Goal: Communication & Community: Participate in discussion

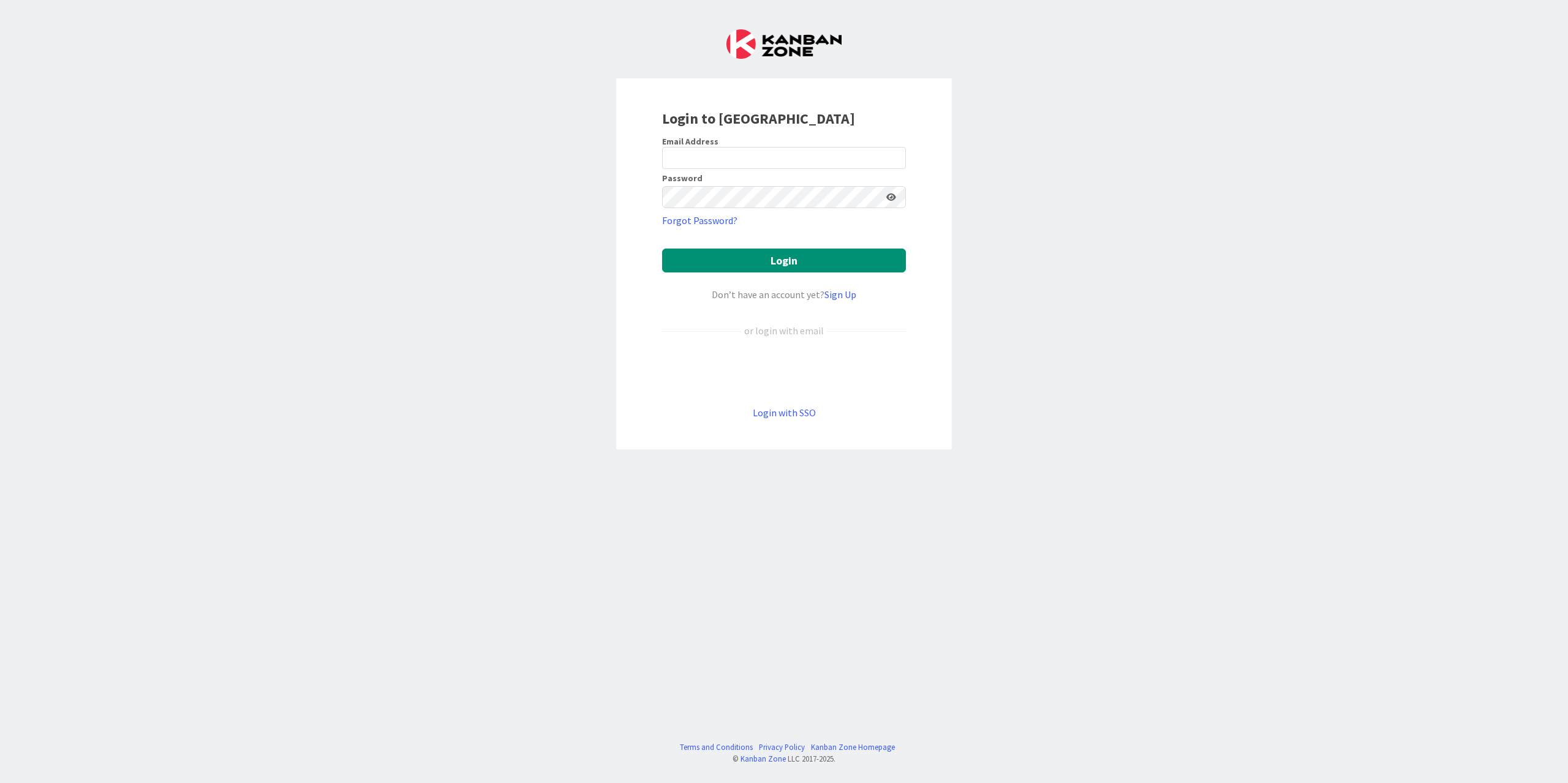
click at [762, 369] on div "Sign in with Google. Opens in new tab" at bounding box center [784, 372] width 244 height 27
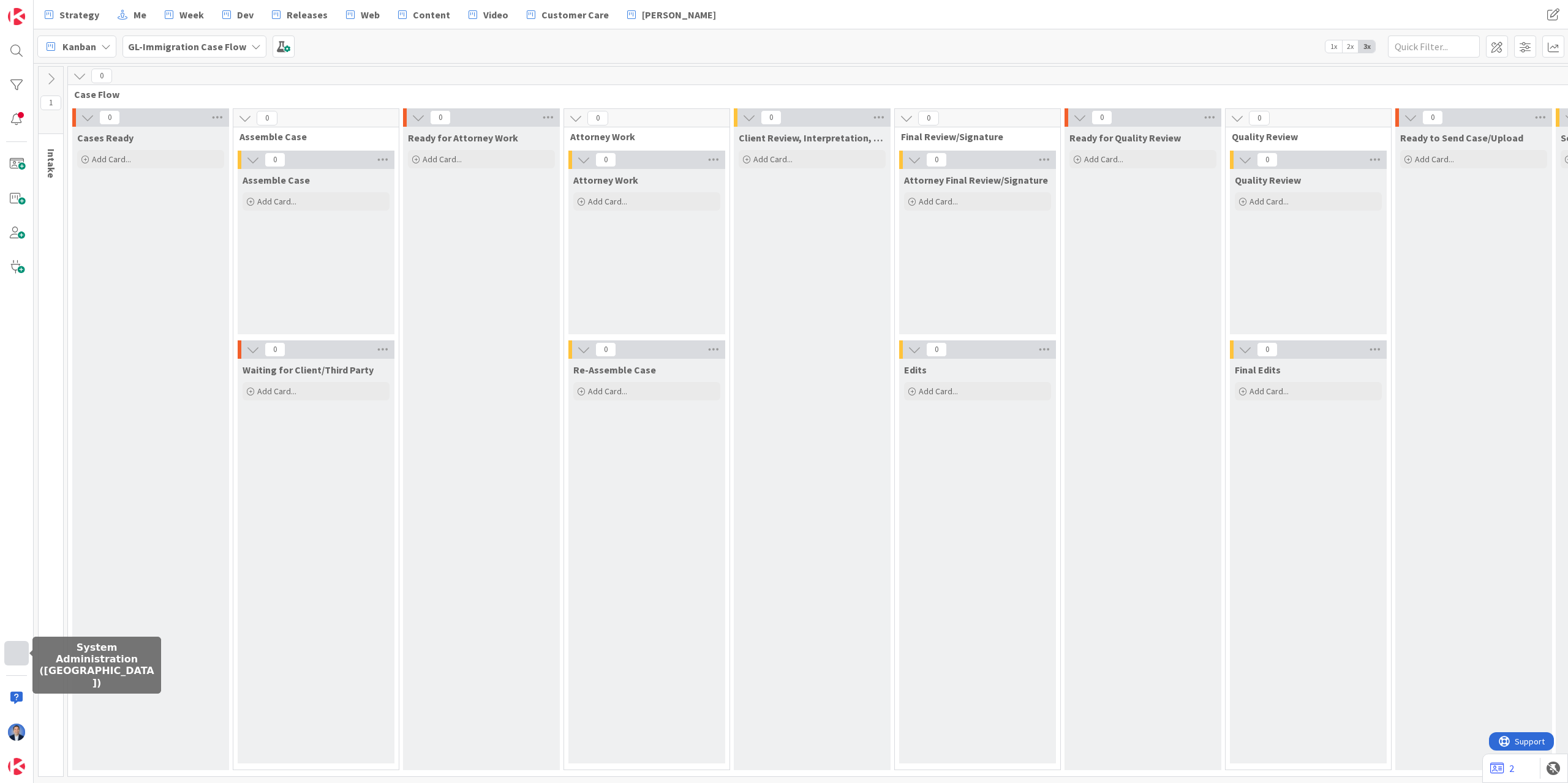
click at [20, 651] on div at bounding box center [17, 653] width 24 height 24
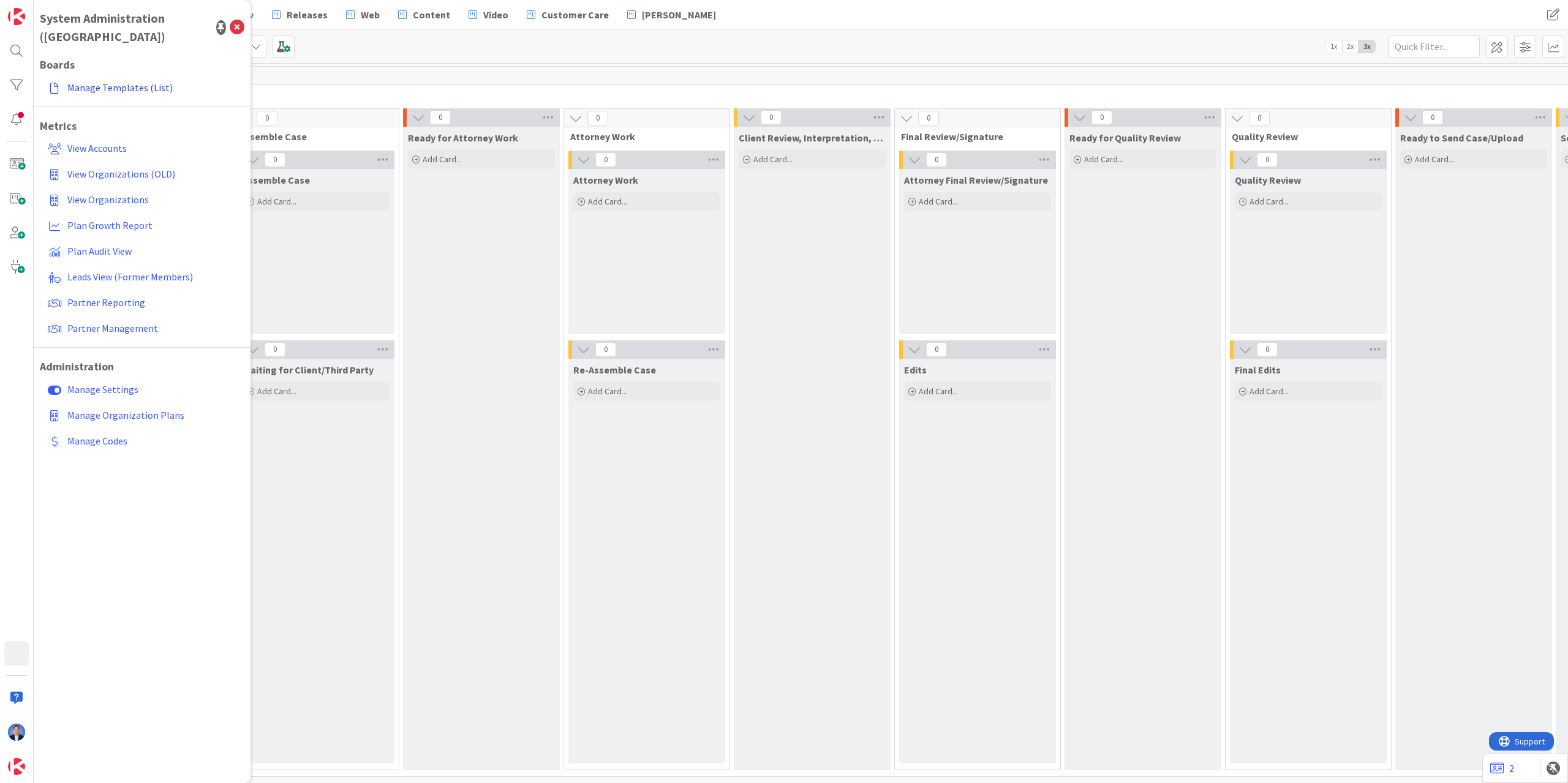
click at [107, 77] on link "Manage Templates (List)" at bounding box center [143, 88] width 202 height 22
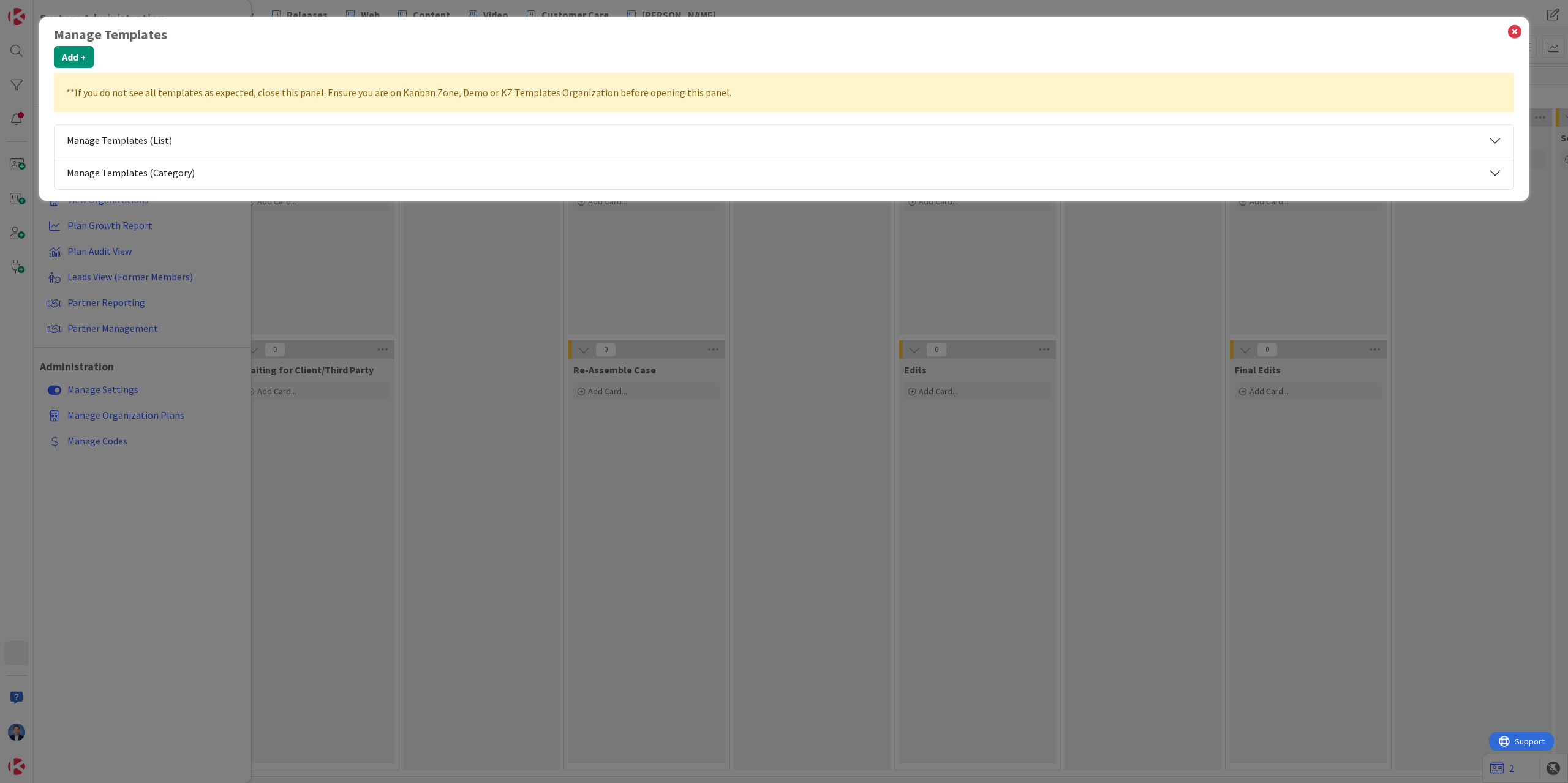
click at [211, 133] on button "Manage Templates (List)" at bounding box center [784, 141] width 1459 height 32
select select "tc4"
select select "agilesherpas"
select select "modus"
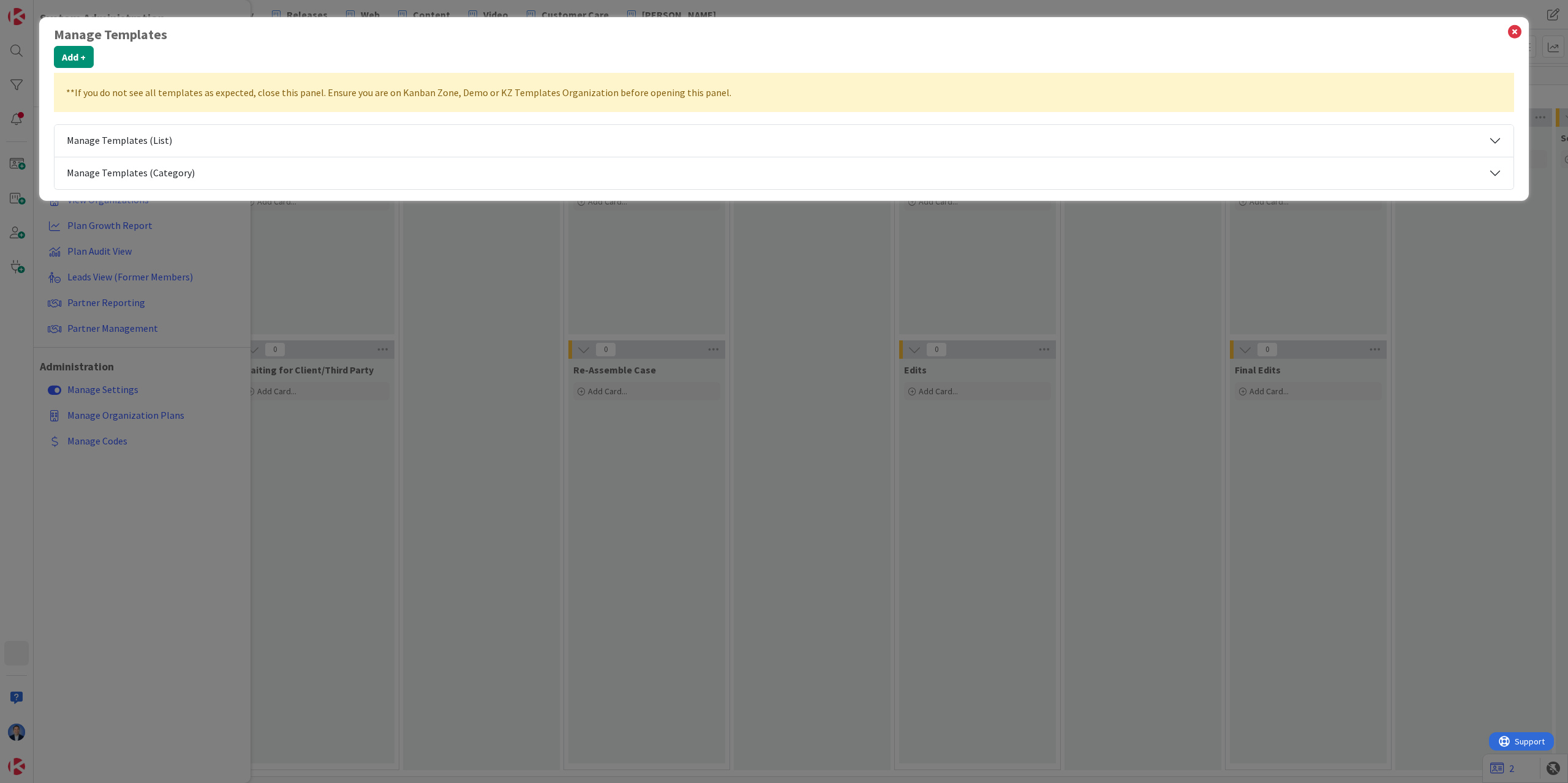
select select "modus"
select select "private-kanbanzone-hidden"
select select "tc8"
select select "agilesherpas"
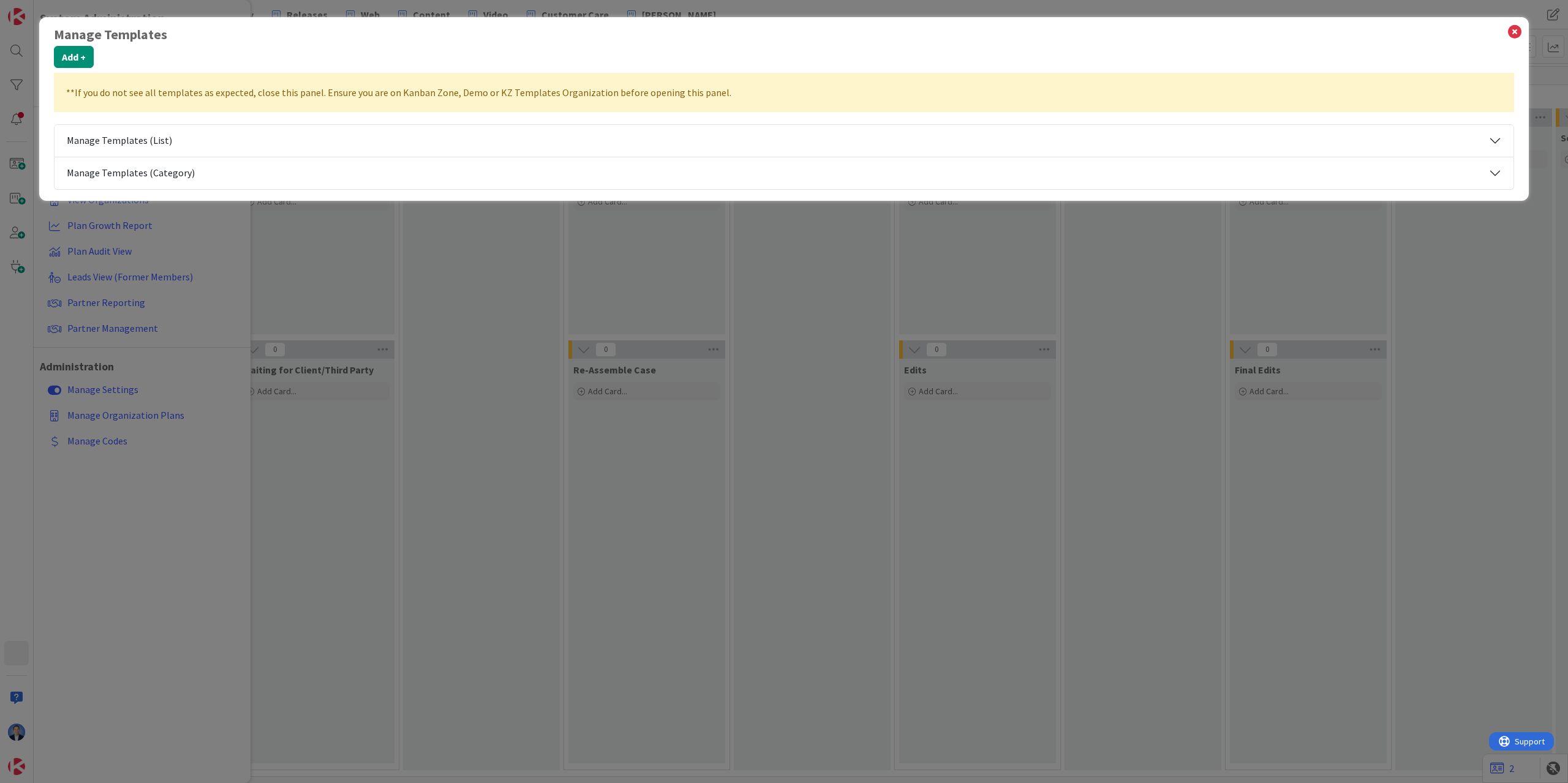
select select "fla"
select select "tc4"
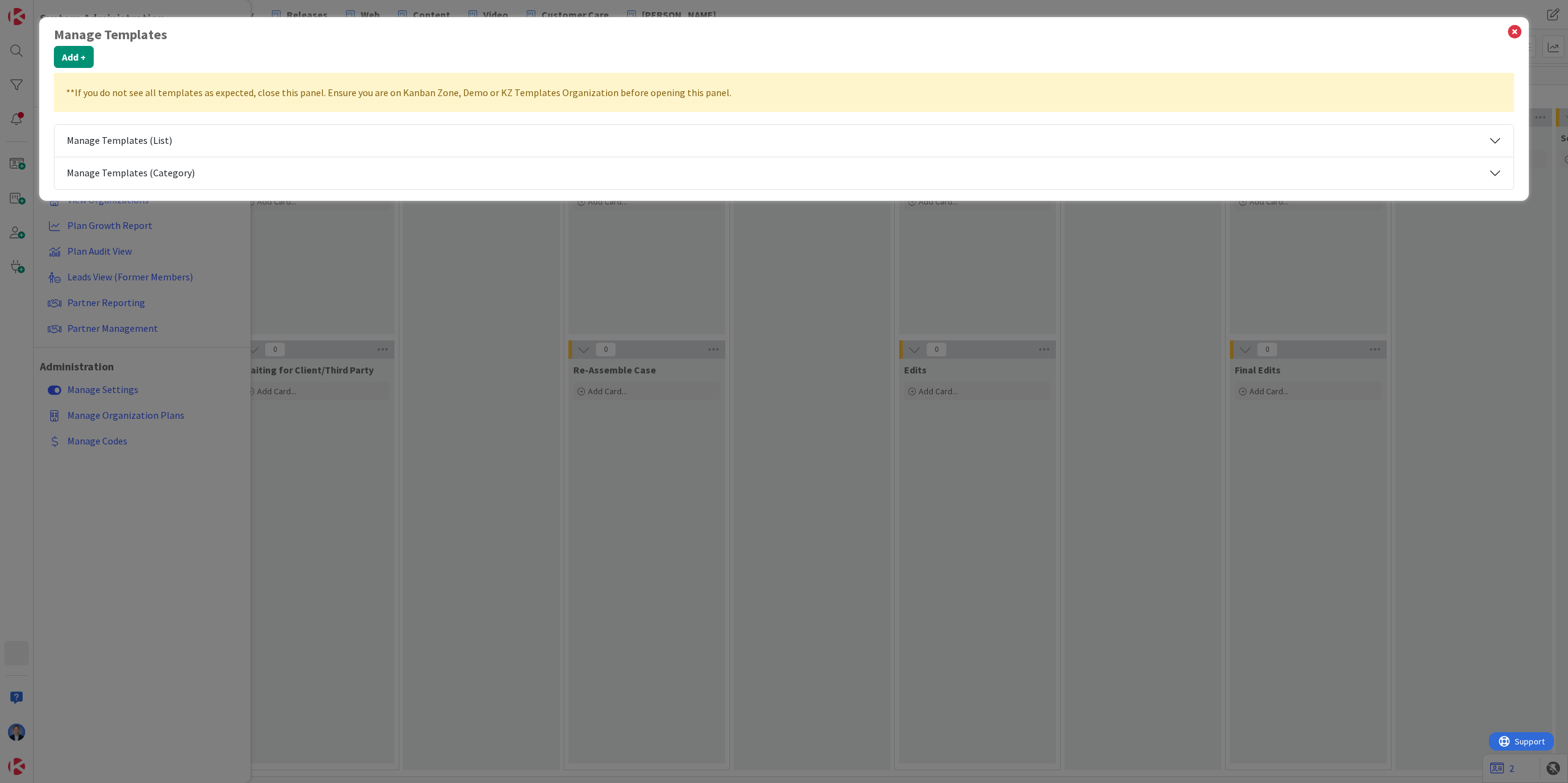
select select "tc4"
select select "tc11"
select select "private-kanbanzone-hidden"
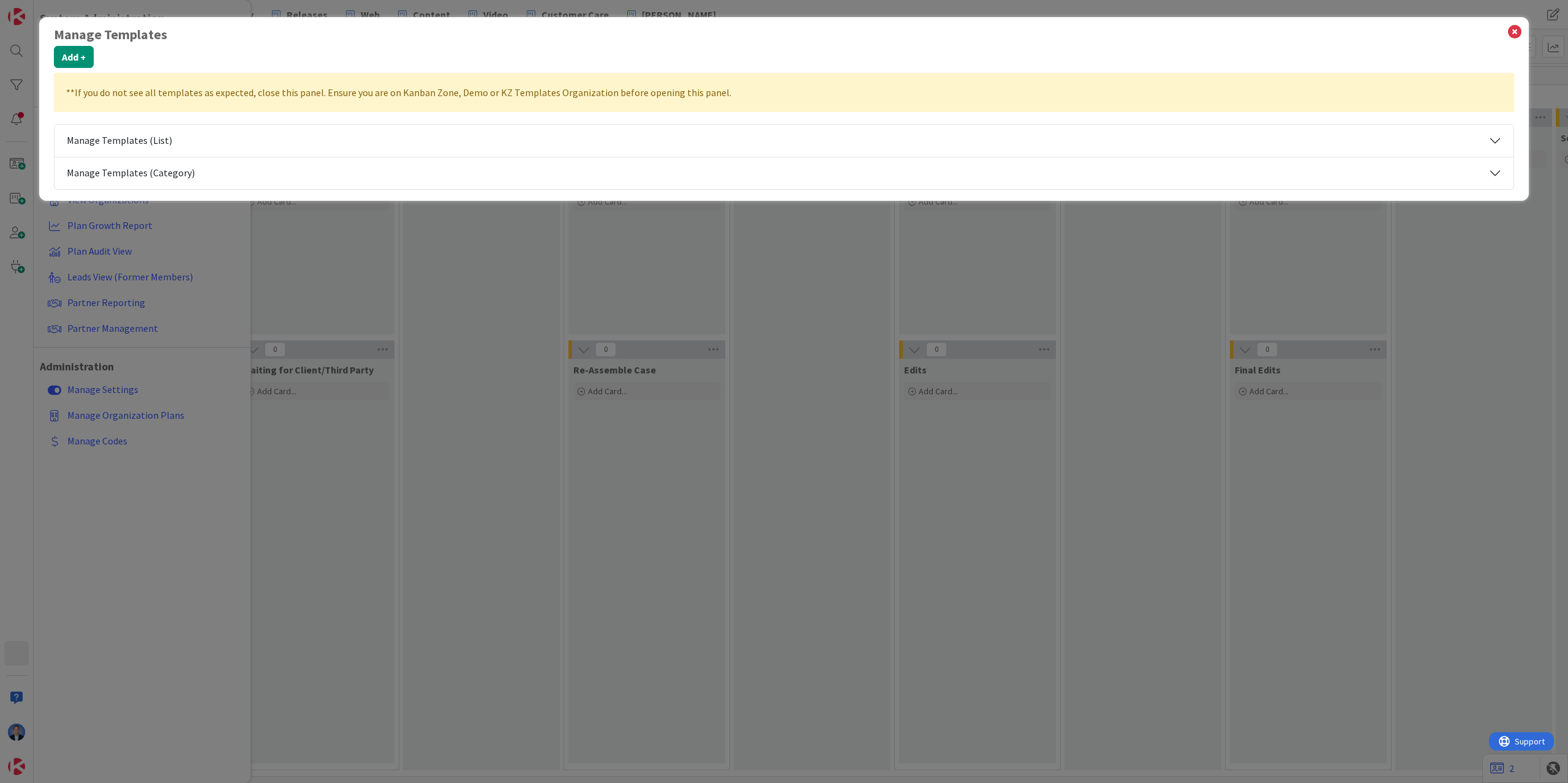
select select "fla"
select select "private-leaf"
select select "private-kanbanzone-hidden"
select select "private-govcon"
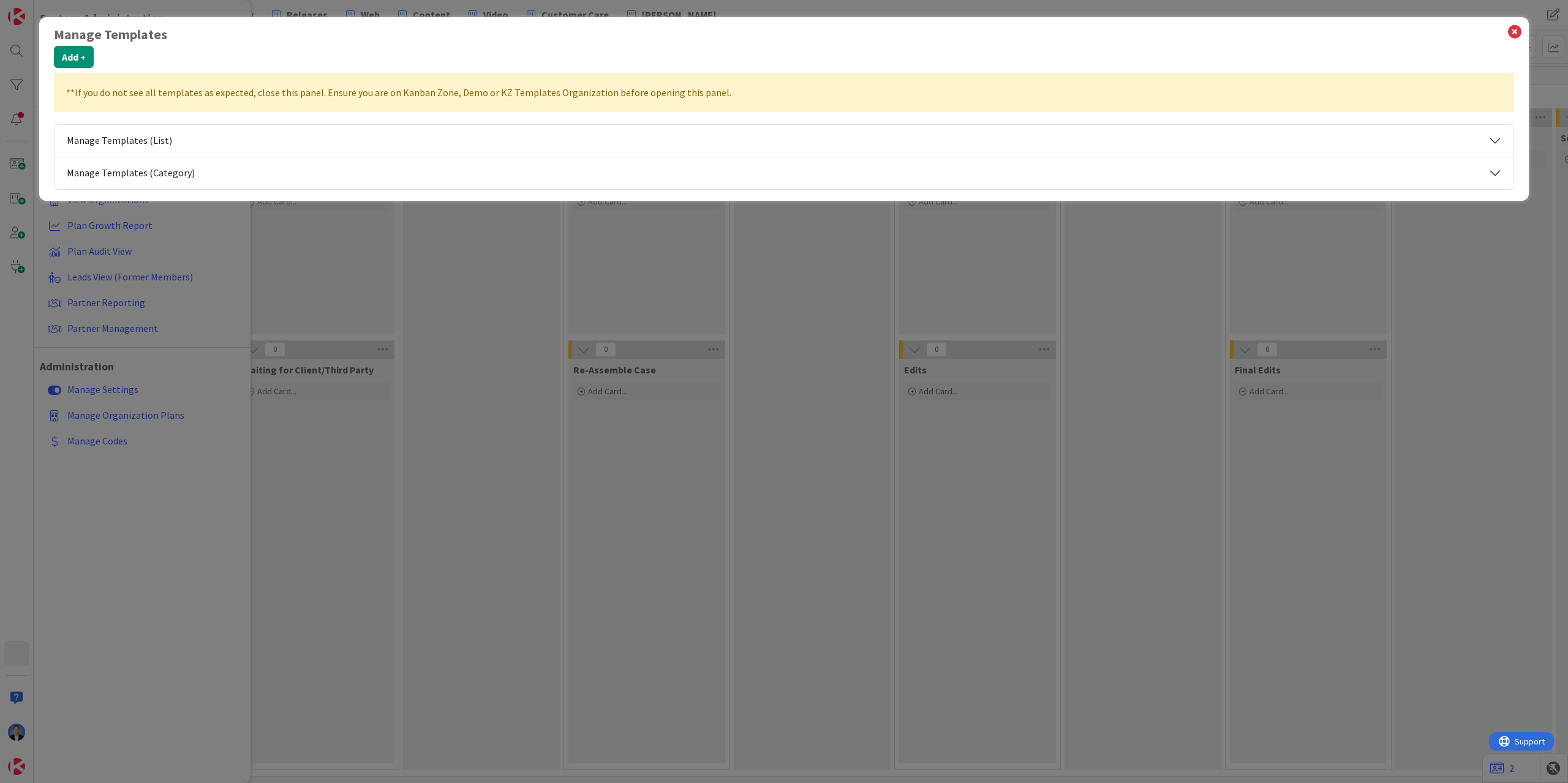
select select "private-govcon"
select select "tc7"
select select "2"
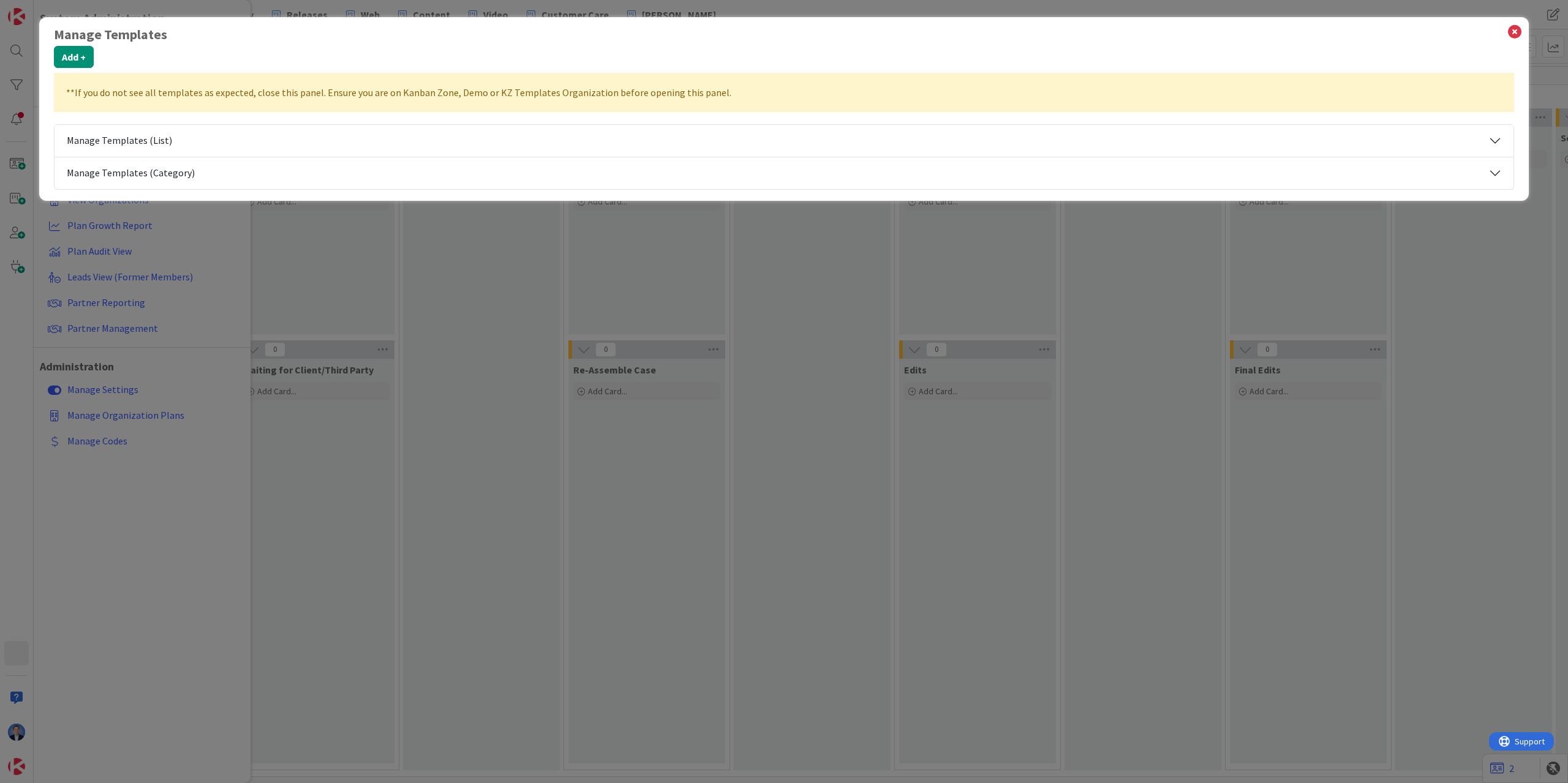
select select "private-kanbanzone-hidden"
select select "tc7"
select select "private-kanbanzone-hidden"
select select "tc7"
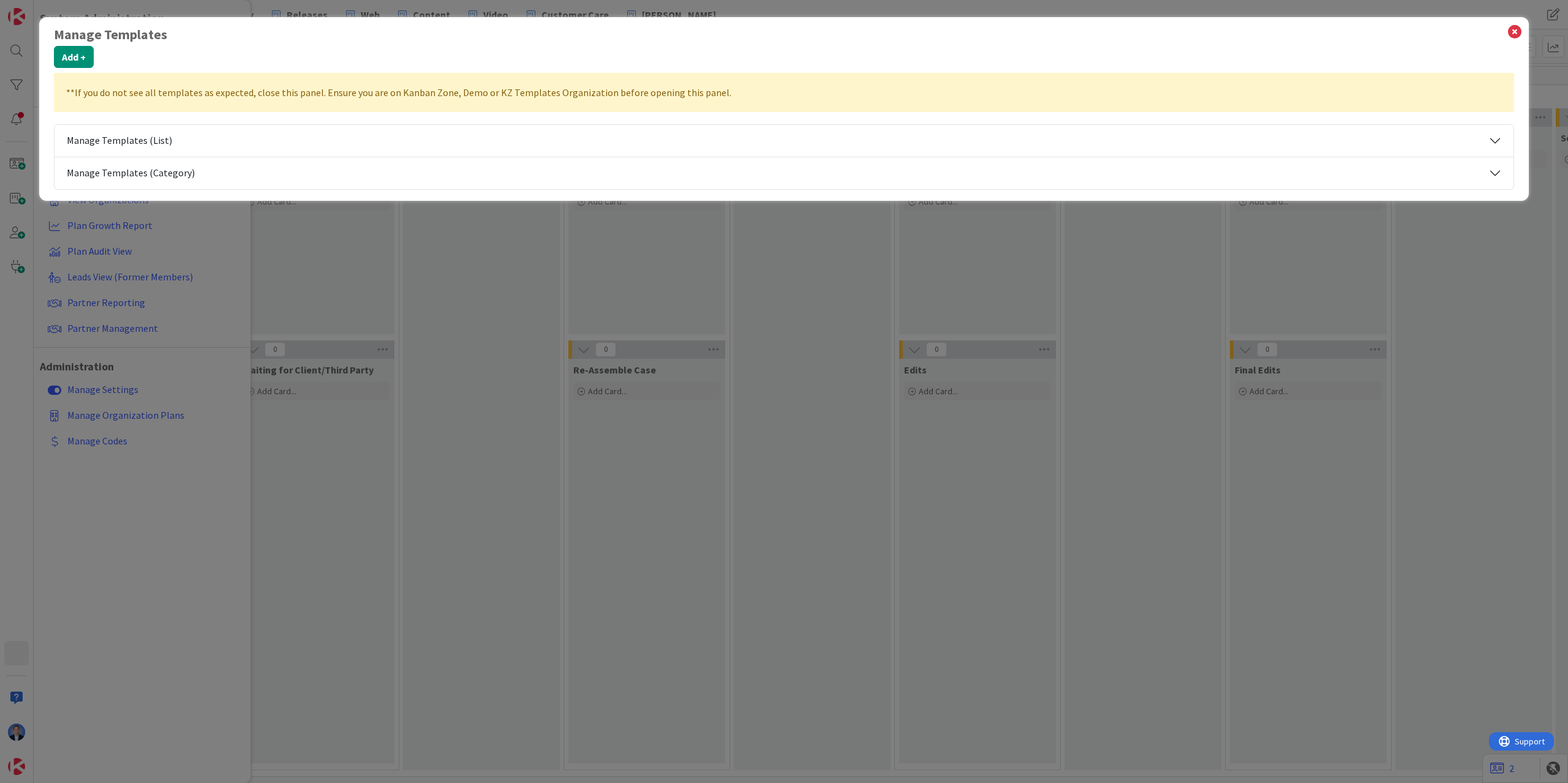
select select "2"
select select "tc8"
select select "private-kanbanzone-hidden"
select select "tc2"
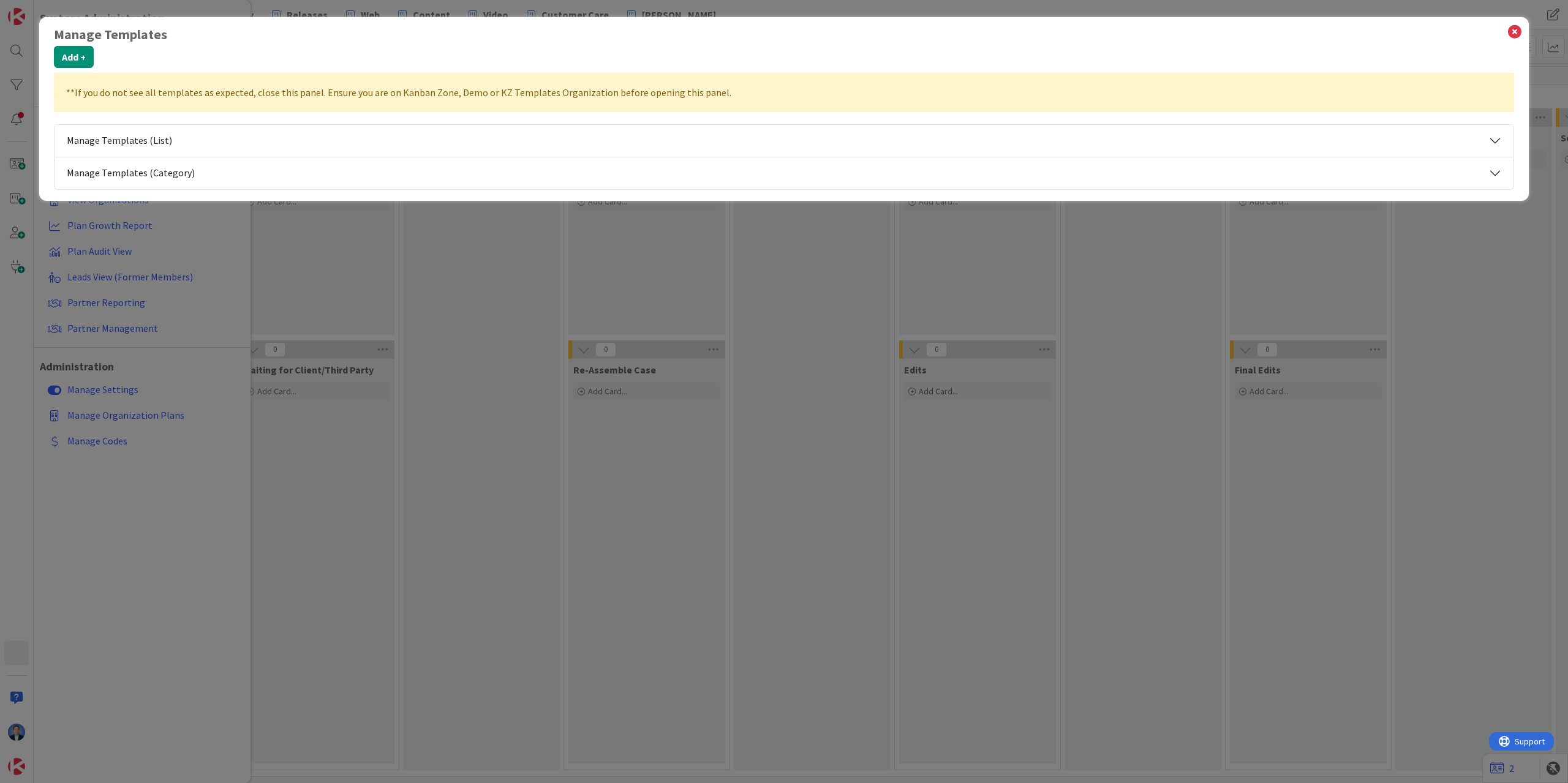
select select "tc2"
select select "private-kanbanzone-hidden"
select select "private-saatnetworkldp"
select select "tc2"
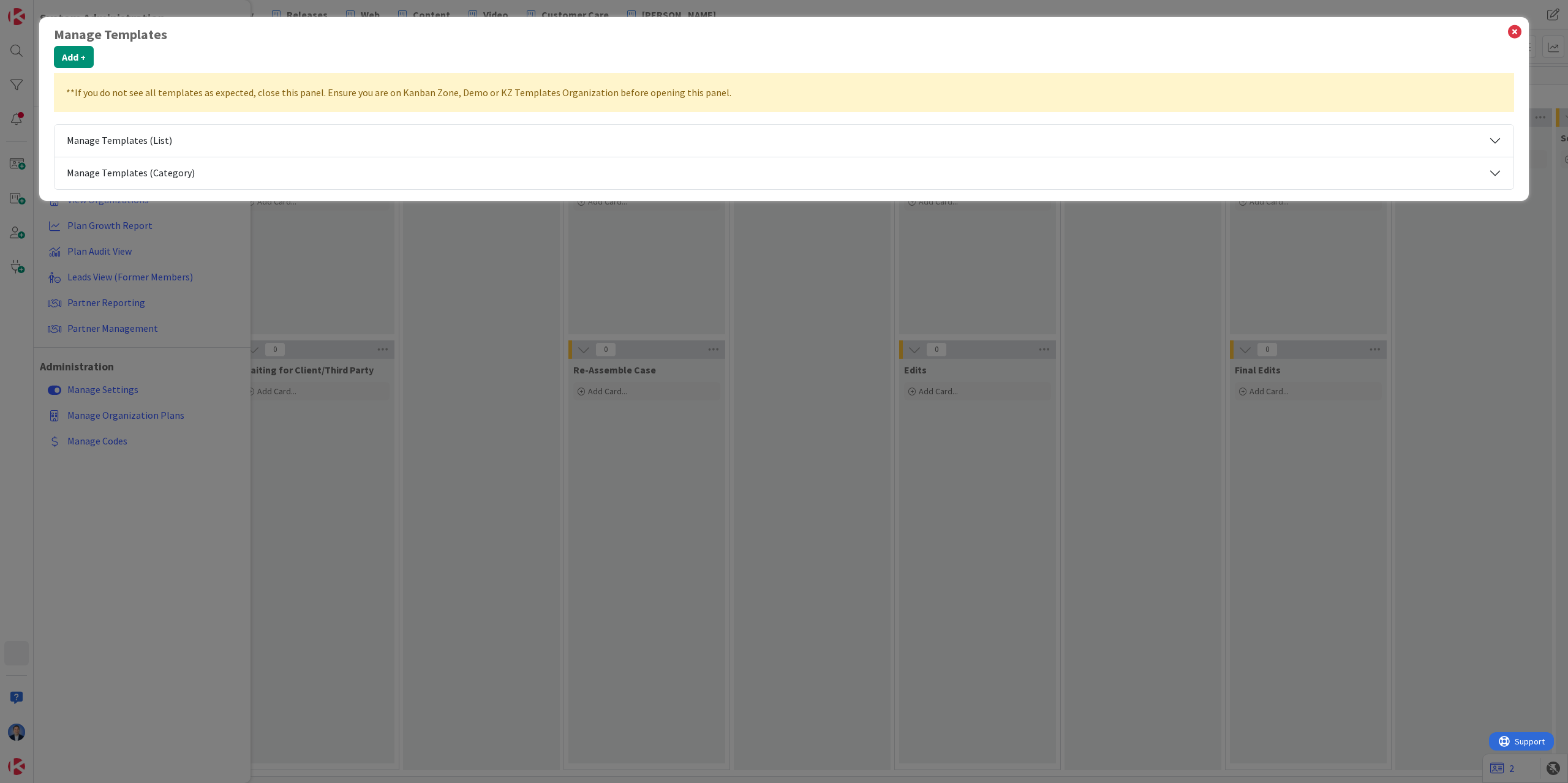
select select "2"
select select "tc2"
select select "2"
select select "tc10"
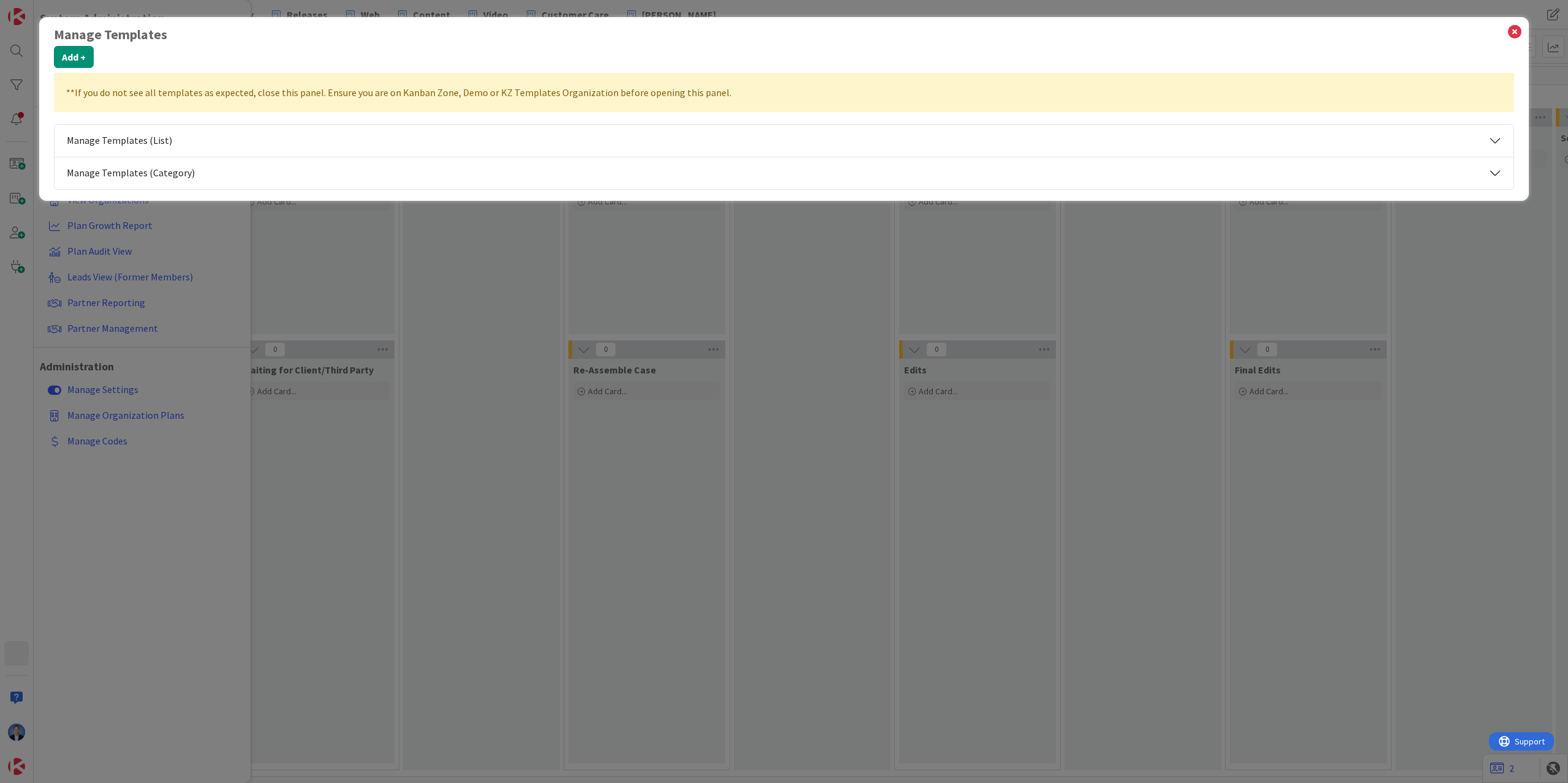
select select "tc10"
select select "tc7"
select select "private-theagilethinkers"
select select "tc7"
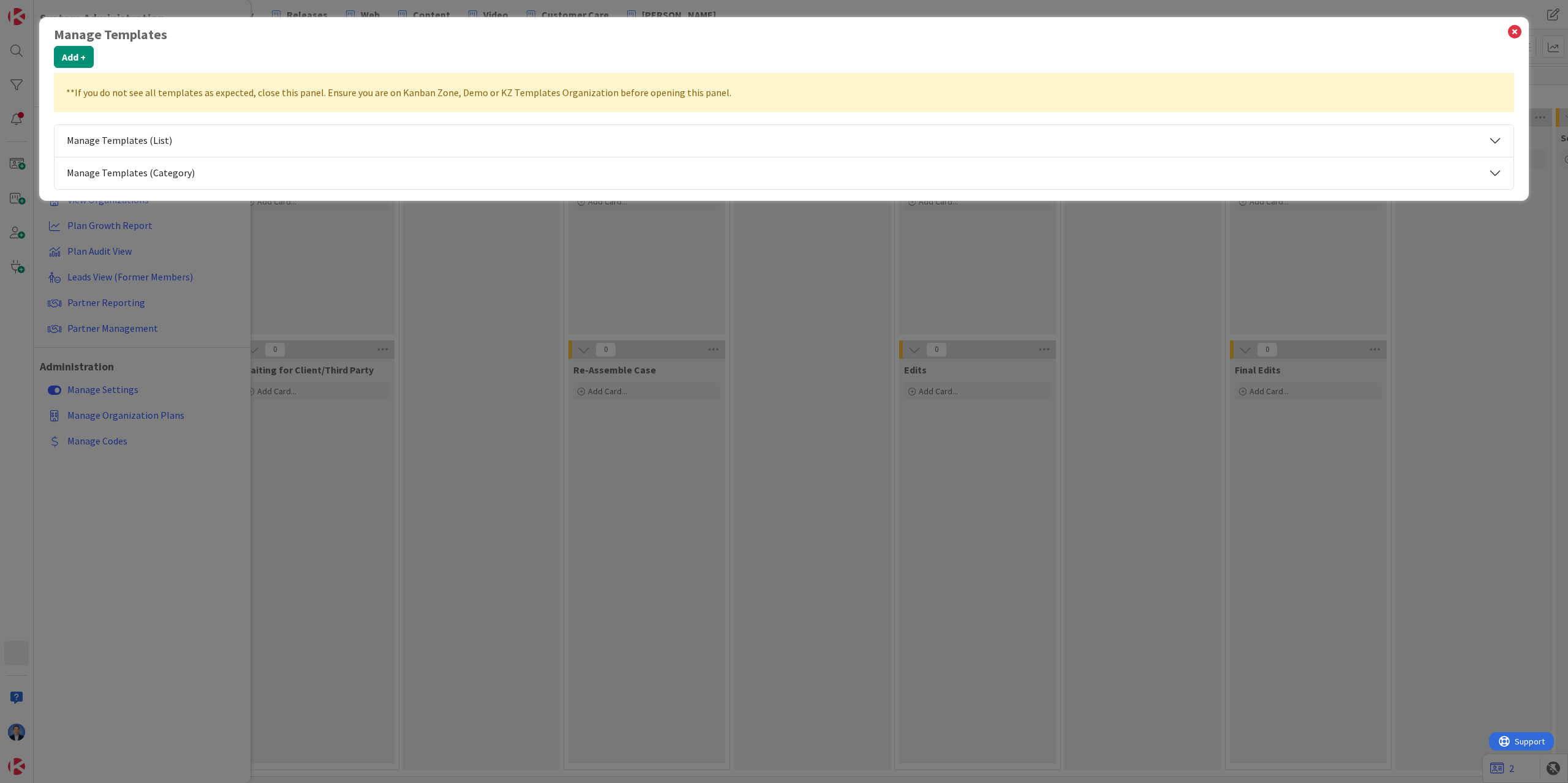
select select "tc7"
select select "2"
select select "tc7"
select select "private-kanbanzone-hidden"
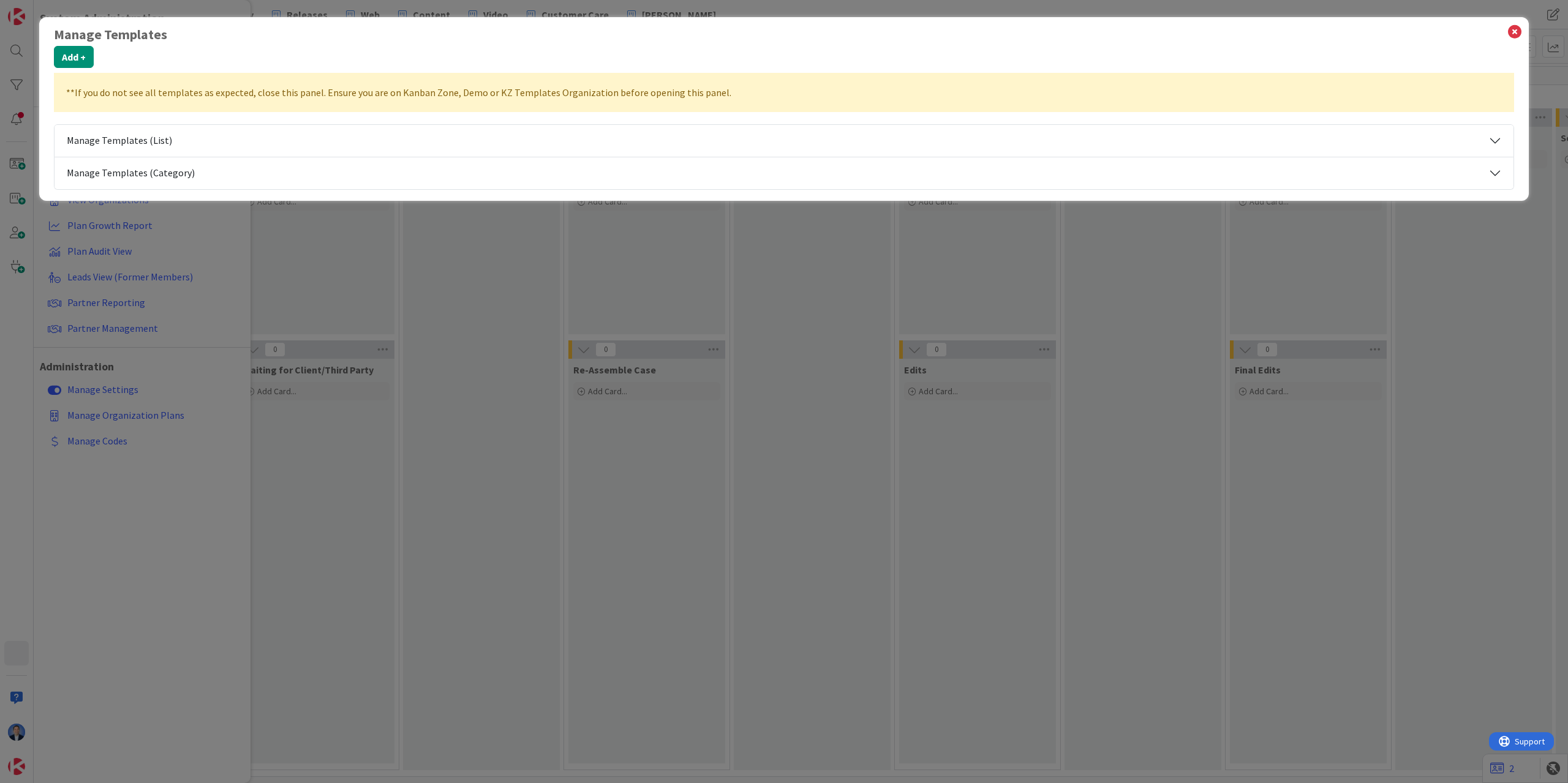
select select "private-newchip"
select select "private-kanbanzone-hidden"
select select "tc5"
select select "tc8"
select select "tc7"
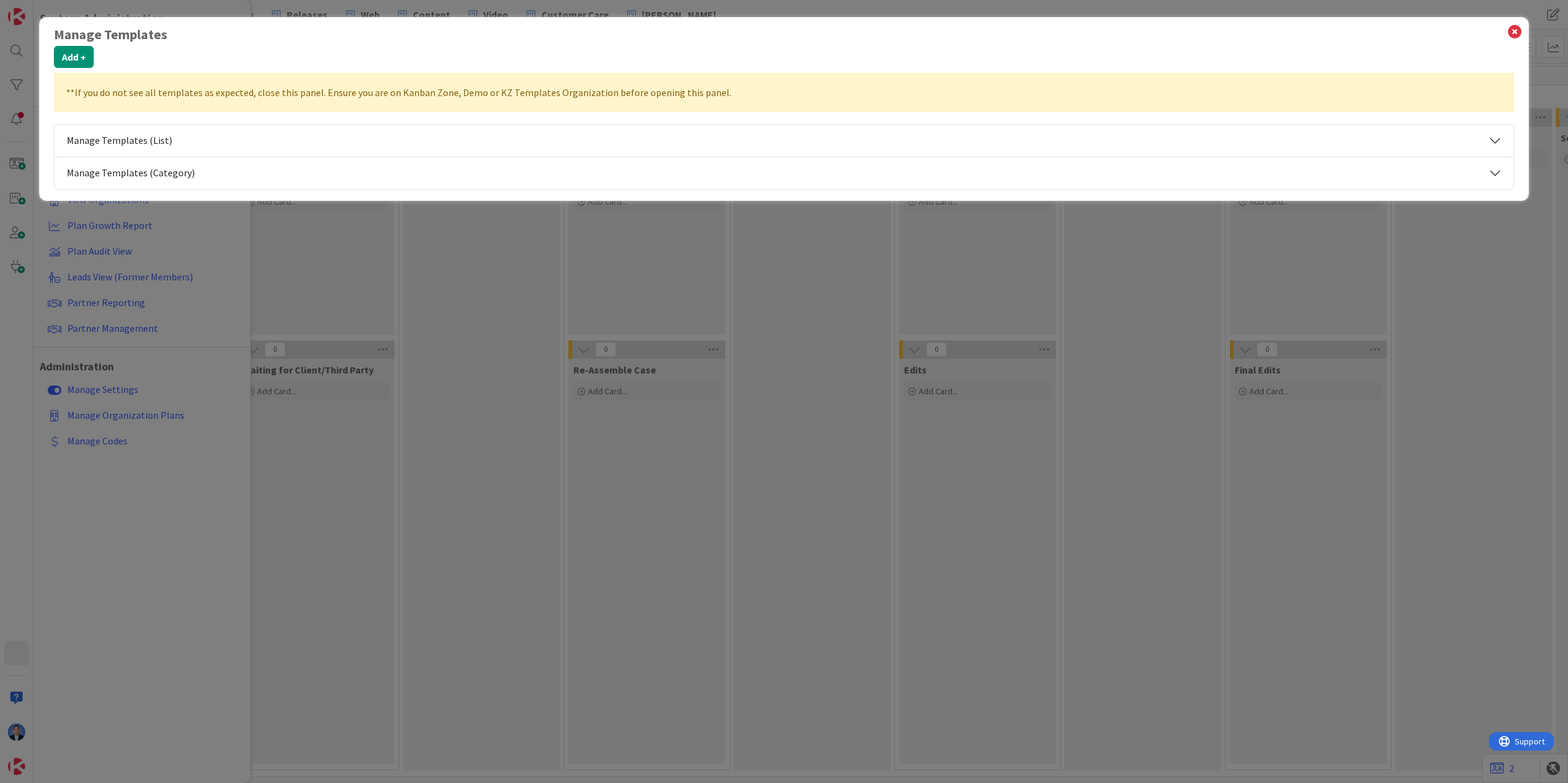
select select "2"
select select "tc7"
select select "2"
select select "tc7"
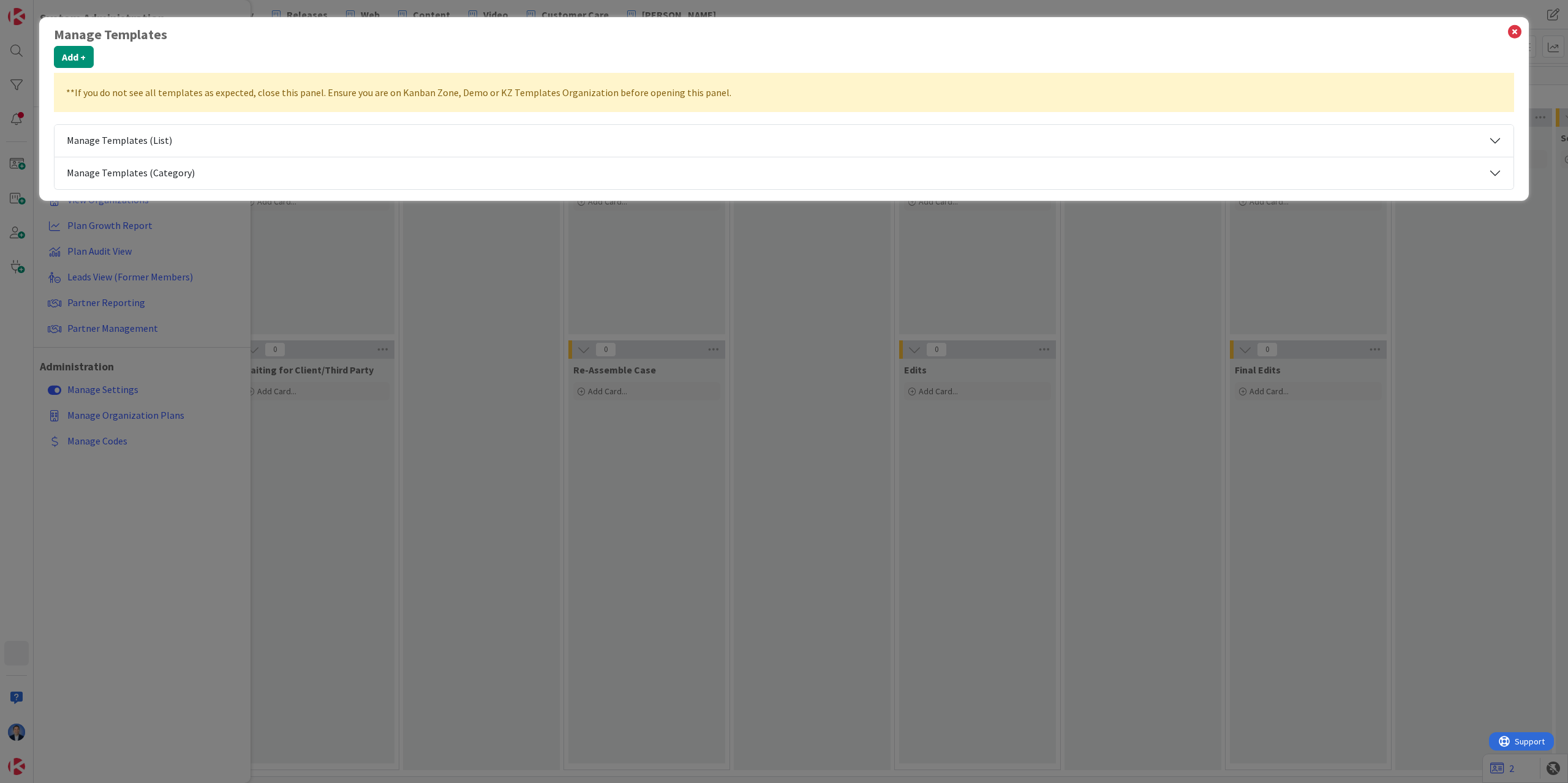
select select "tc7"
select select "modus"
select select "private-saatnetwork"
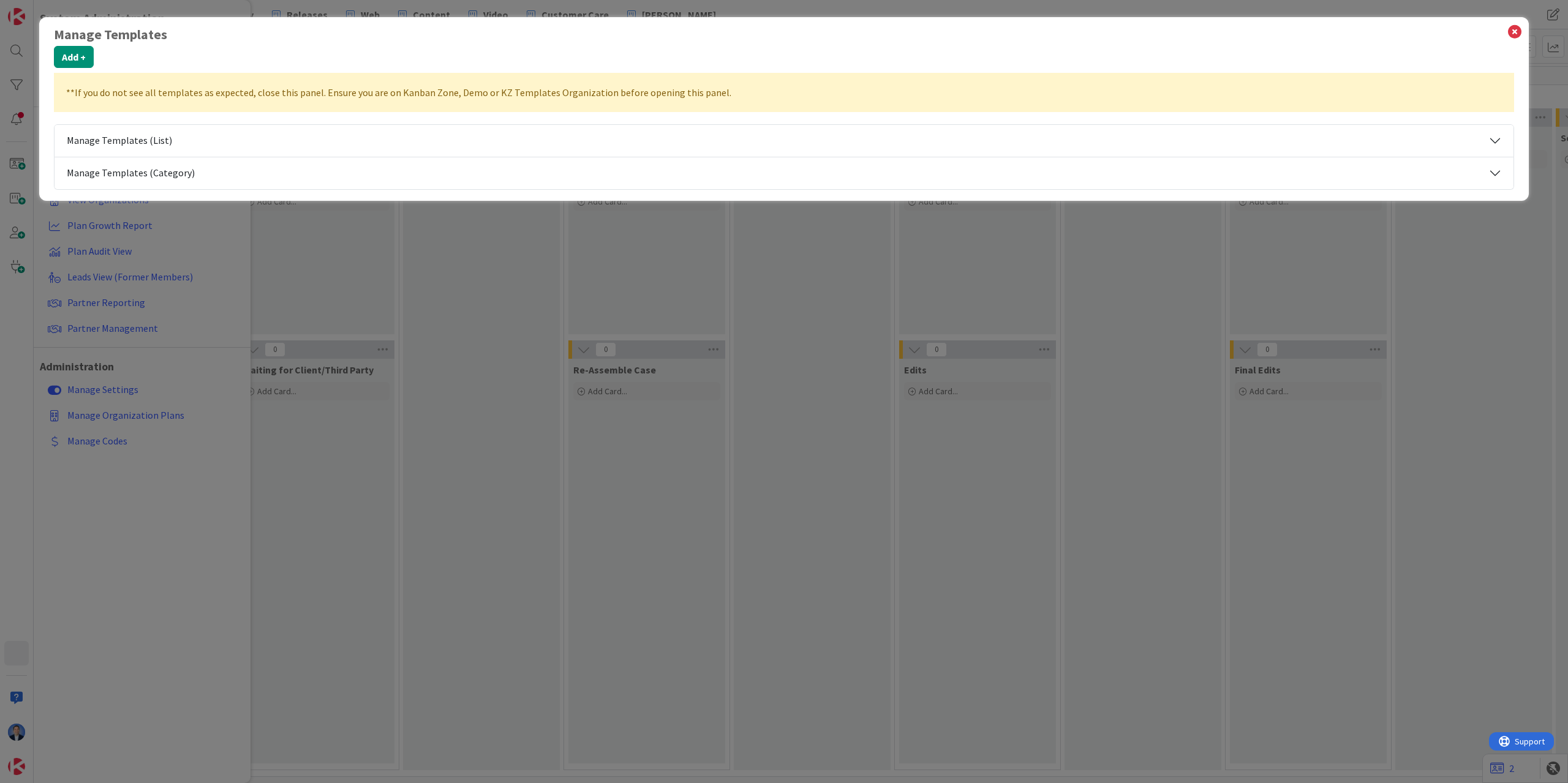
select select "private-saatnetwork"
select select "tc5"
select select "tc10"
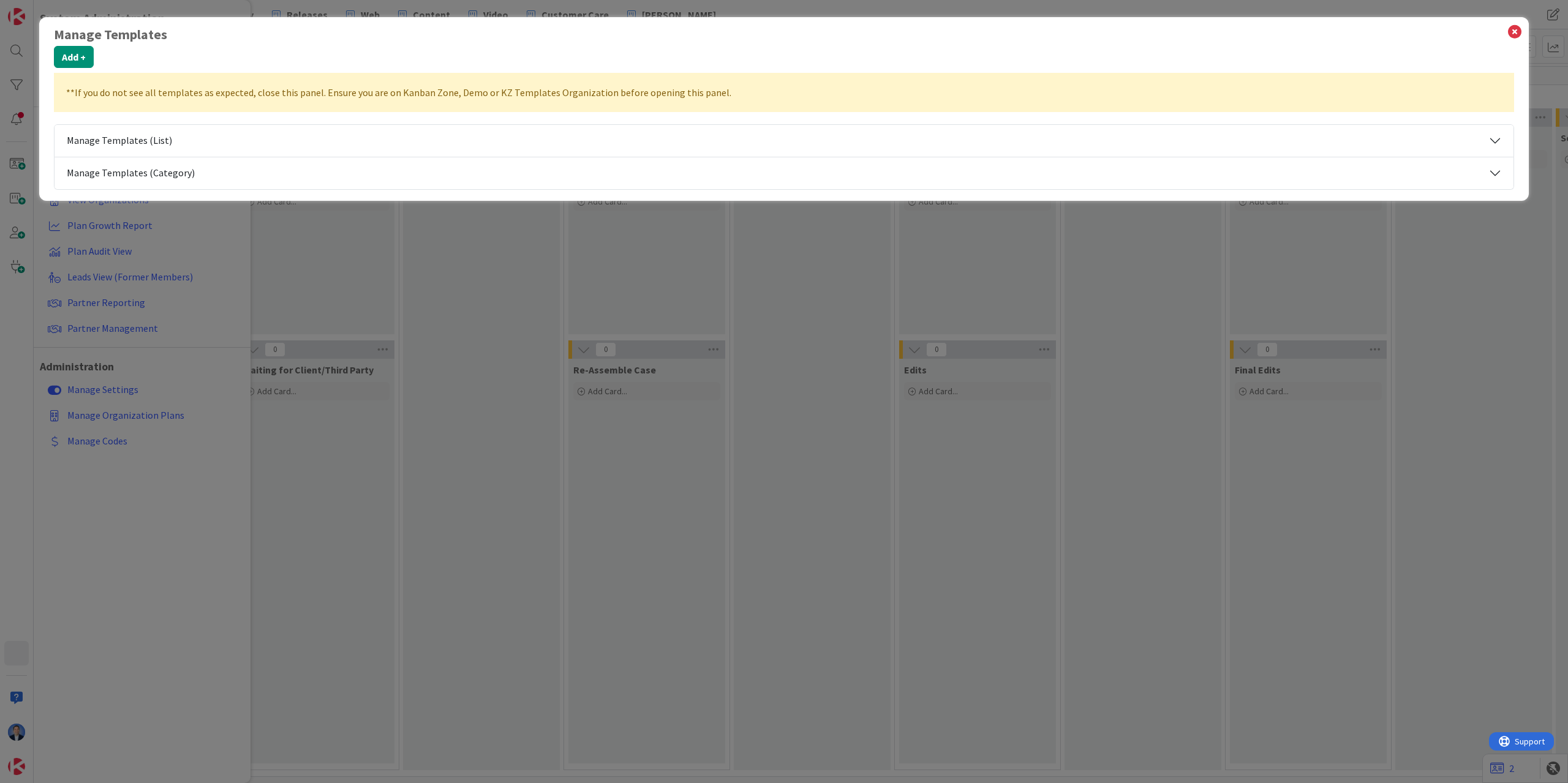
select select "private-kanbanzone-hidden"
select select "tc10"
select select "tc4"
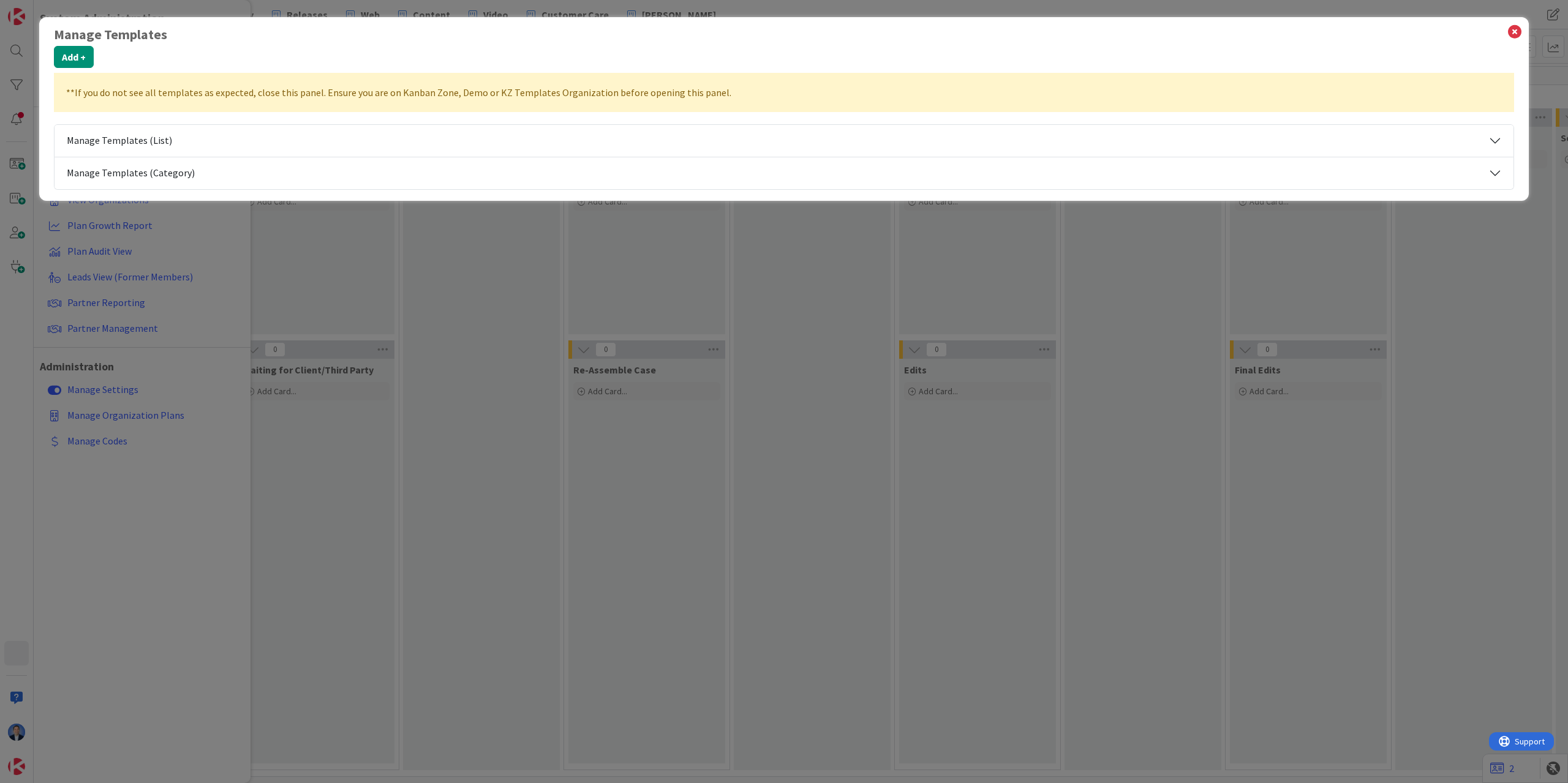
select select "tc4"
select select "tc5"
select select "private-kanbanzone-hidden"
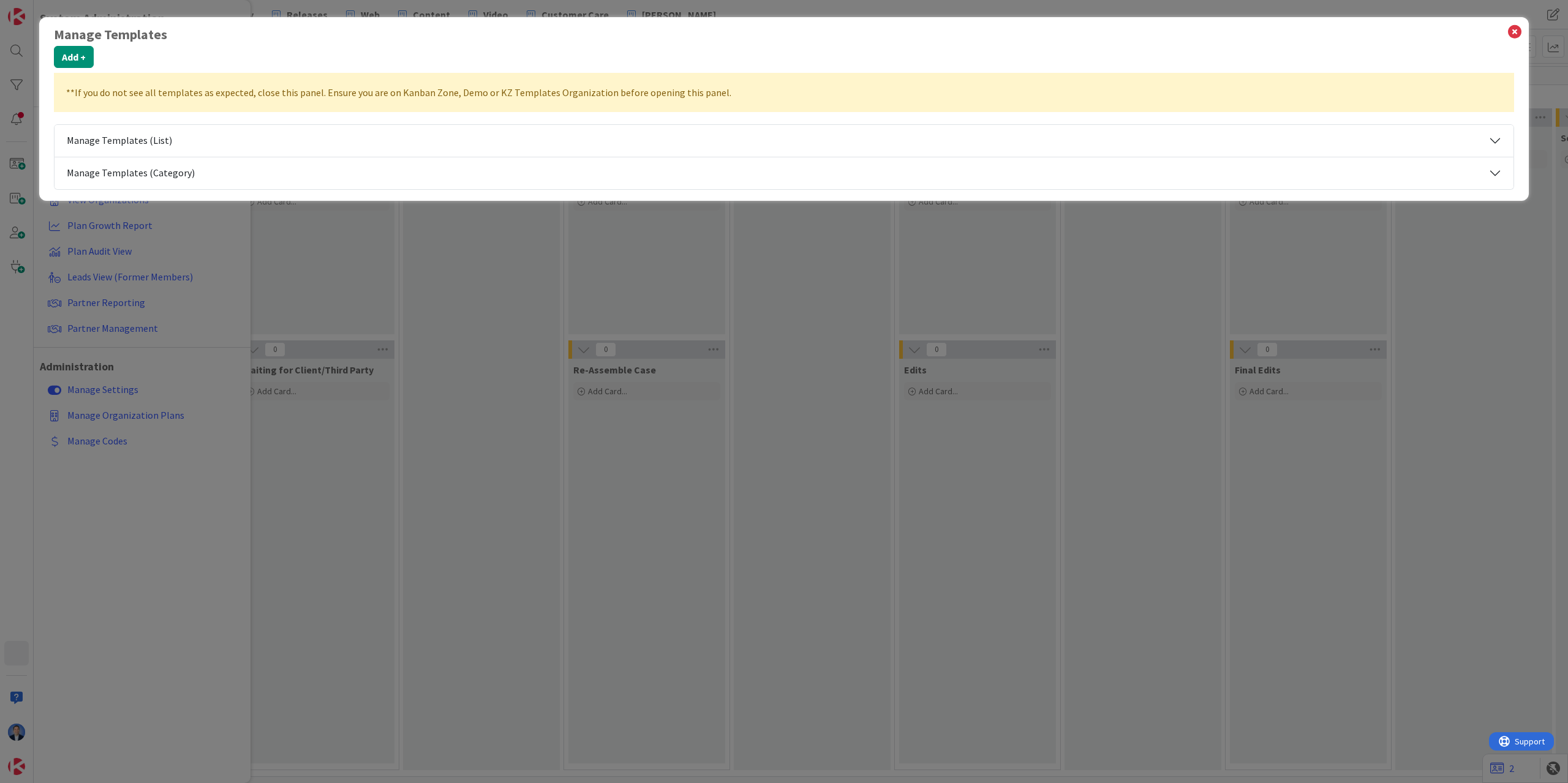
select select "tc2"
select select "tc7"
select select "tc8"
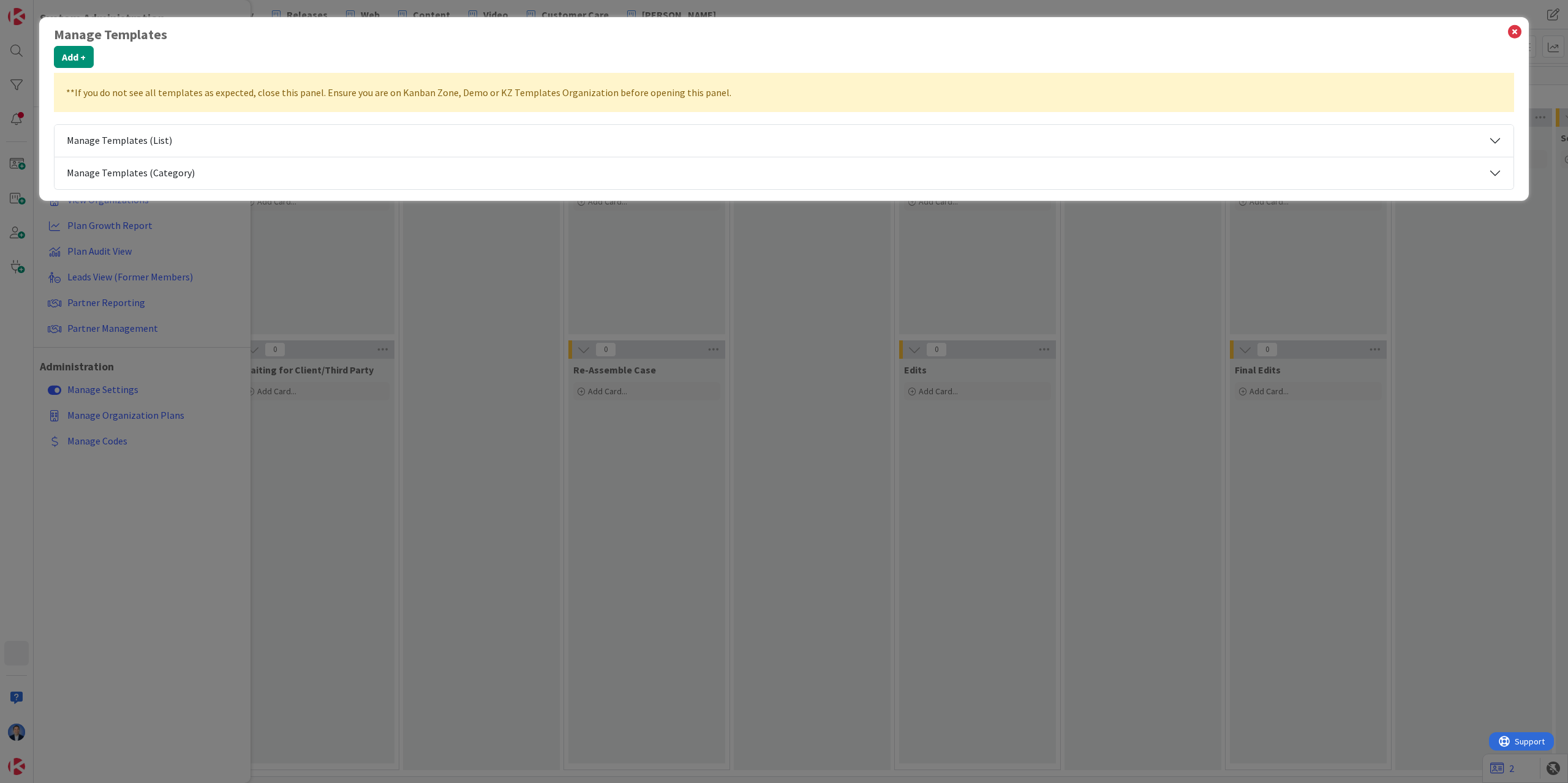
select select "private-theagilethinkersacademy"
select select "private-cbp100f"
select select "tc8"
select select "private-kanbanzone-hidden"
select select "agilesherpas"
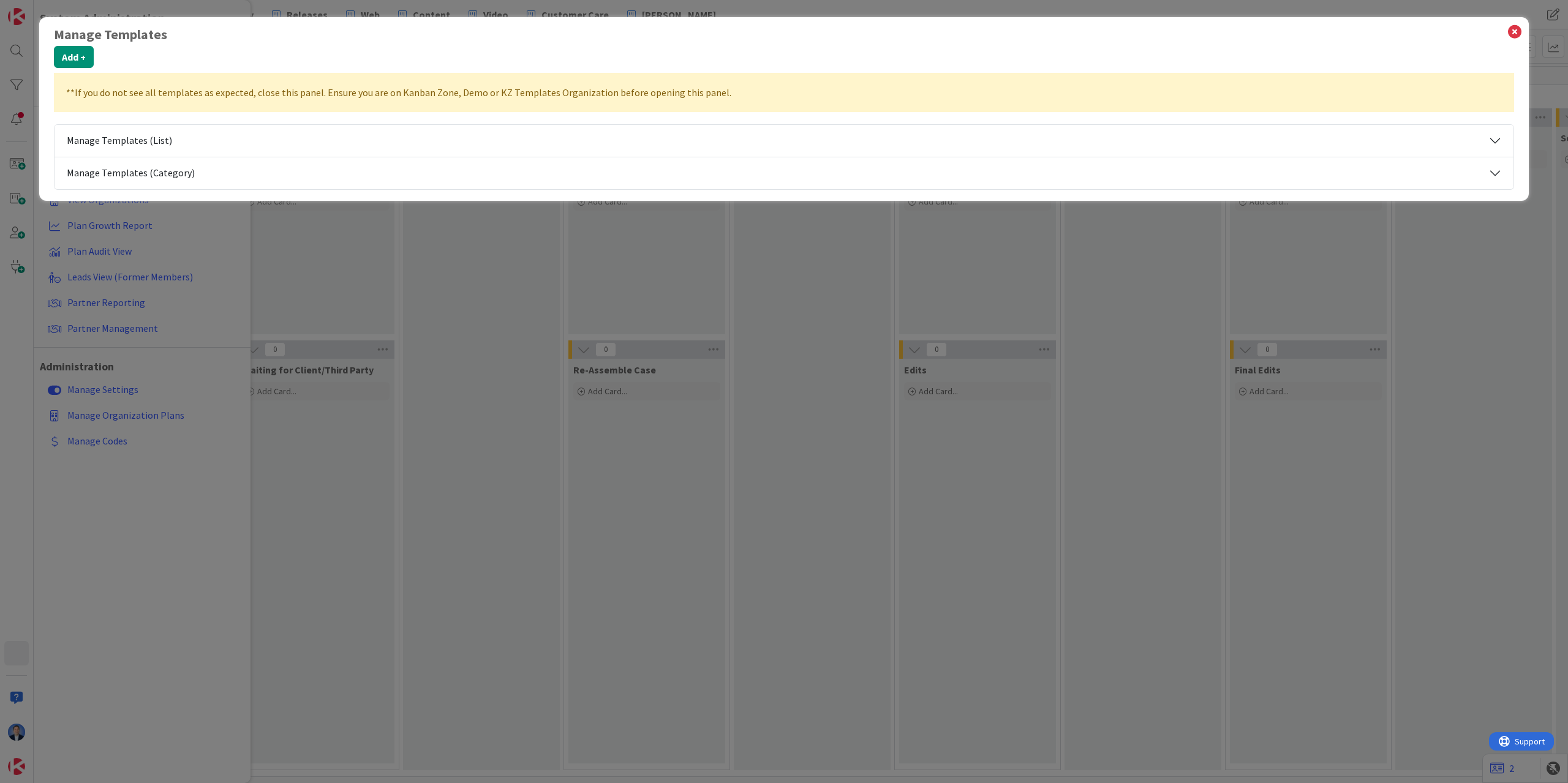
select select "private-kanbanzone-hidden"
select select "private-sway-a"
select select "private-sway"
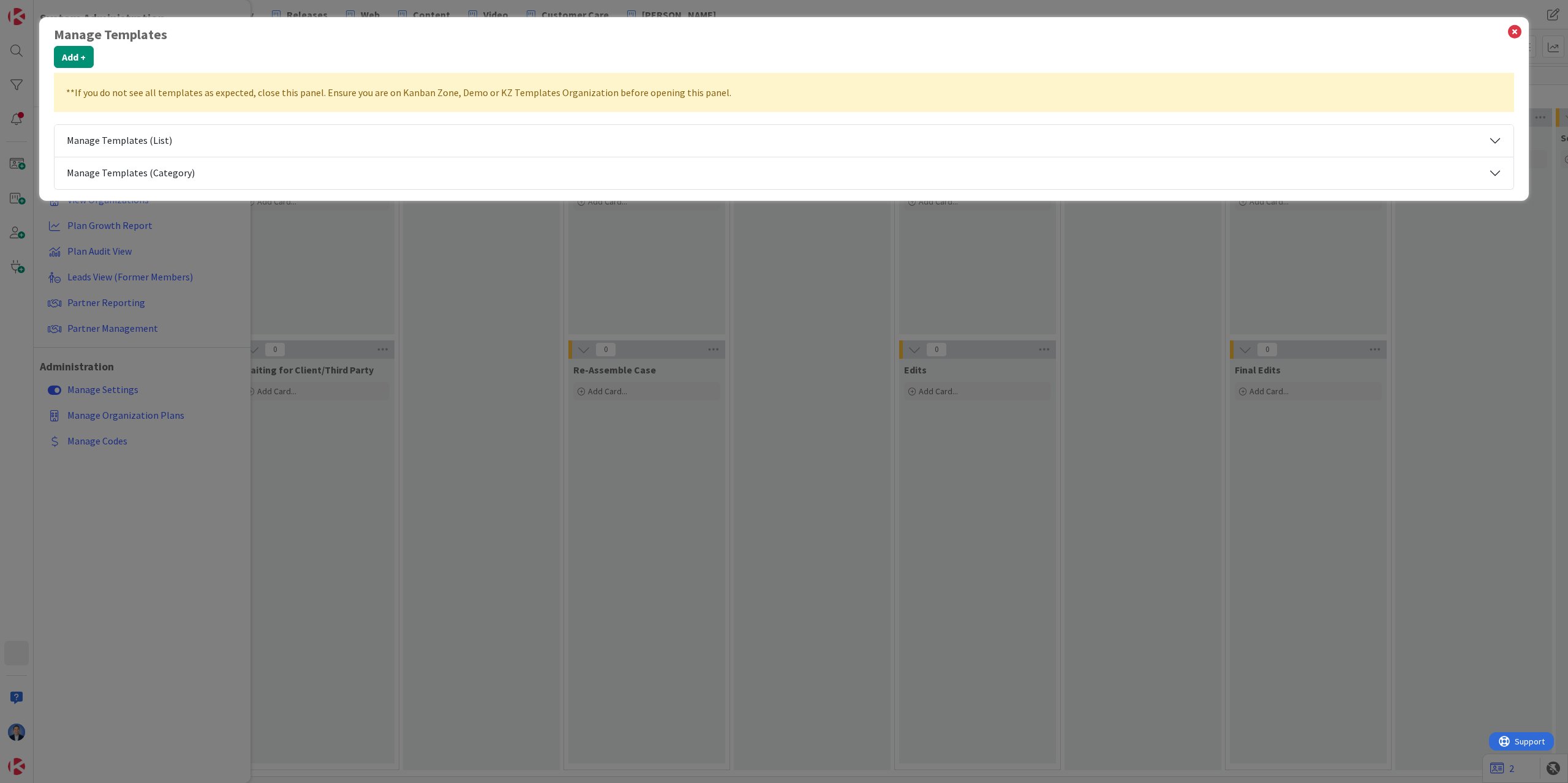
select select "private-sway"
select select "private-sway-a"
select select "private-sway"
select select "private-sway-a"
select select "tc10"
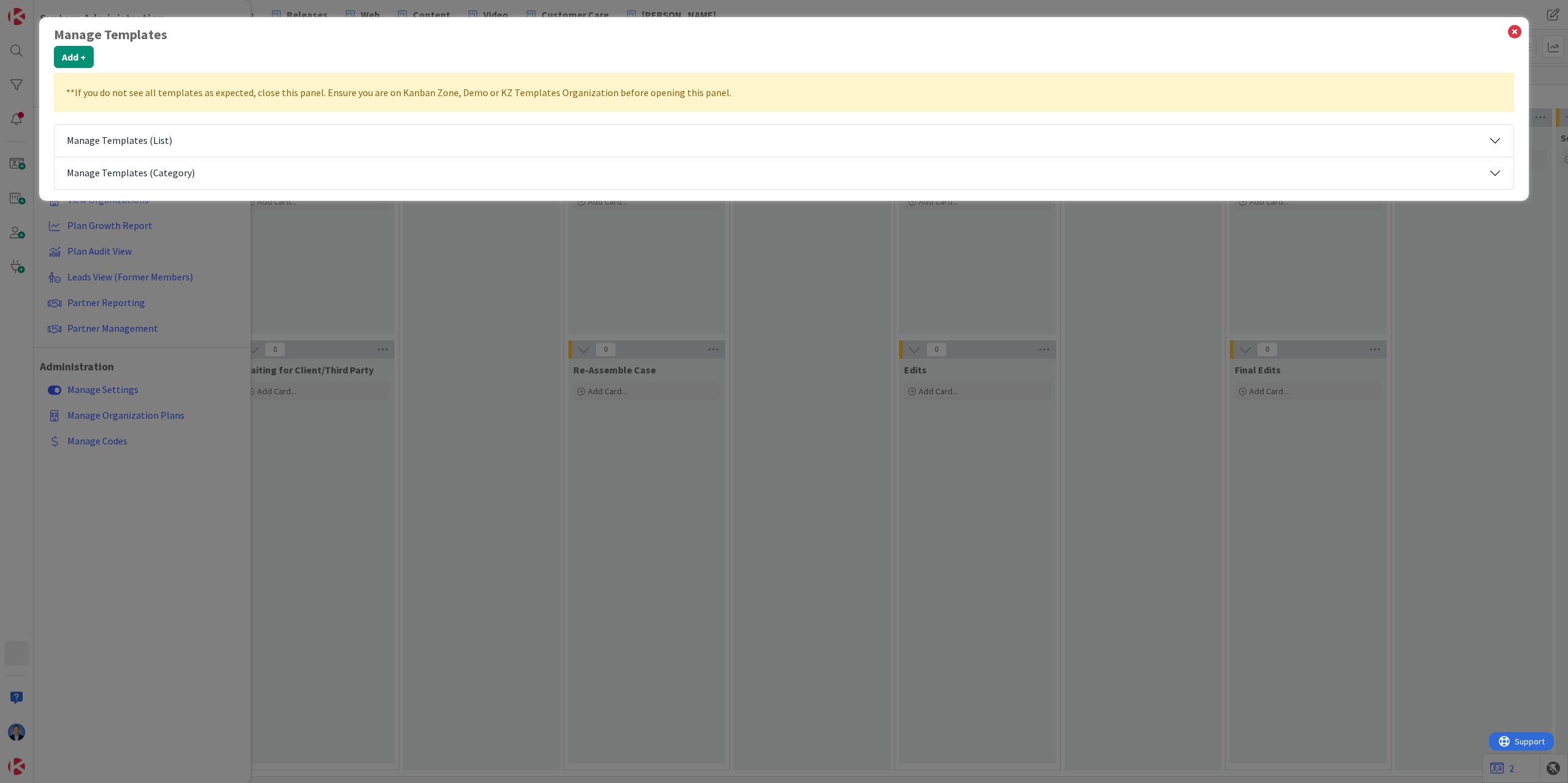
select select "private-kanbanzone-hidden"
select select "agilesherpas"
select select "tc7"
select select "2"
select select "tc2"
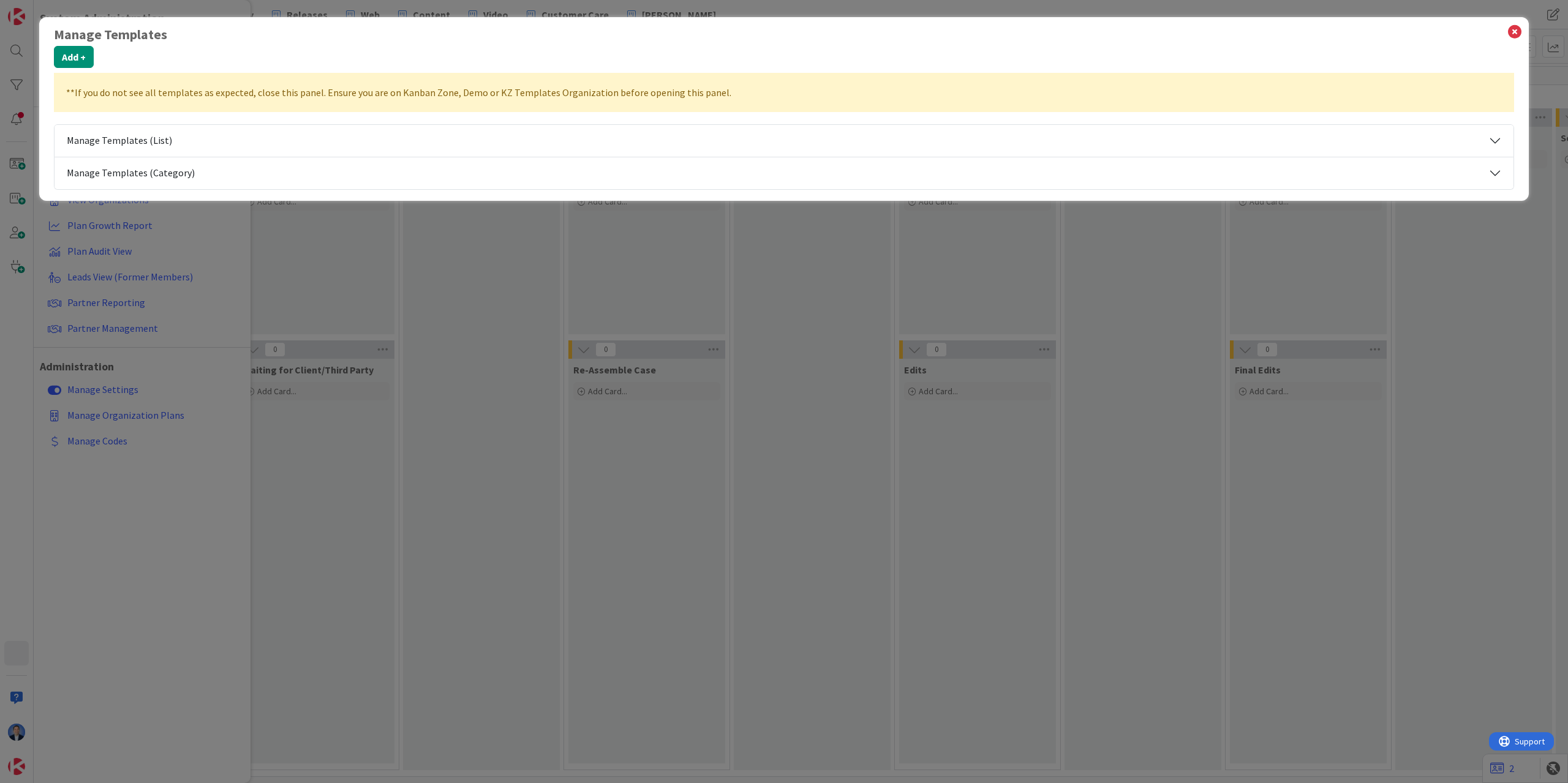
select select "tc2"
select select "private-kanbanzone-hidden"
select select "private-simplyagile"
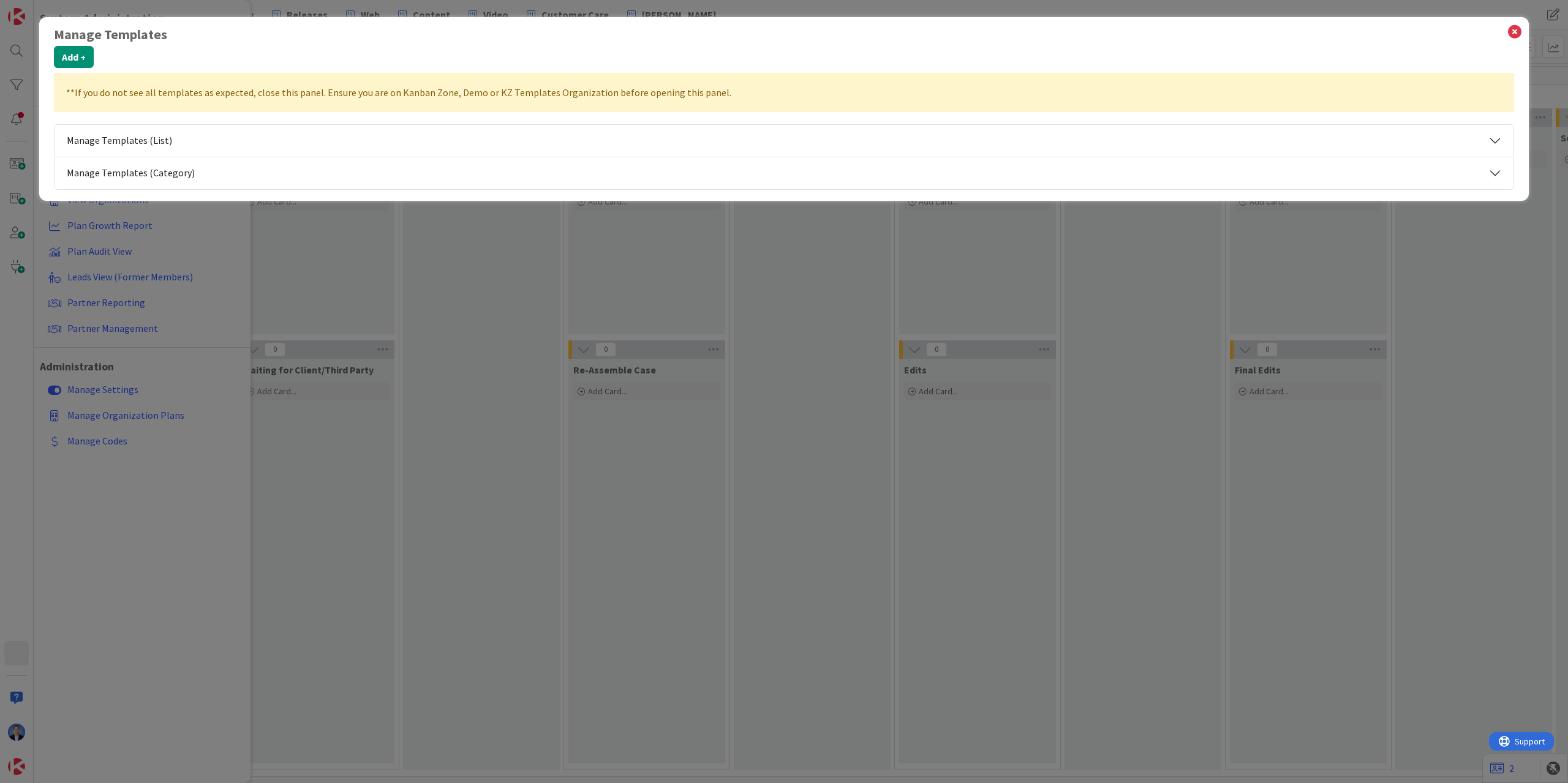
select select "tc5"
select select "private-kanbanzone-hidden"
select select "tc7"
select select "tc10"
select select "private-leaf"
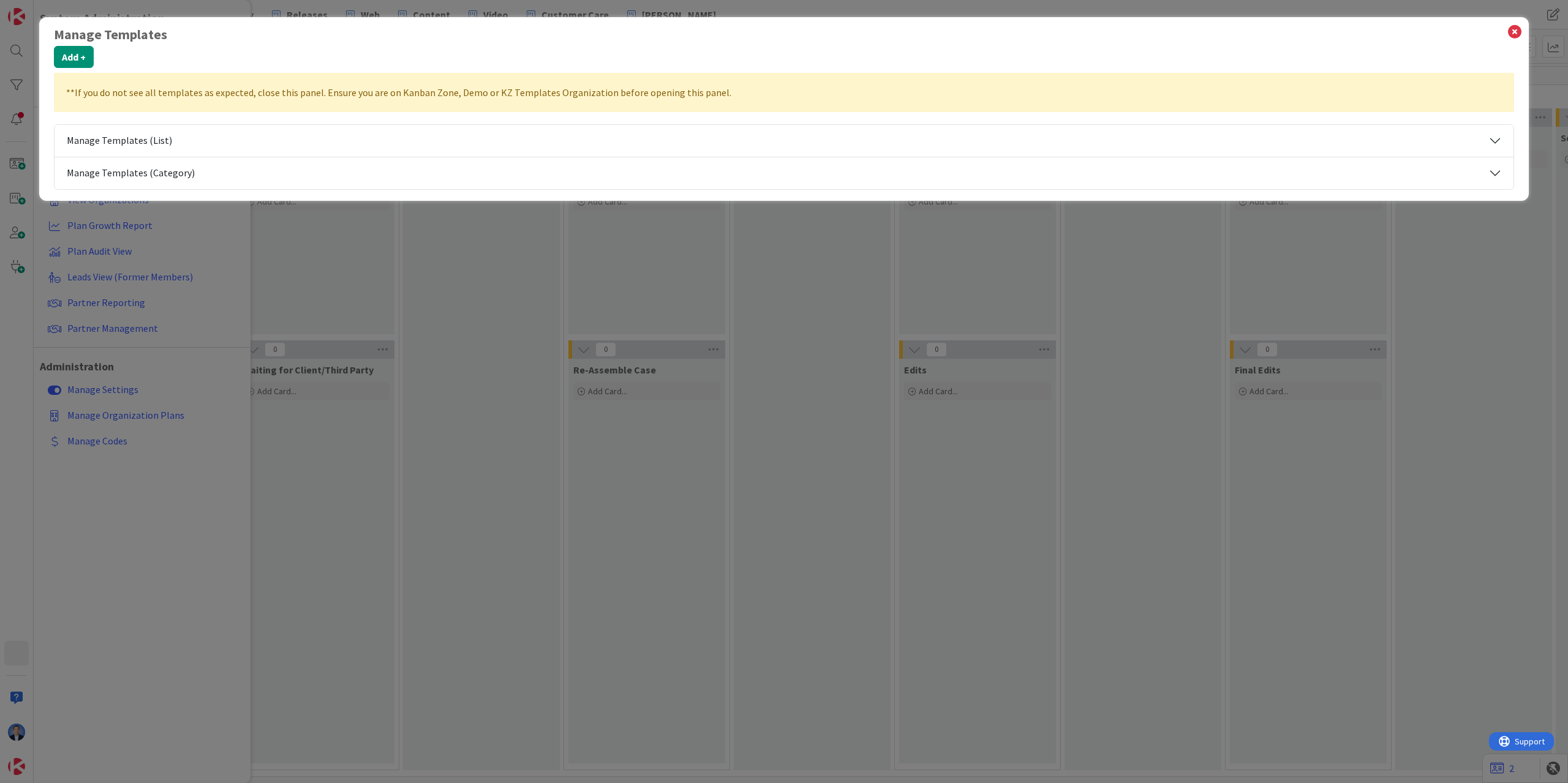
select select "tc8"
select select "modus"
select select "private-kanbanzone-hidden"
select select "tc10"
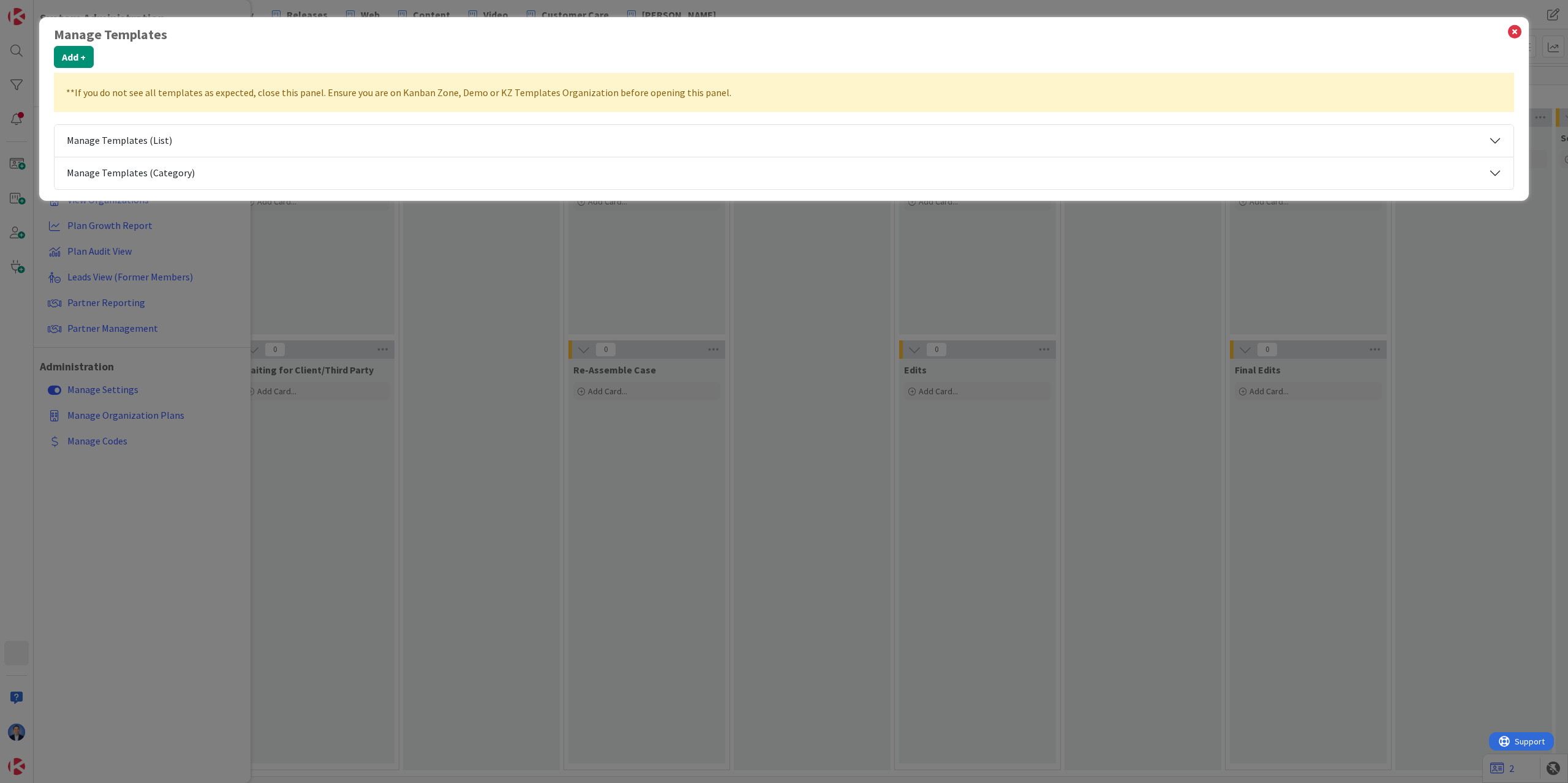
select select "private-kanbanzone-hidden"
select select "tc10"
select select "tc2"
select select "tc10"
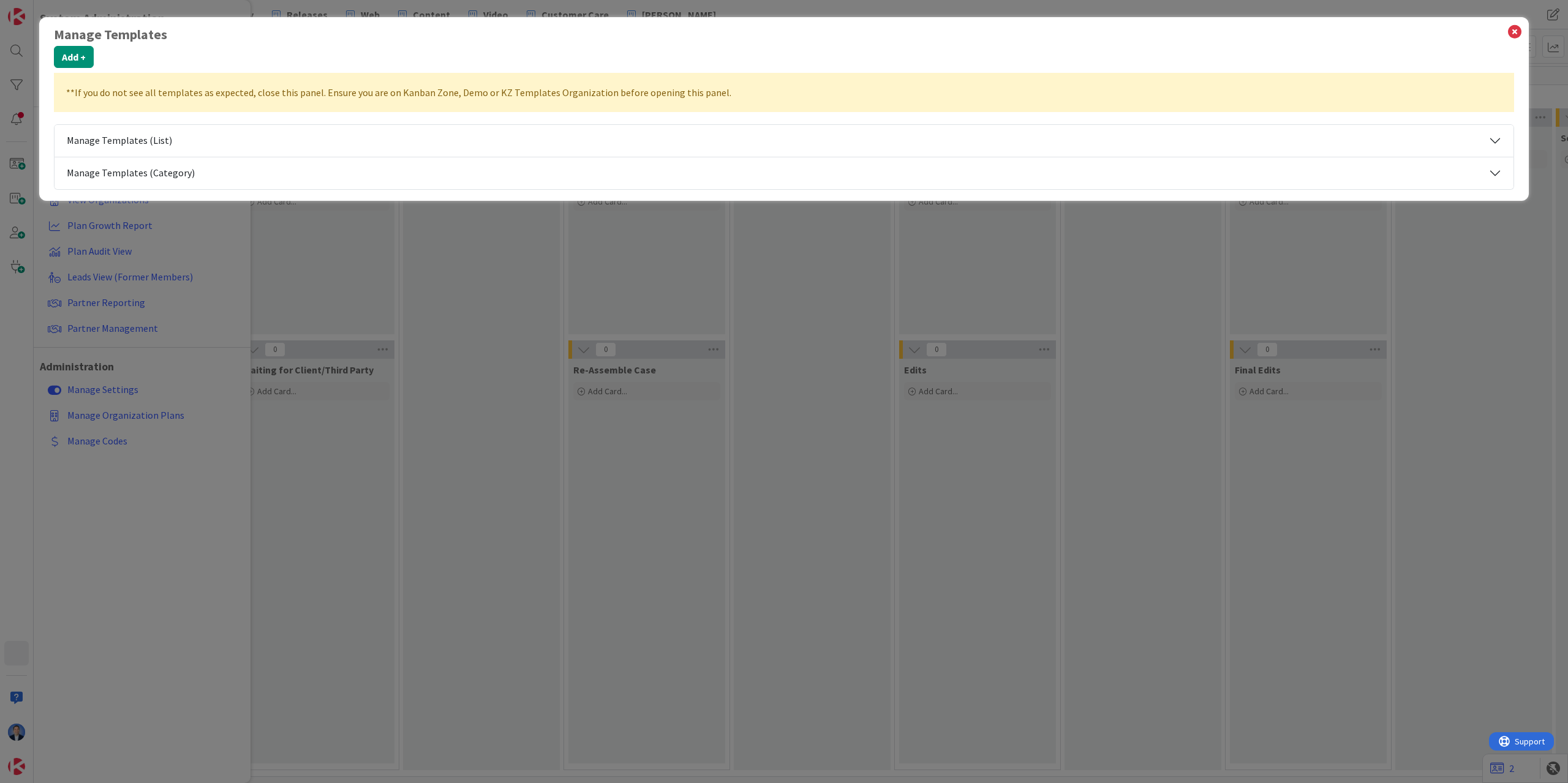
select select "private-kanbanzone-hidden"
select select "tc11"
select select "private-kanbanzone-hidden"
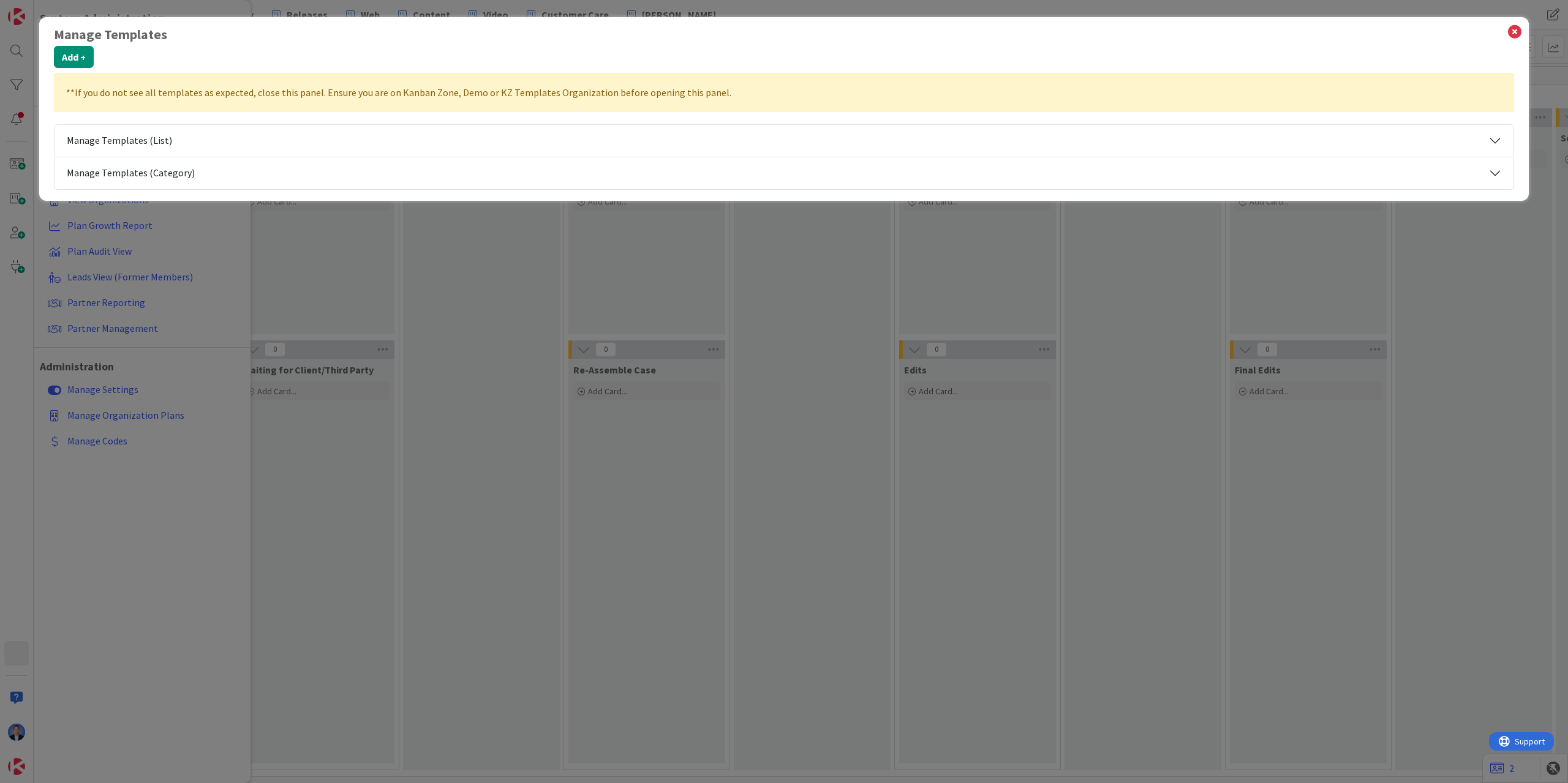
select select "private-cbp100f"
select select "tc8"
select select "private-kanbanzone-hidden"
select select "private-leaf"
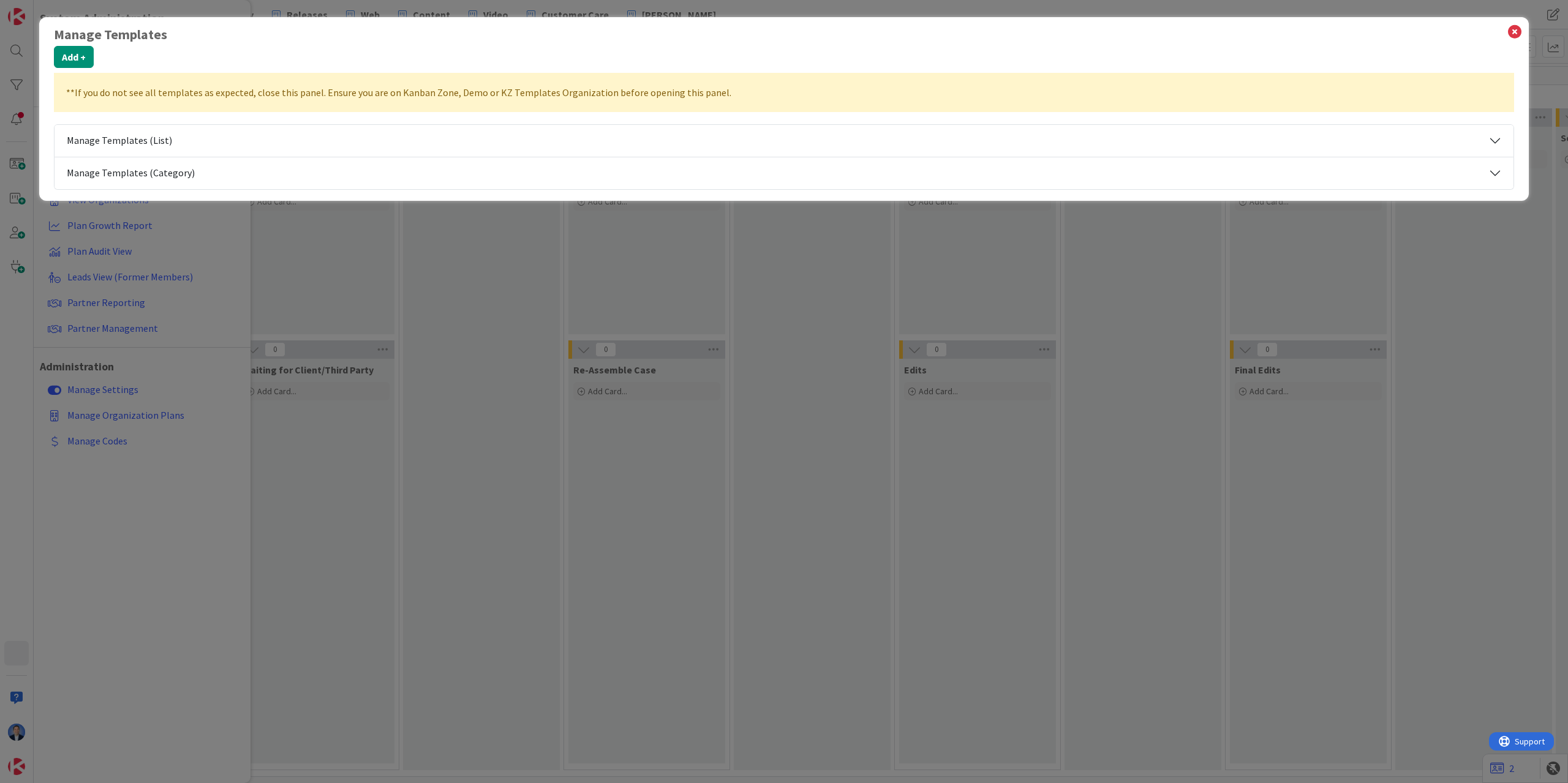
select select "tc8"
select select "tc10"
select select "private-leaf"
select select "agilesherpas"
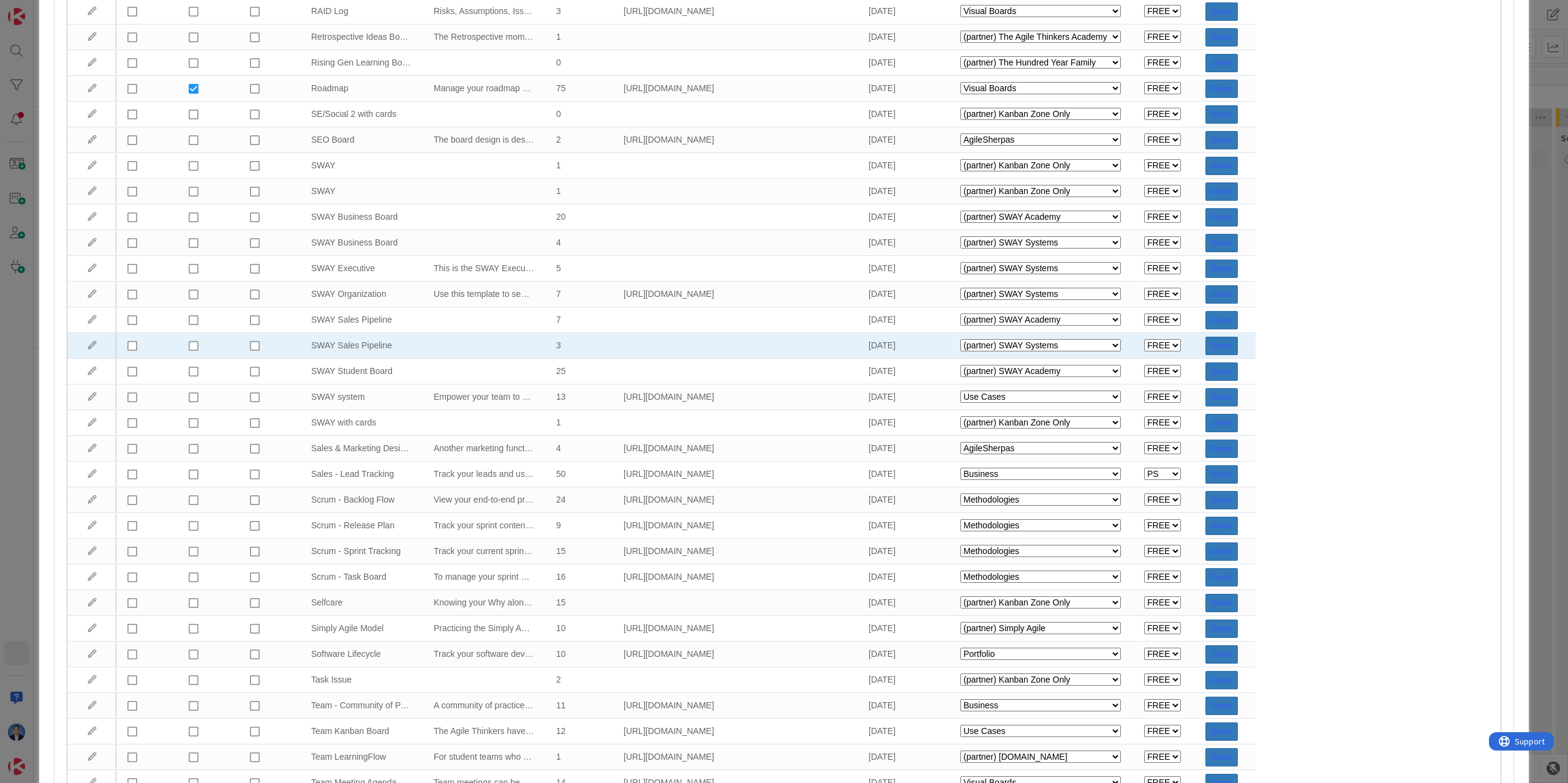
scroll to position [3163, 0]
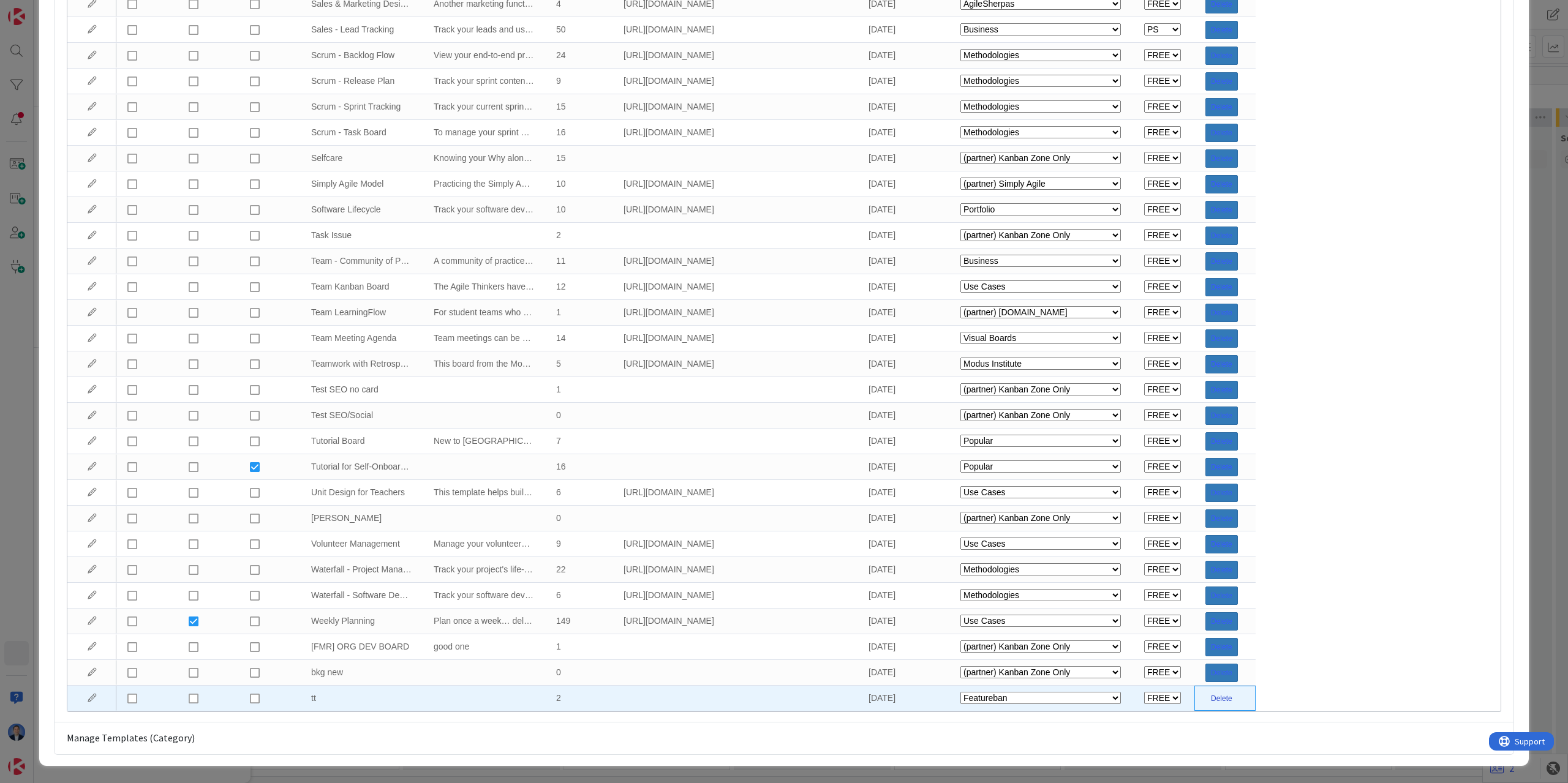
click at [1224, 699] on button "Delete" at bounding box center [1221, 699] width 33 height 19
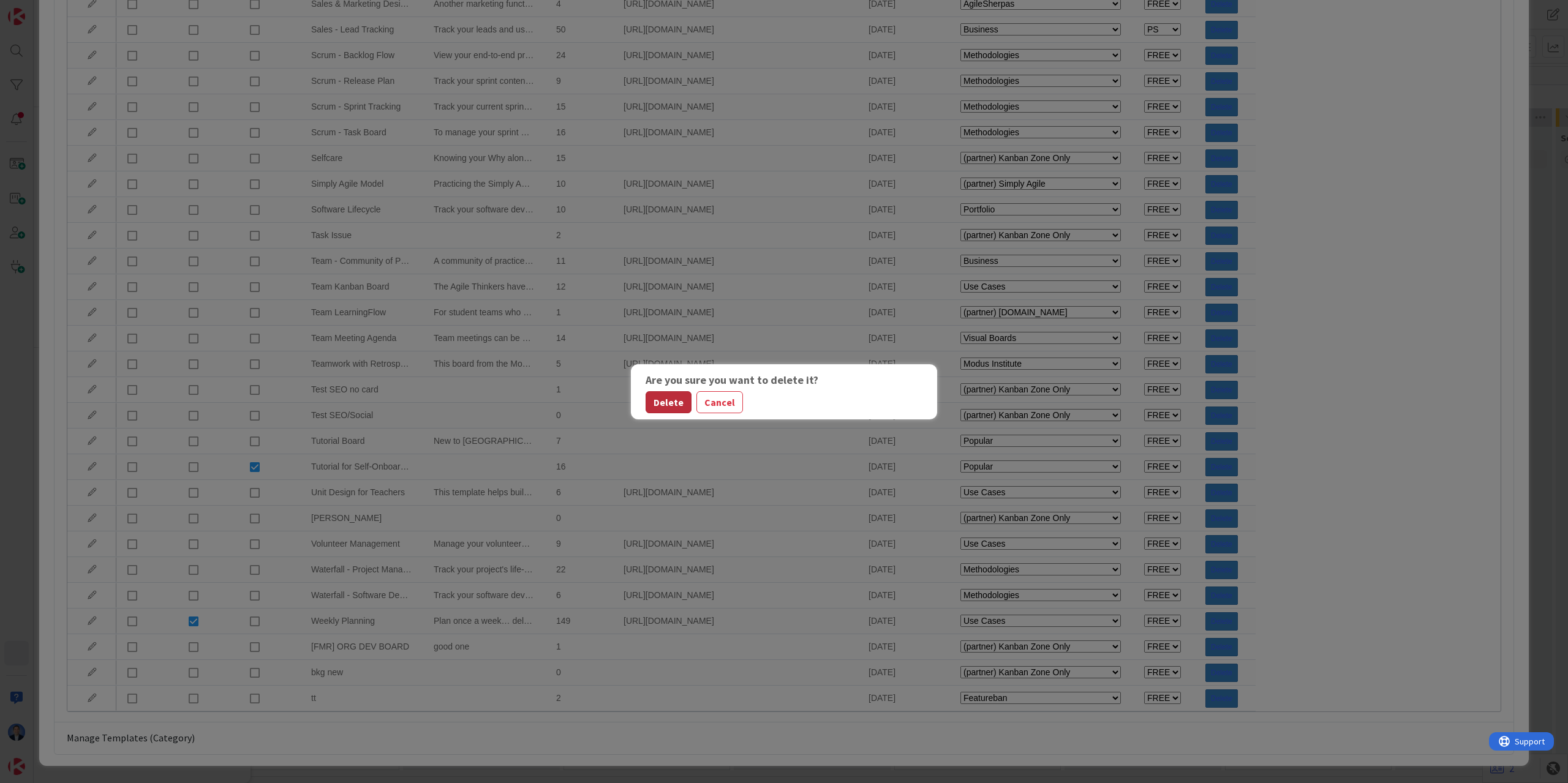
click at [654, 406] on button "Delete" at bounding box center [669, 402] width 46 height 22
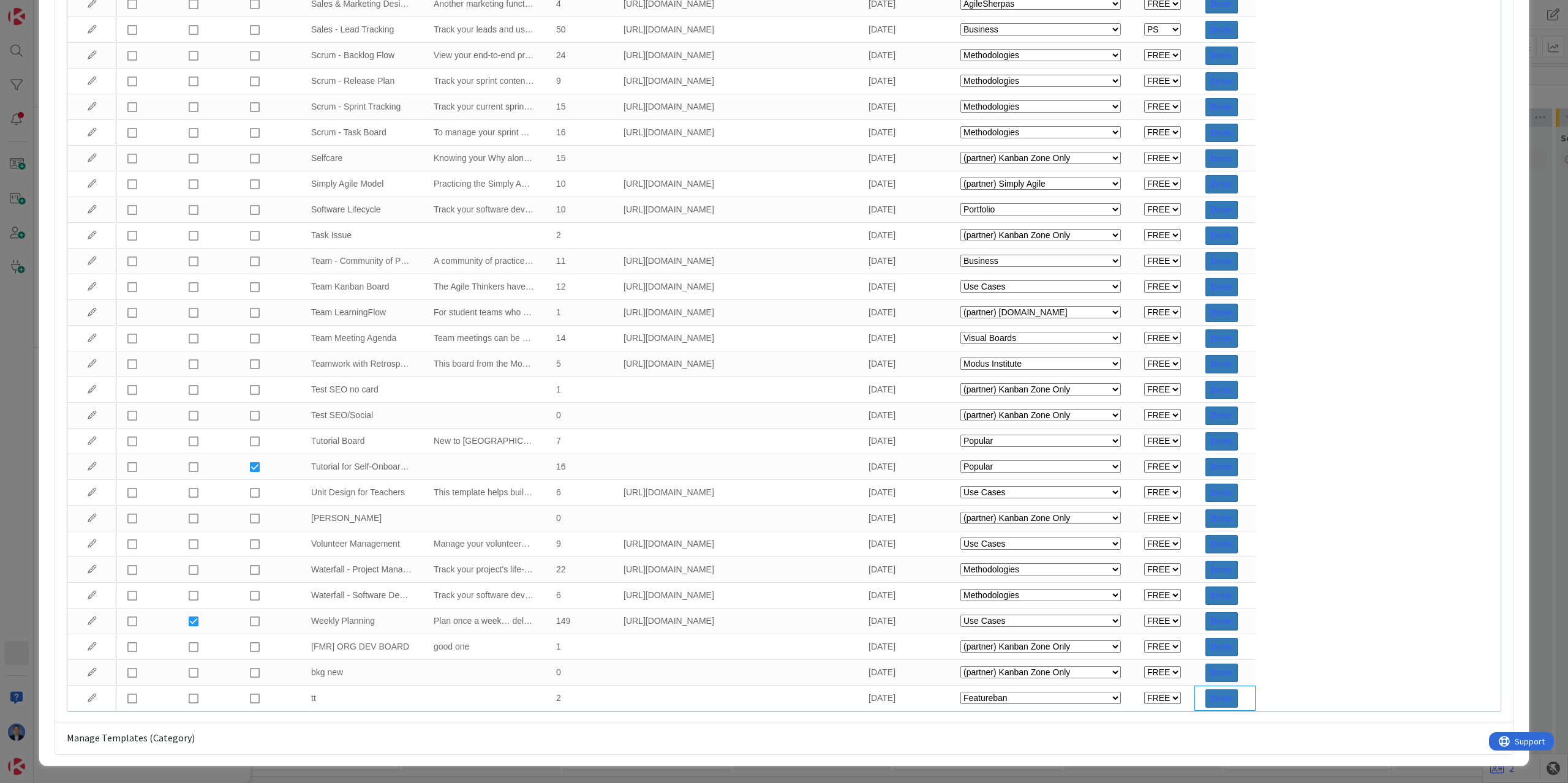
select select "private-kanbanzone-hidden"
select select "private-cbp100f"
select select "tc8"
select select "private-kanbanzone-hidden"
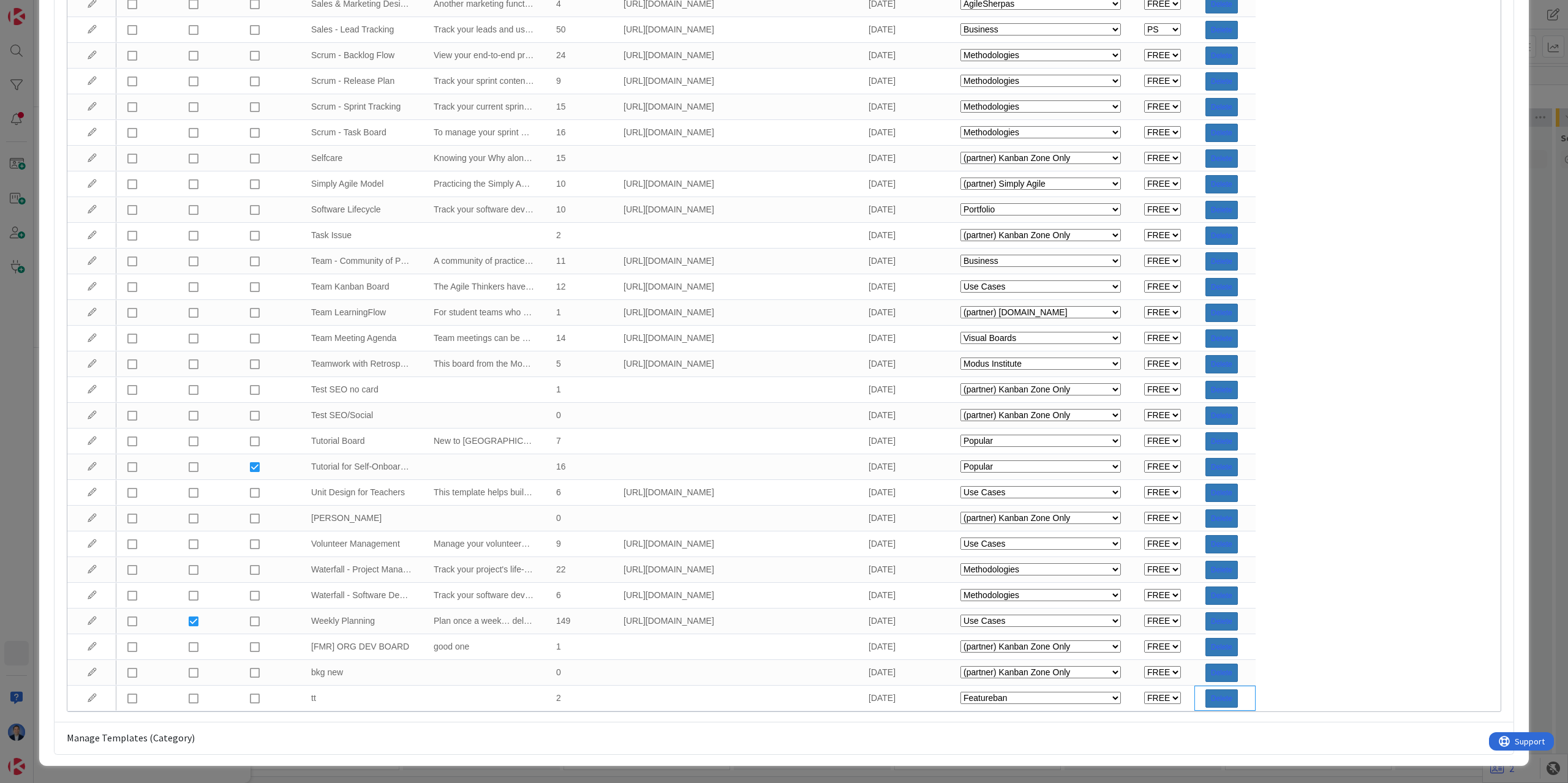
select select "private-kanbanzone-hidden"
select select "private-leaf"
select select "tc8"
select select "tc10"
select select "private-leaf"
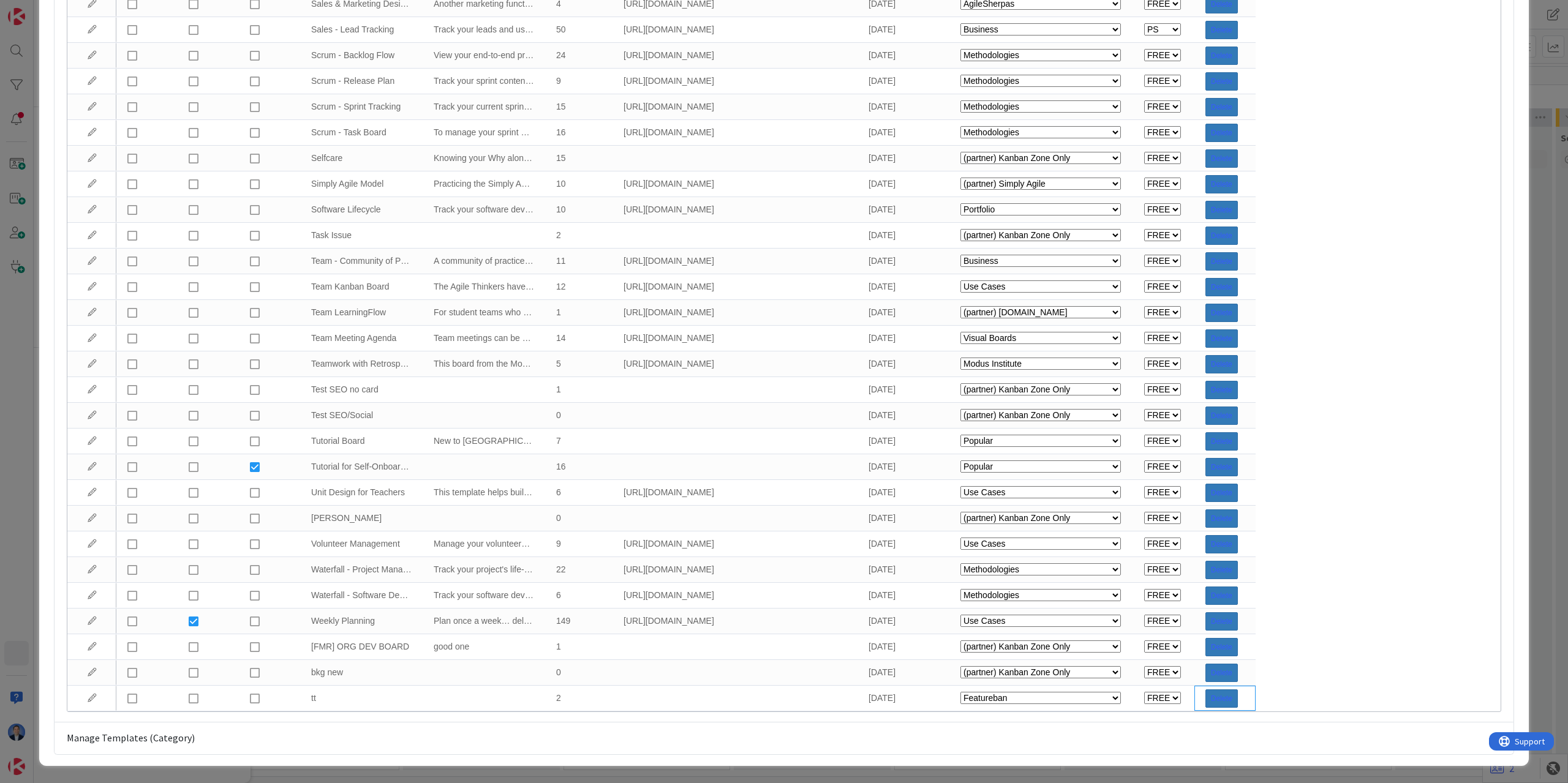
select select "agilesherpas"
select select "tc4"
select select "agilesherpas"
select select "modus"
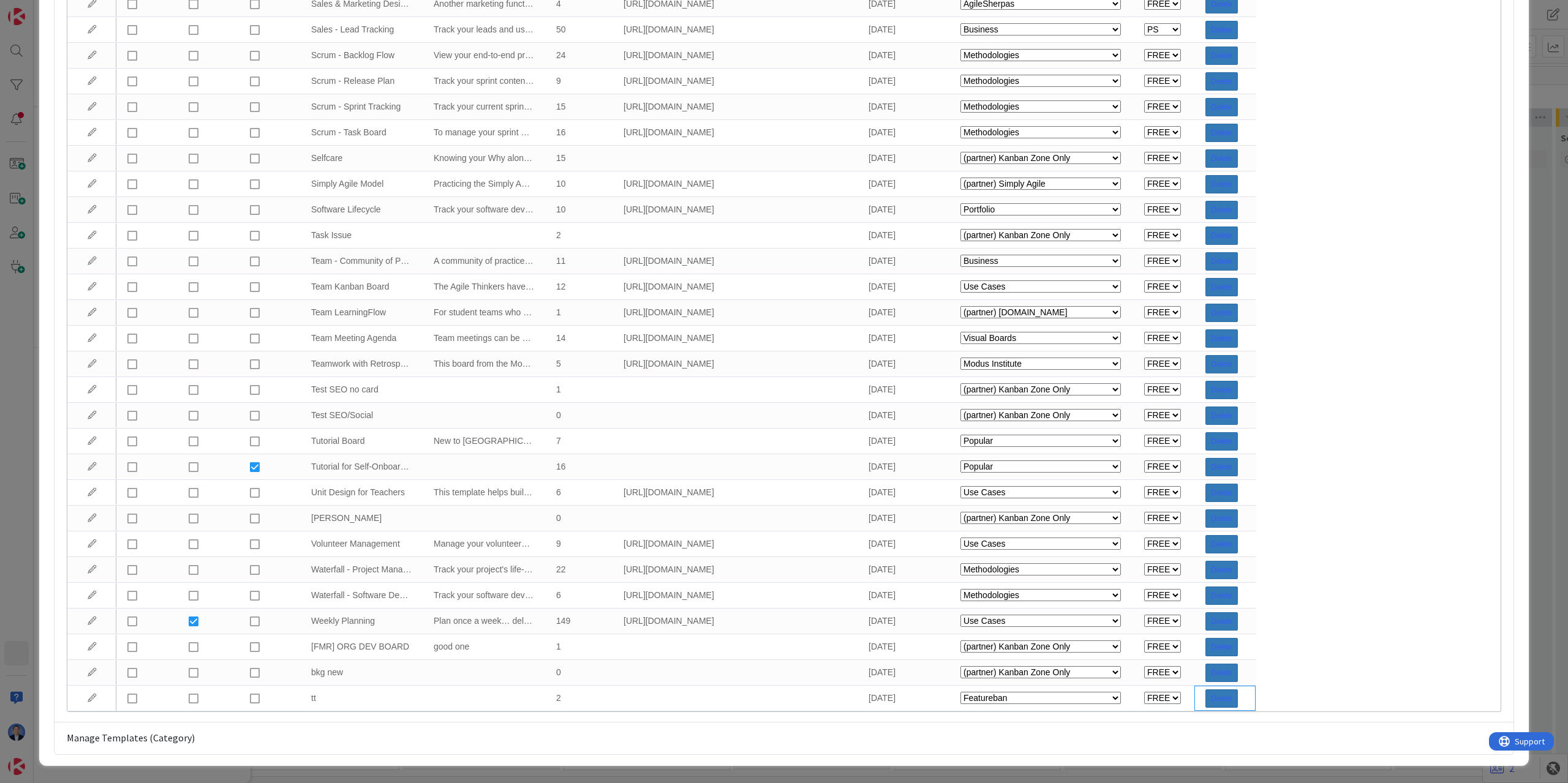
select select "modus"
select select "private-kanbanzone-hidden"
select select "tc8"
select select "agilesherpas"
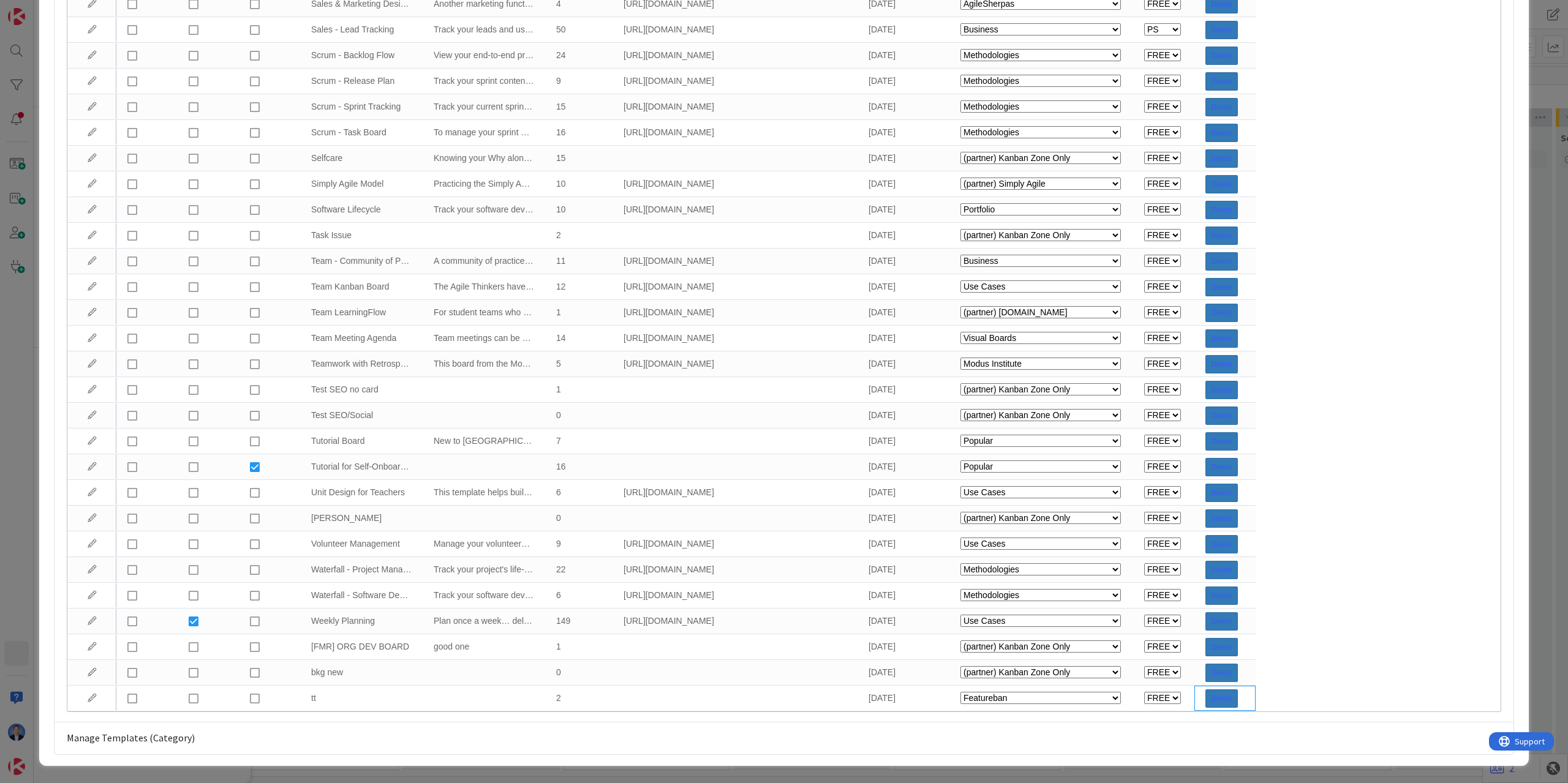
select select "fla"
select select "tc4"
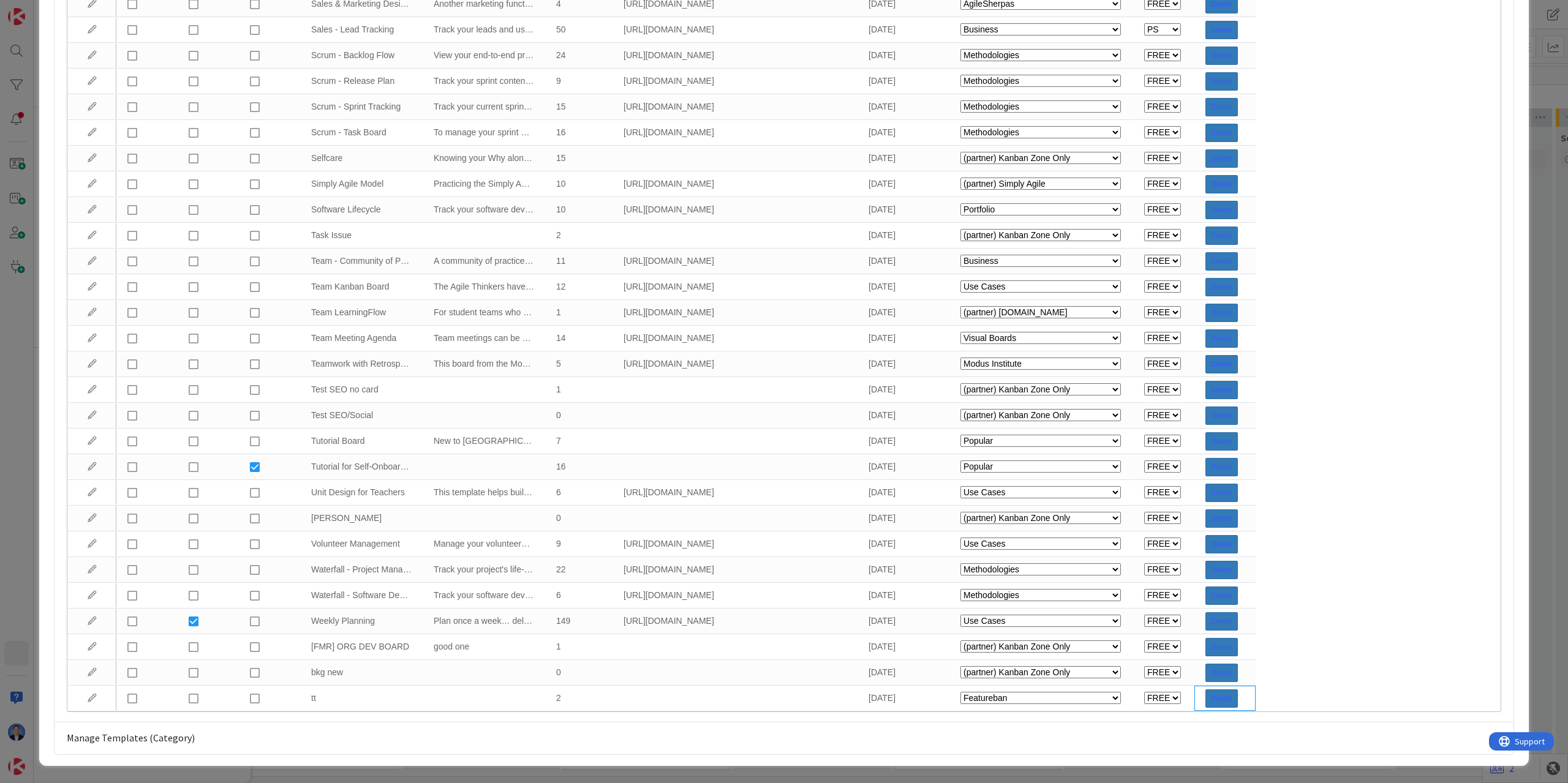
select select "tc4"
select select "tc11"
select select "private-kanbanzone-hidden"
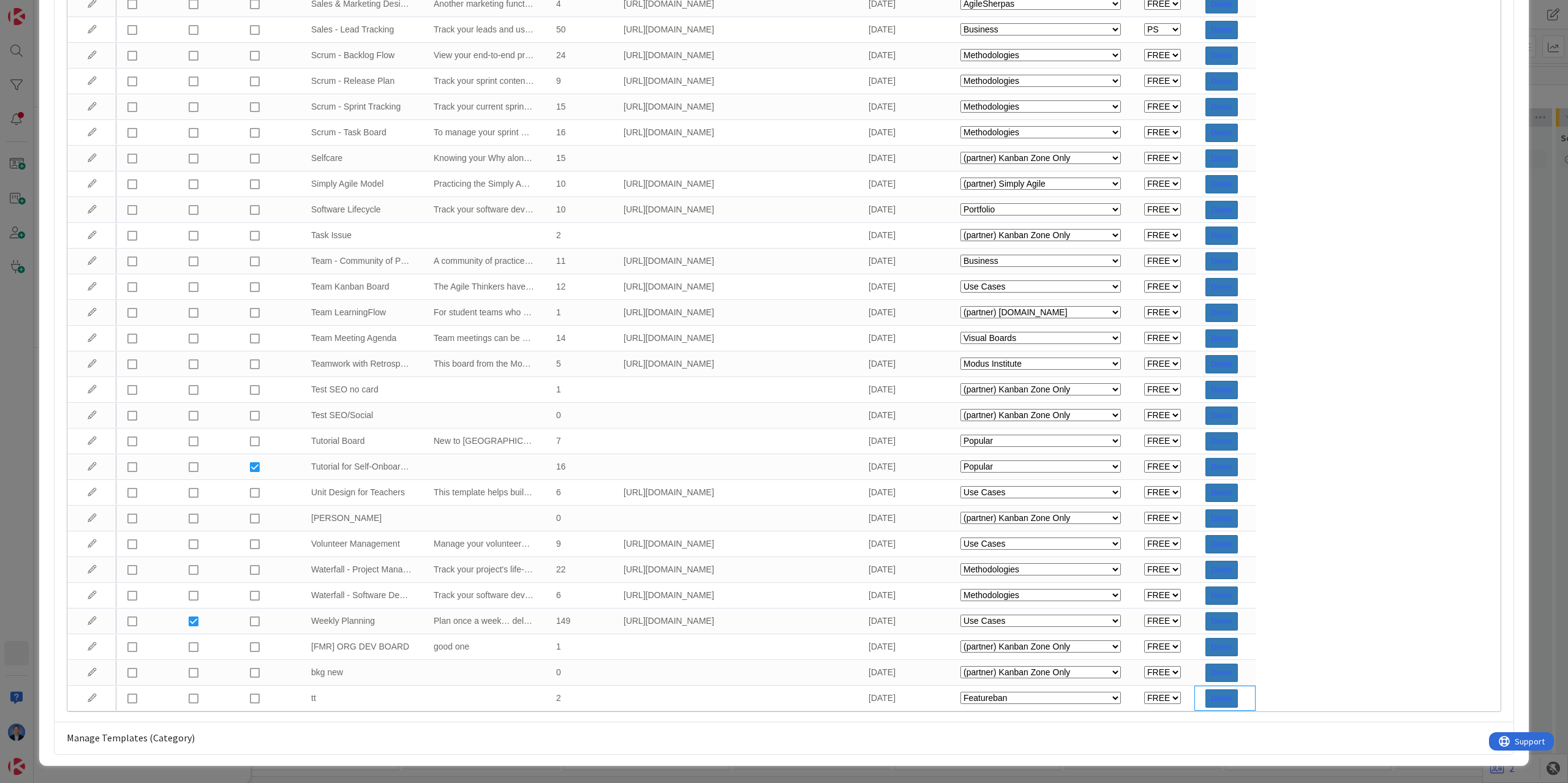
select select "fla"
select select "private-leaf"
select select "private-kanbanzone-hidden"
select select "private-govcon"
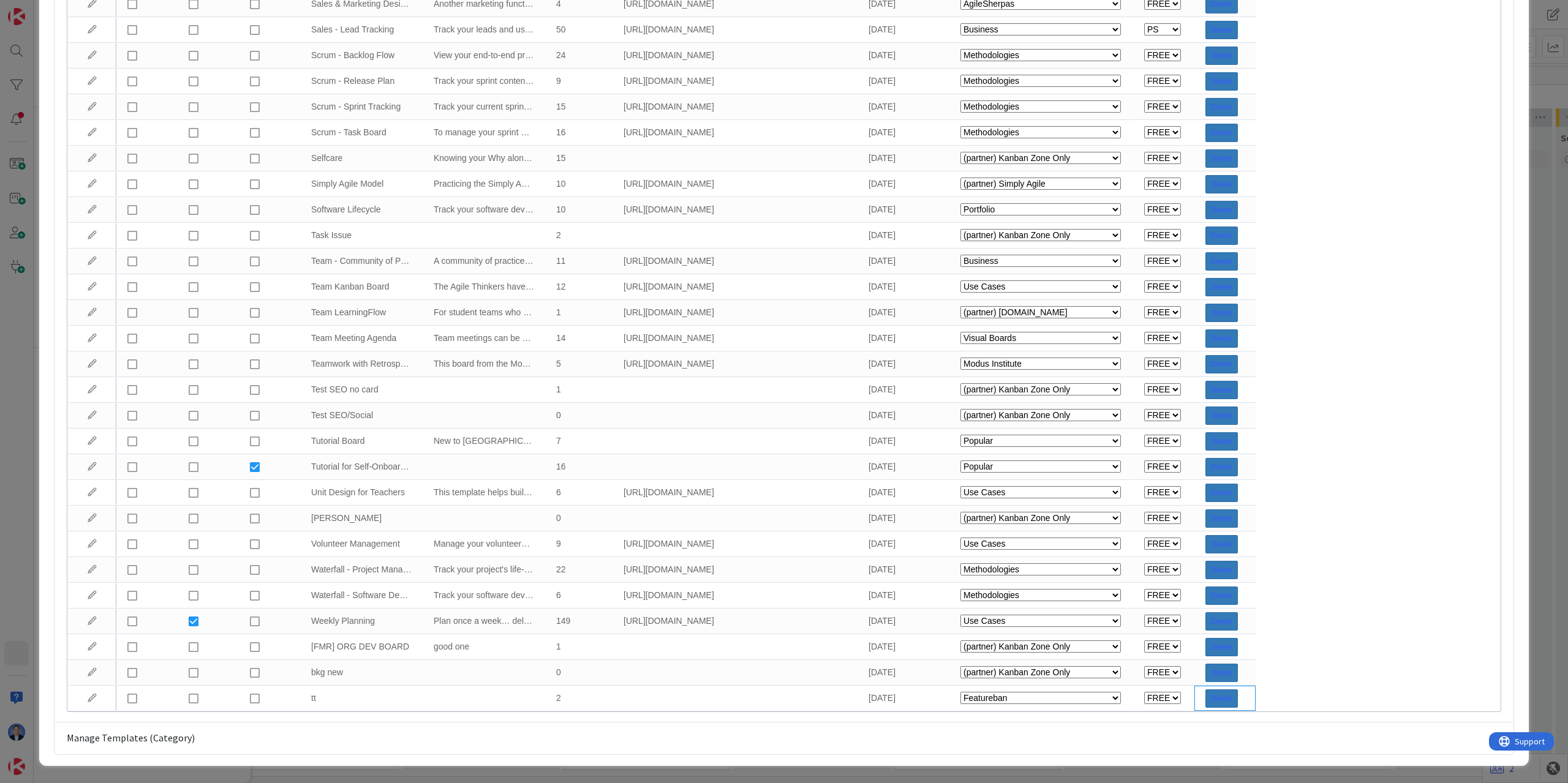
select select "private-govcon"
select select "tc7"
select select "2"
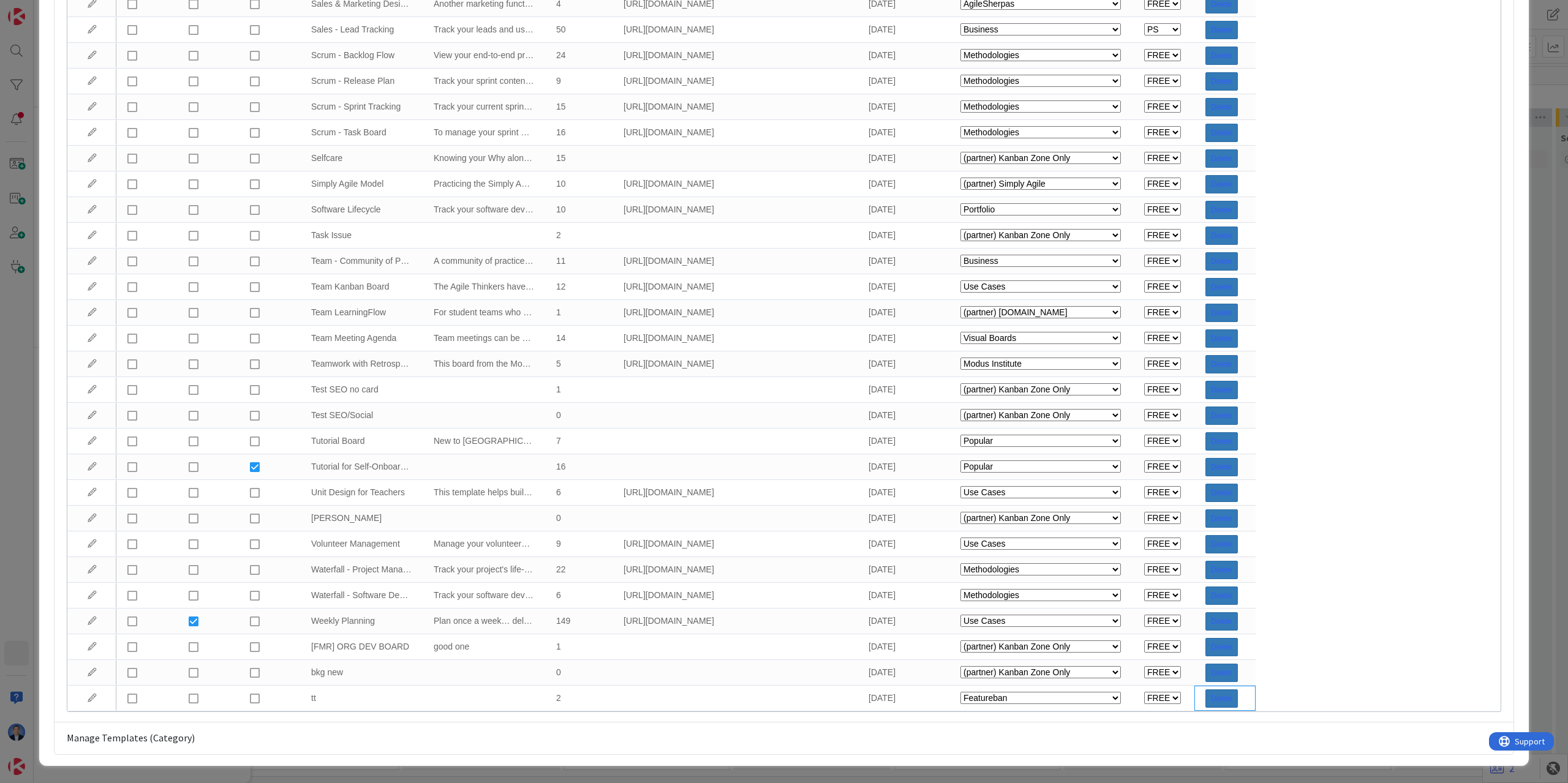
select select "private-kanbanzone-hidden"
select select "tc7"
select select "private-kanbanzone-hidden"
select select "tc7"
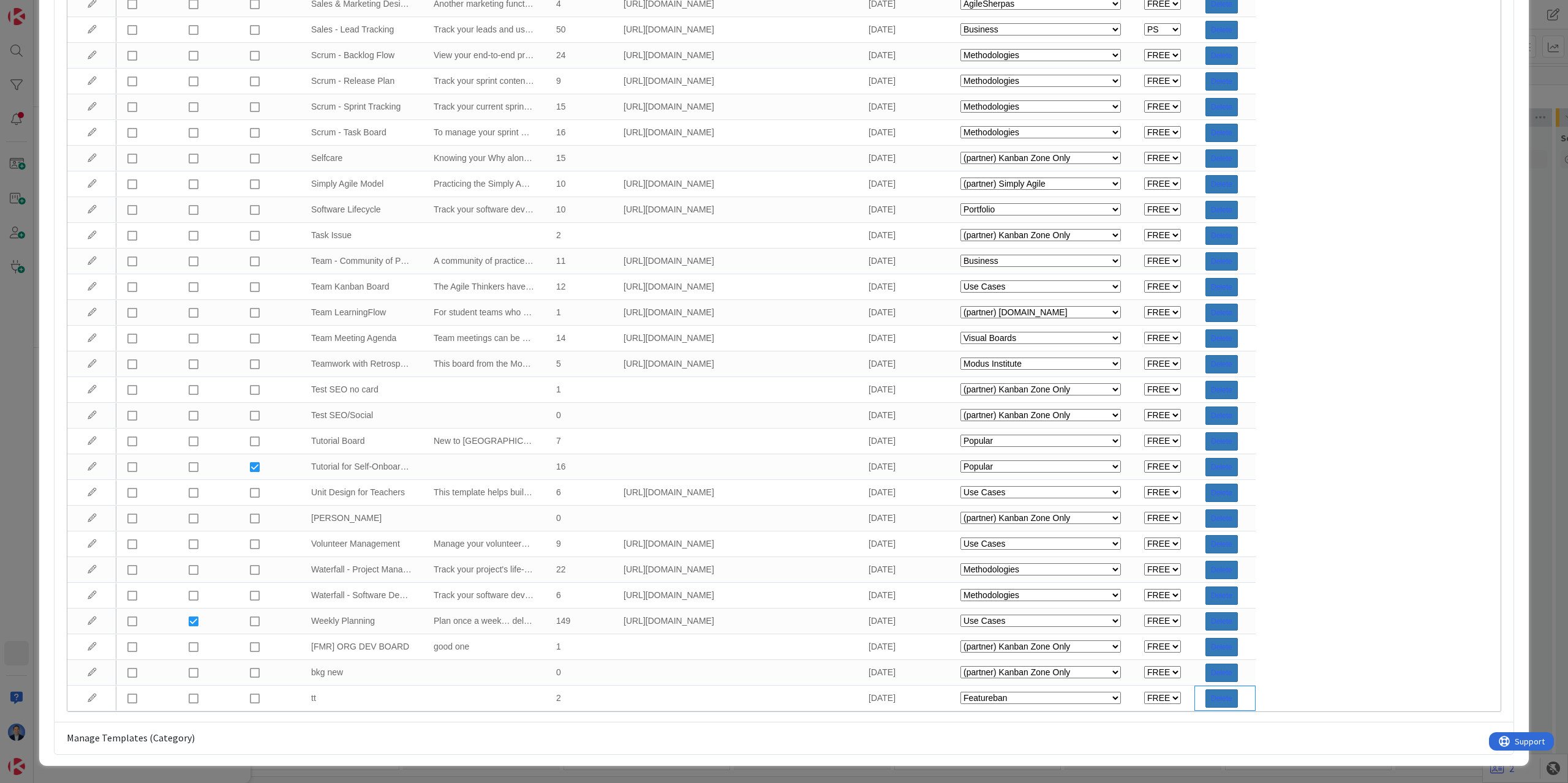
select select "2"
select select "tc8"
select select "private-kanbanzone-hidden"
select select "tc2"
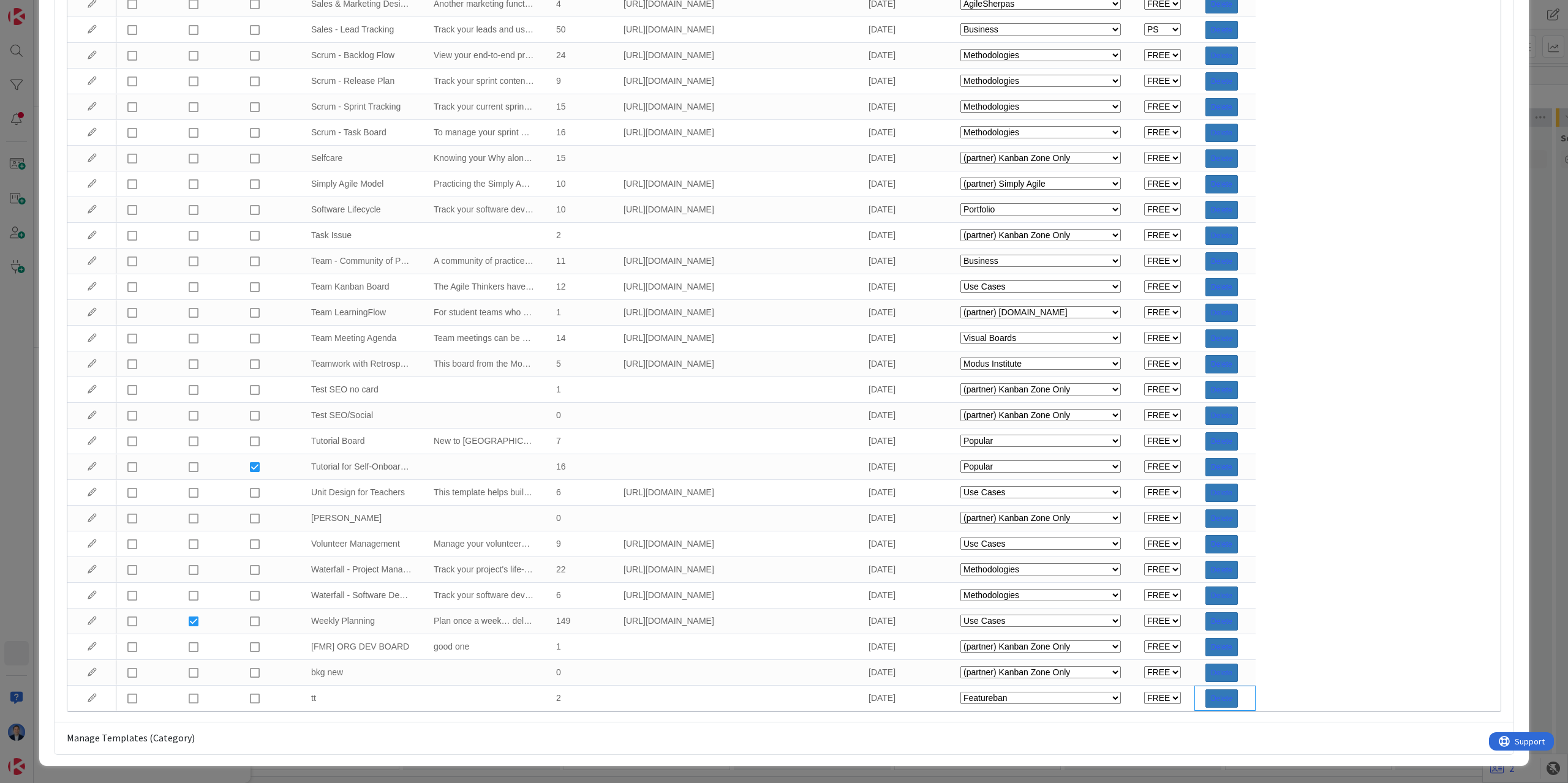
select select "tc2"
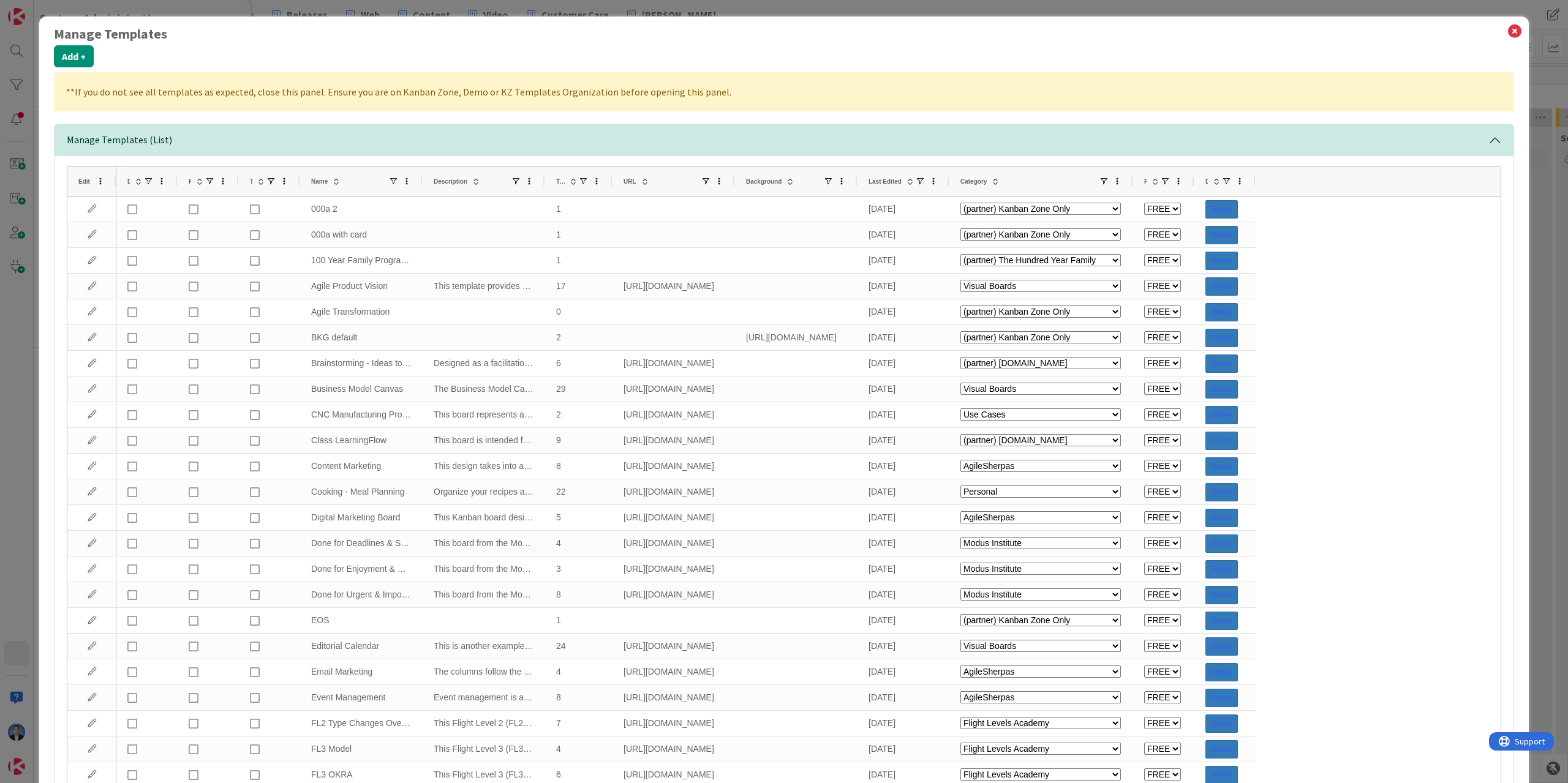
scroll to position [0, 0]
click at [1514, 38] on icon at bounding box center [1514, 31] width 16 height 17
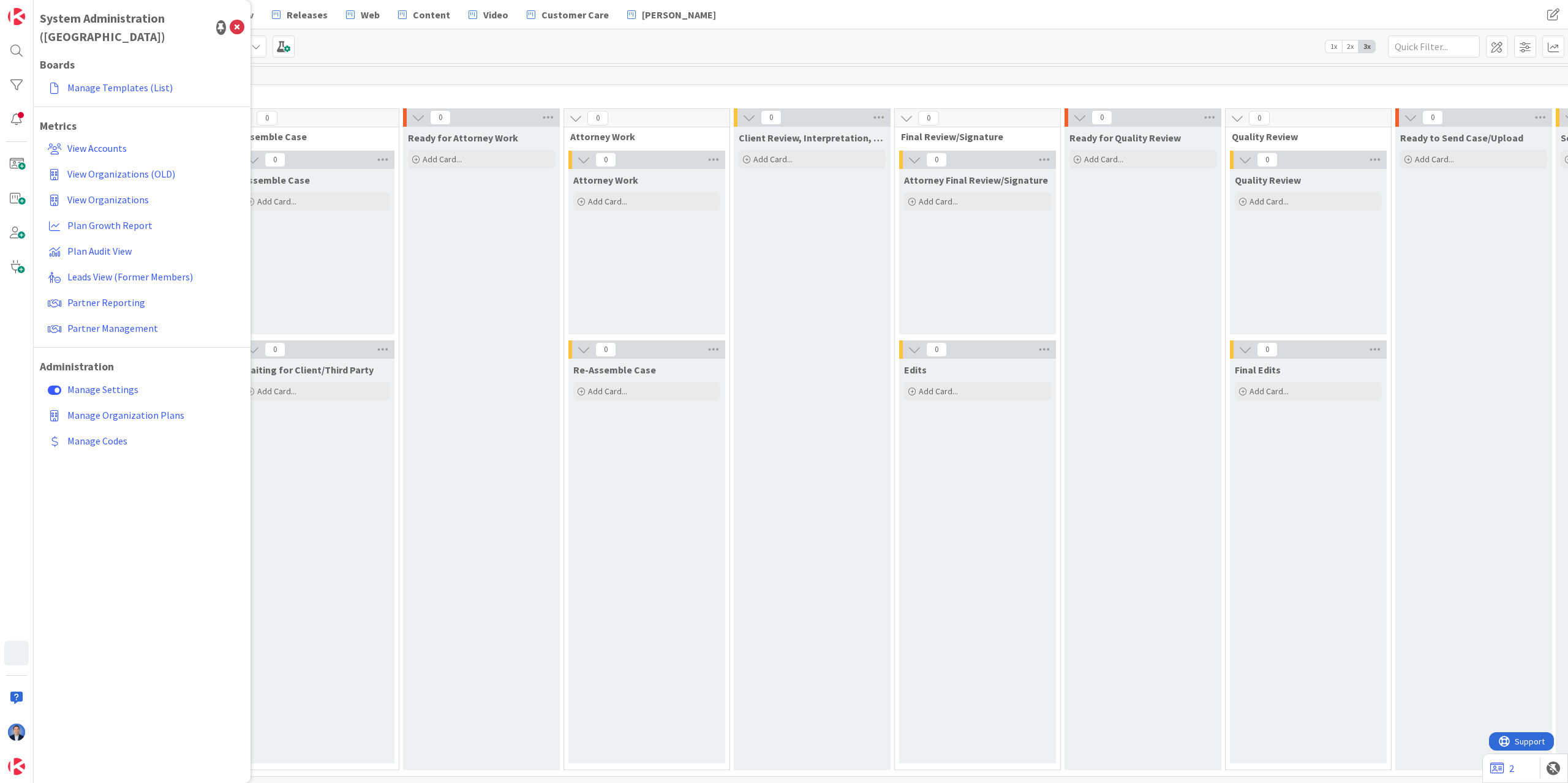
click at [374, 52] on div "Kanban GL-Immigration Case Flow 1x 2x 3x" at bounding box center [801, 46] width 1534 height 34
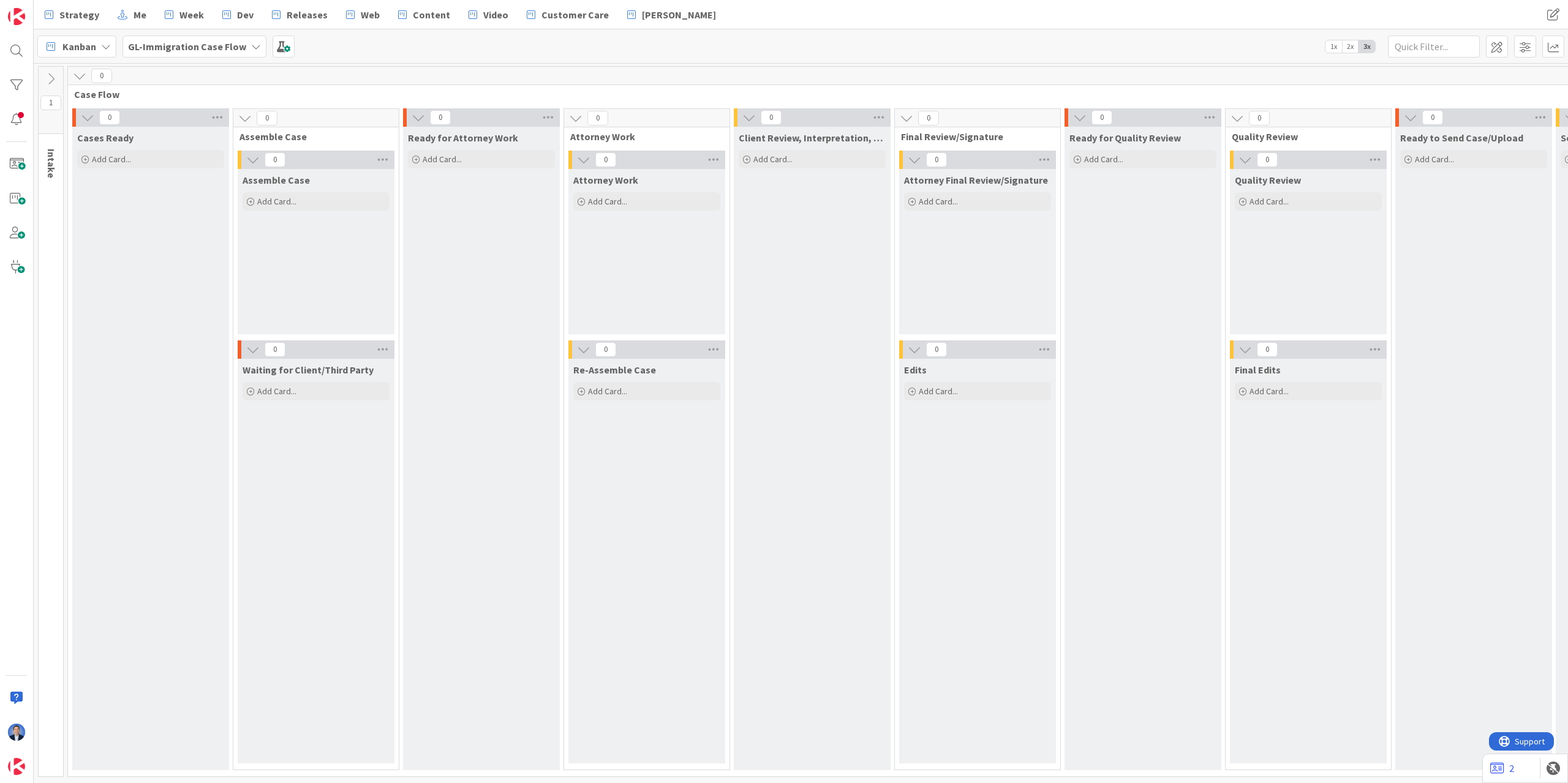
click at [154, 45] on b "GL-Immigration Case Flow" at bounding box center [187, 46] width 118 height 12
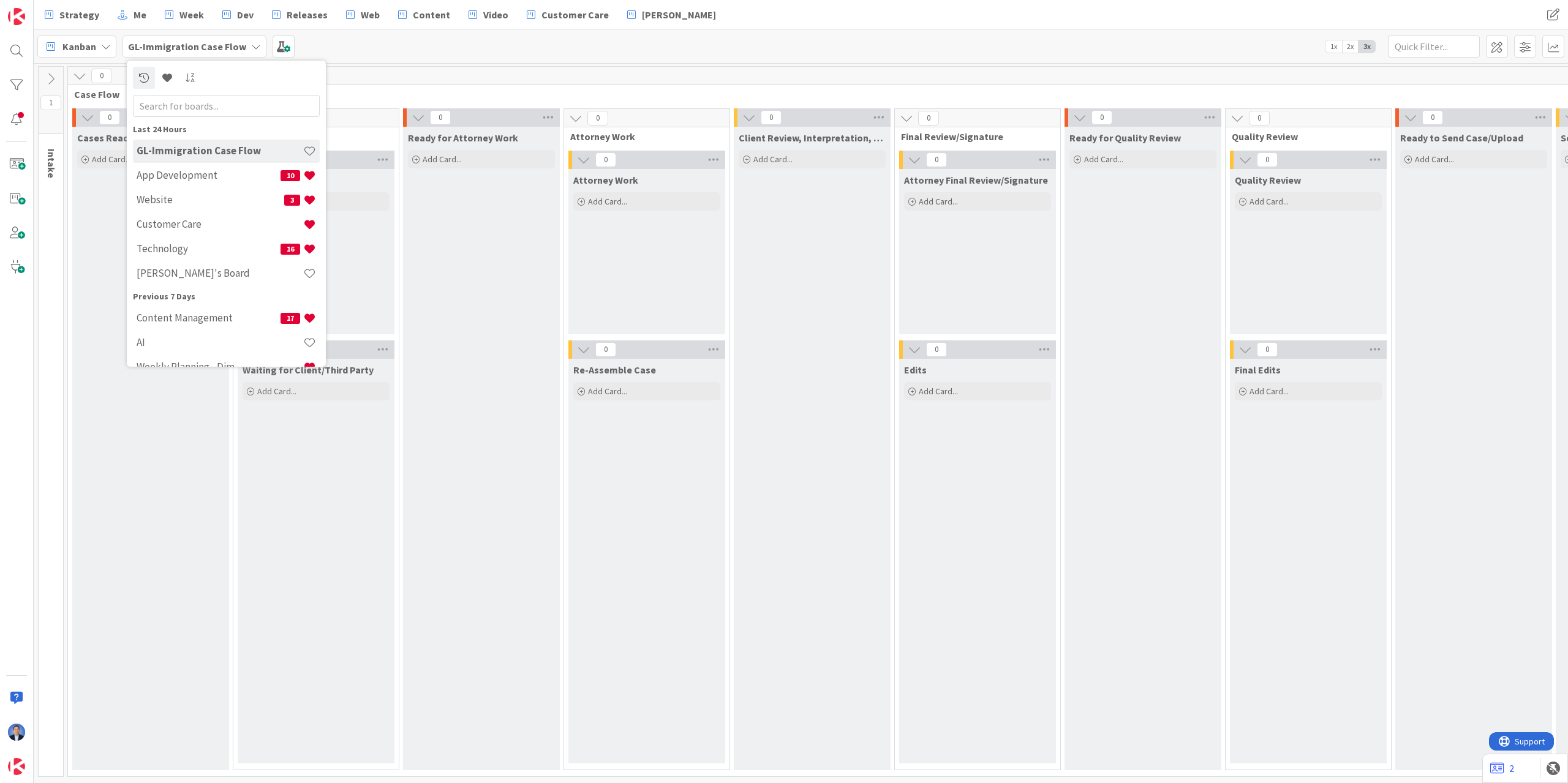
click at [173, 113] on input "text" at bounding box center [227, 106] width 187 height 22
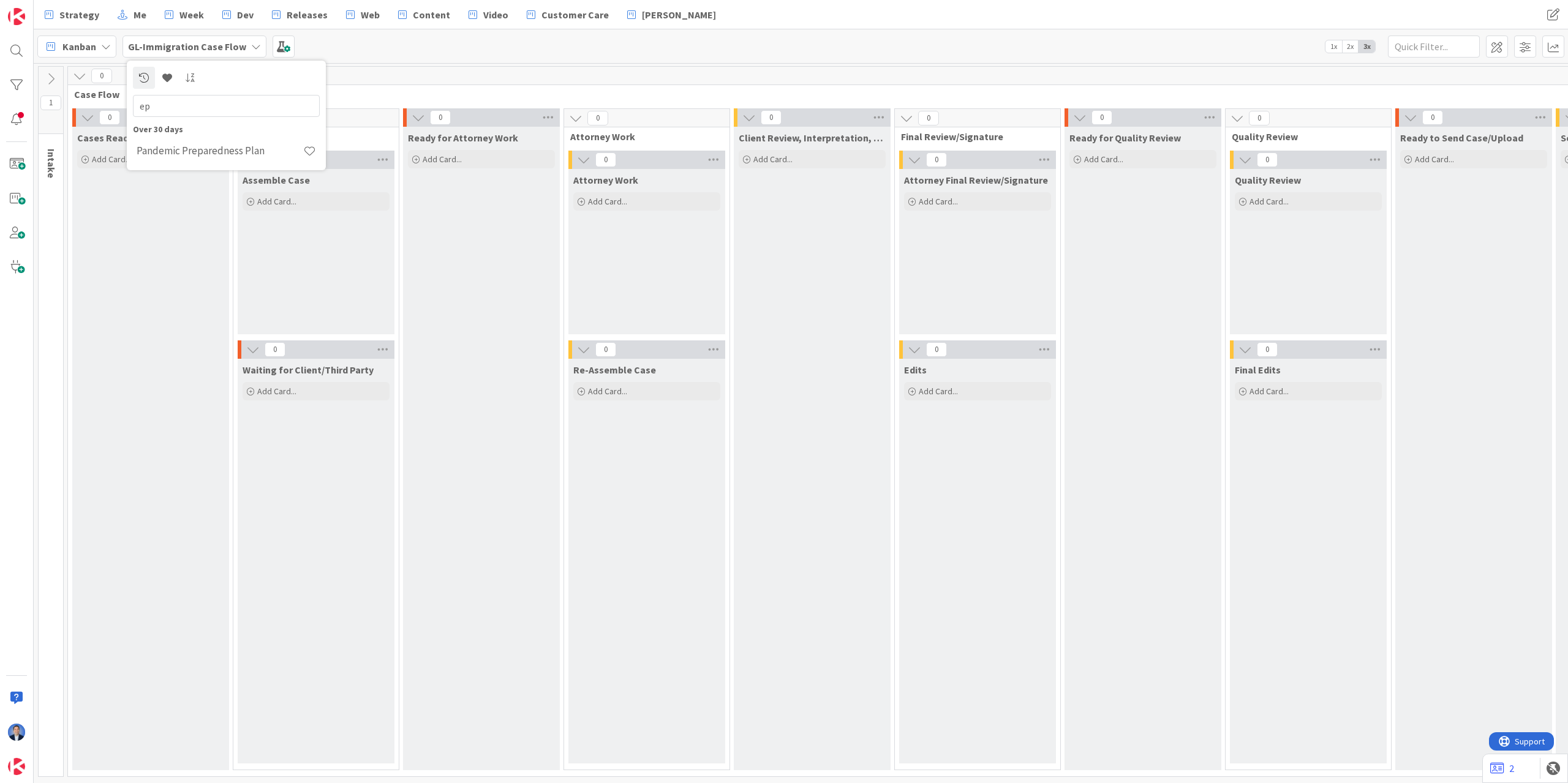
drag, startPoint x: 119, startPoint y: 109, endPoint x: 113, endPoint y: 109, distance: 6.0
click at [133, 109] on input "ep" at bounding box center [227, 106] width 187 height 22
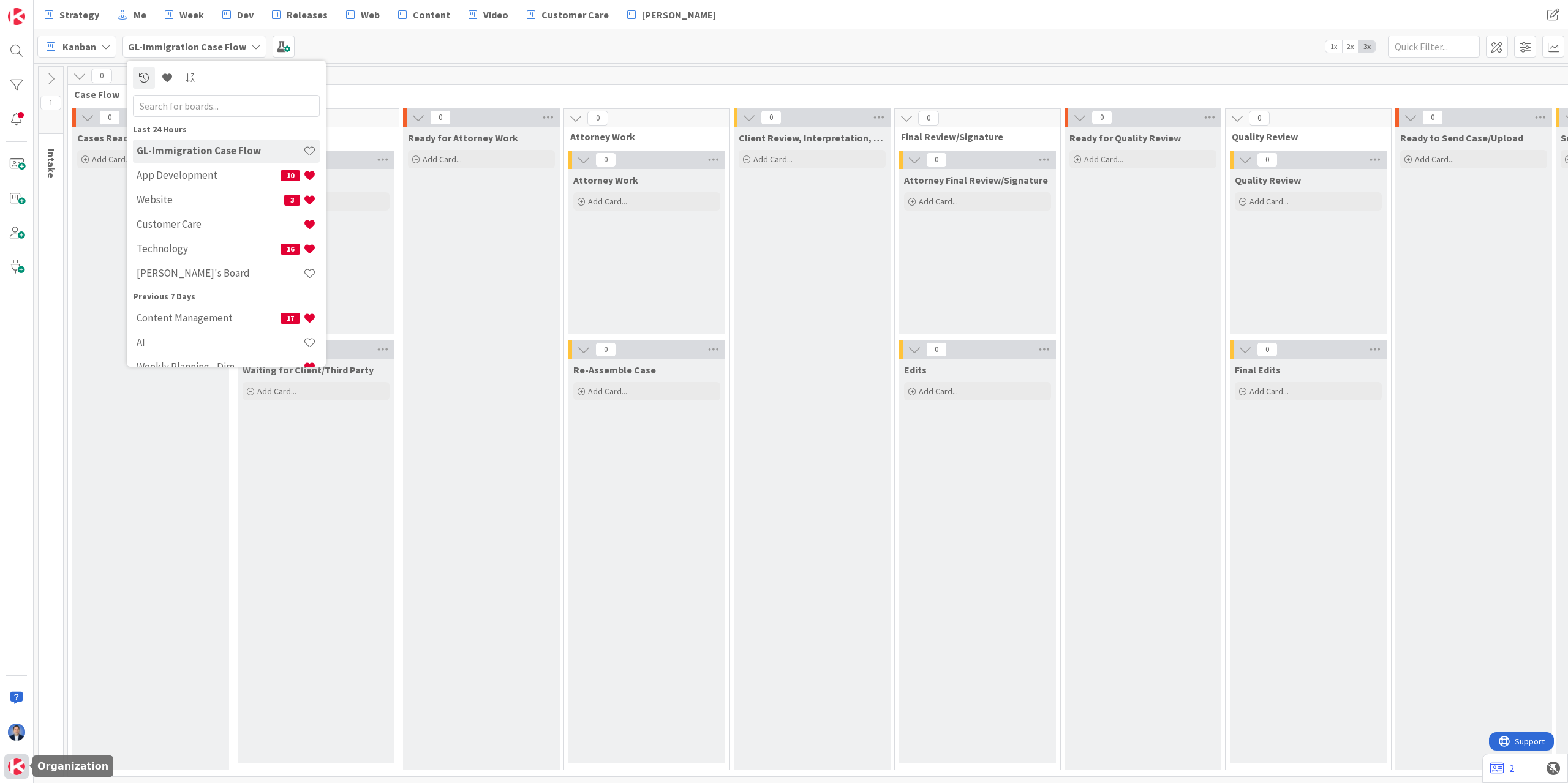
click at [19, 764] on img at bounding box center [16, 766] width 17 height 17
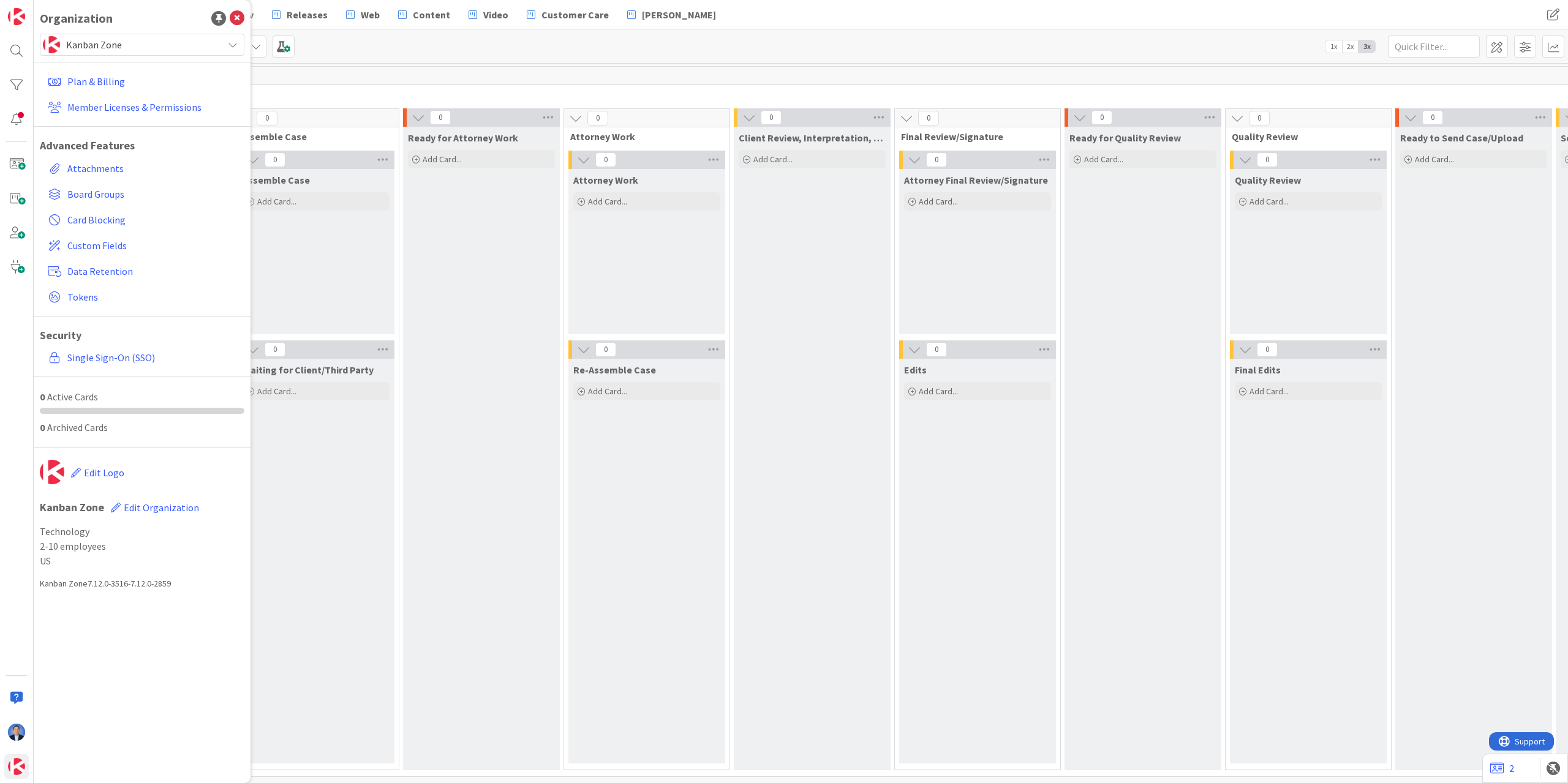
click at [117, 45] on span "Kanban Zone" at bounding box center [141, 44] width 150 height 17
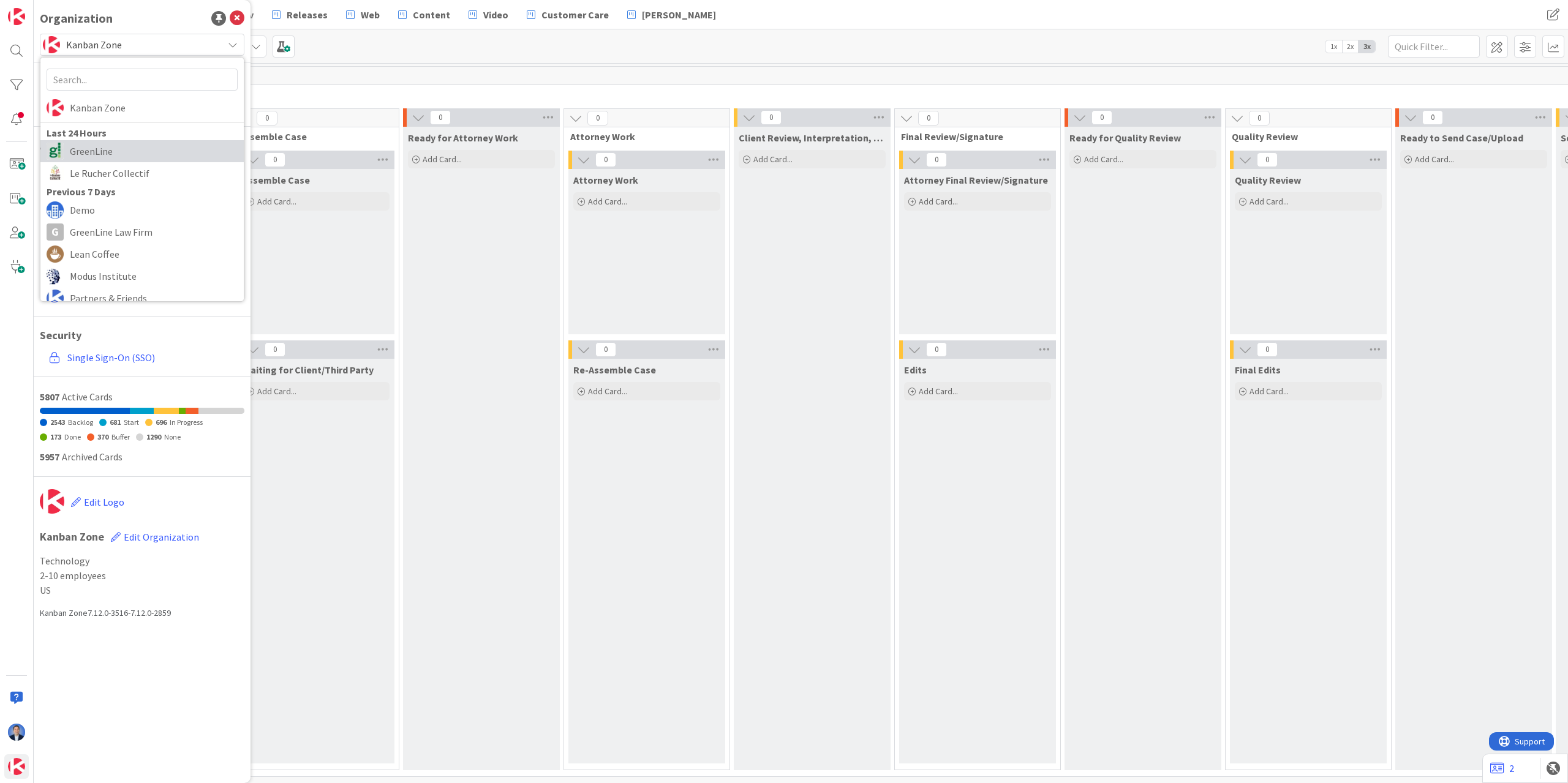
click at [137, 144] on span "GreenLine" at bounding box center [154, 151] width 168 height 19
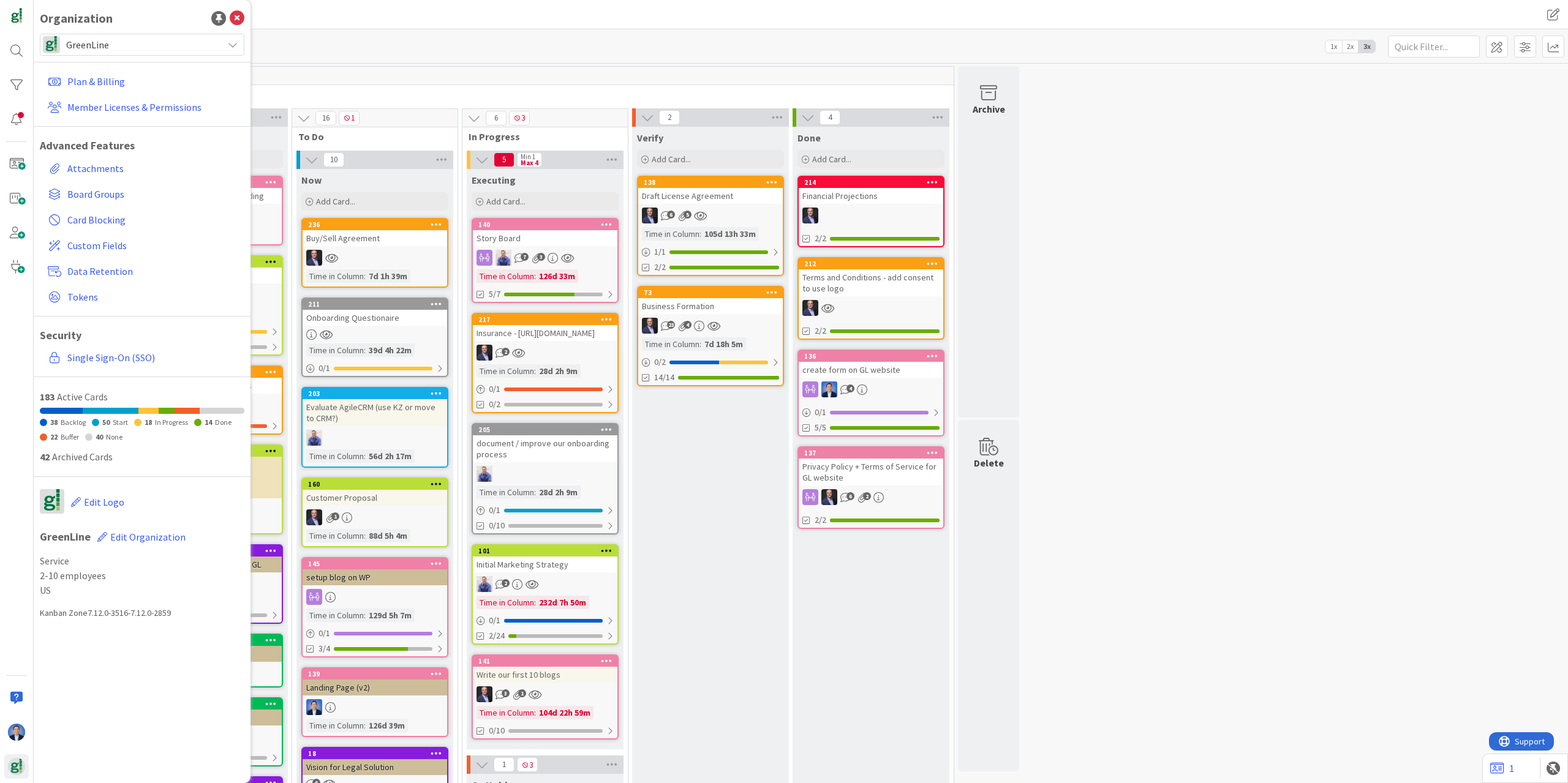
click at [395, 38] on div "Kanban GreenLine 1x 2x 3x" at bounding box center [801, 46] width 1534 height 34
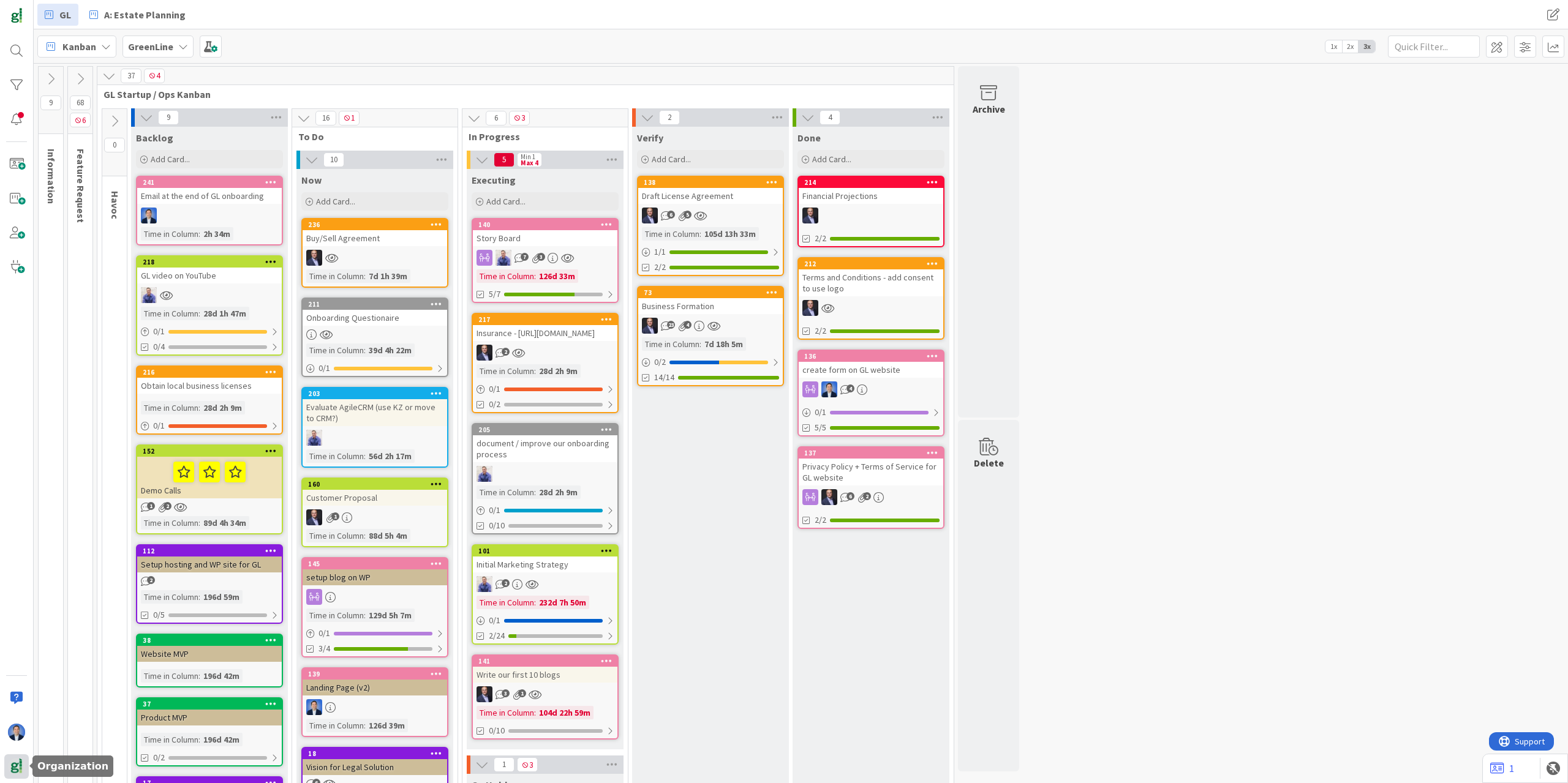
click at [21, 770] on img at bounding box center [16, 766] width 17 height 17
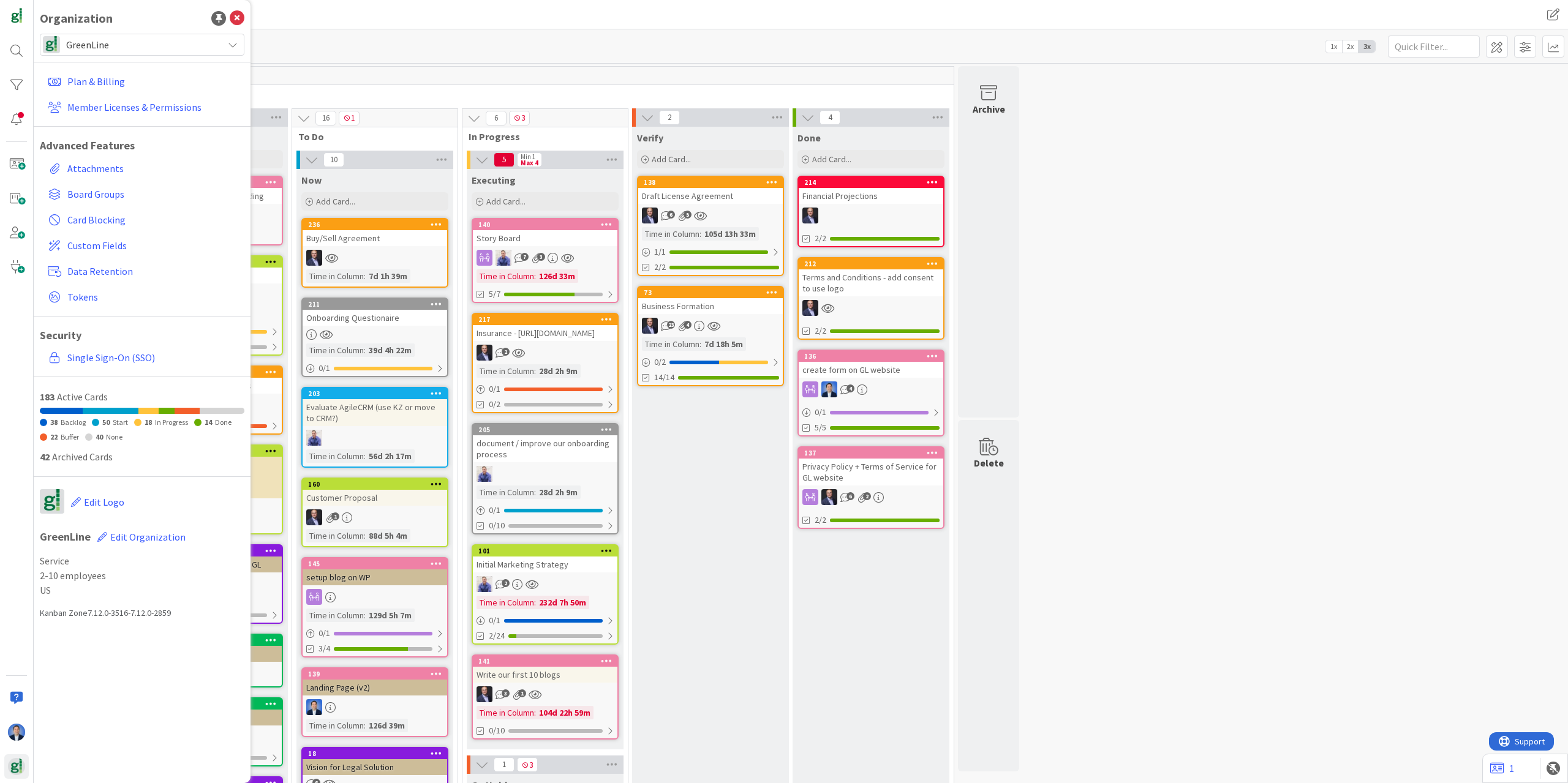
click at [125, 38] on span "GreenLine" at bounding box center [141, 44] width 150 height 17
click at [14, 644] on div at bounding box center [17, 653] width 24 height 24
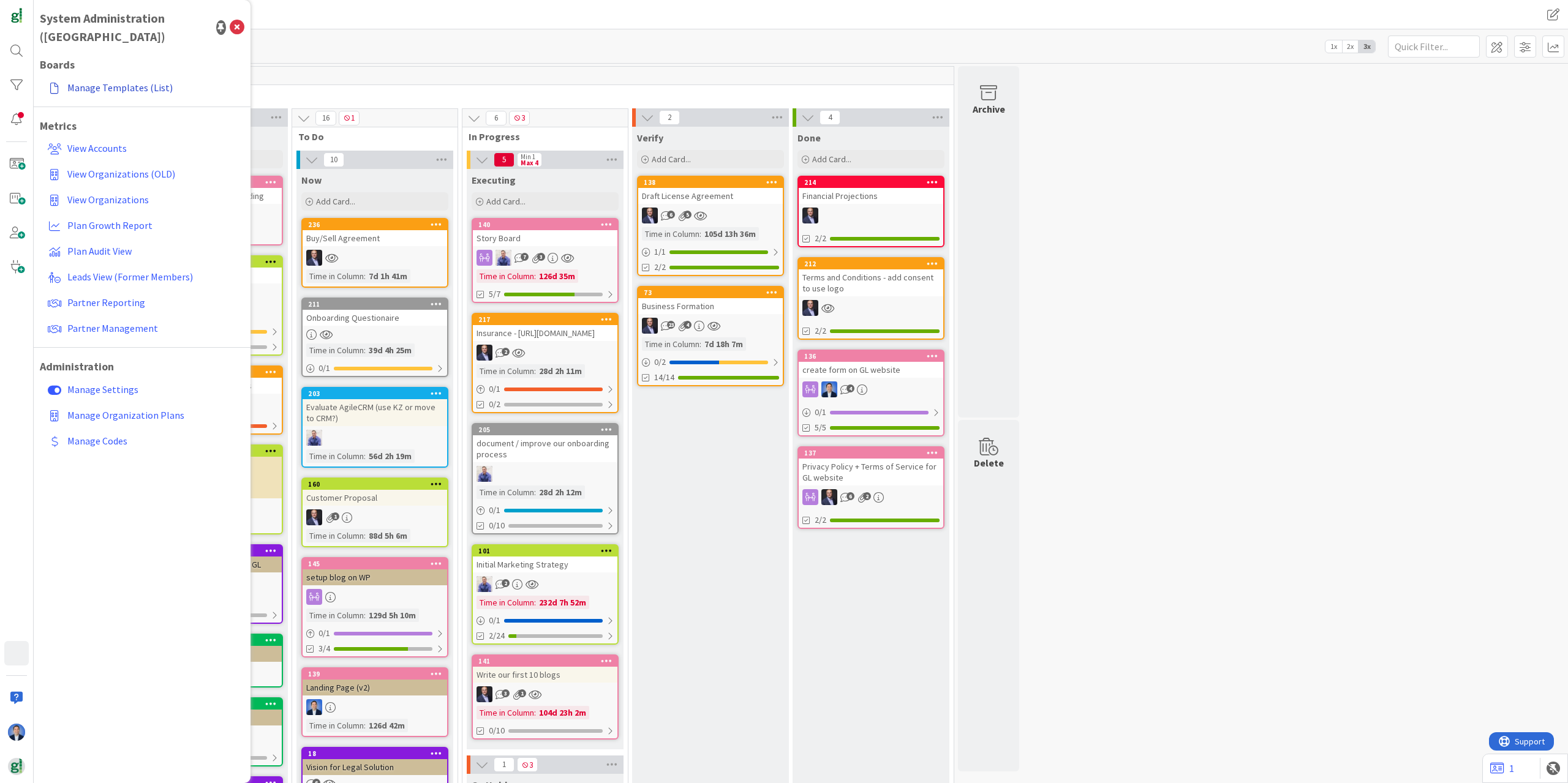
click at [115, 77] on link "Manage Templates (List)" at bounding box center [143, 88] width 202 height 22
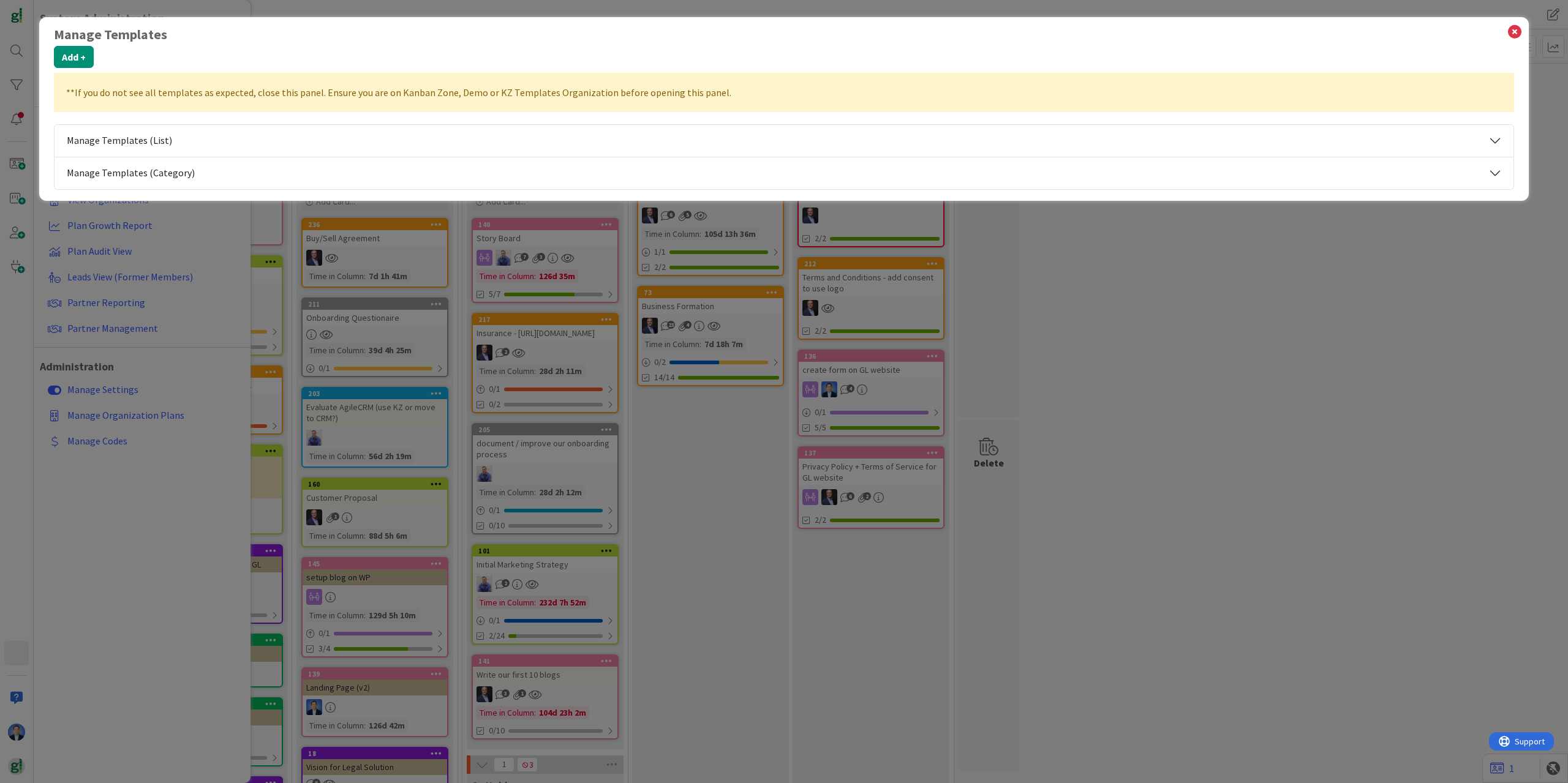
click at [237, 139] on button "Manage Templates (List)" at bounding box center [784, 141] width 1459 height 32
select select "agilesherpas"
select select "fla"
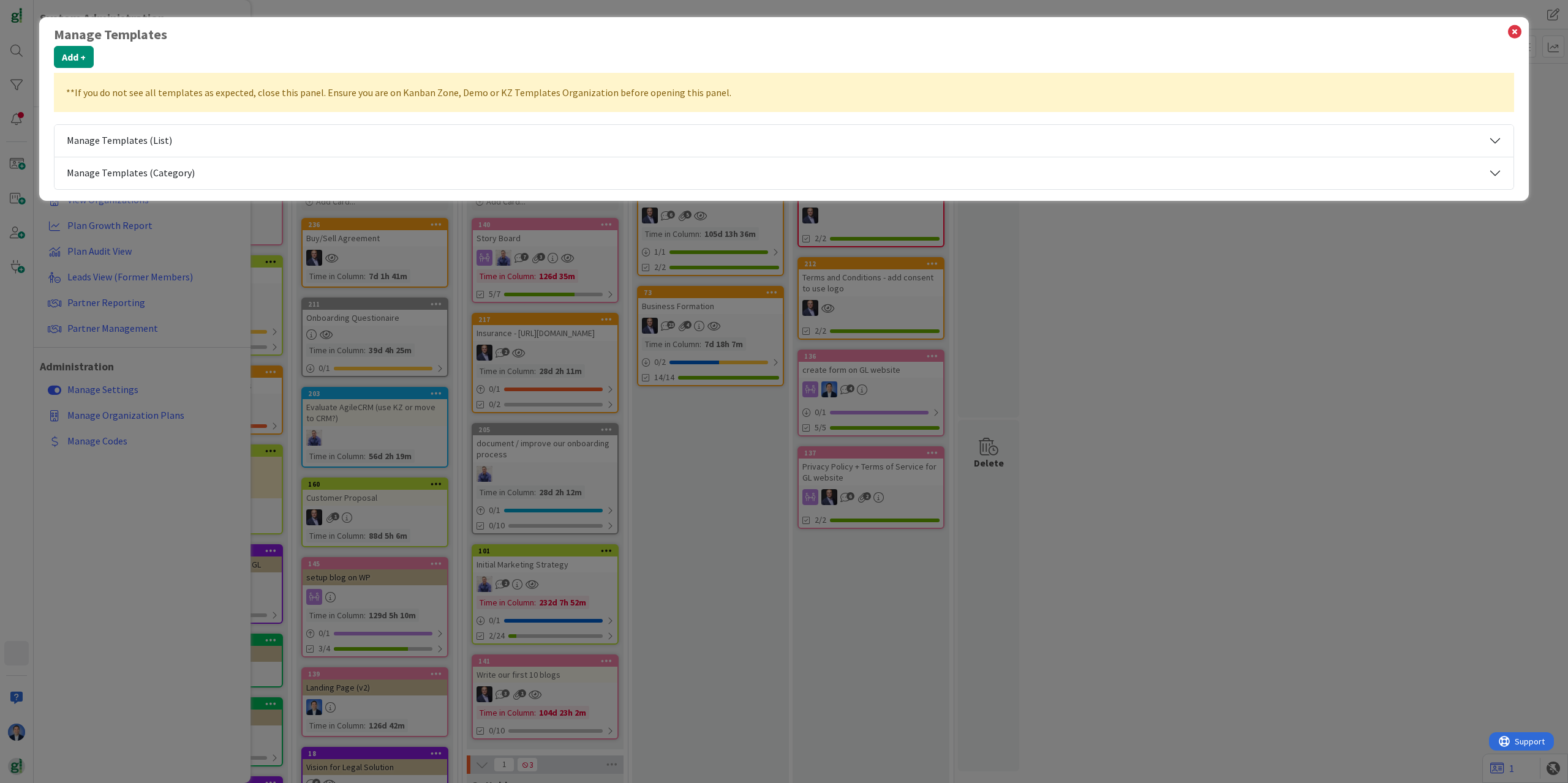
select select "tc4"
select select "tc11"
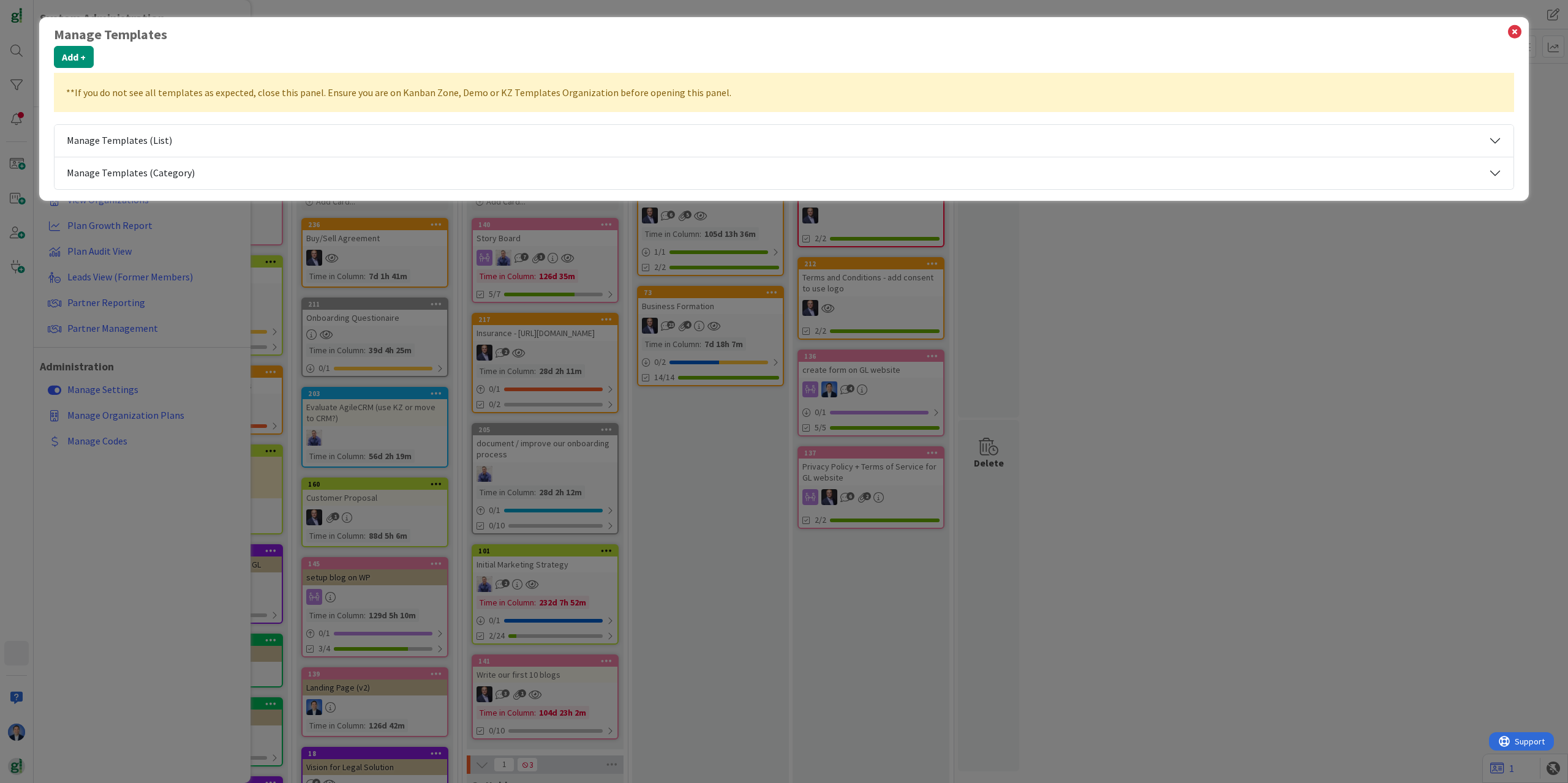
select select "fla"
select select "tc7"
select select "2"
select select "tc7"
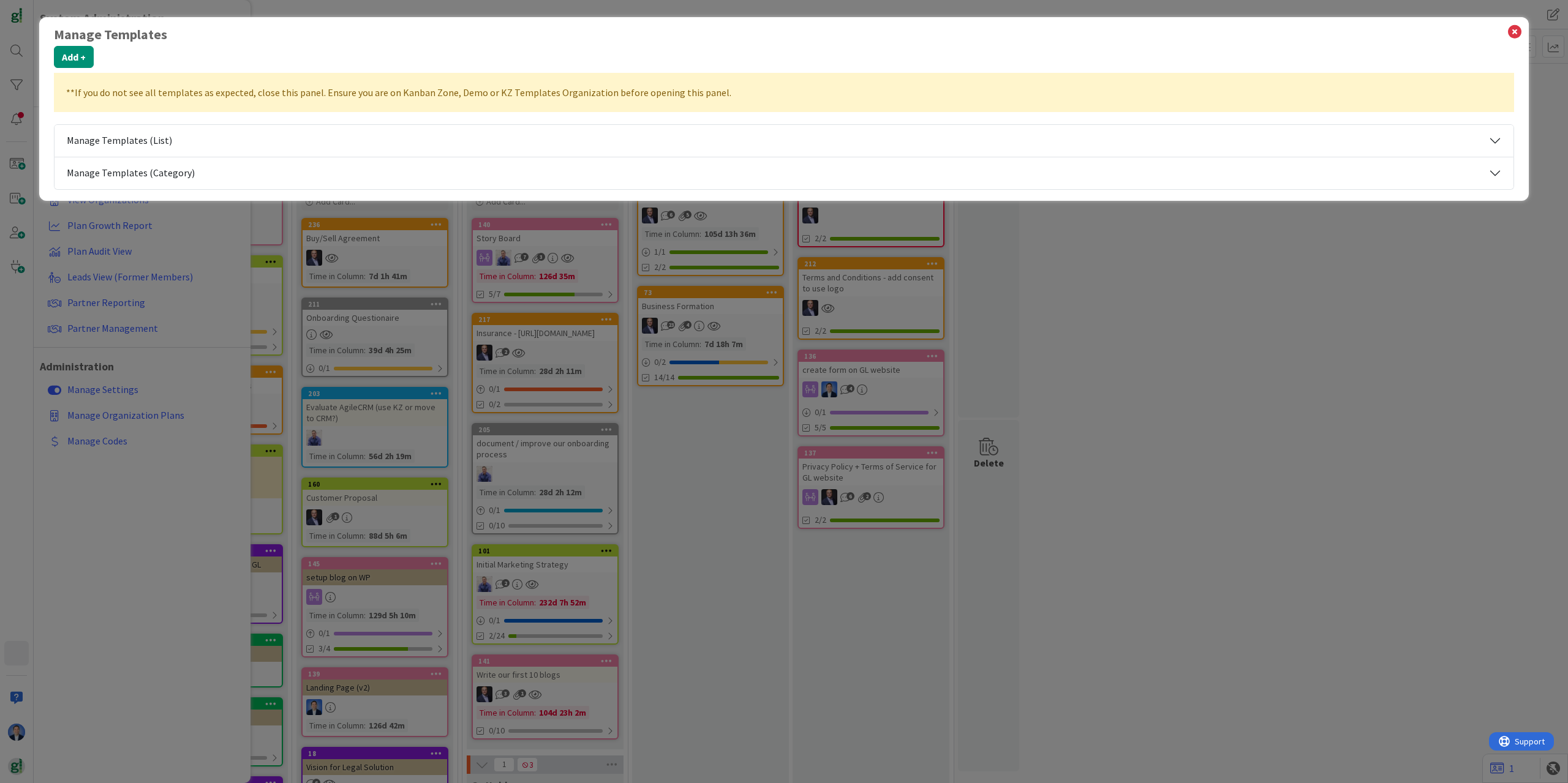
select select "tc7"
select select "2"
select select "tc8"
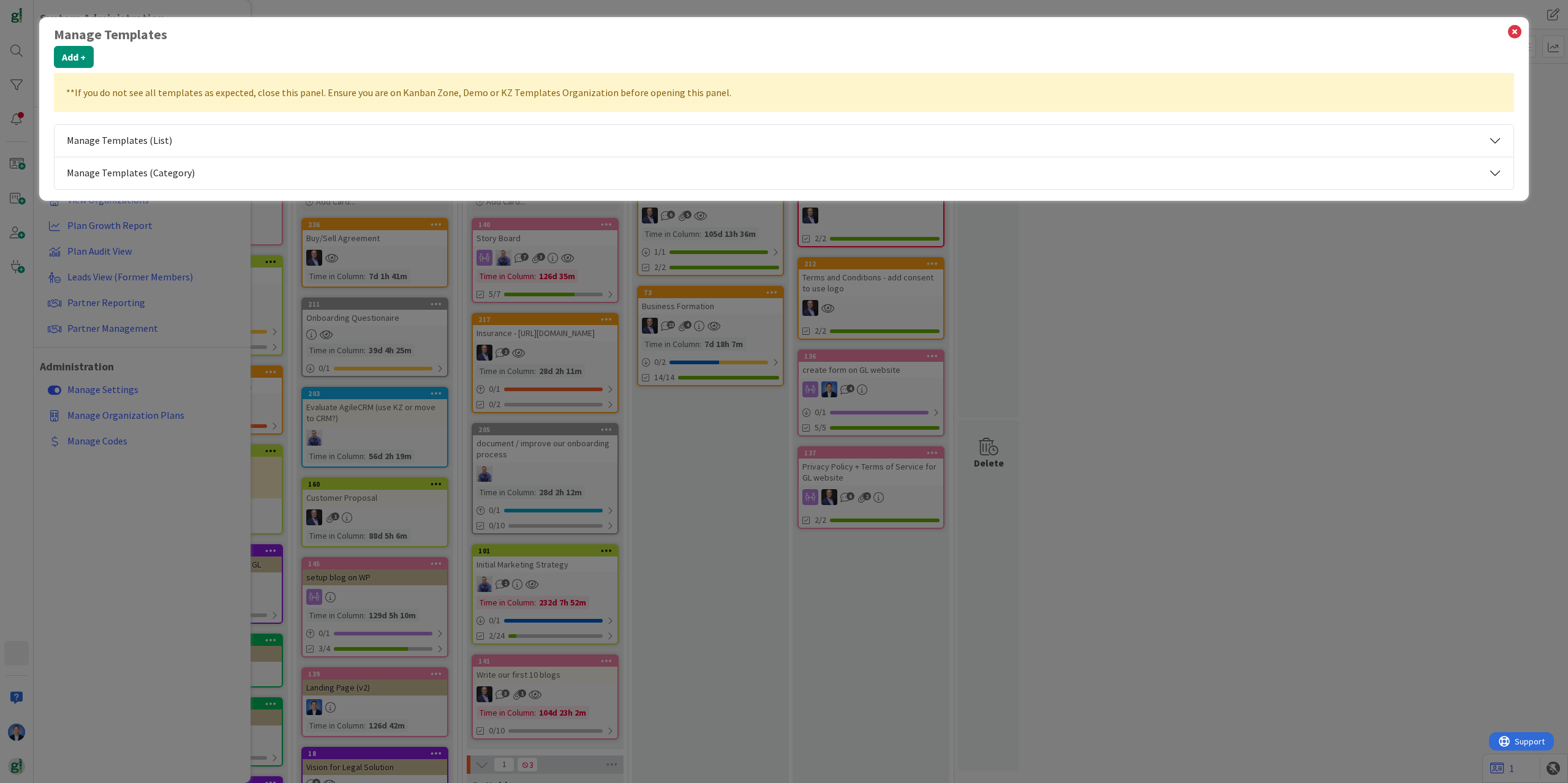
select select "tc2"
select select "2"
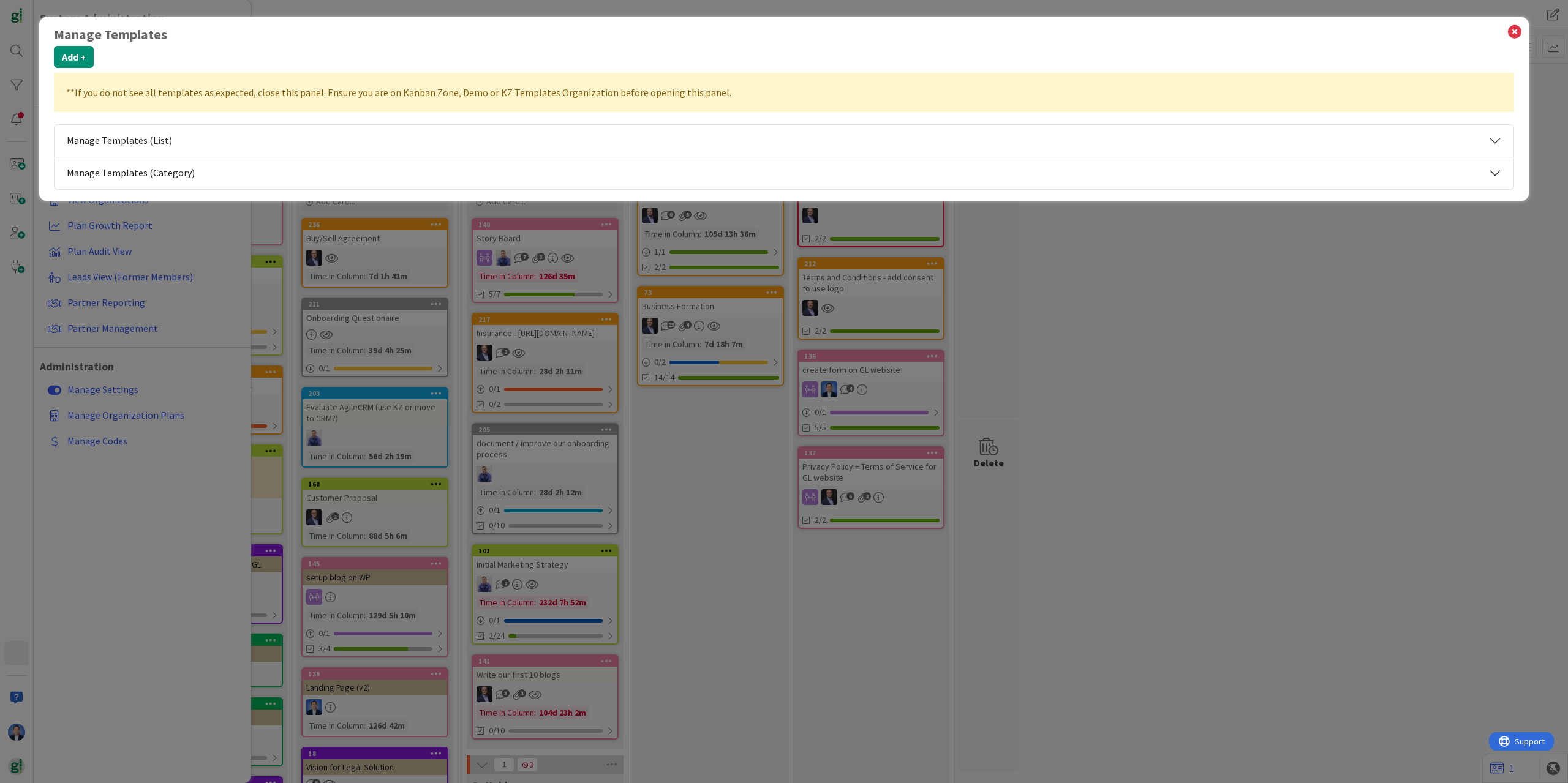
select select "tc2"
select select "2"
select select "tc10"
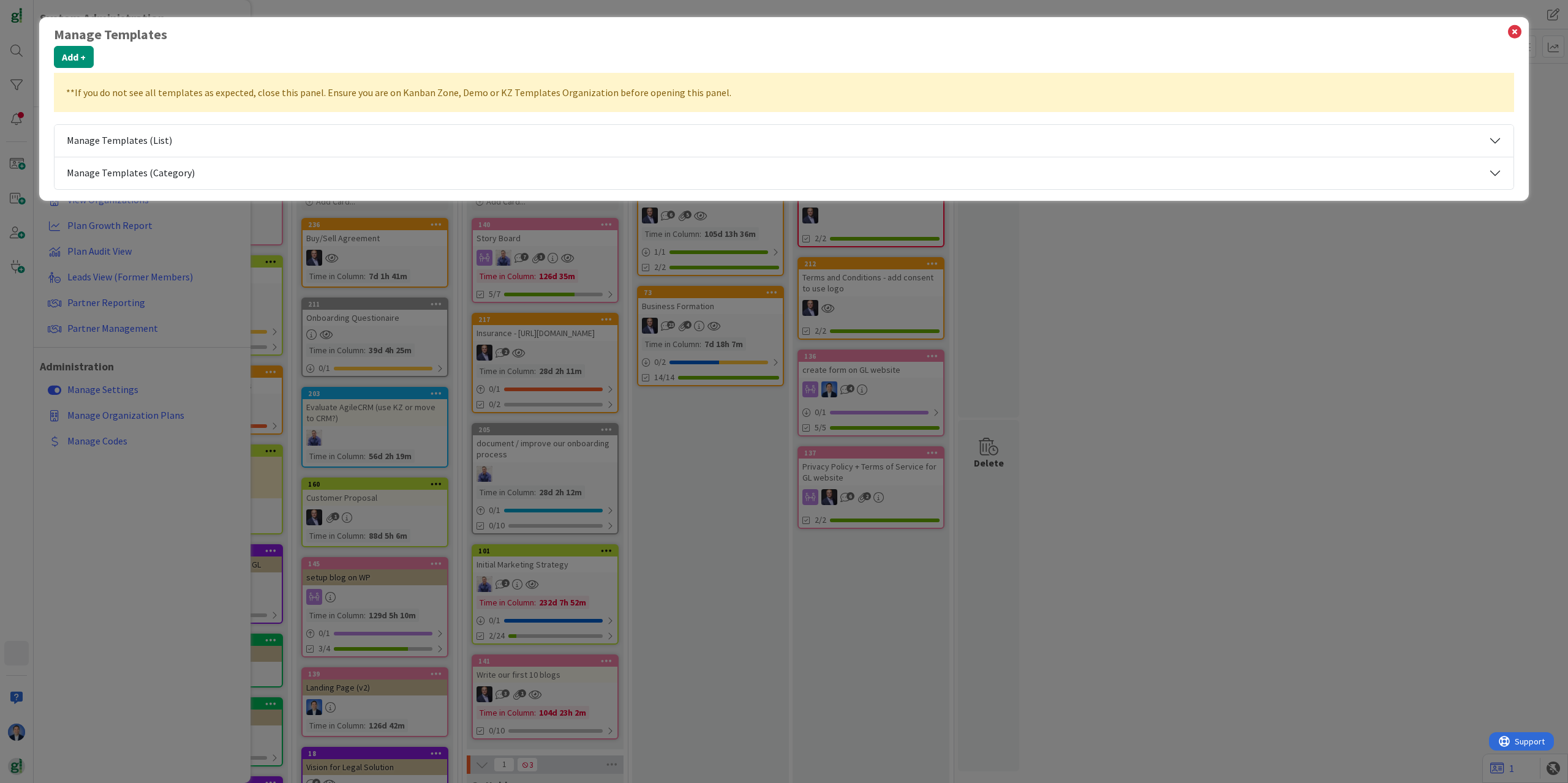
select select "tc7"
select select "2"
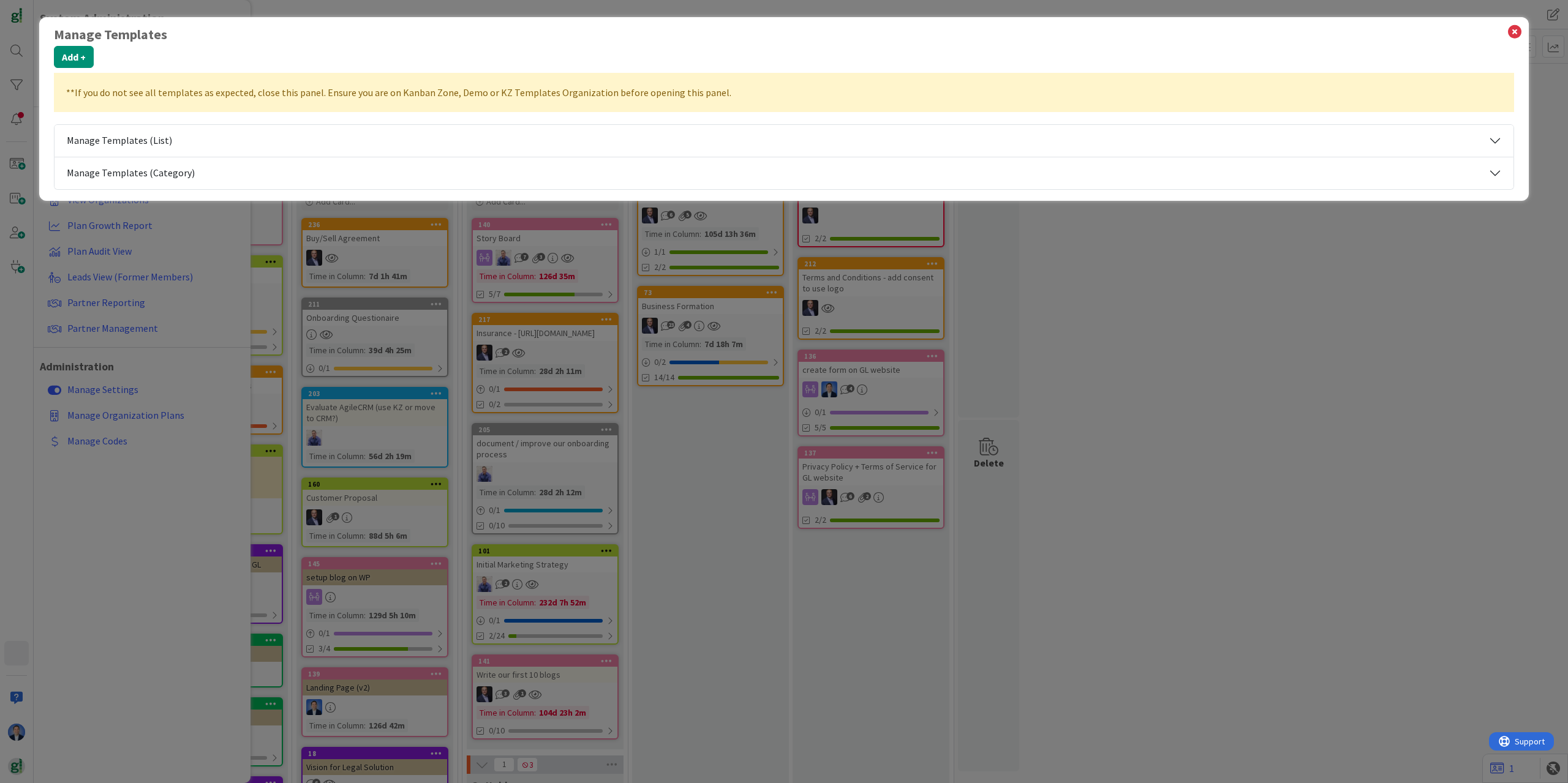
select select "tc7"
select select "tc5"
select select "tc8"
select select "tc7"
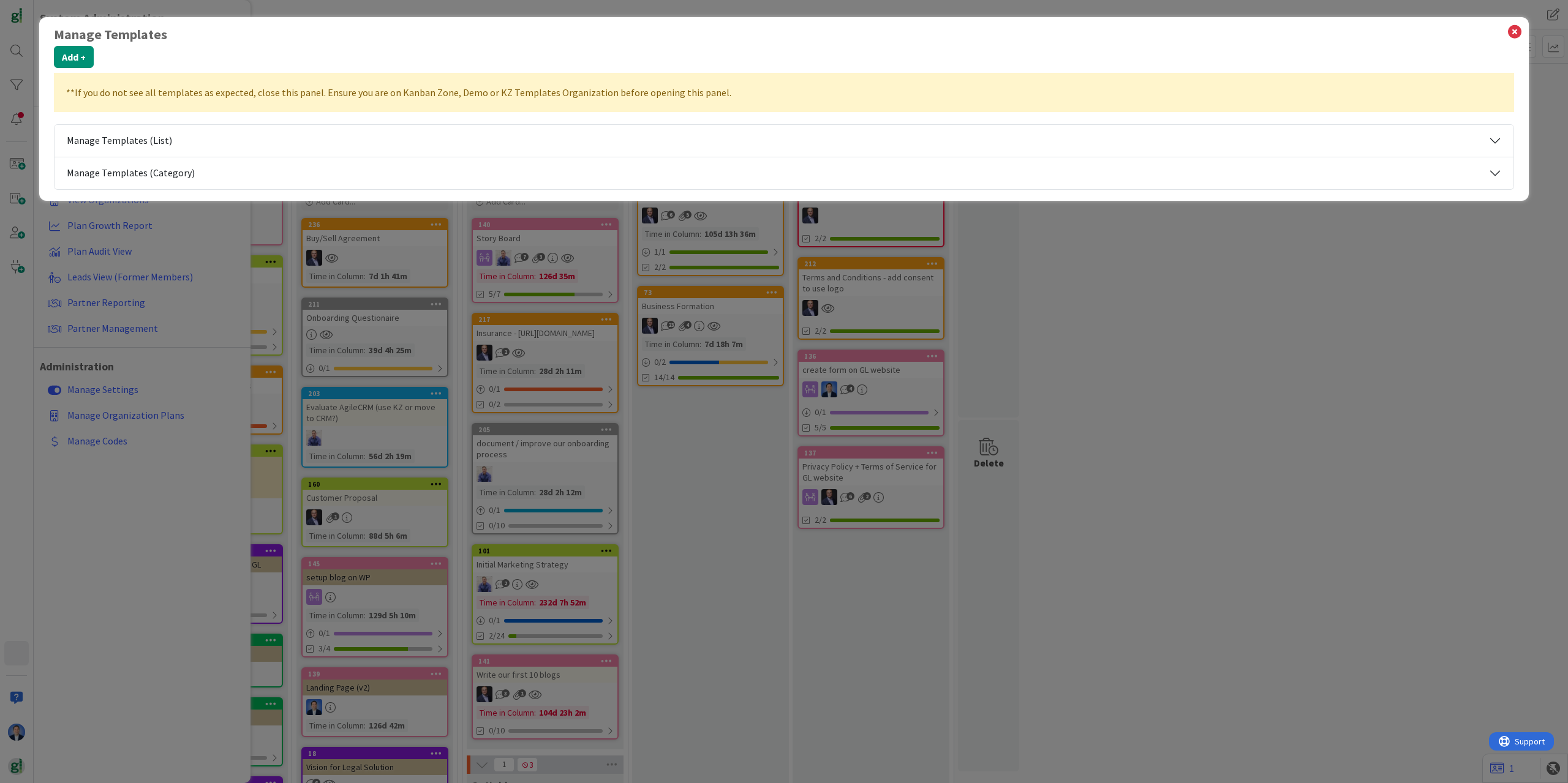
select select "2"
select select "tc7"
select select "2"
select select "tc7"
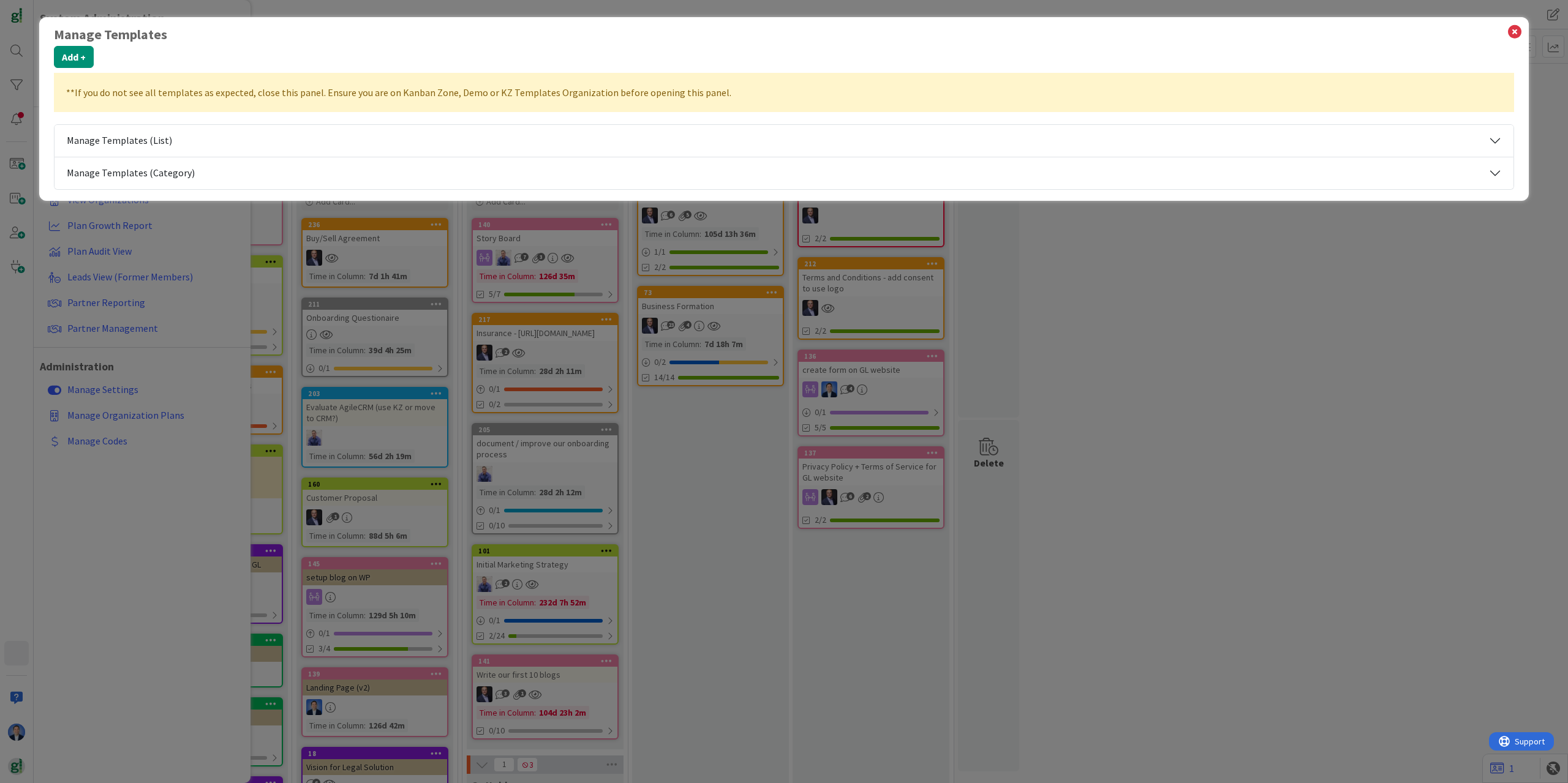
select select "tc7"
select select "modus"
select select "tc5"
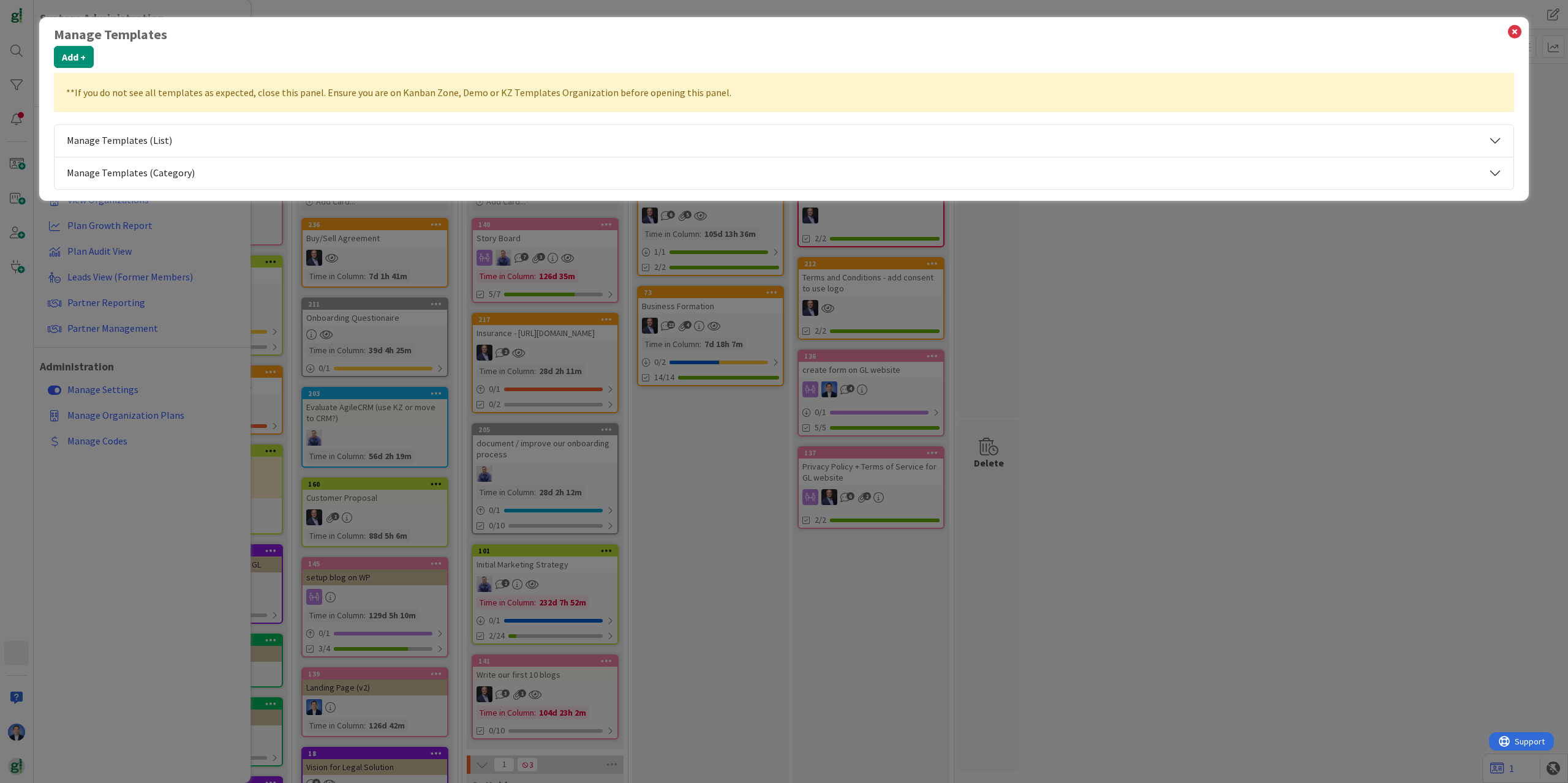
select select "tc5"
select select "tc10"
select select "tc4"
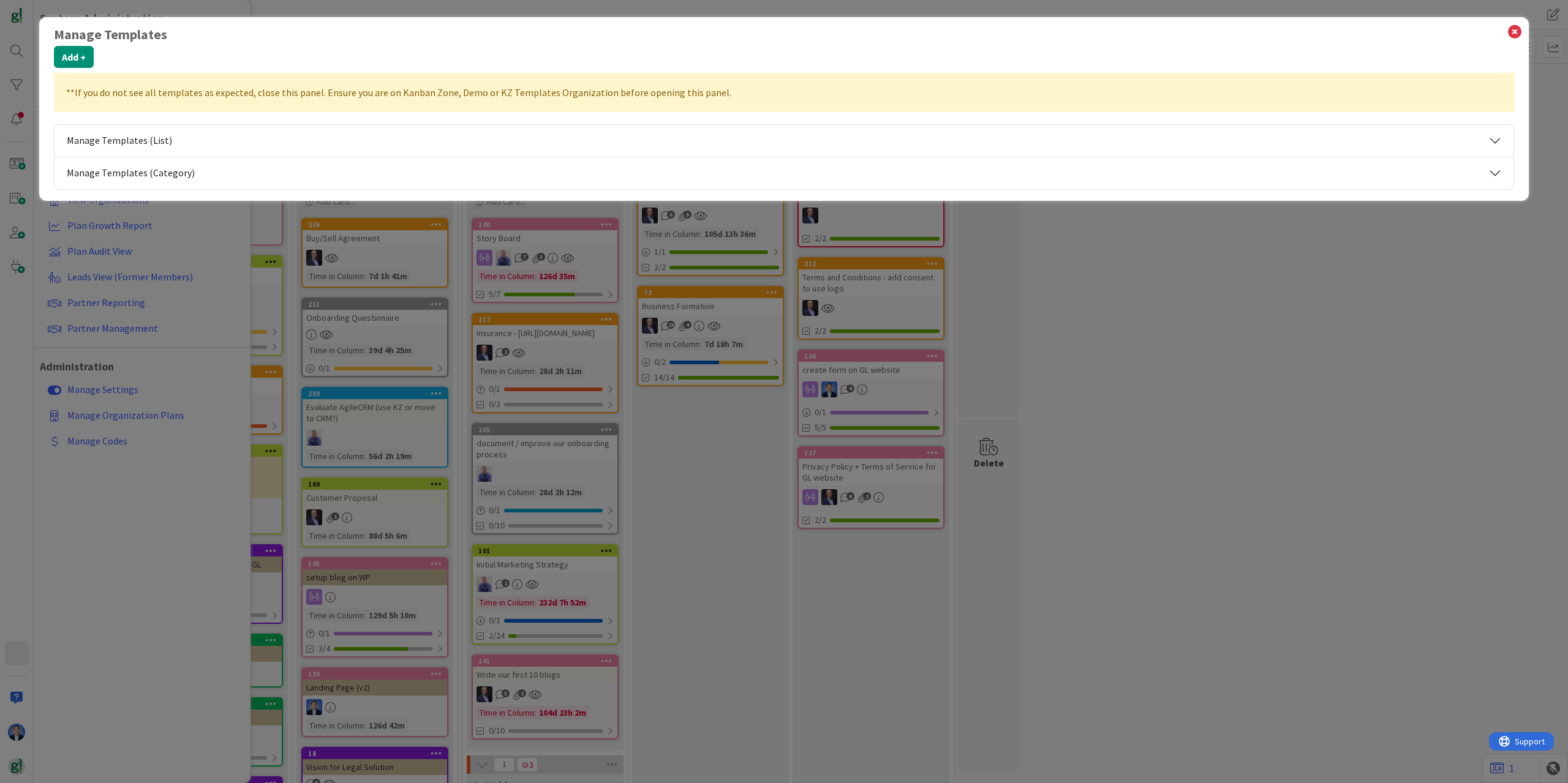
select select "tc4"
select select "tc5"
select select "tc2"
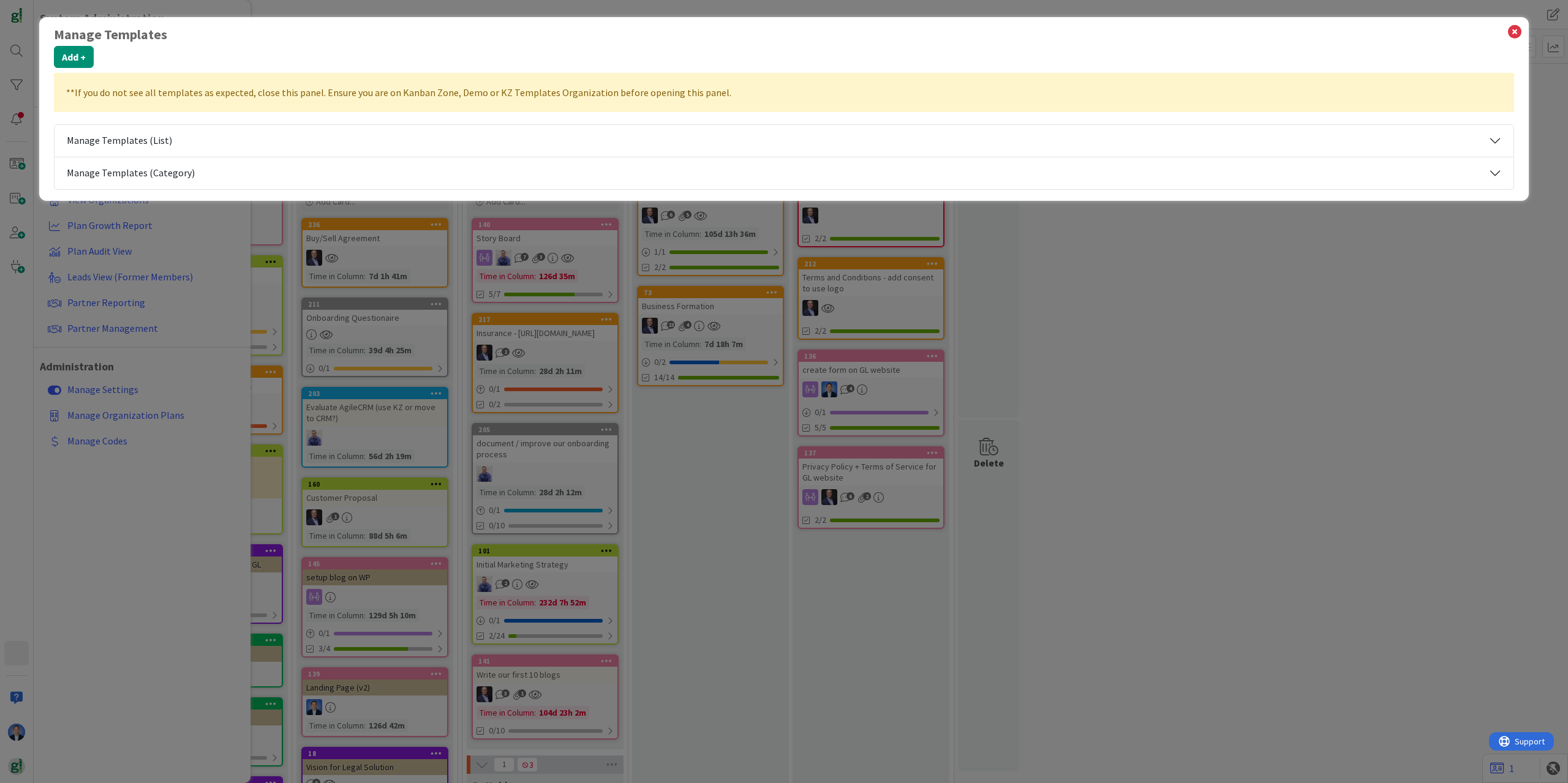
select select "tc2"
select select "tc7"
select select "tc8"
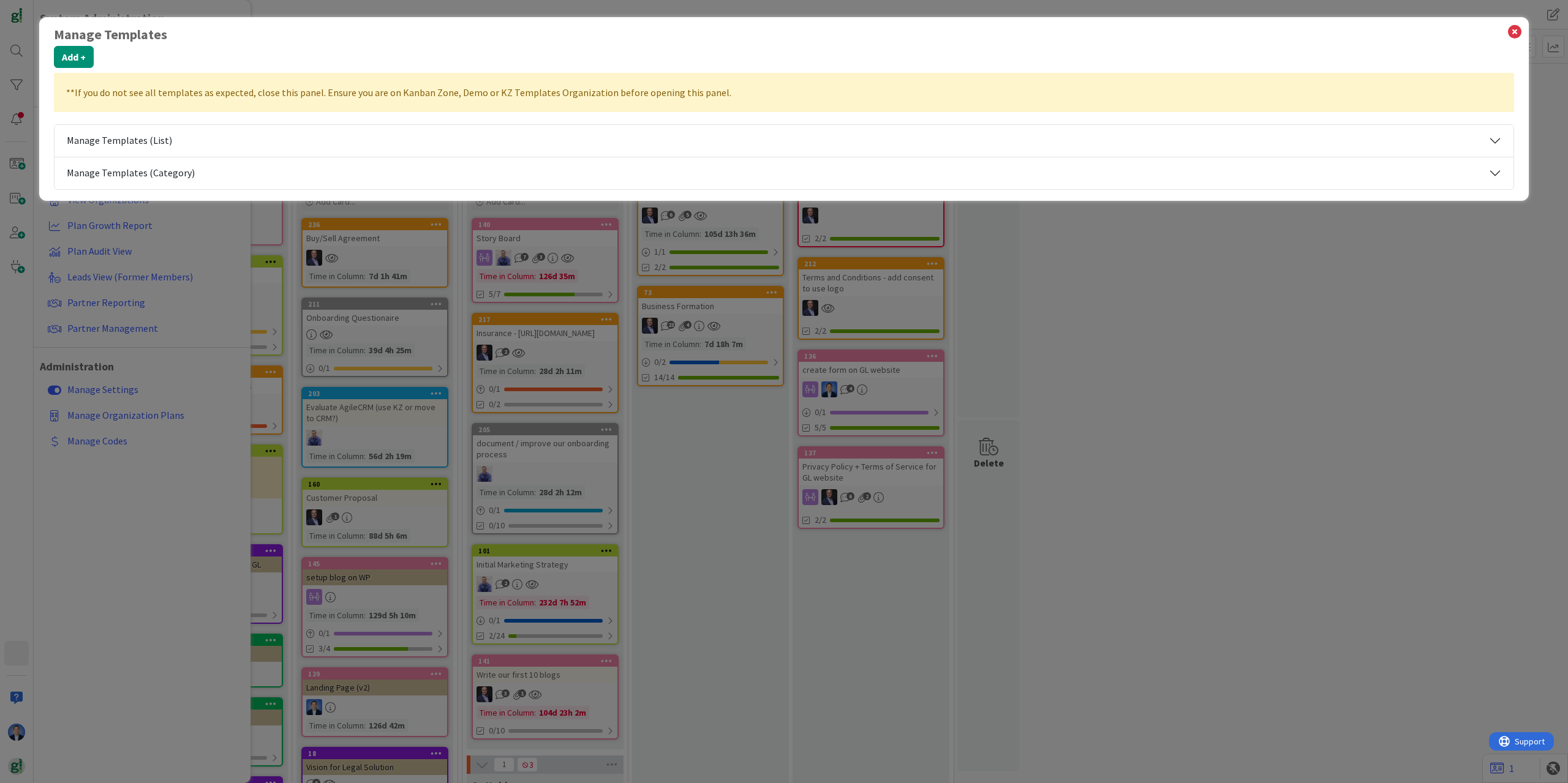
select select "agilesherpas"
select select "tc10"
select select "agilesherpas"
select select "tc7"
select select "2"
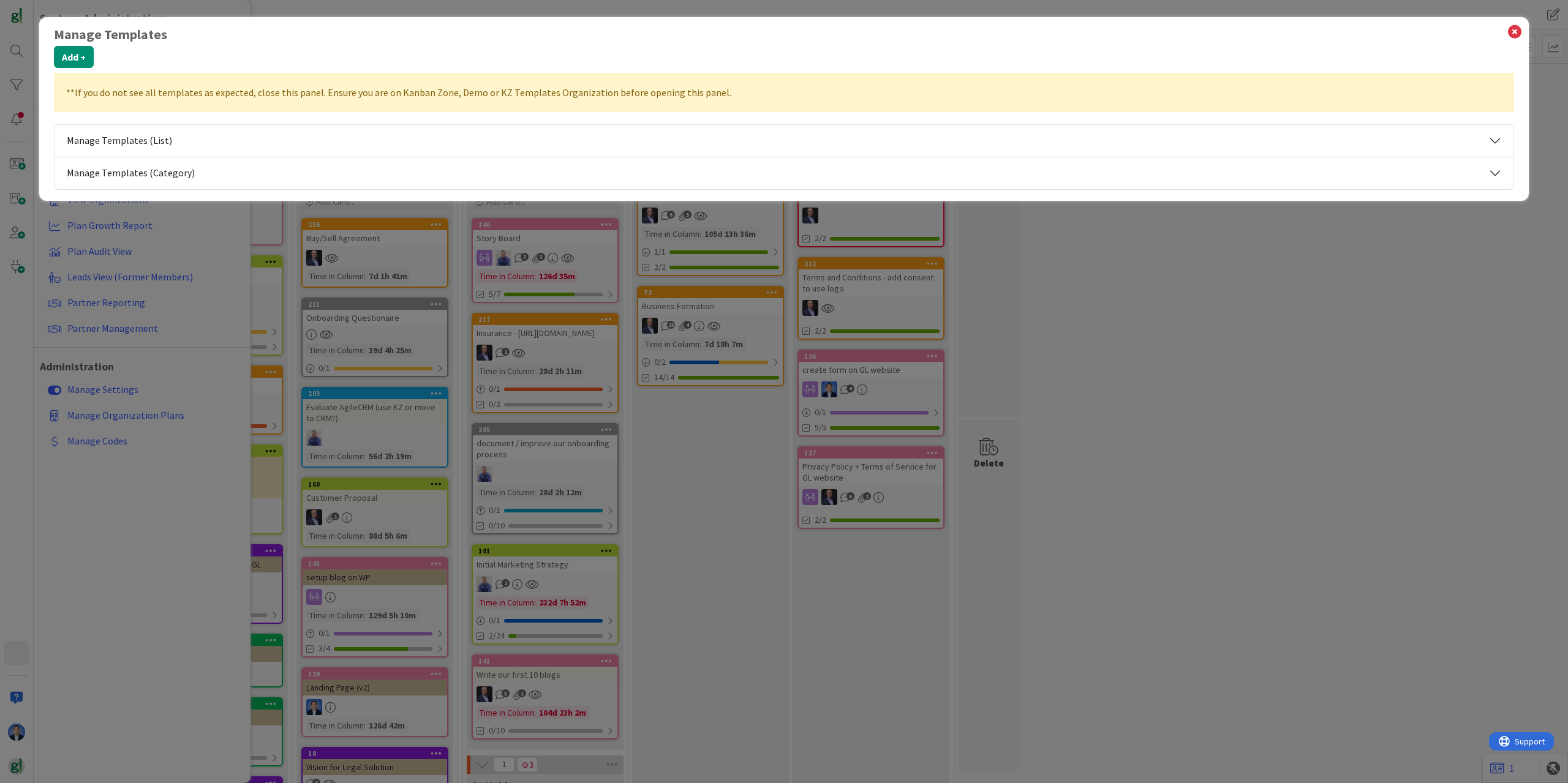
select select "tc2"
select select "tc5"
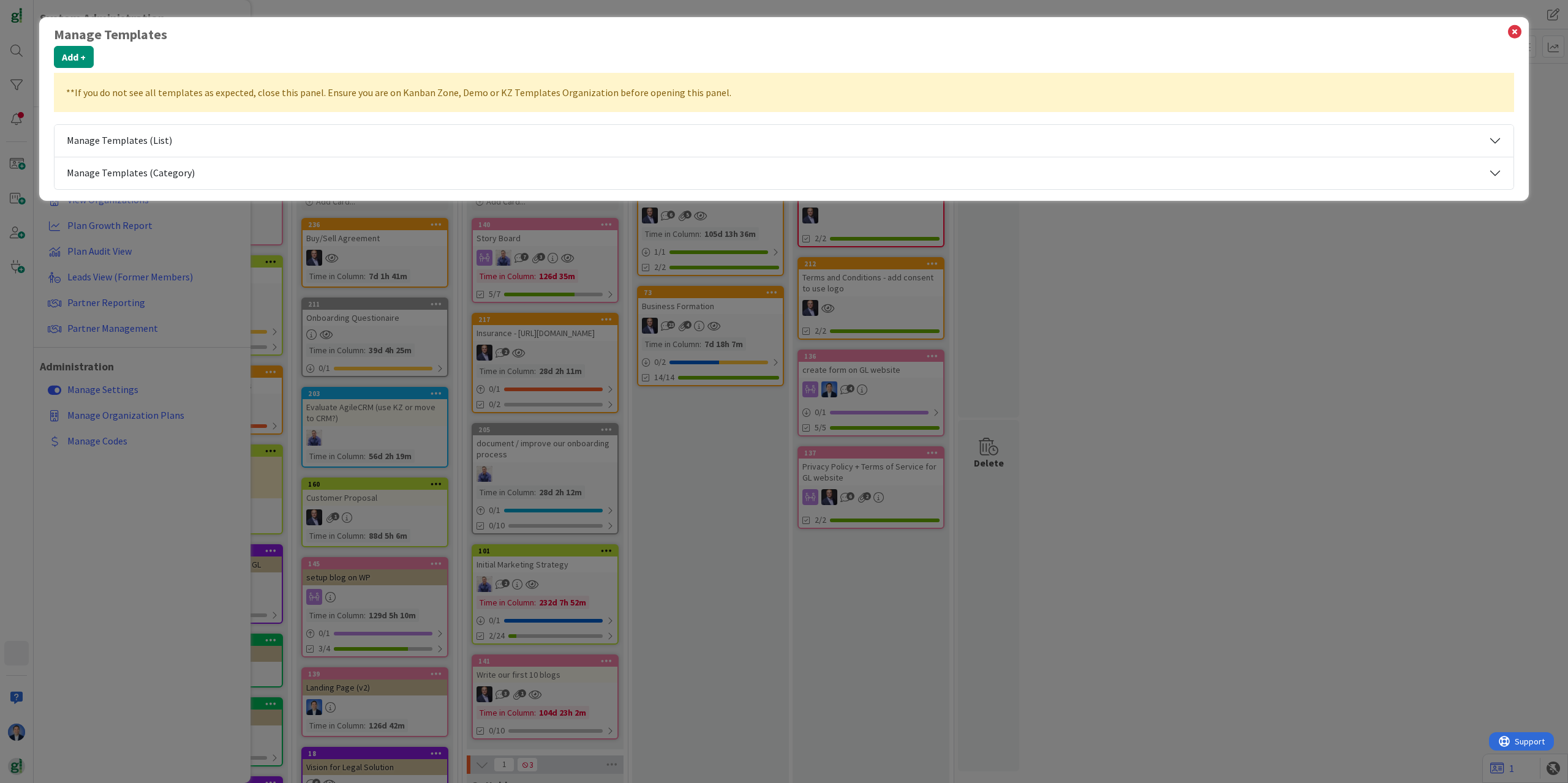
select select "tc7"
select select "tc10"
select select "tc8"
select select "modus"
select select "tc10"
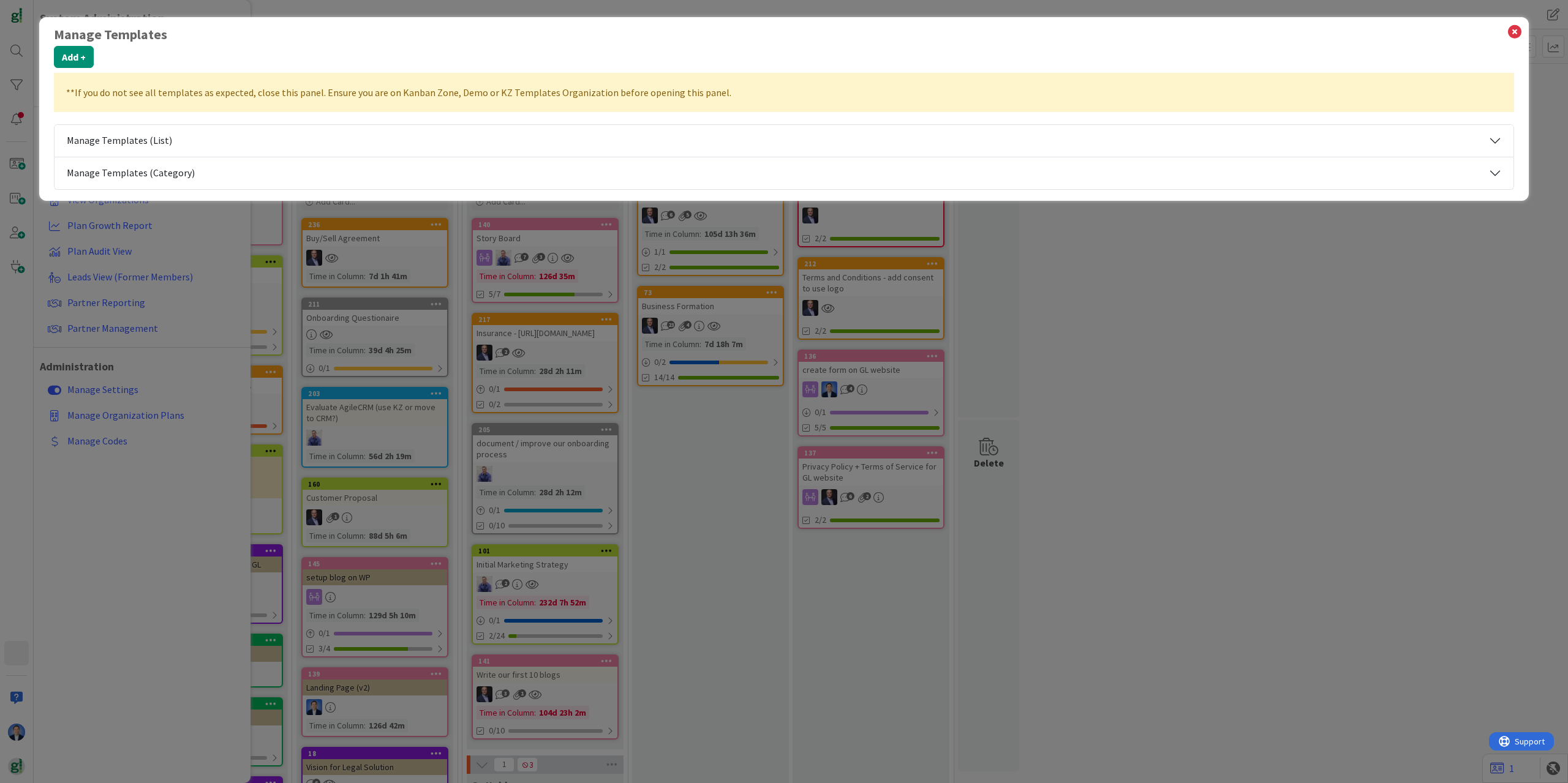
select select "tc10"
select select "tc2"
select select "tc10"
select select "tc8"
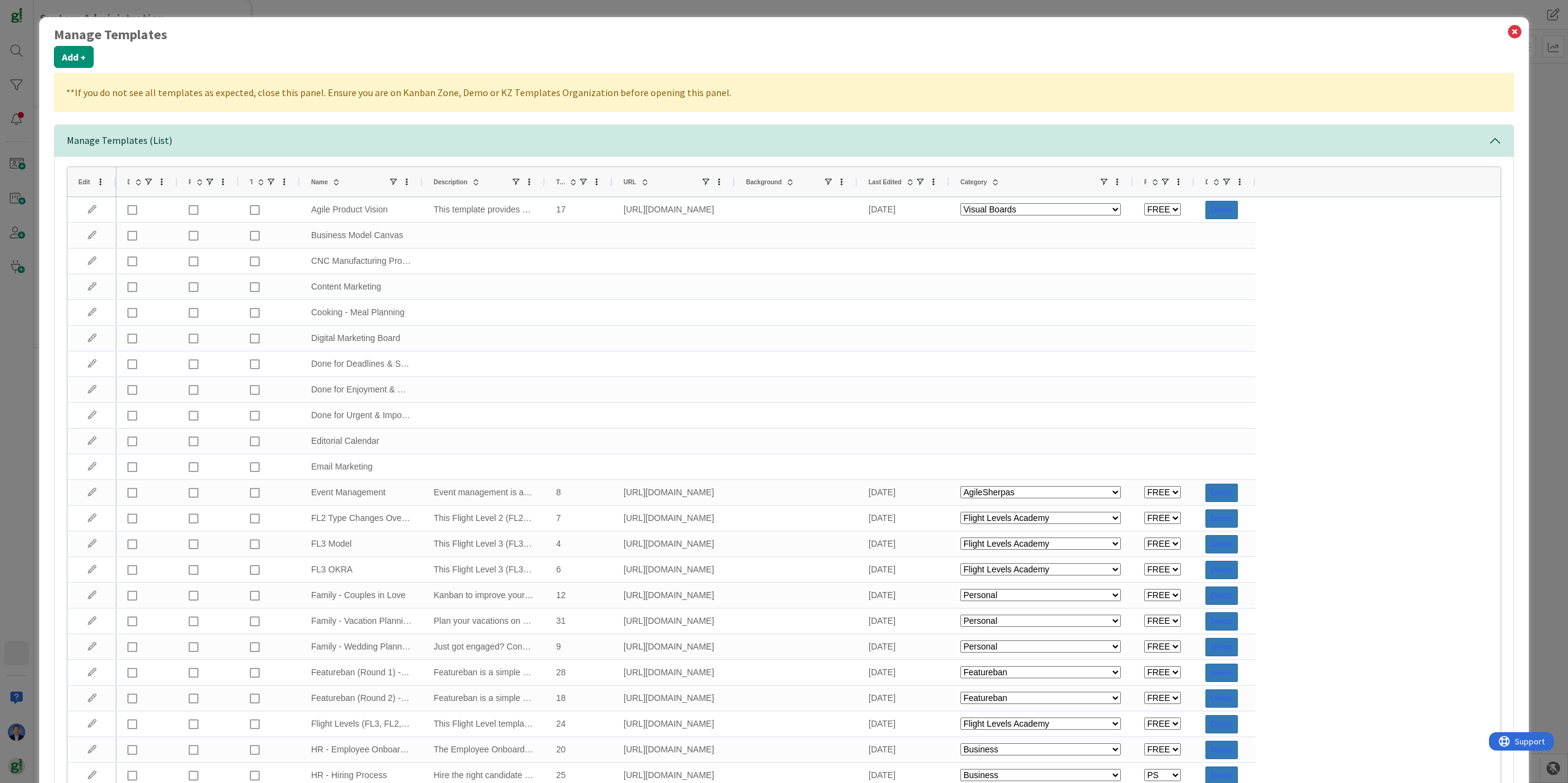
select select "tc8"
select select "tc10"
select select "agilesherpas"
select select "tc4"
select select "agilesherpas"
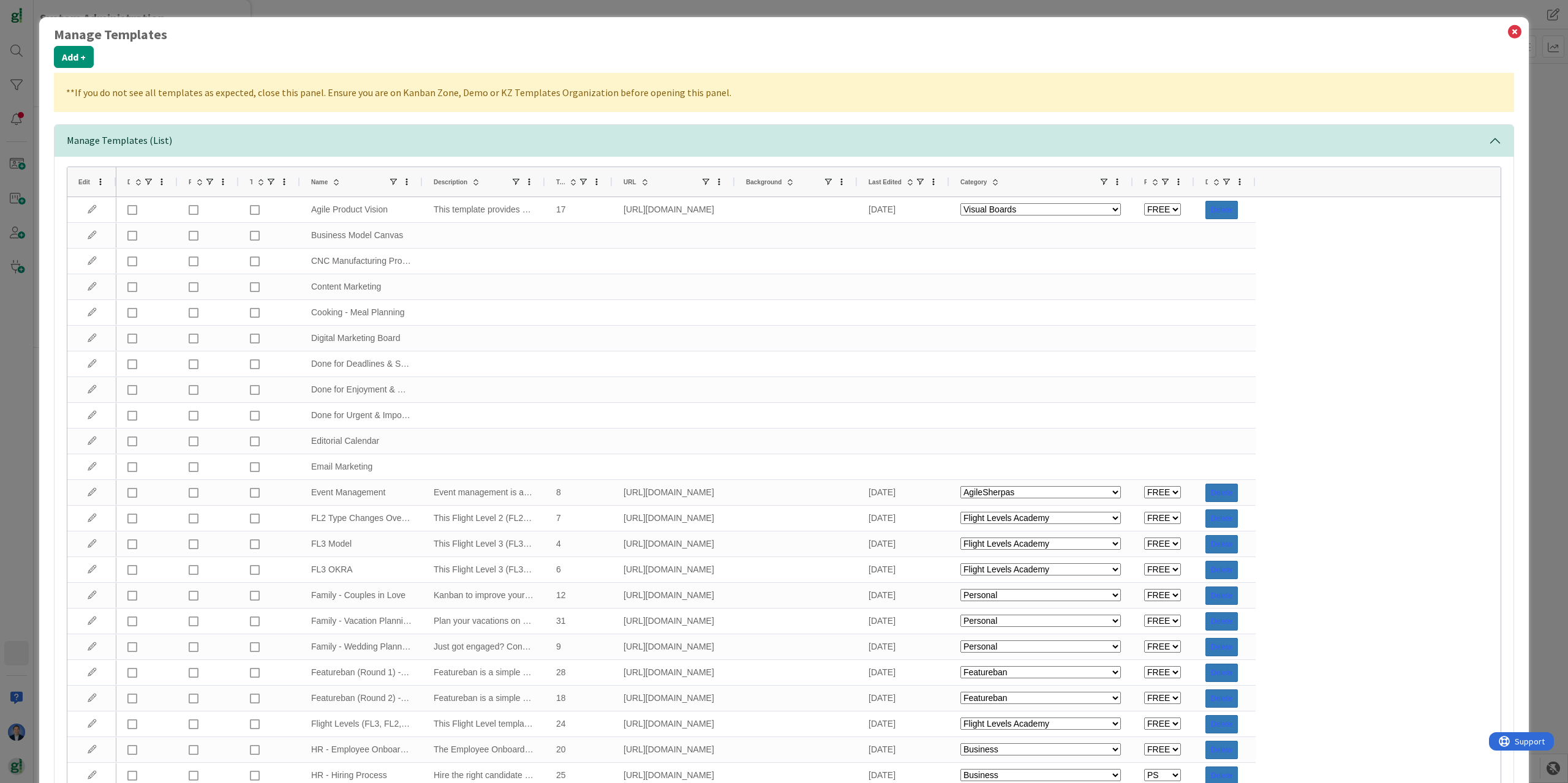
select select "modus"
select select "tc8"
select select "agilesherpas"
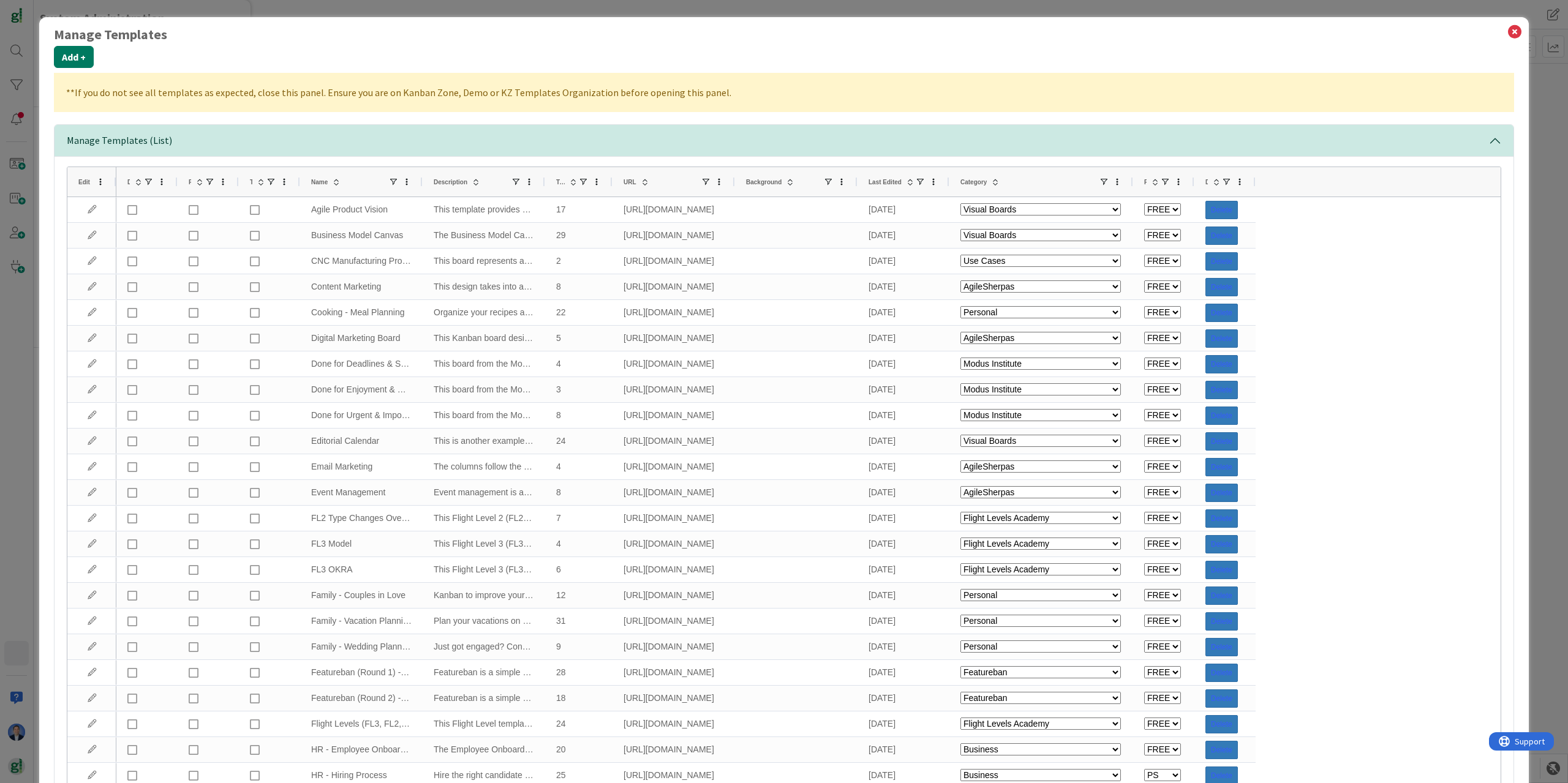
click at [76, 60] on button "Add +" at bounding box center [74, 57] width 40 height 22
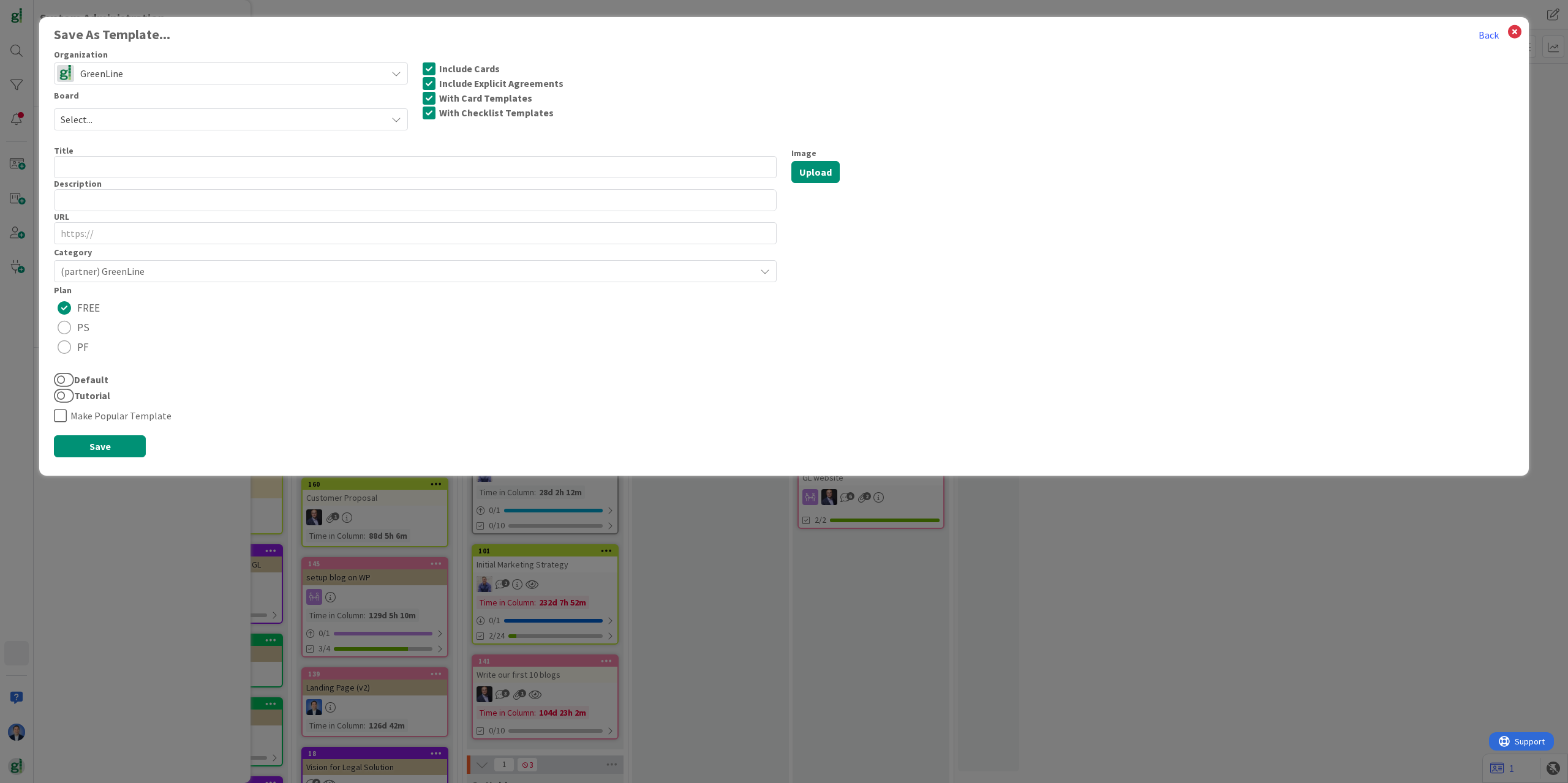
click at [124, 77] on span "GreenLine" at bounding box center [230, 73] width 300 height 17
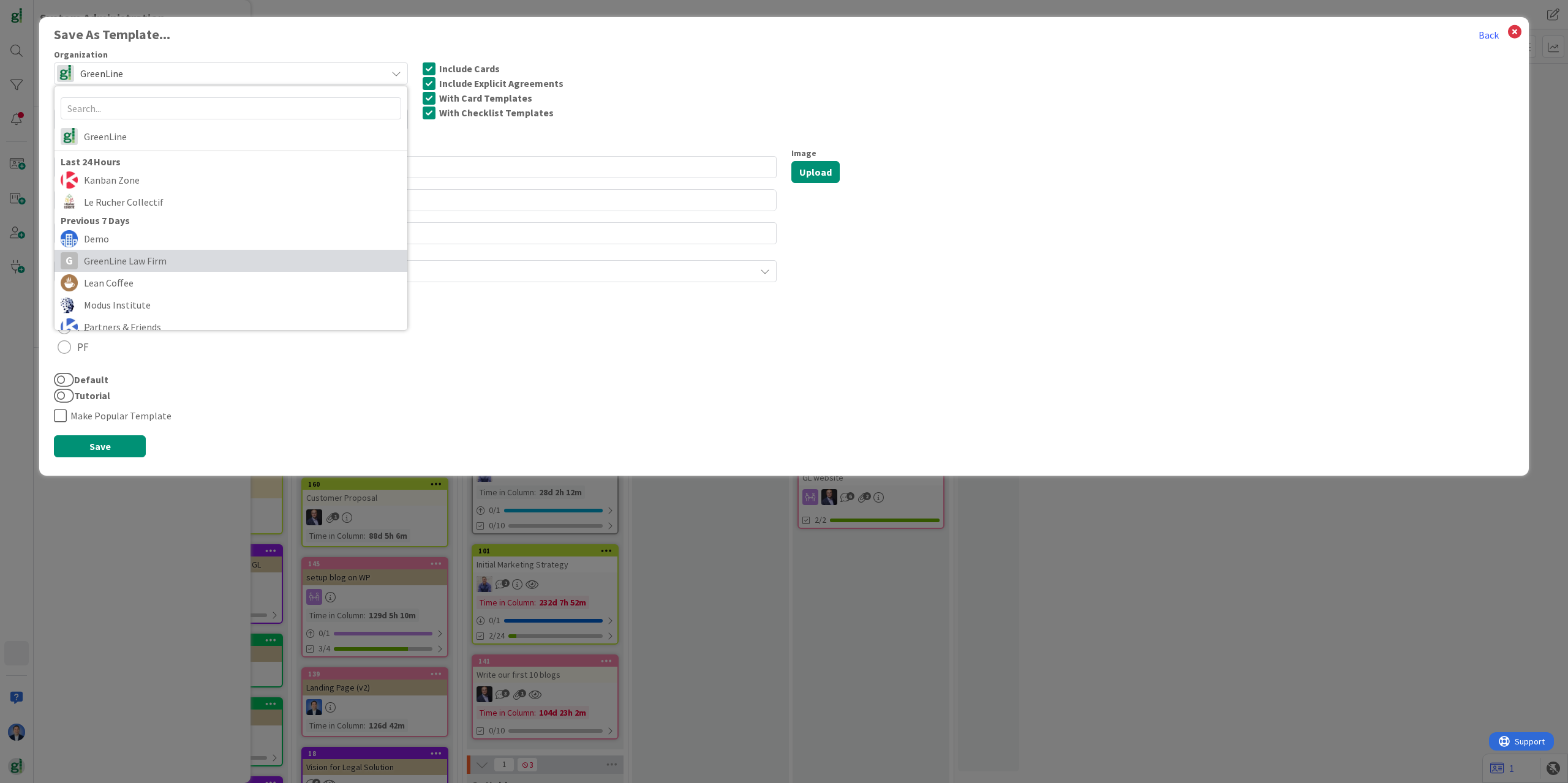
click at [138, 260] on span "GreenLine Law Firm" at bounding box center [243, 260] width 317 height 19
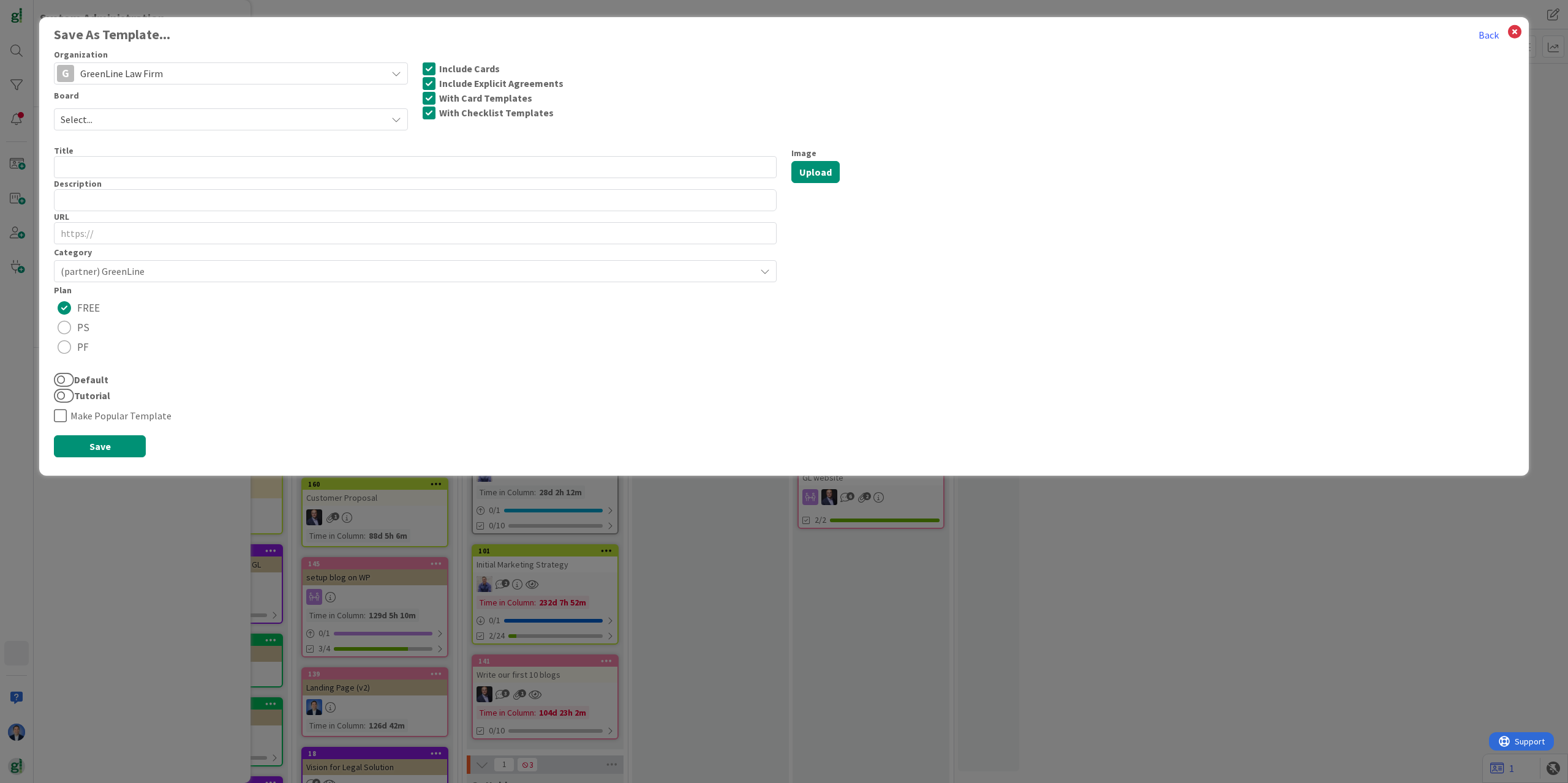
click at [138, 118] on span "Select..." at bounding box center [221, 119] width 320 height 17
click at [142, 168] on span "EP Template" at bounding box center [239, 170] width 324 height 19
click at [82, 166] on input "text" at bounding box center [415, 167] width 723 height 22
type input "EP"
drag, startPoint x: 97, startPoint y: 443, endPoint x: 333, endPoint y: 299, distance: 276.5
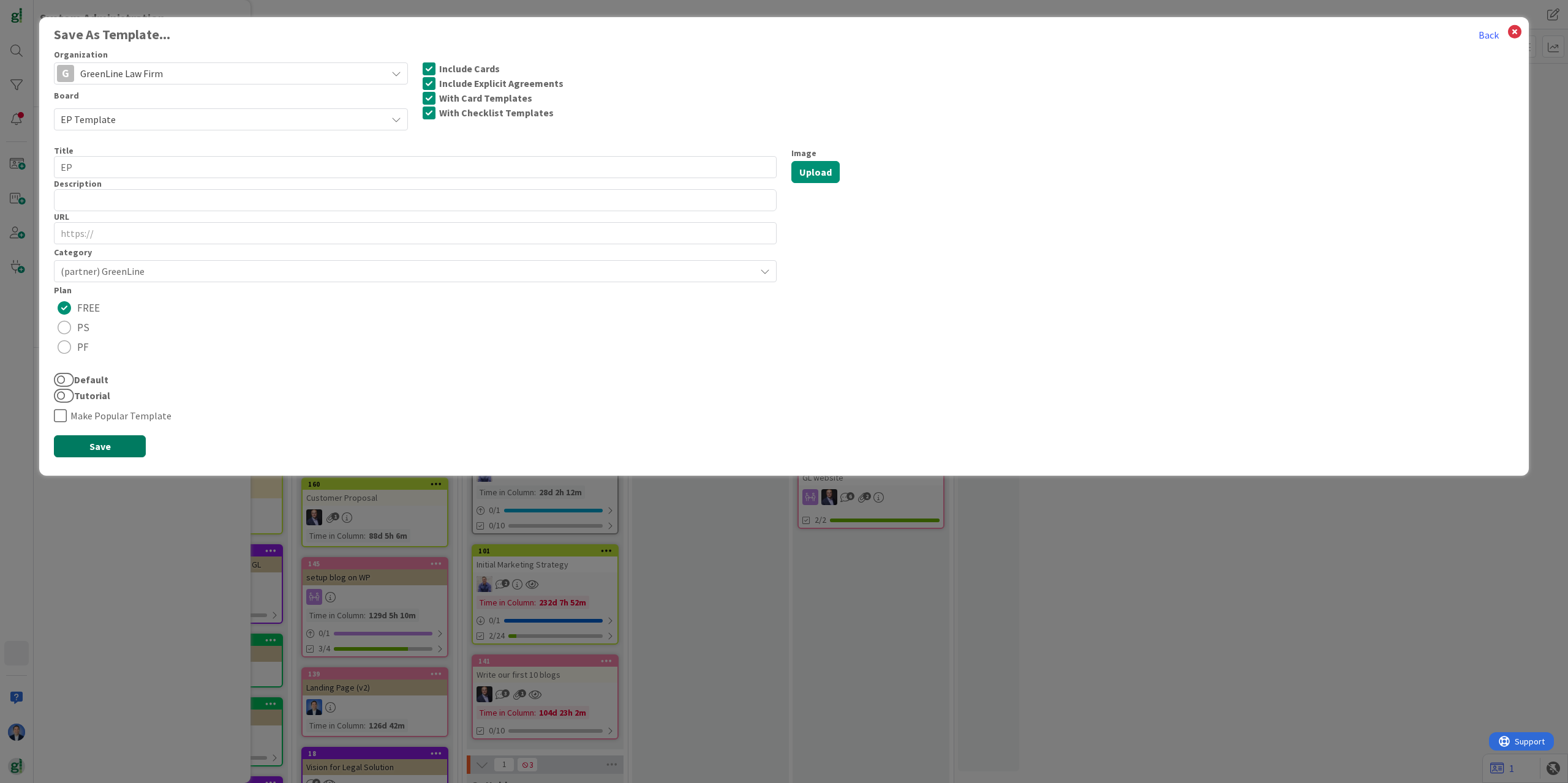
click at [333, 299] on div "Save As Template... Back Organization G GreenLine Law Firm GreenLine Last 24 Ho…" at bounding box center [784, 248] width 1460 height 443
click at [300, 271] on span "(partner) GreenLine" at bounding box center [405, 271] width 689 height 17
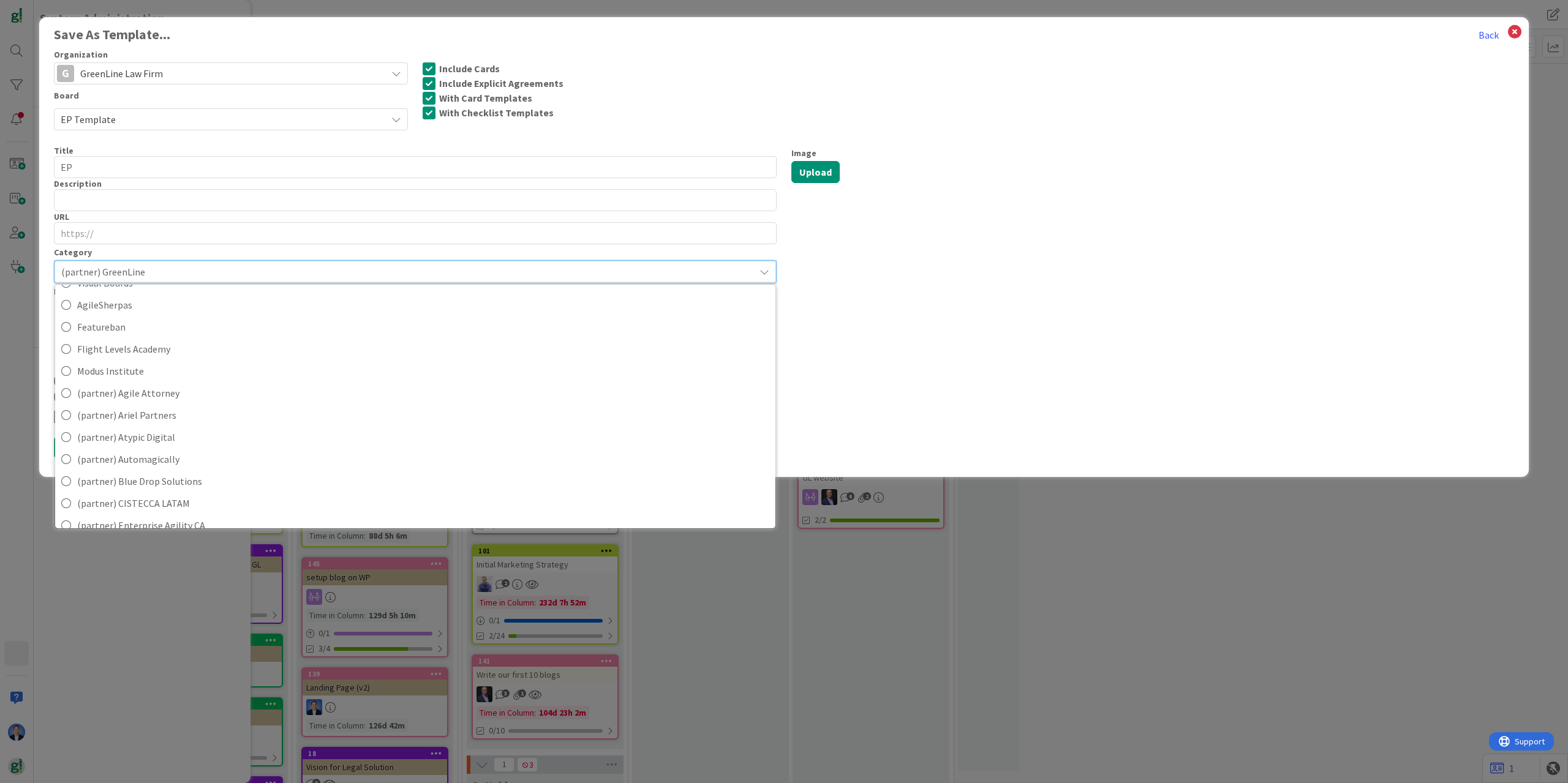
scroll to position [221, 0]
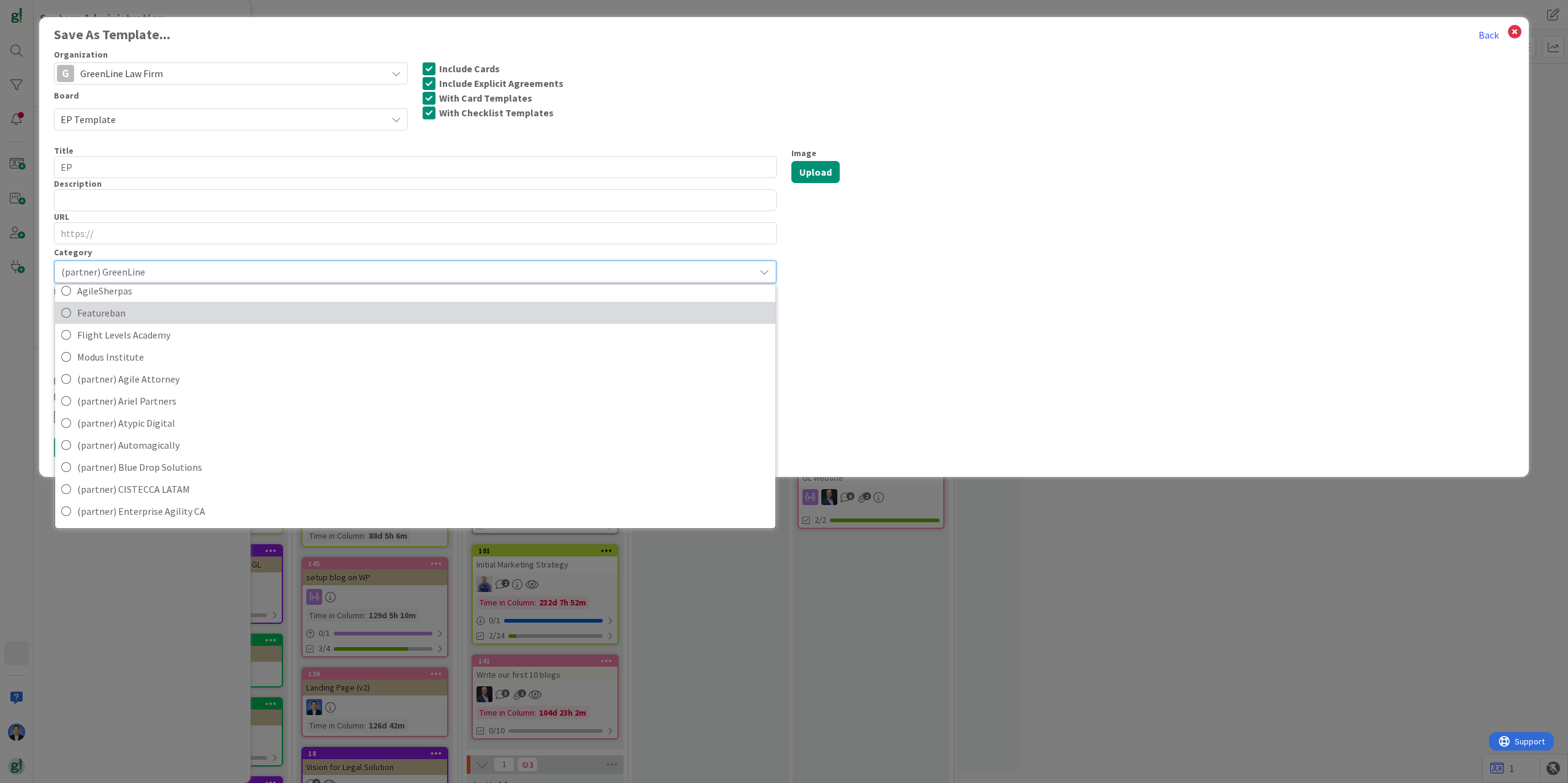
click at [255, 312] on span "Featureban" at bounding box center [423, 313] width 692 height 19
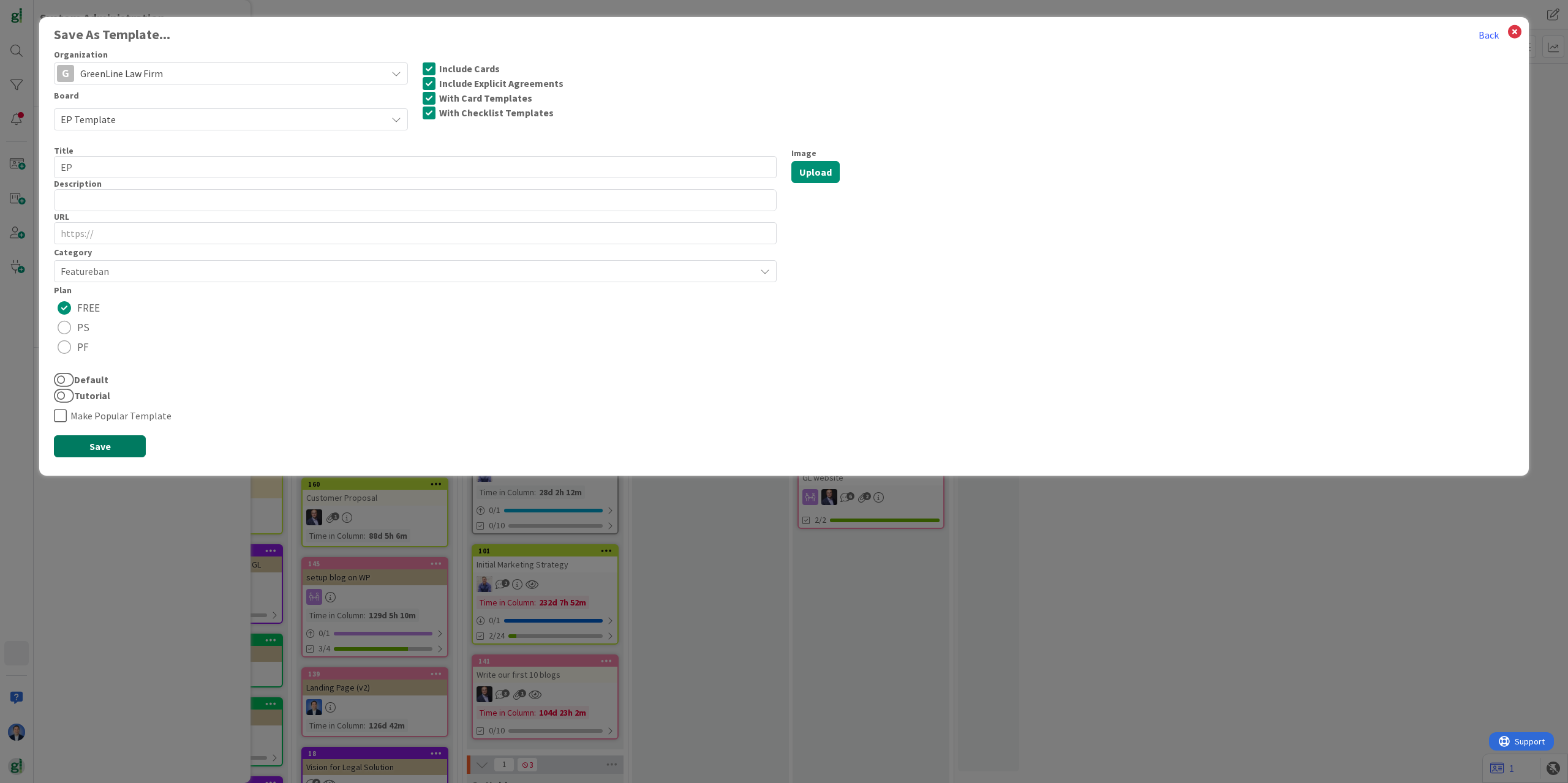
click at [99, 448] on button "Save" at bounding box center [100, 446] width 92 height 22
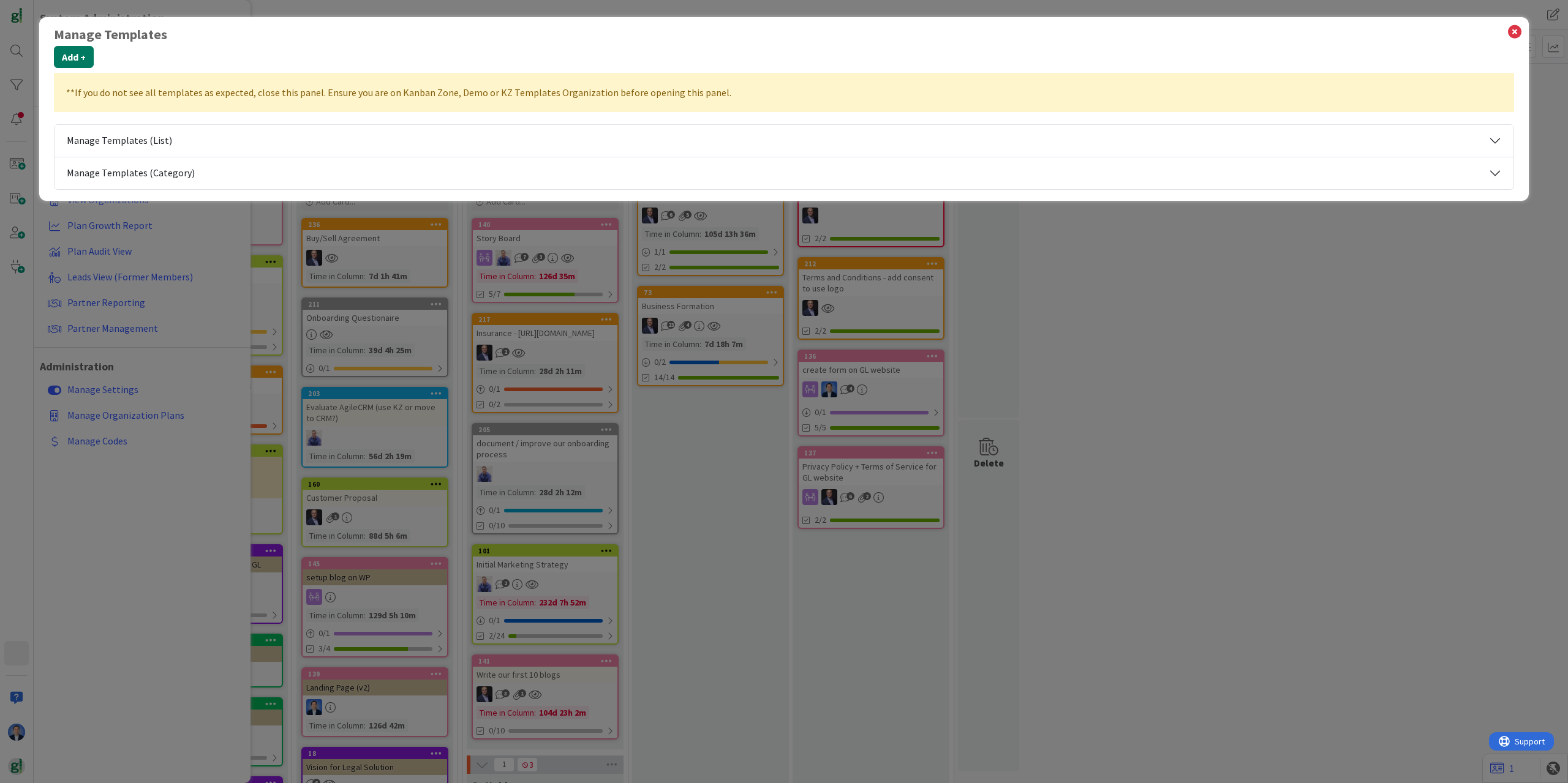
click at [81, 61] on button "Add +" at bounding box center [74, 57] width 40 height 22
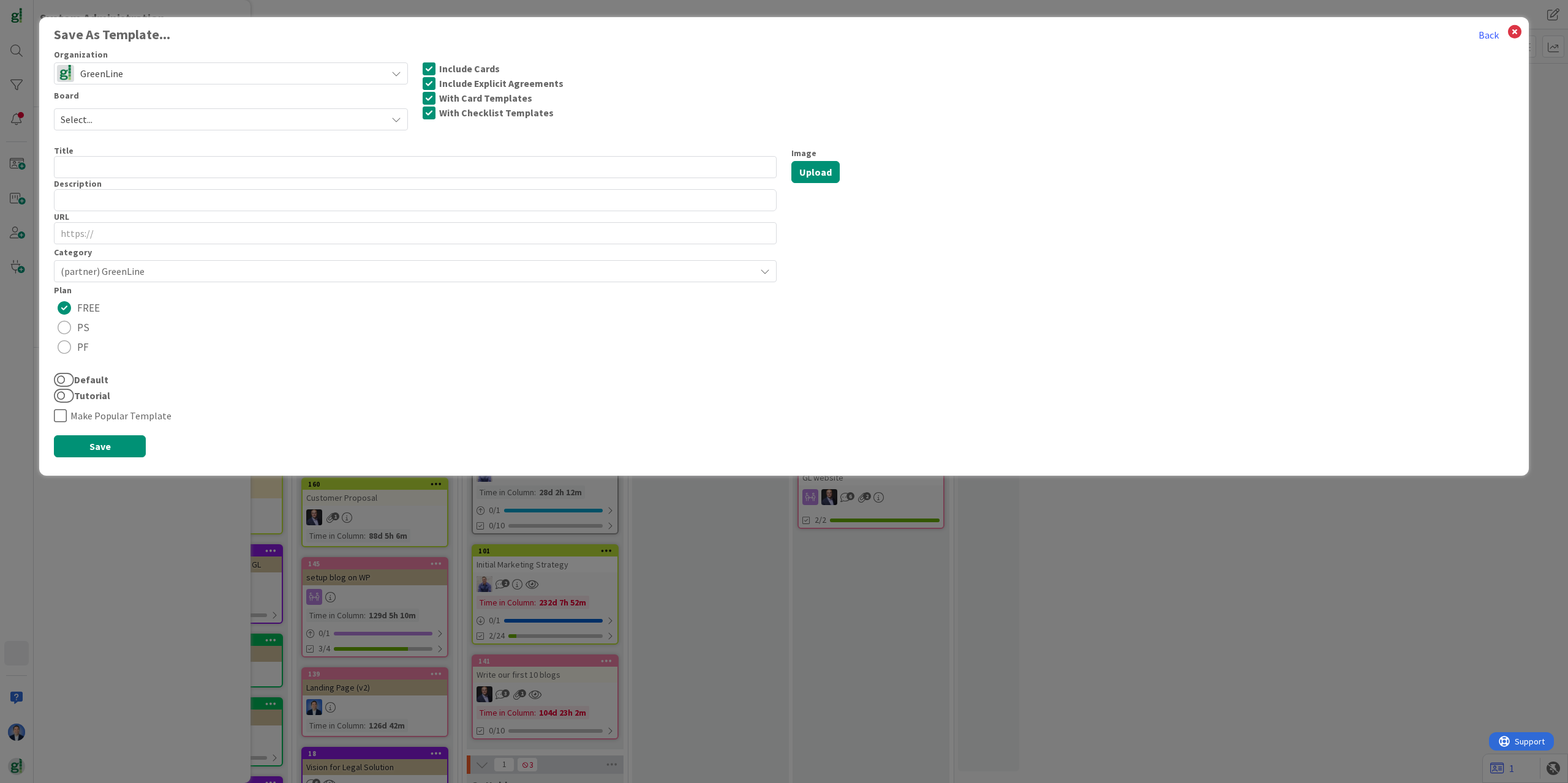
click at [166, 120] on span "Select..." at bounding box center [221, 119] width 320 height 17
click at [162, 71] on span "GreenLine" at bounding box center [230, 73] width 300 height 17
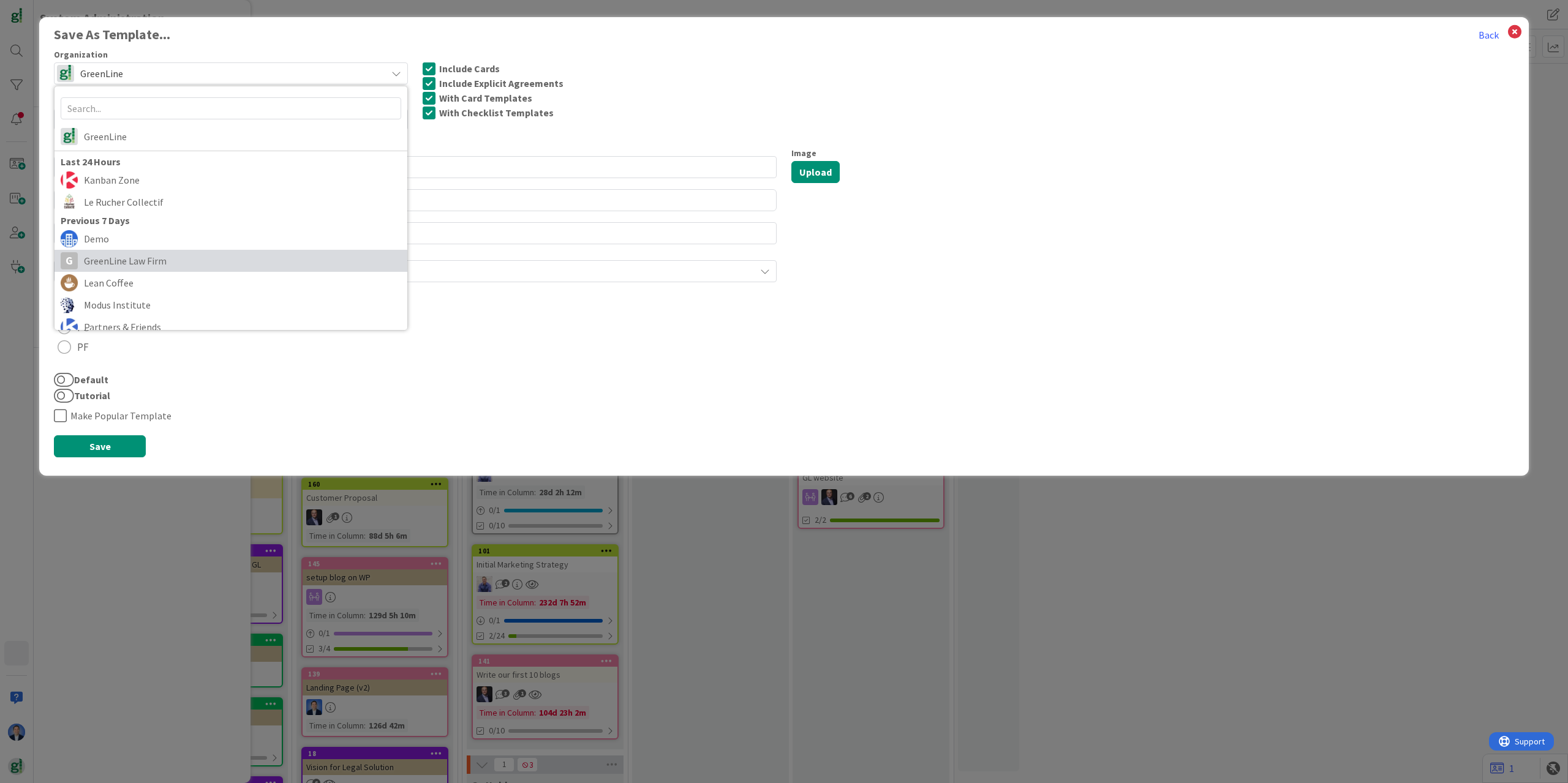
click at [179, 256] on span "GreenLine Law Firm" at bounding box center [243, 260] width 317 height 19
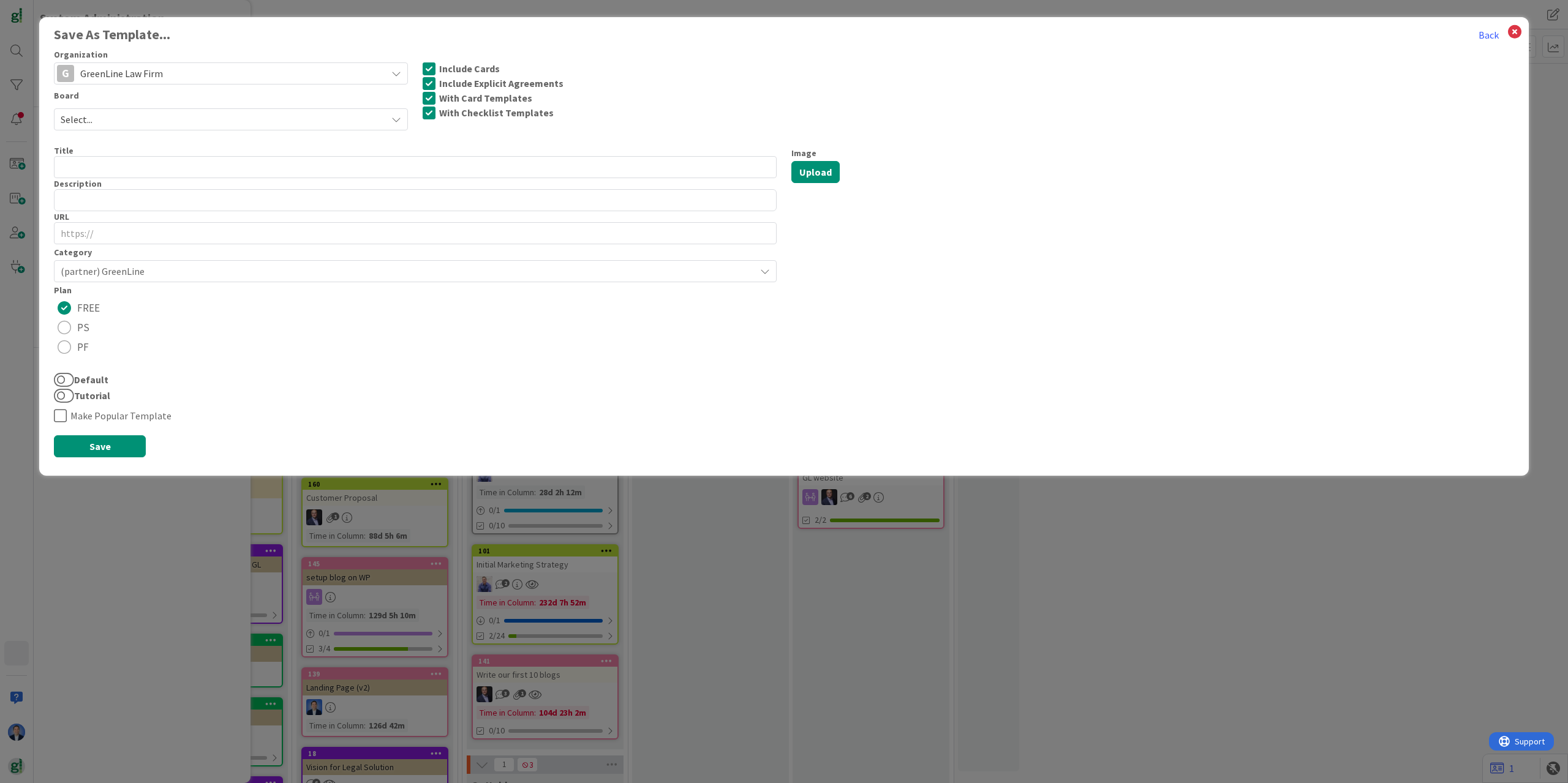
click at [157, 115] on span "Select..." at bounding box center [221, 119] width 320 height 17
click at [156, 209] on span "TA Template" at bounding box center [239, 214] width 324 height 19
click at [93, 161] on input "text" at bounding box center [415, 167] width 723 height 22
type input "TA"
drag, startPoint x: 235, startPoint y: 320, endPoint x: 232, endPoint y: 268, distance: 52.1
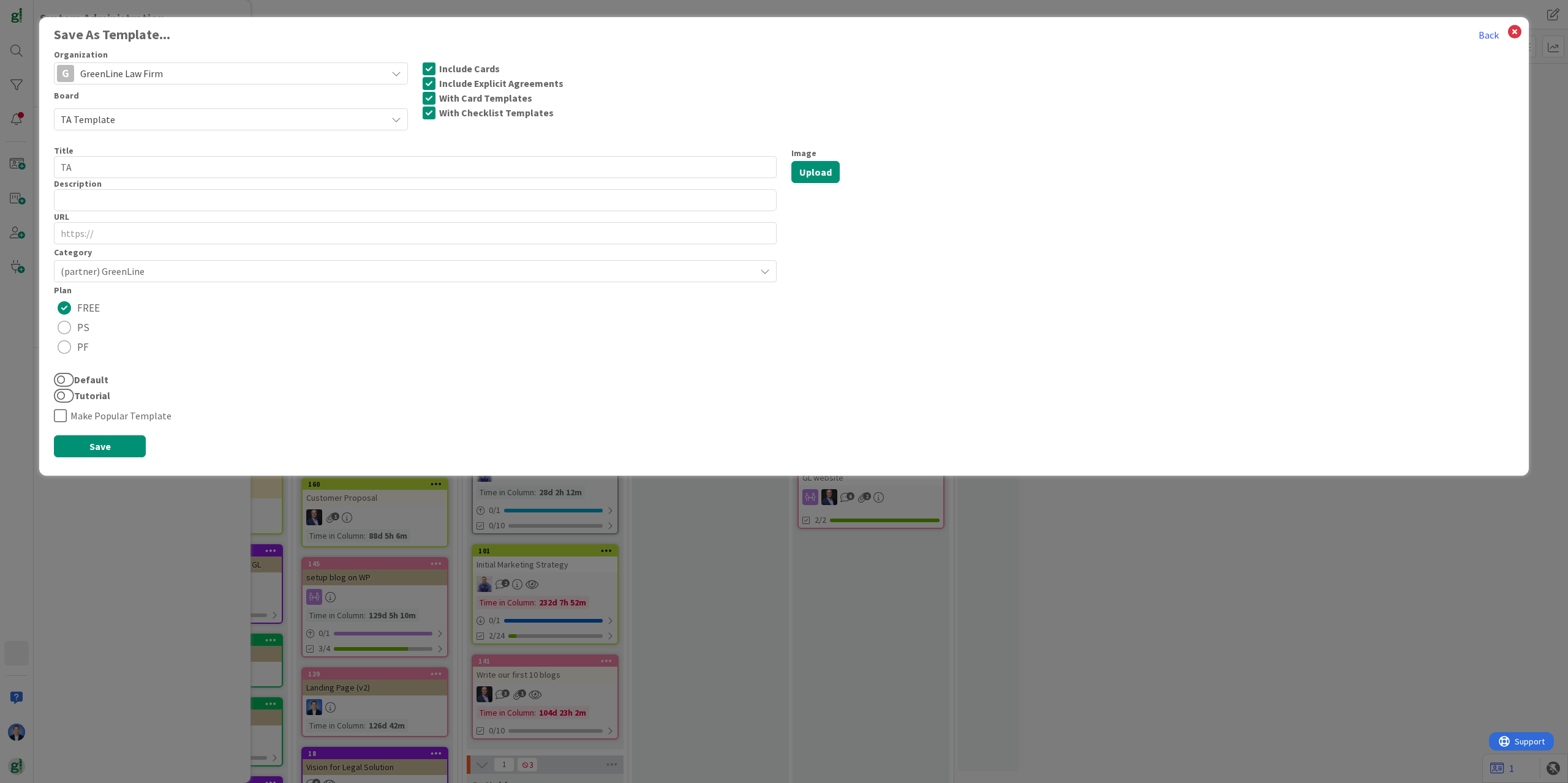
click at [236, 320] on div "Category (partner) GreenLine Plan FREE PS PF" at bounding box center [415, 301] width 723 height 113
click at [224, 272] on span "(partner) GreenLine" at bounding box center [405, 271] width 689 height 17
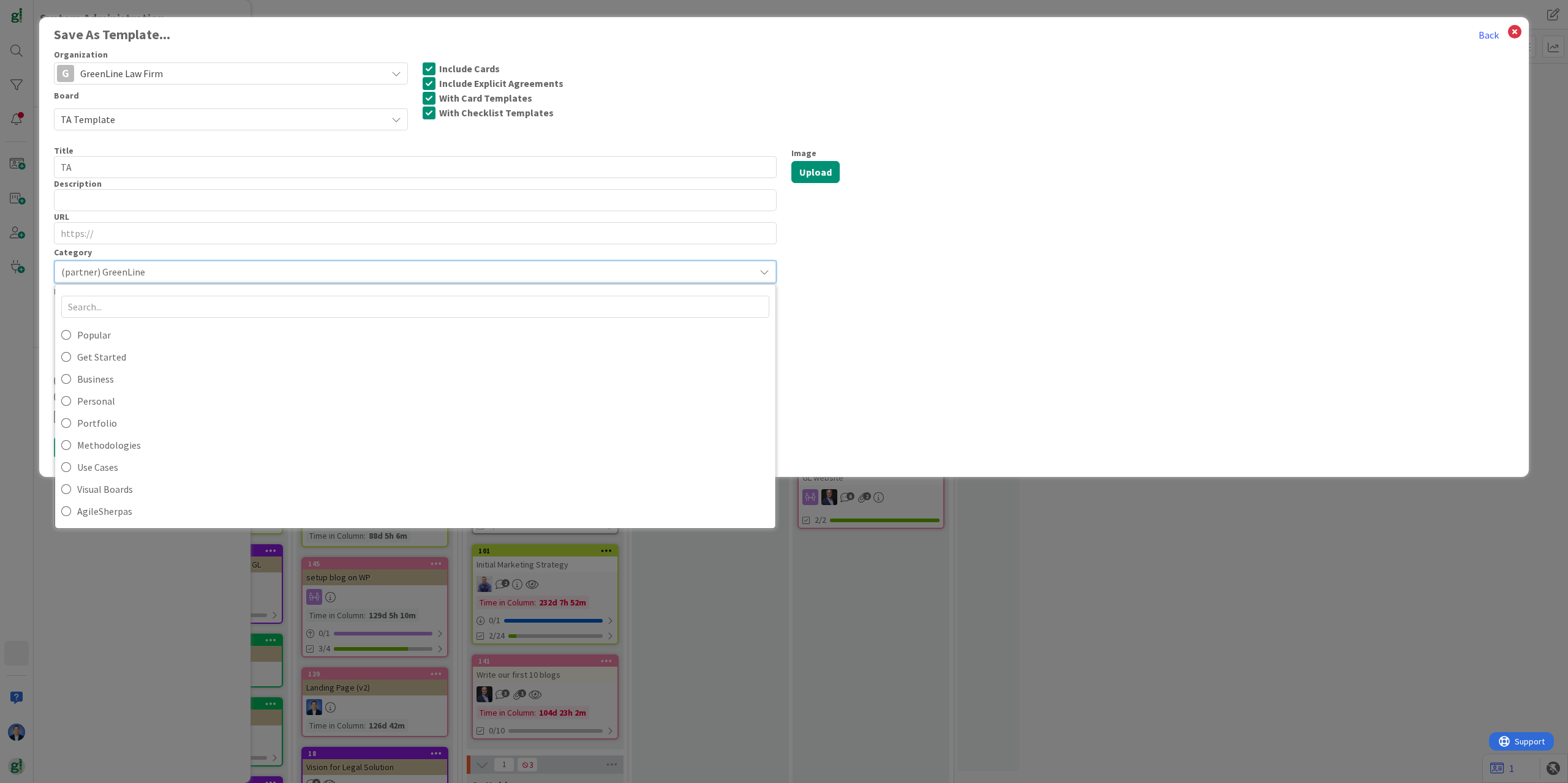
scroll to position [74, 0]
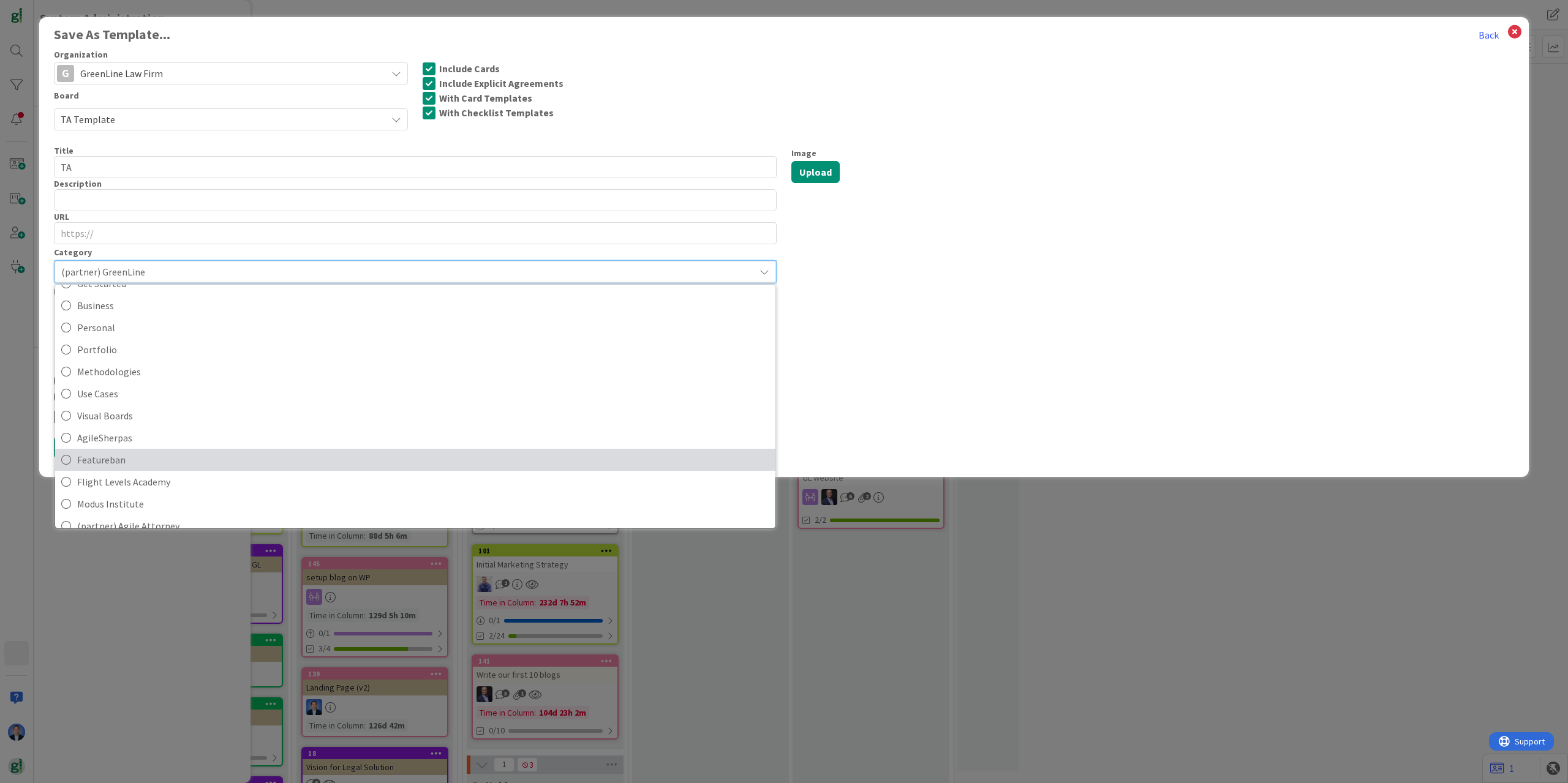
click at [199, 464] on span "Featureban" at bounding box center [423, 459] width 692 height 19
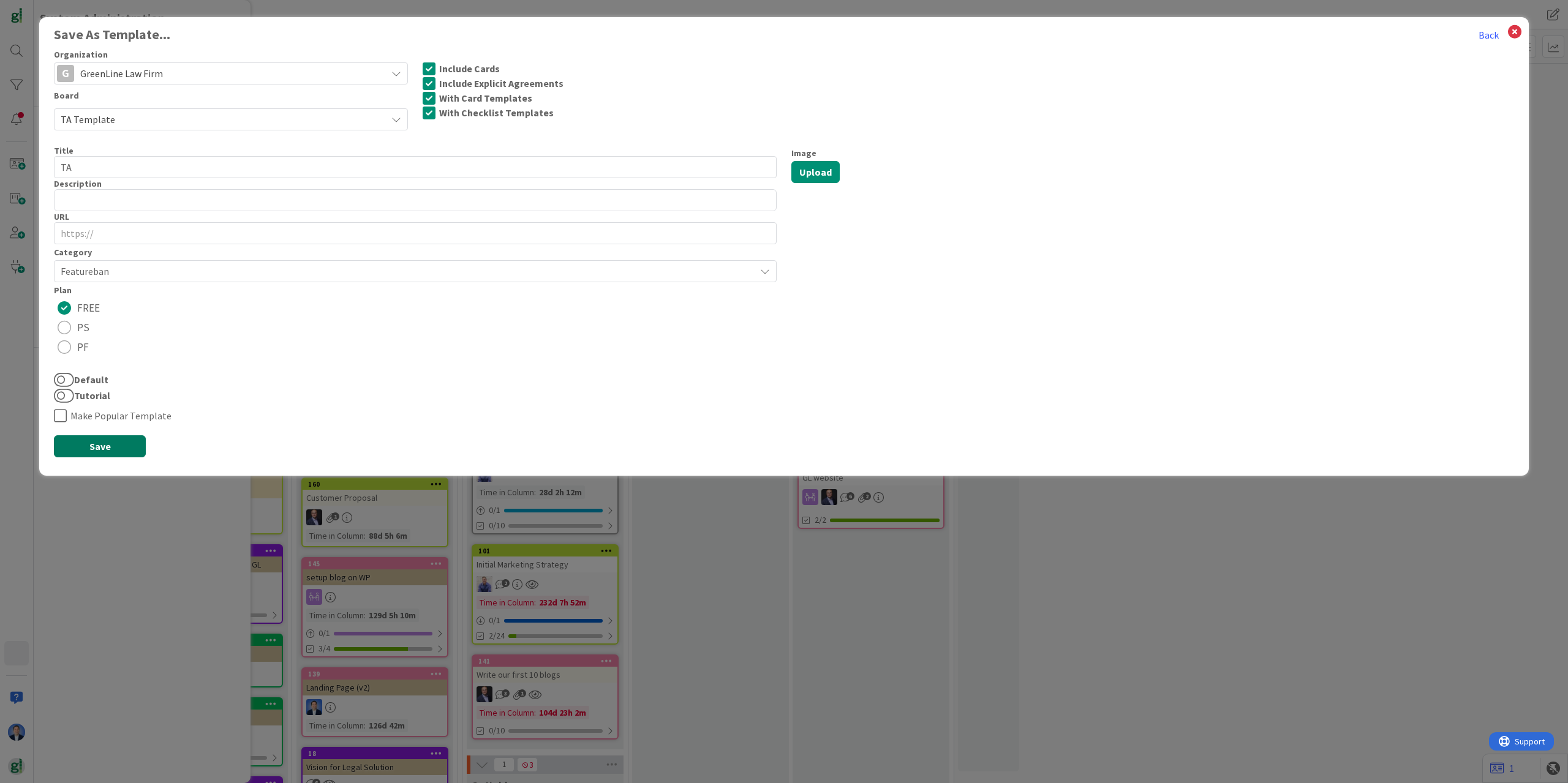
click at [104, 447] on button "Save" at bounding box center [100, 446] width 92 height 22
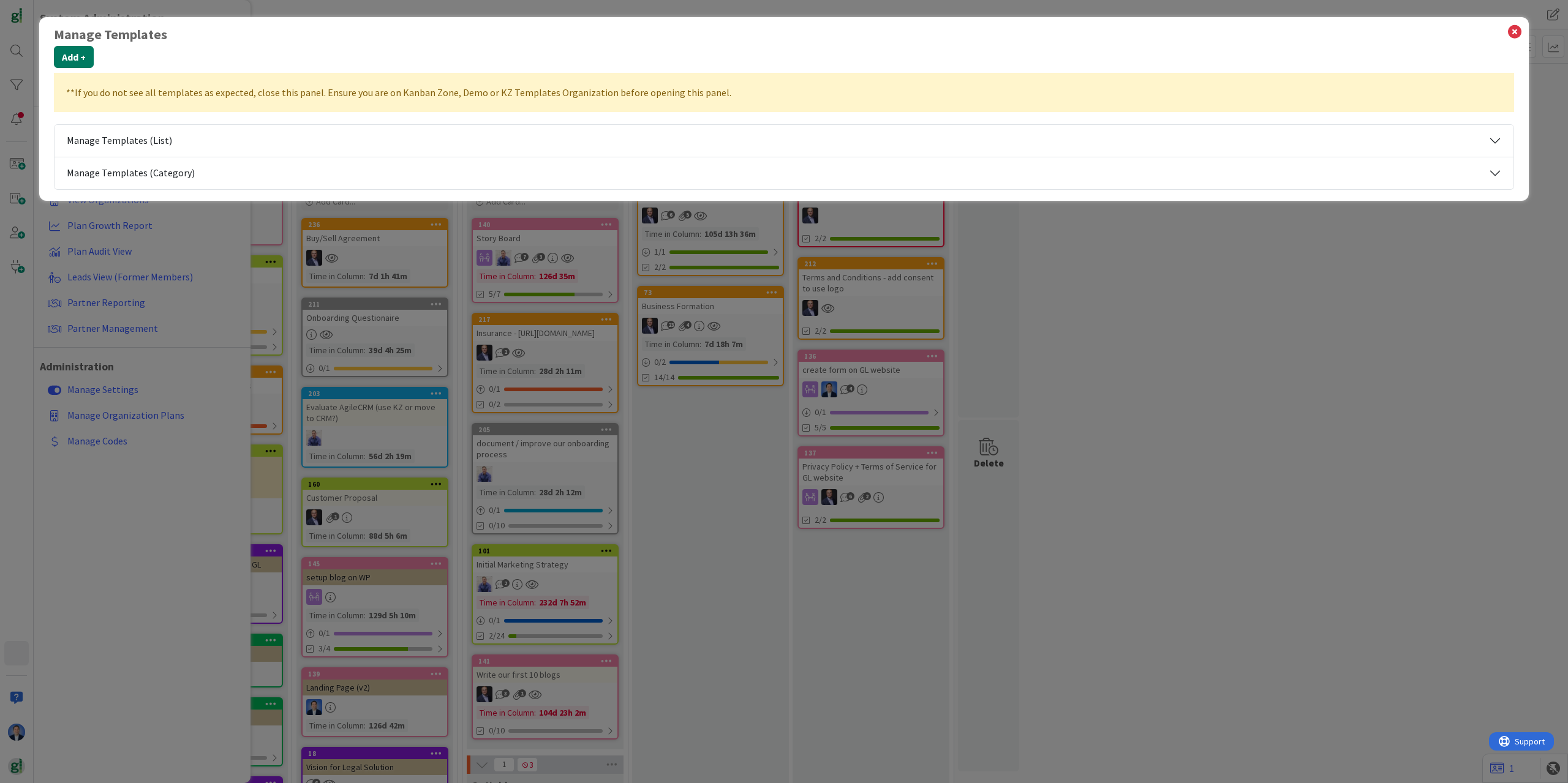
click at [70, 61] on button "Add +" at bounding box center [74, 57] width 40 height 22
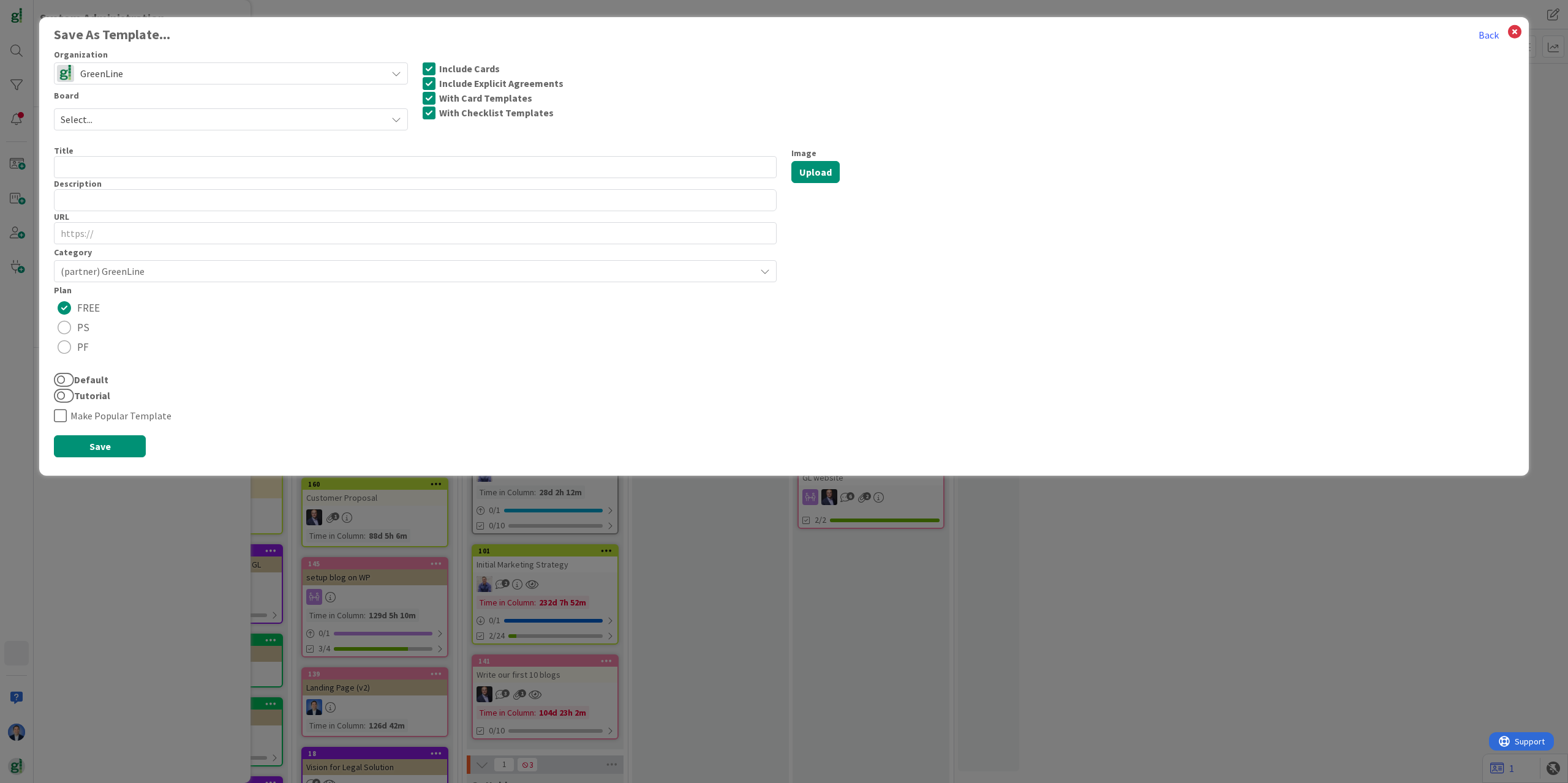
click at [146, 70] on span "GreenLine" at bounding box center [230, 73] width 300 height 17
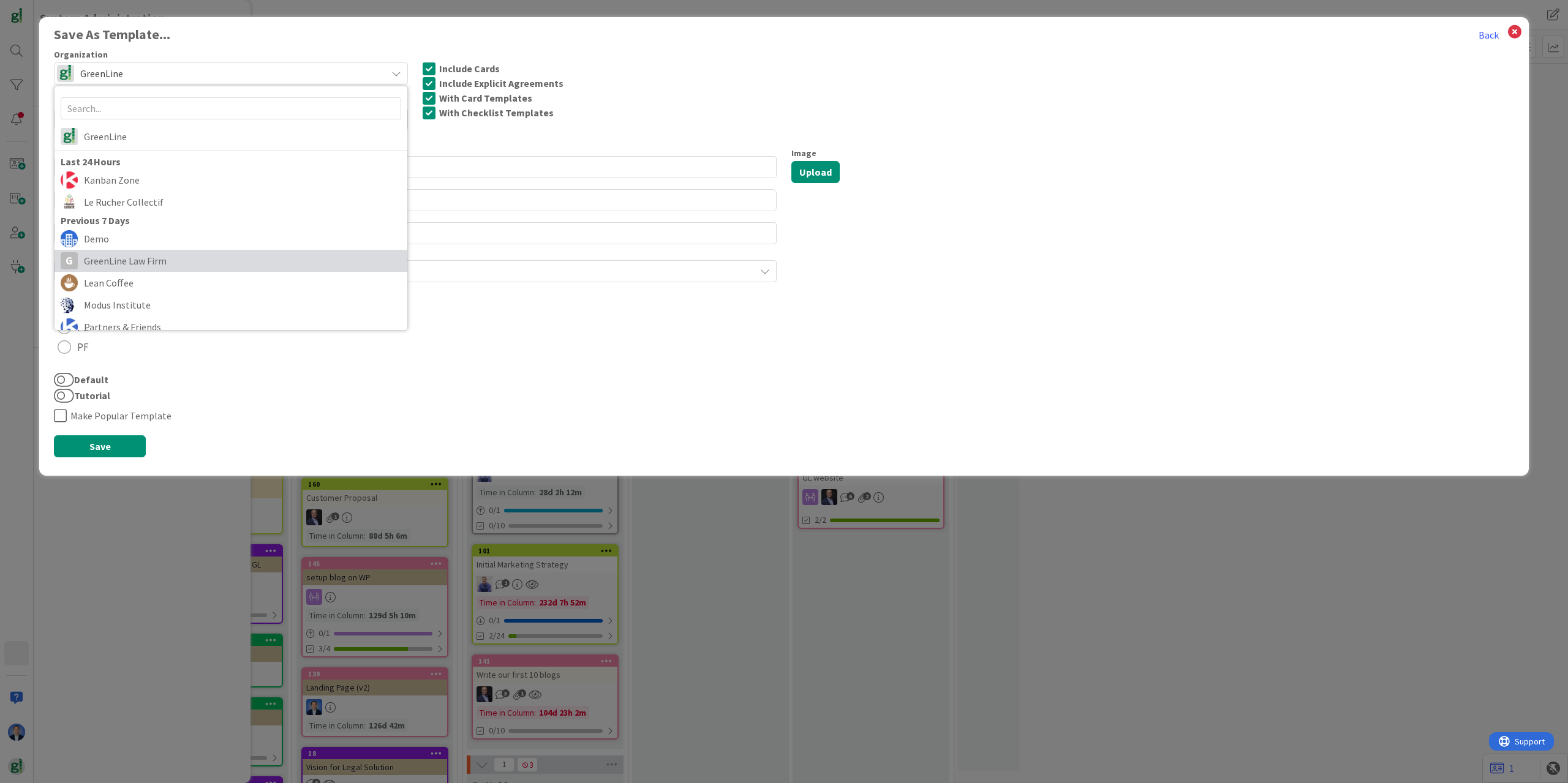
click at [173, 266] on span "GreenLine Law Firm" at bounding box center [243, 260] width 317 height 19
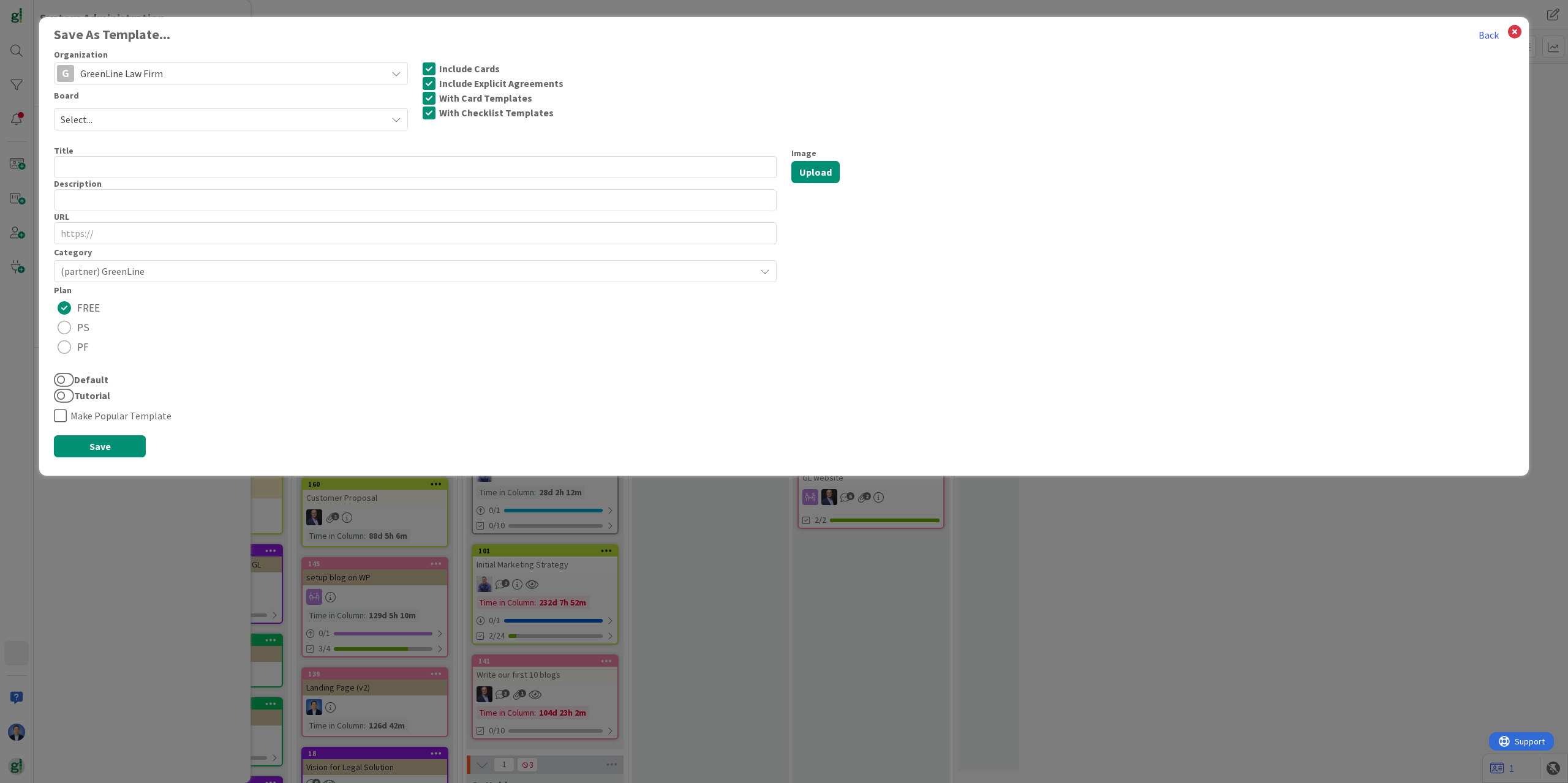
click at [162, 121] on span "Select..." at bounding box center [221, 119] width 320 height 17
click at [157, 196] on span "GL Onboarding" at bounding box center [239, 192] width 324 height 19
click at [73, 163] on input "text" at bounding box center [415, 167] width 723 height 22
type input "OB"
click at [254, 274] on span "(partner) GreenLine" at bounding box center [405, 271] width 689 height 17
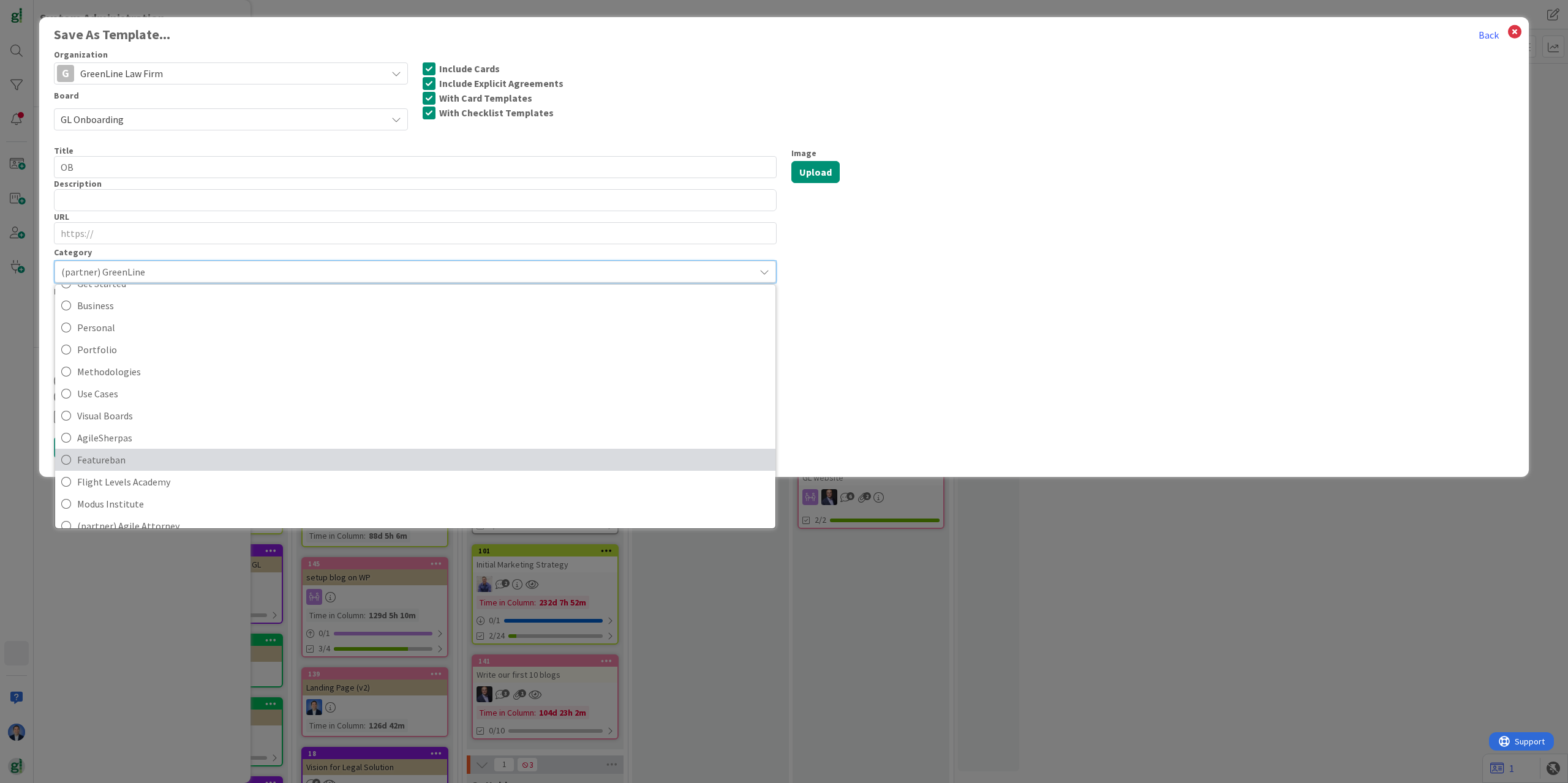
click at [209, 461] on span "Featureban" at bounding box center [423, 459] width 692 height 19
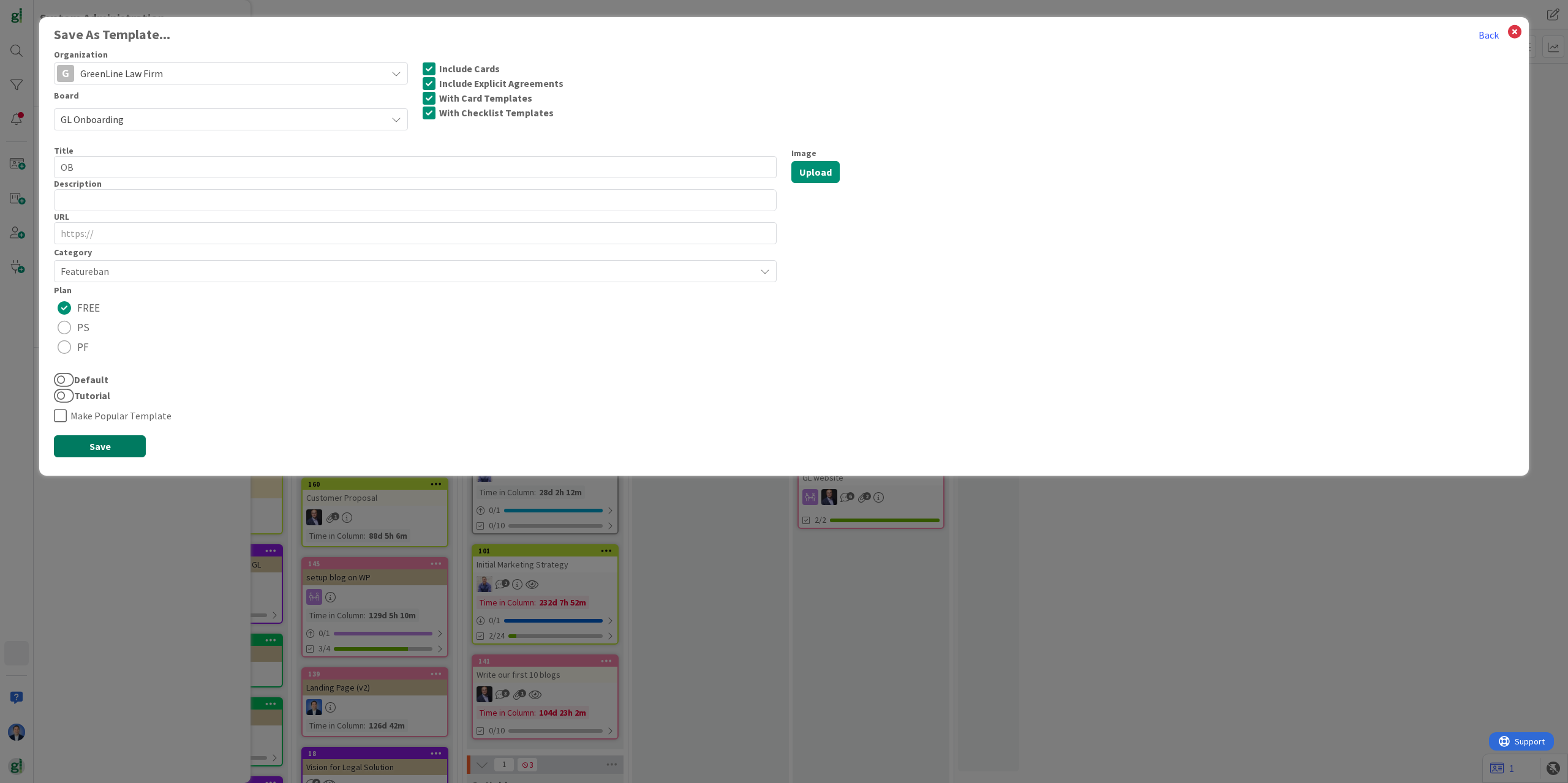
click at [118, 443] on button "Save" at bounding box center [100, 446] width 92 height 22
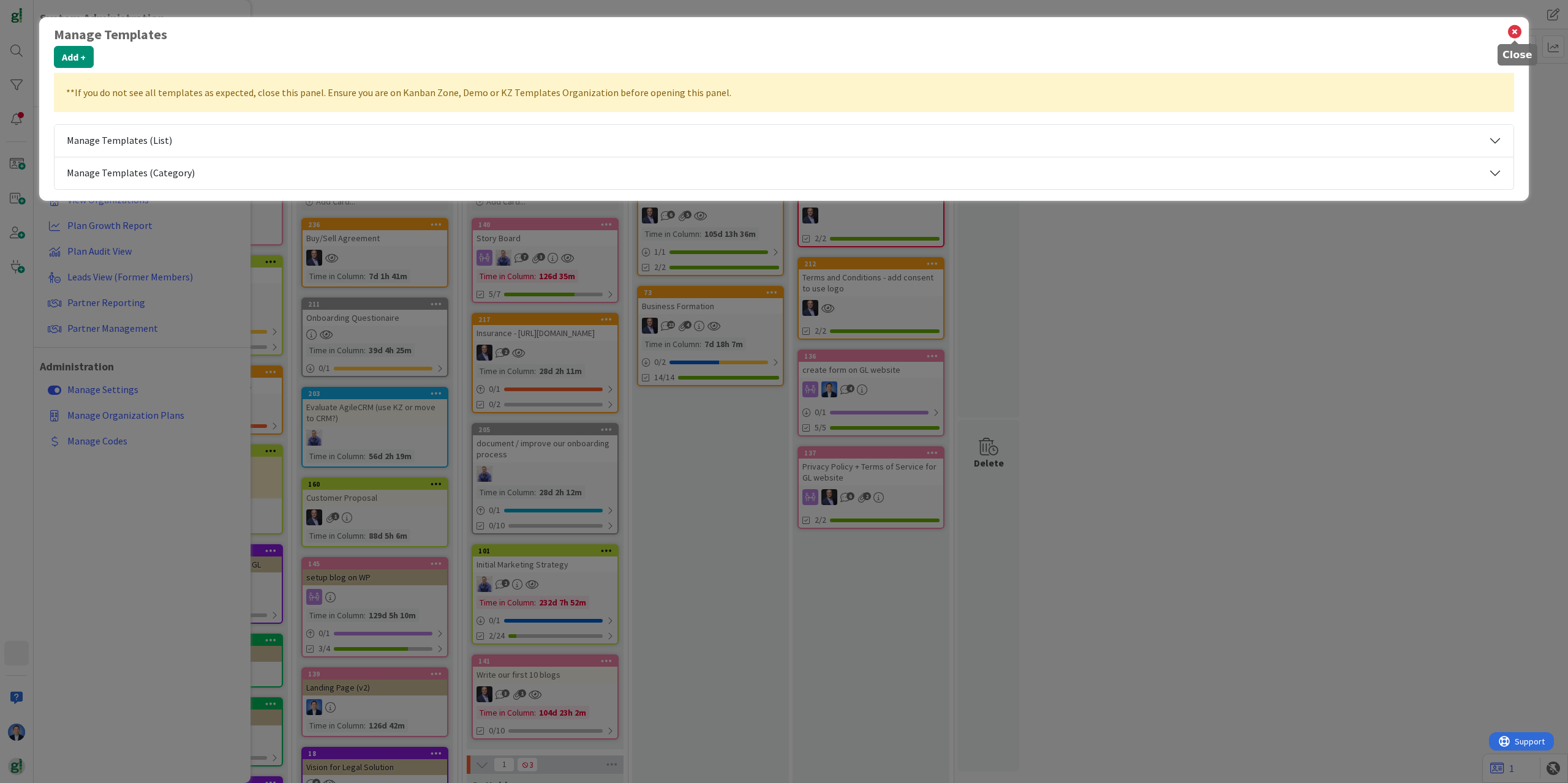
click at [1520, 35] on icon at bounding box center [1514, 31] width 16 height 17
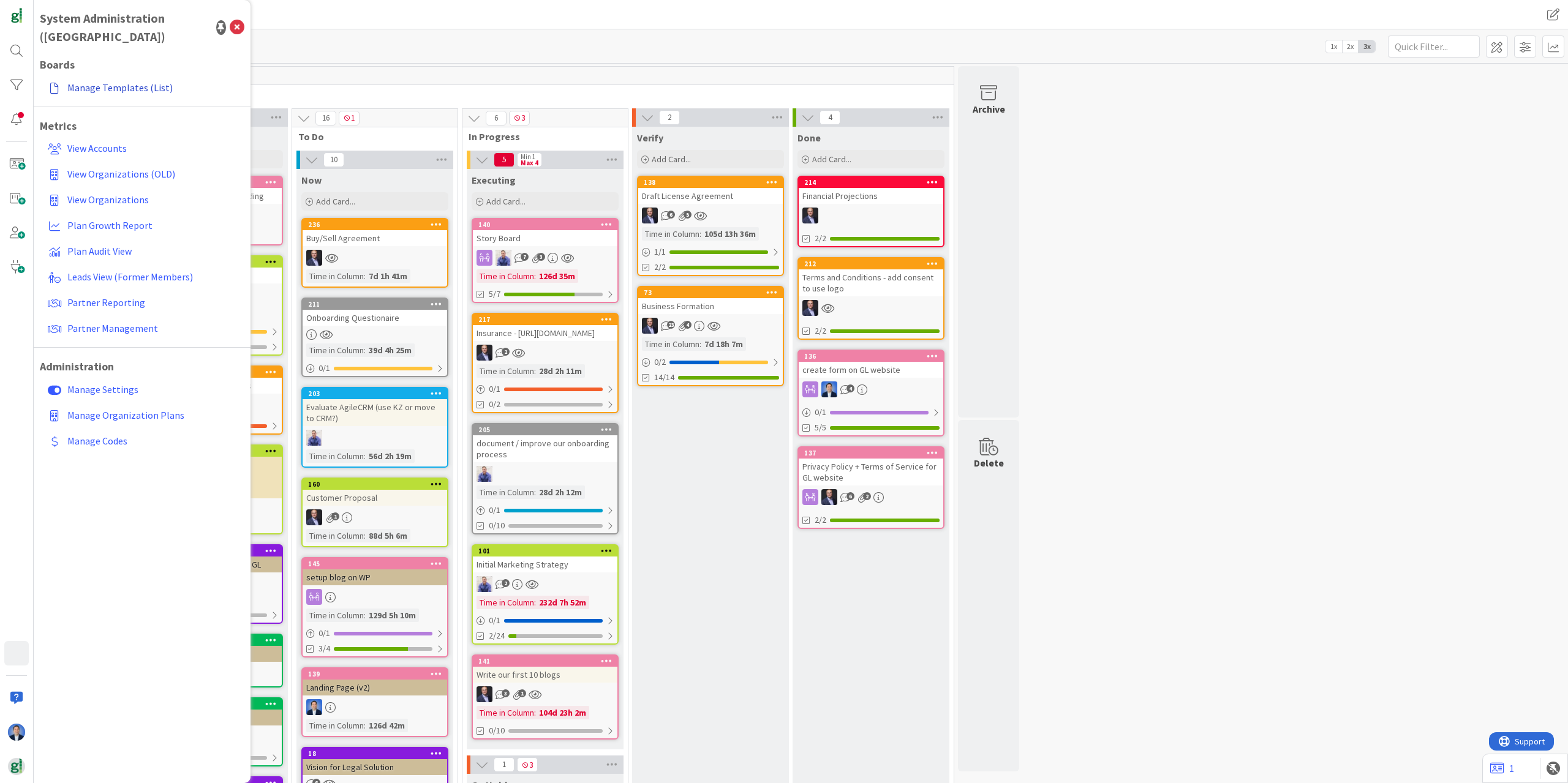
click at [131, 77] on link "Manage Templates (List)" at bounding box center [143, 88] width 202 height 22
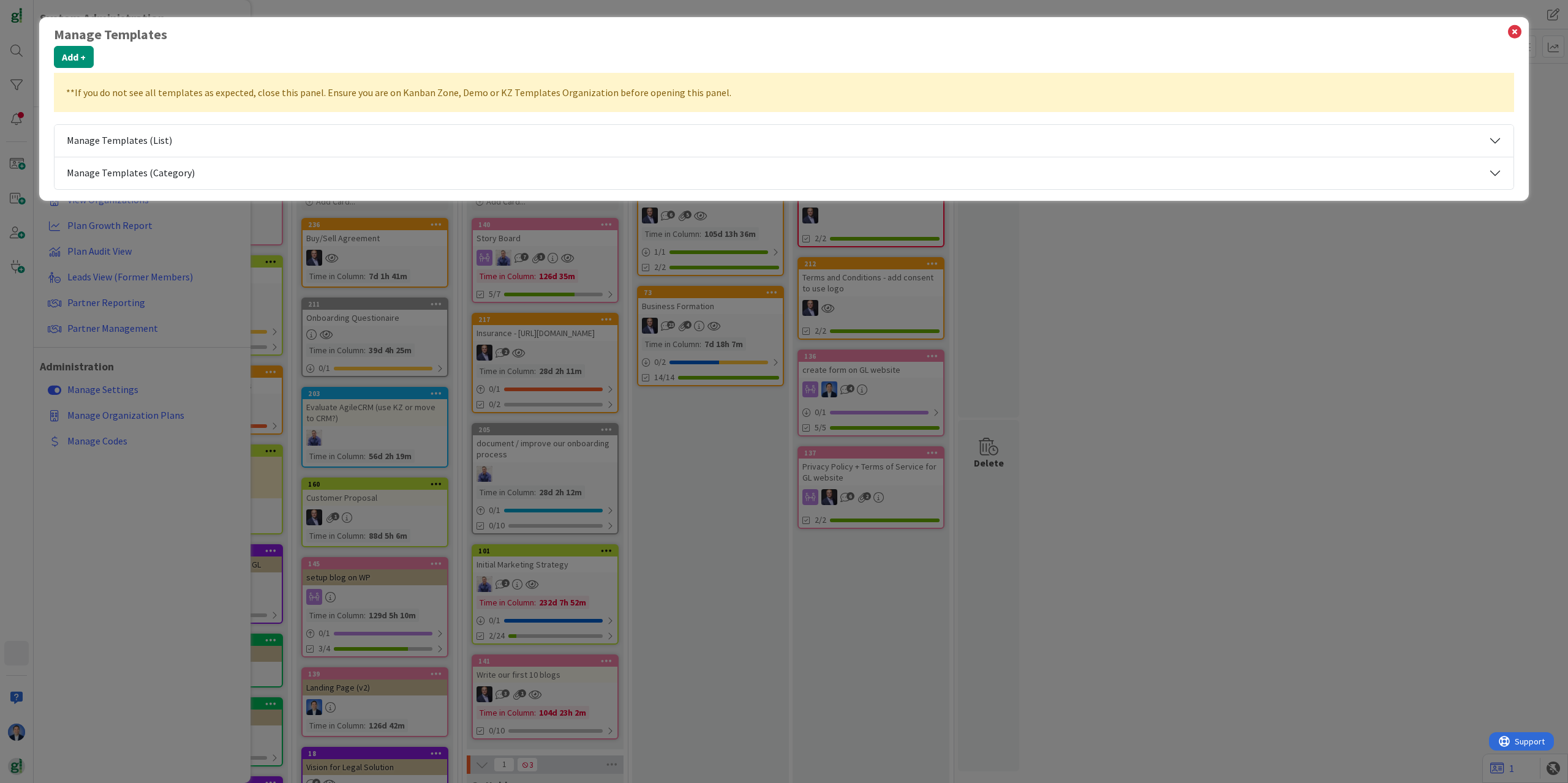
click at [197, 146] on button "Manage Templates (List)" at bounding box center [784, 141] width 1459 height 32
select select "agilesherpas"
select select "fla"
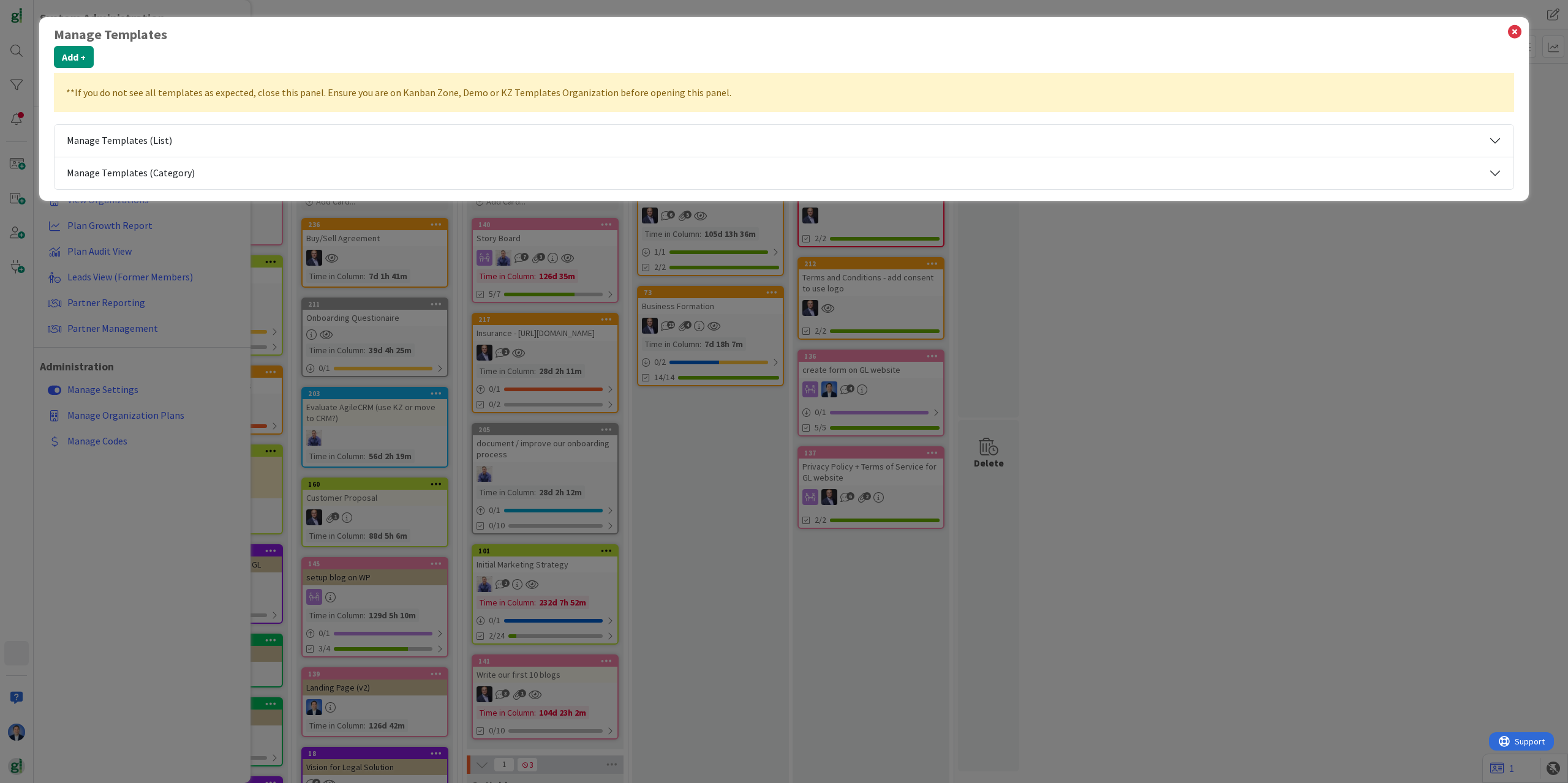
select select "fla"
select select "tc4"
select select "tc11"
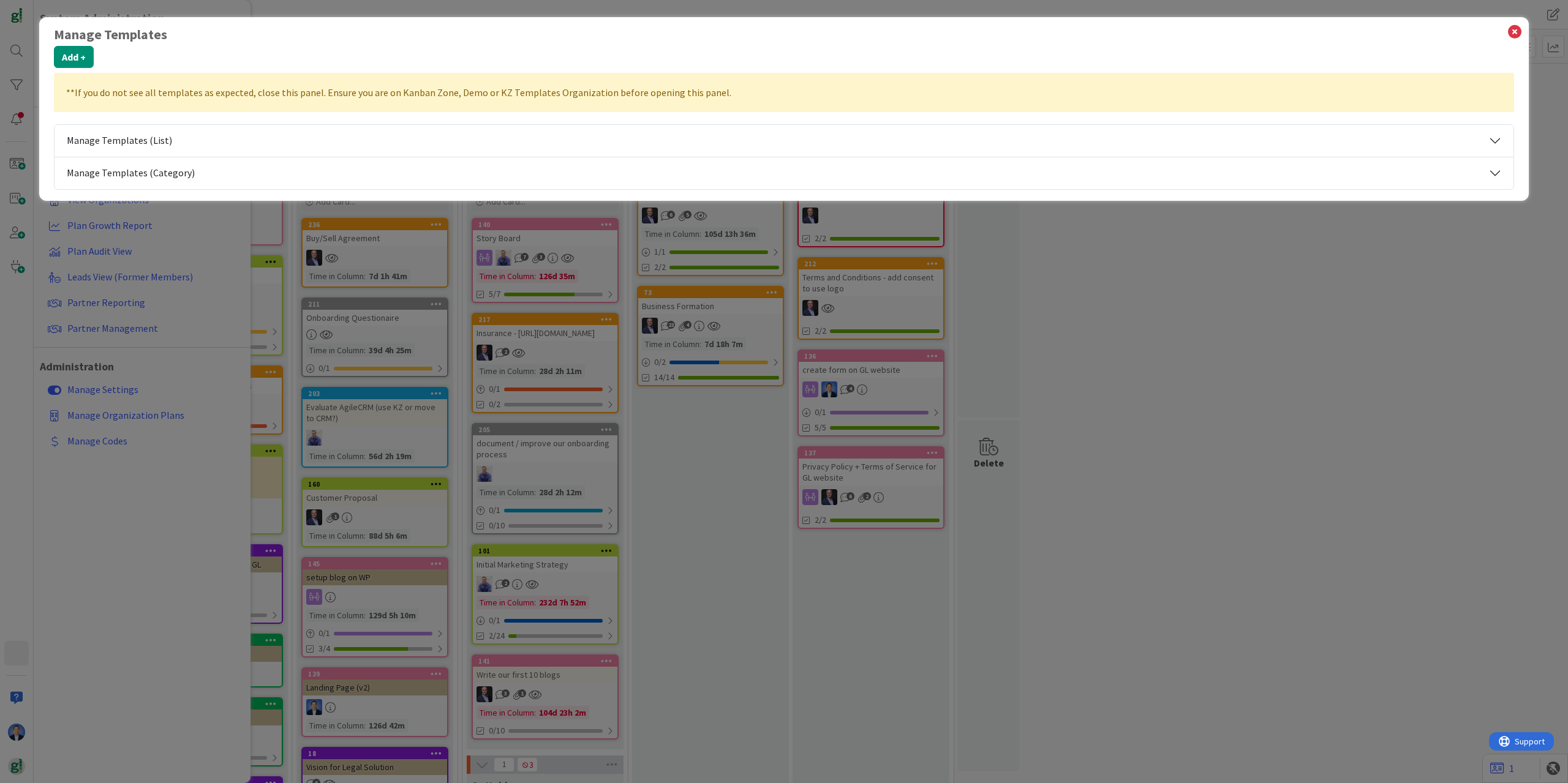
select select "tc11"
select select "fla"
select select "tc7"
select select "2"
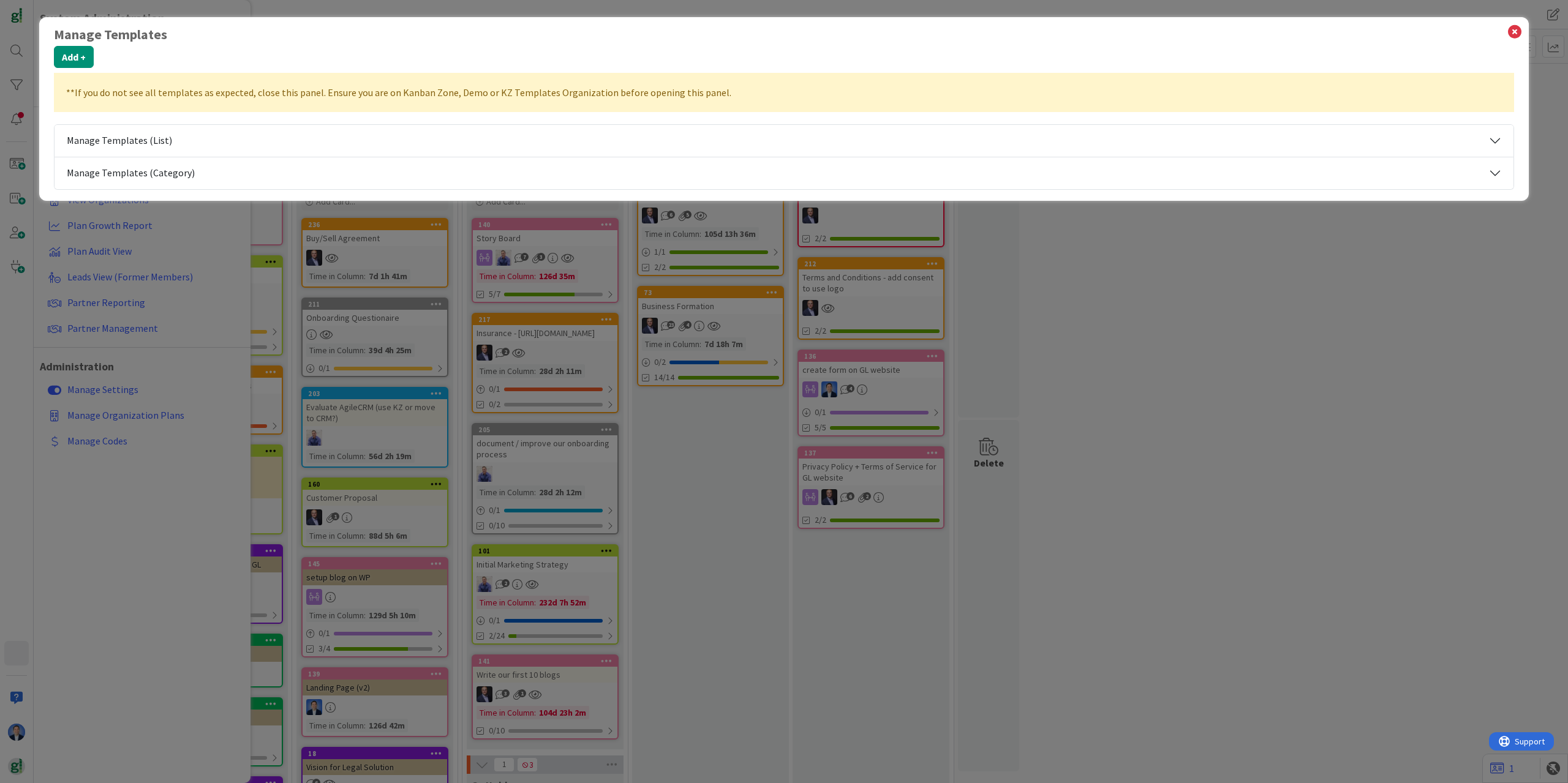
select select "tc7"
select select "2"
select select "tc8"
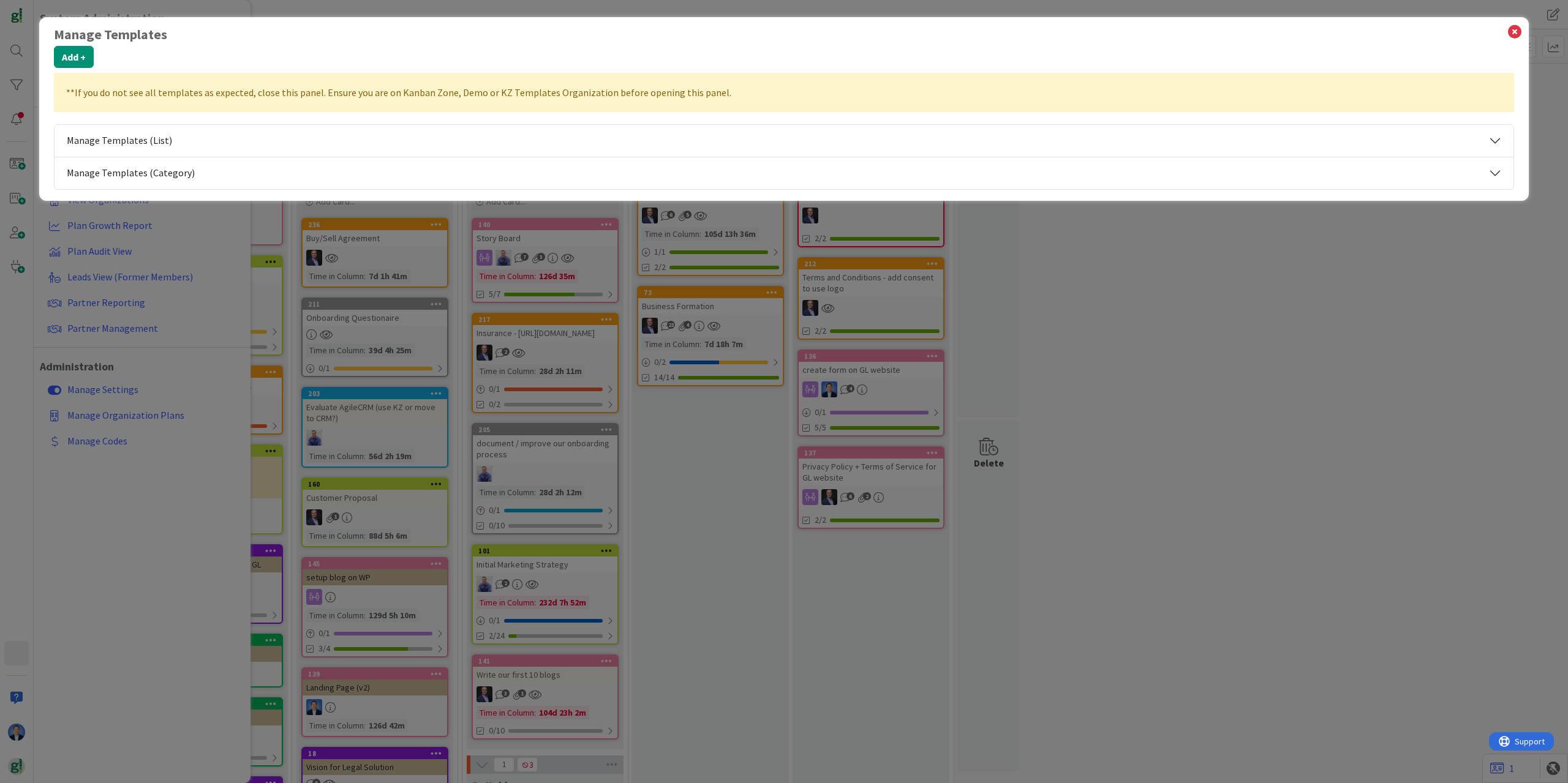
select select "tc8"
select select "tc2"
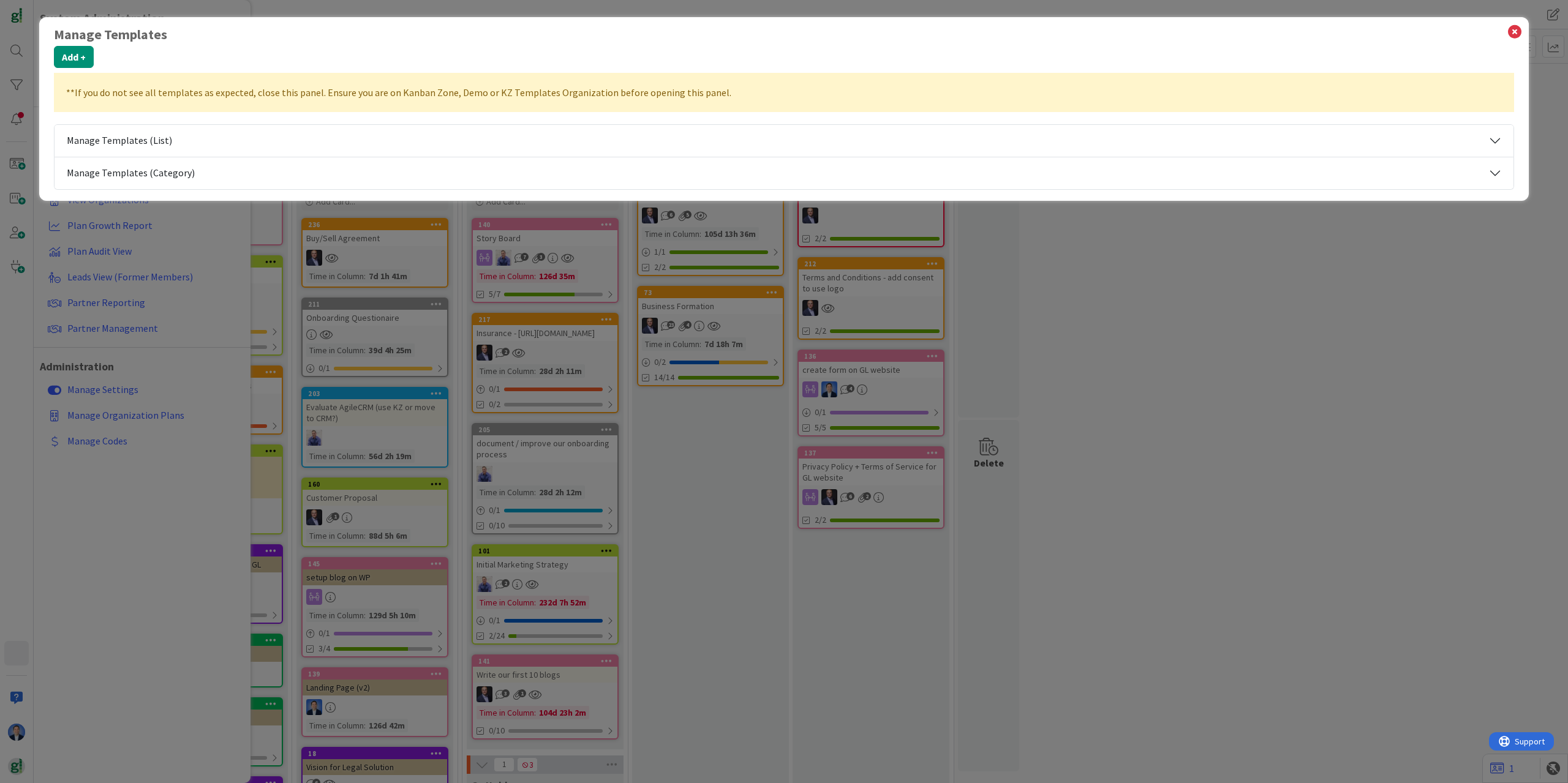
select select "2"
select select "tc2"
select select "2"
select select "tc10"
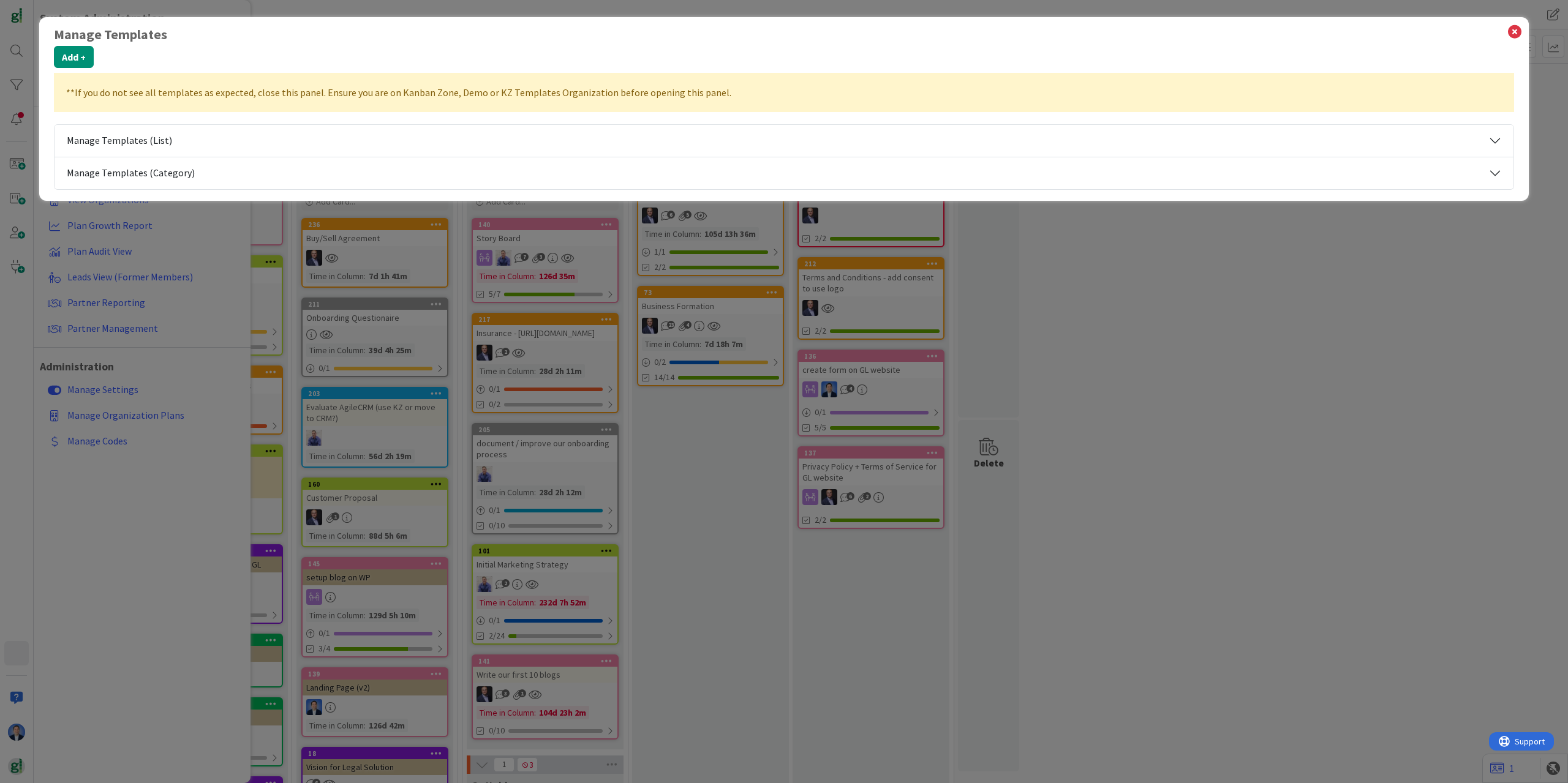
select select "tc10"
select select "tc7"
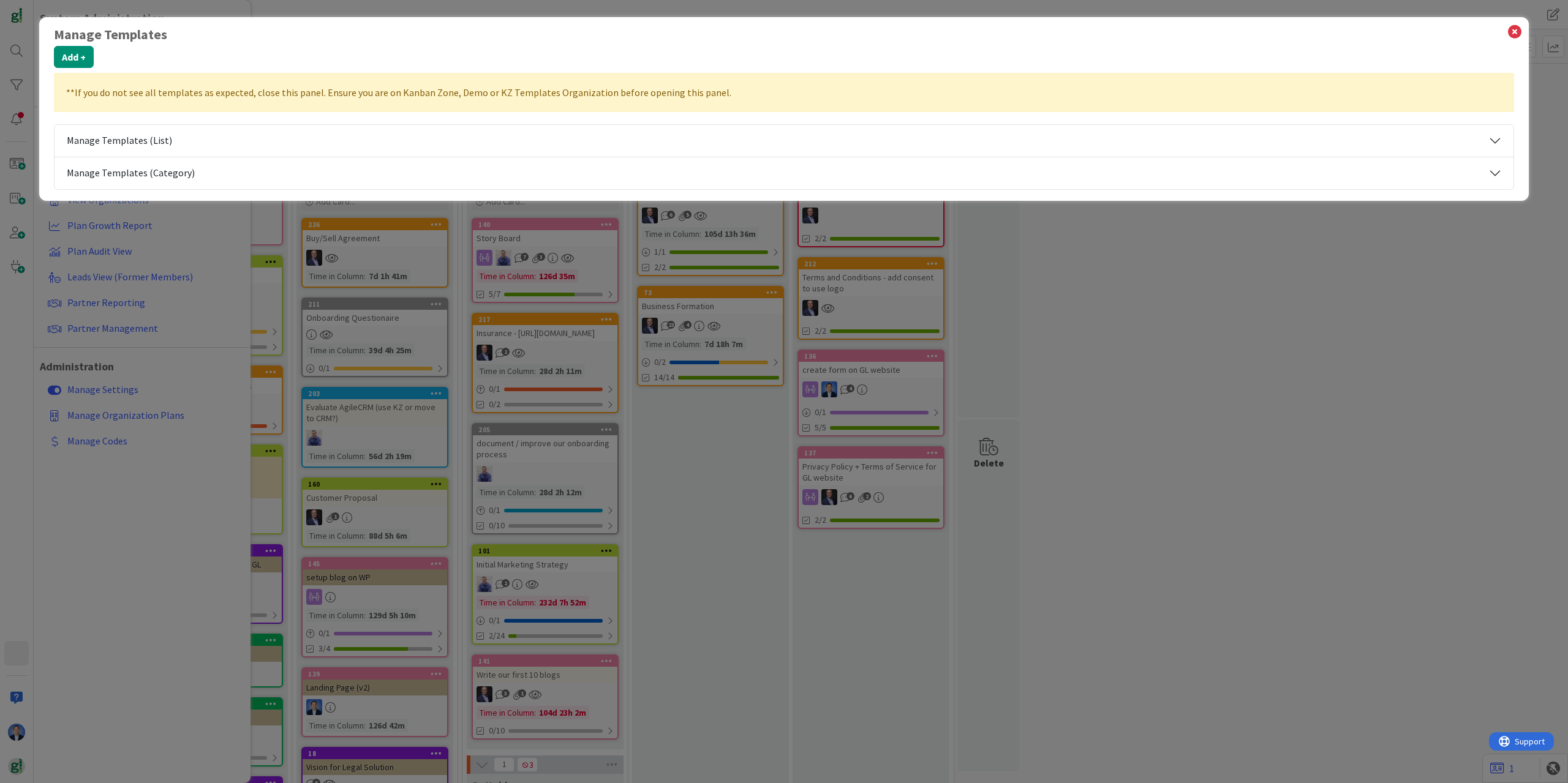
select select "2"
select select "tc7"
select select "tc11"
select select "tc5"
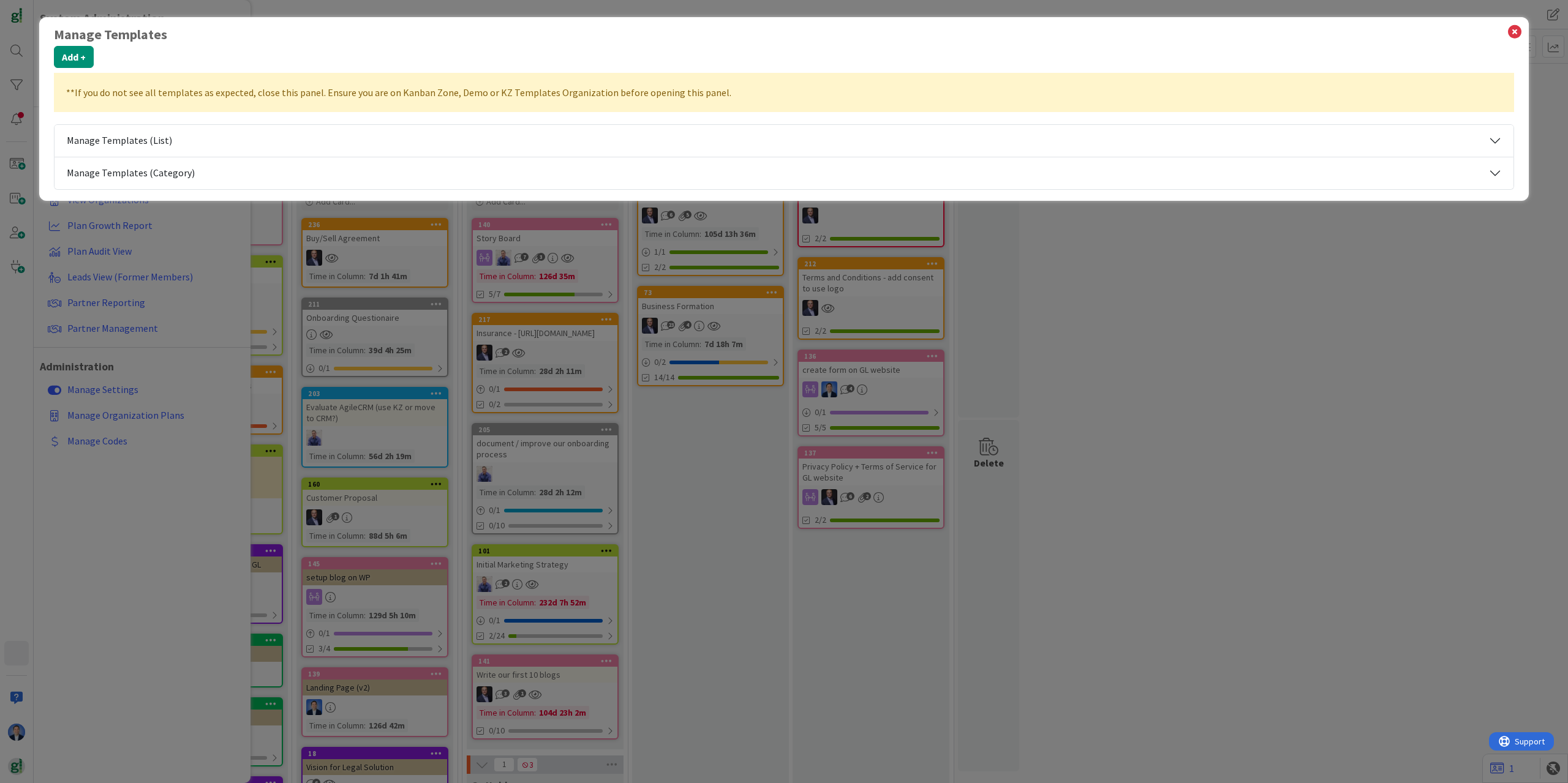
select select "tc8"
select select "tc7"
select select "2"
select select "tc7"
select select "2"
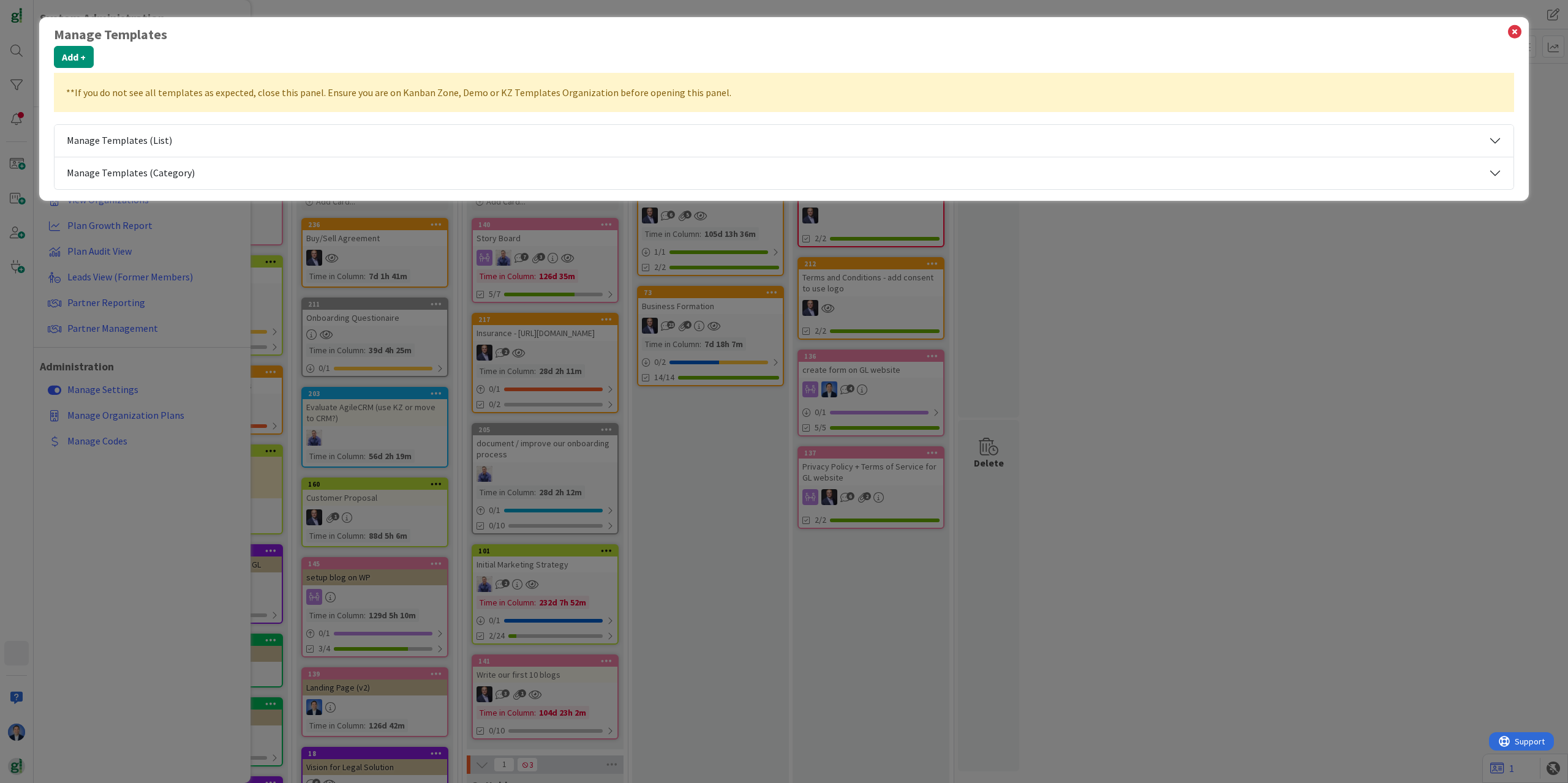
select select "tc7"
select select "modus"
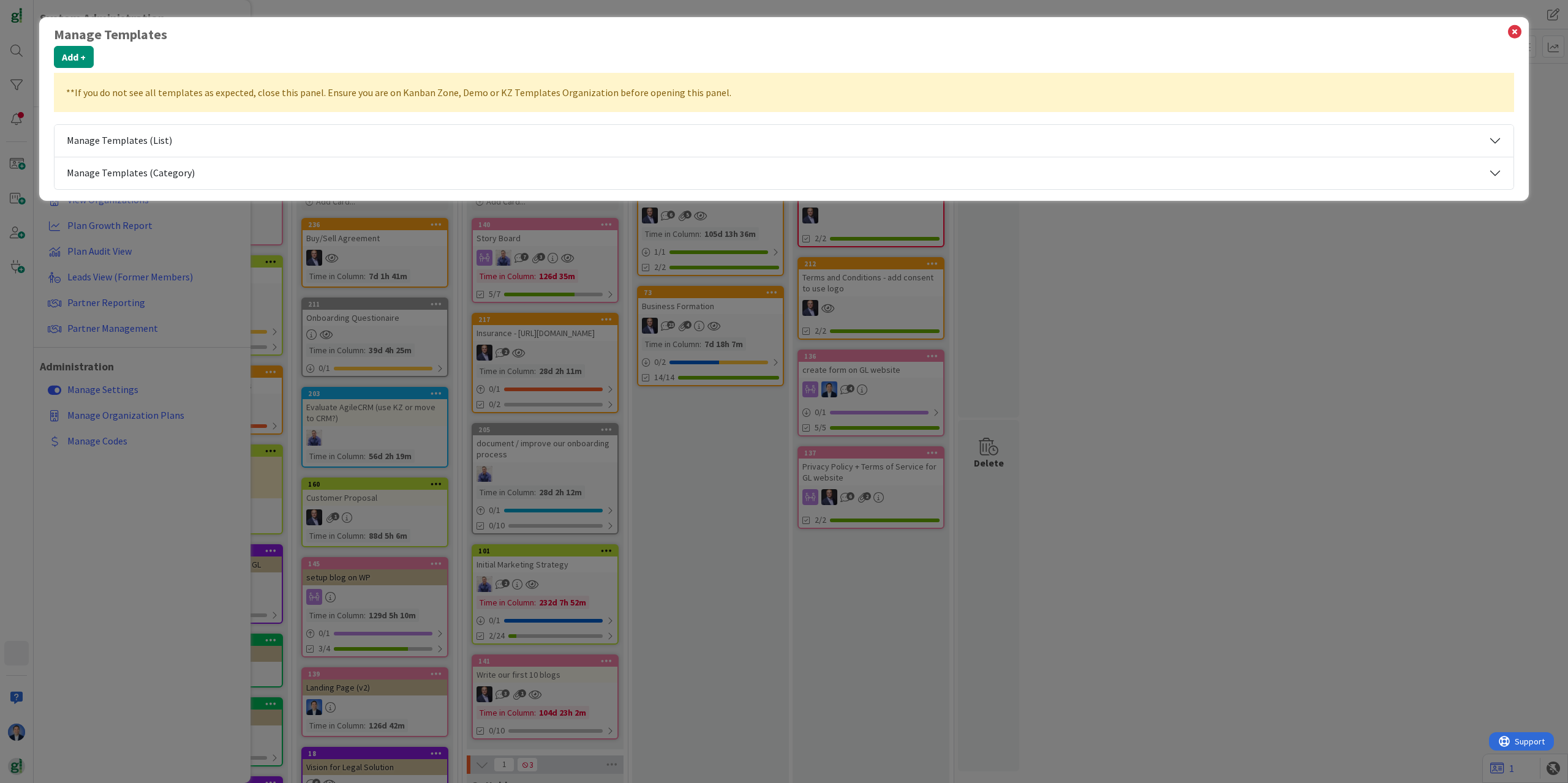
select select "tc5"
select select "tc10"
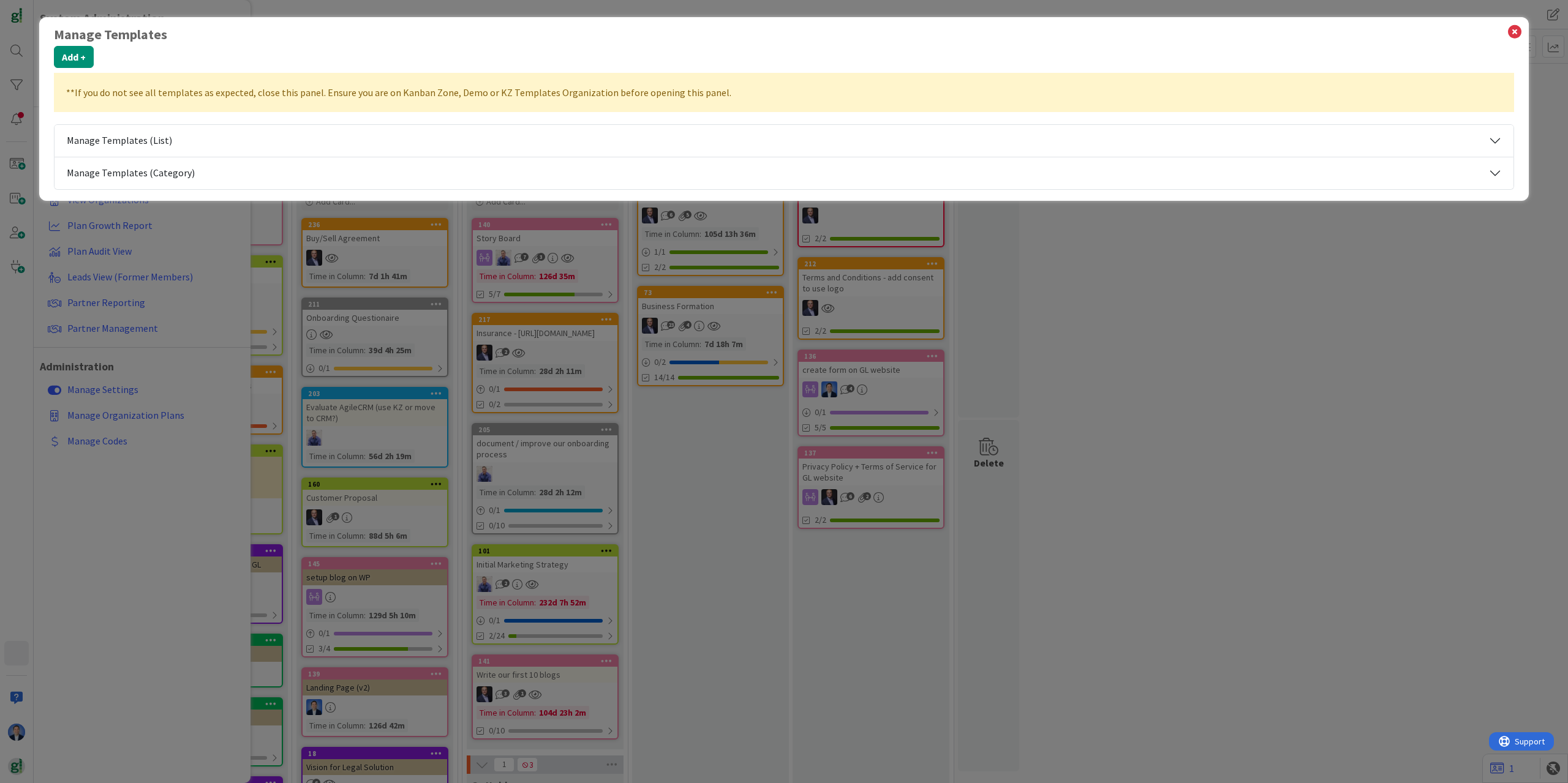
select select "tc4"
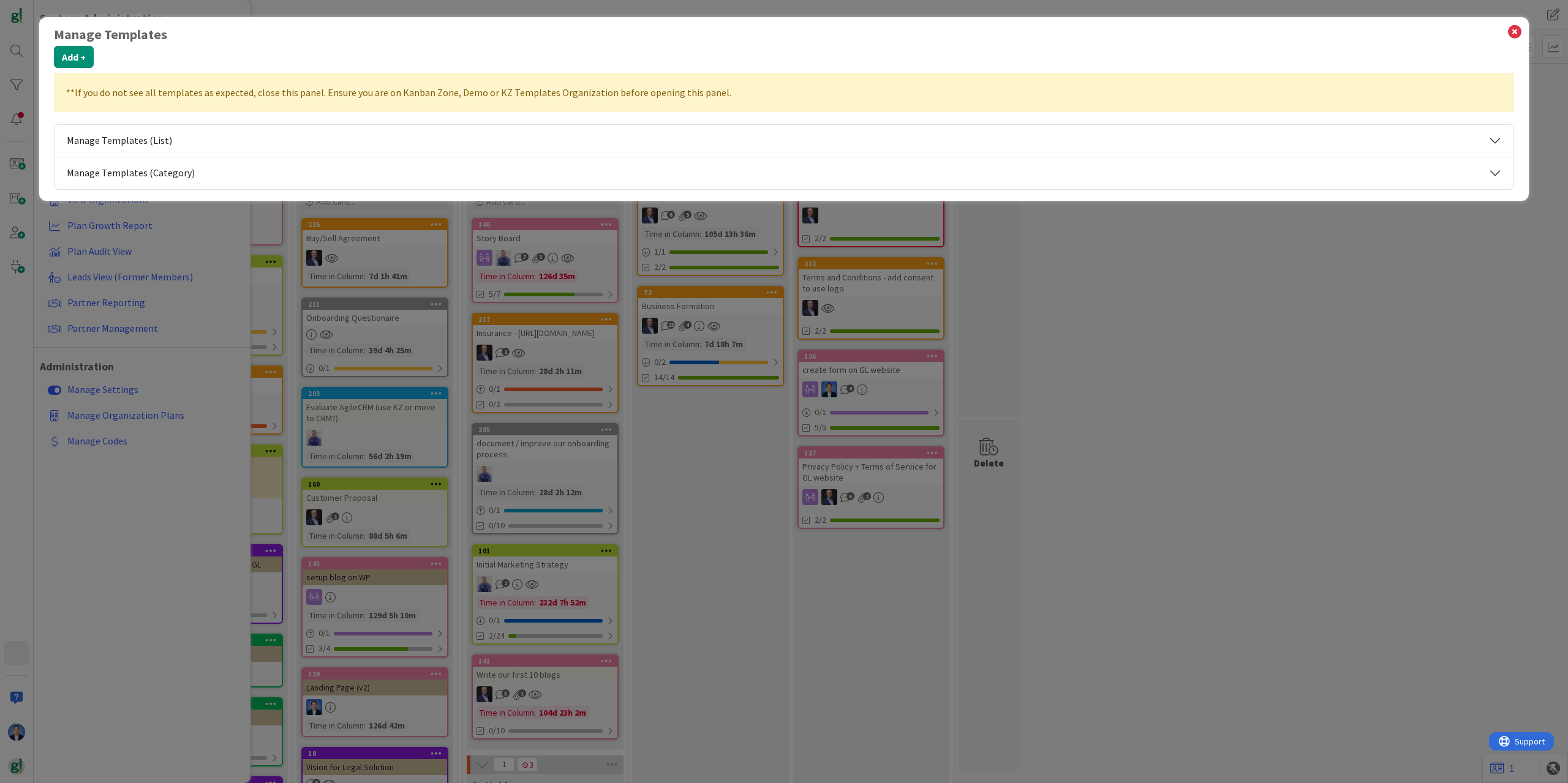
select select "tc5"
select select "tc2"
select select "tc7"
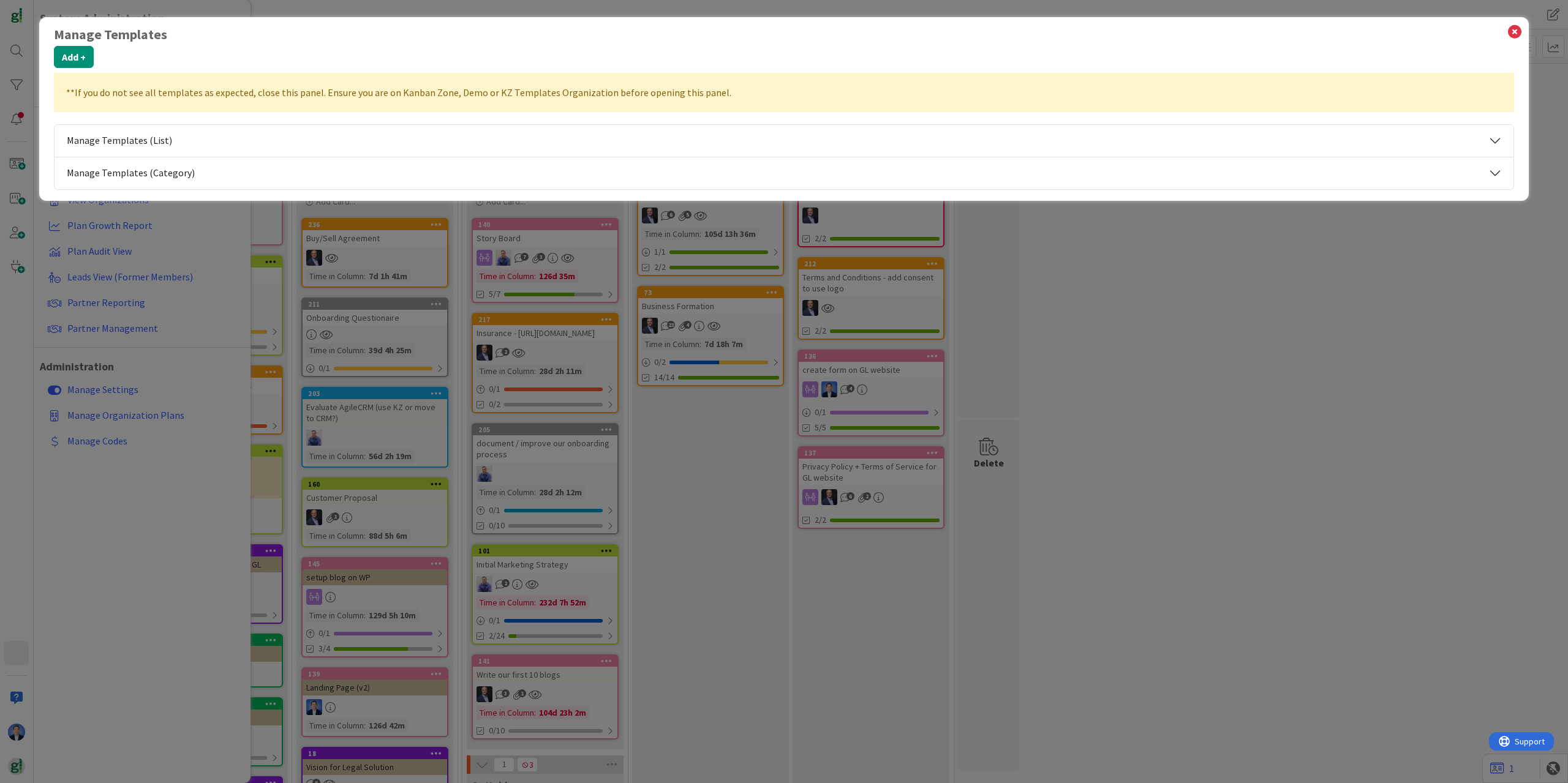
select select "tc8"
select select "agilesherpas"
select select "tc10"
select select "agilesherpas"
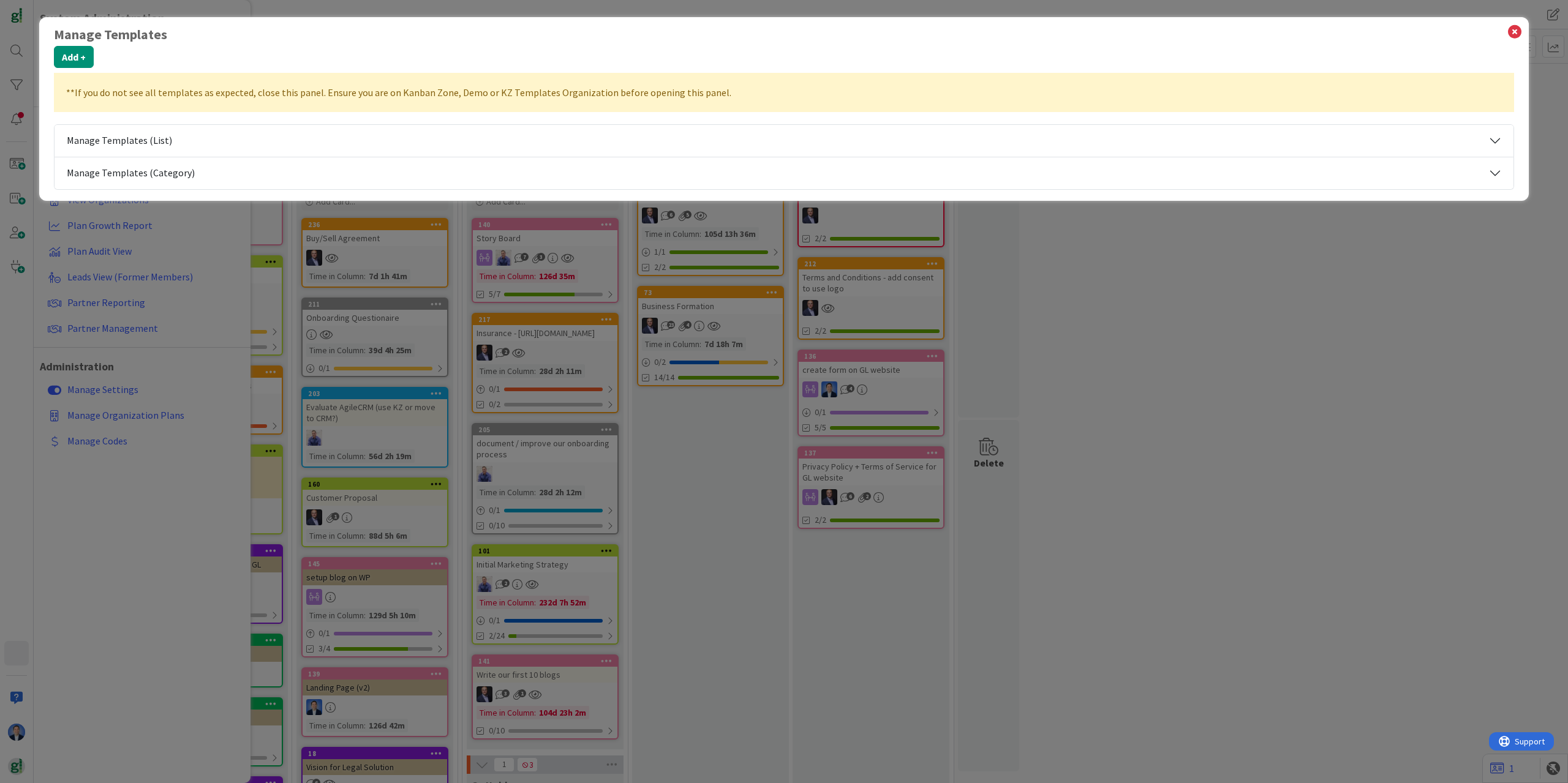
select select "tc7"
select select "2"
select select "tc2"
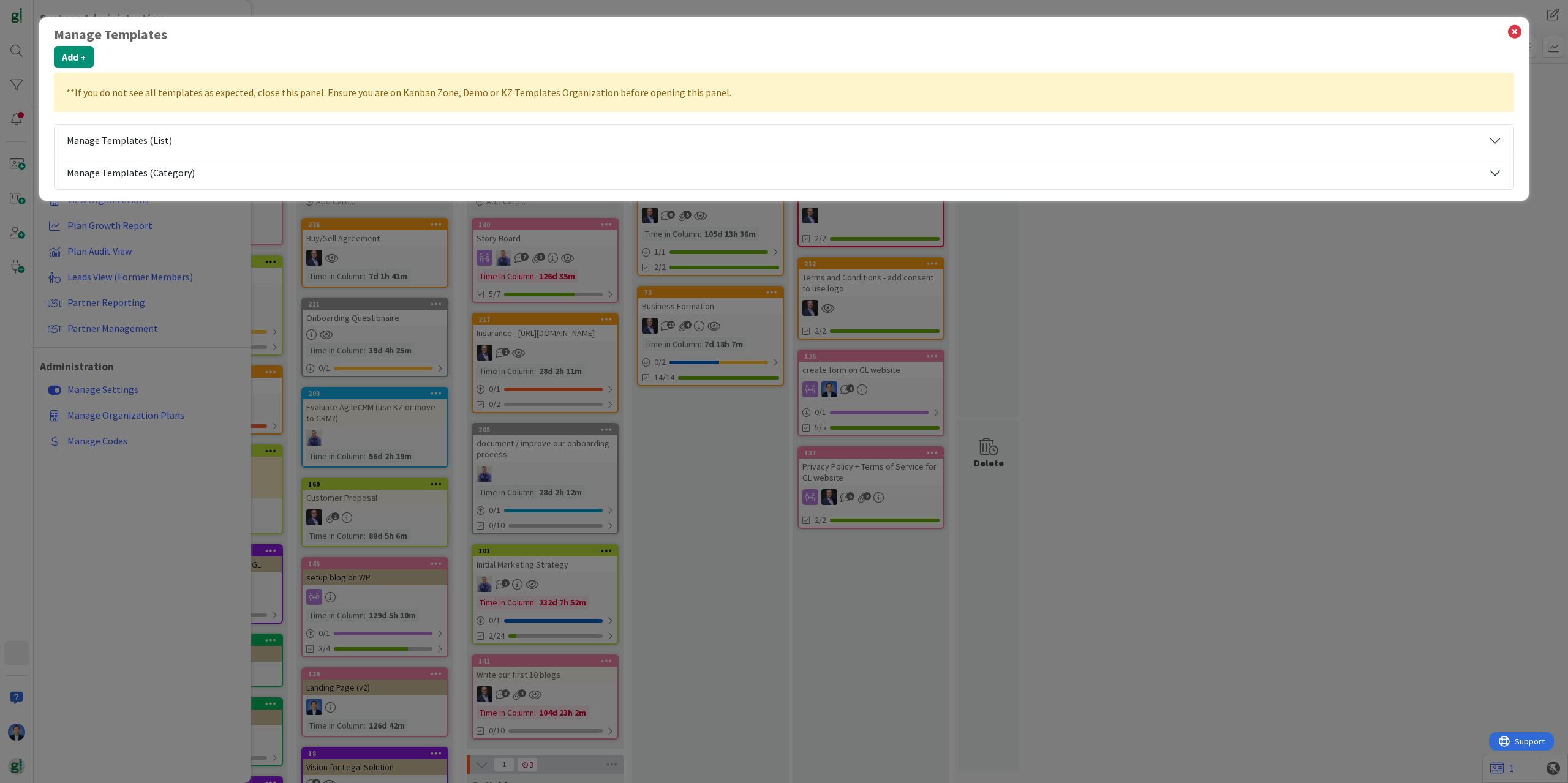
select select "tc2"
select select "tc5"
select select "tc11"
select select "tc7"
select select "tc10"
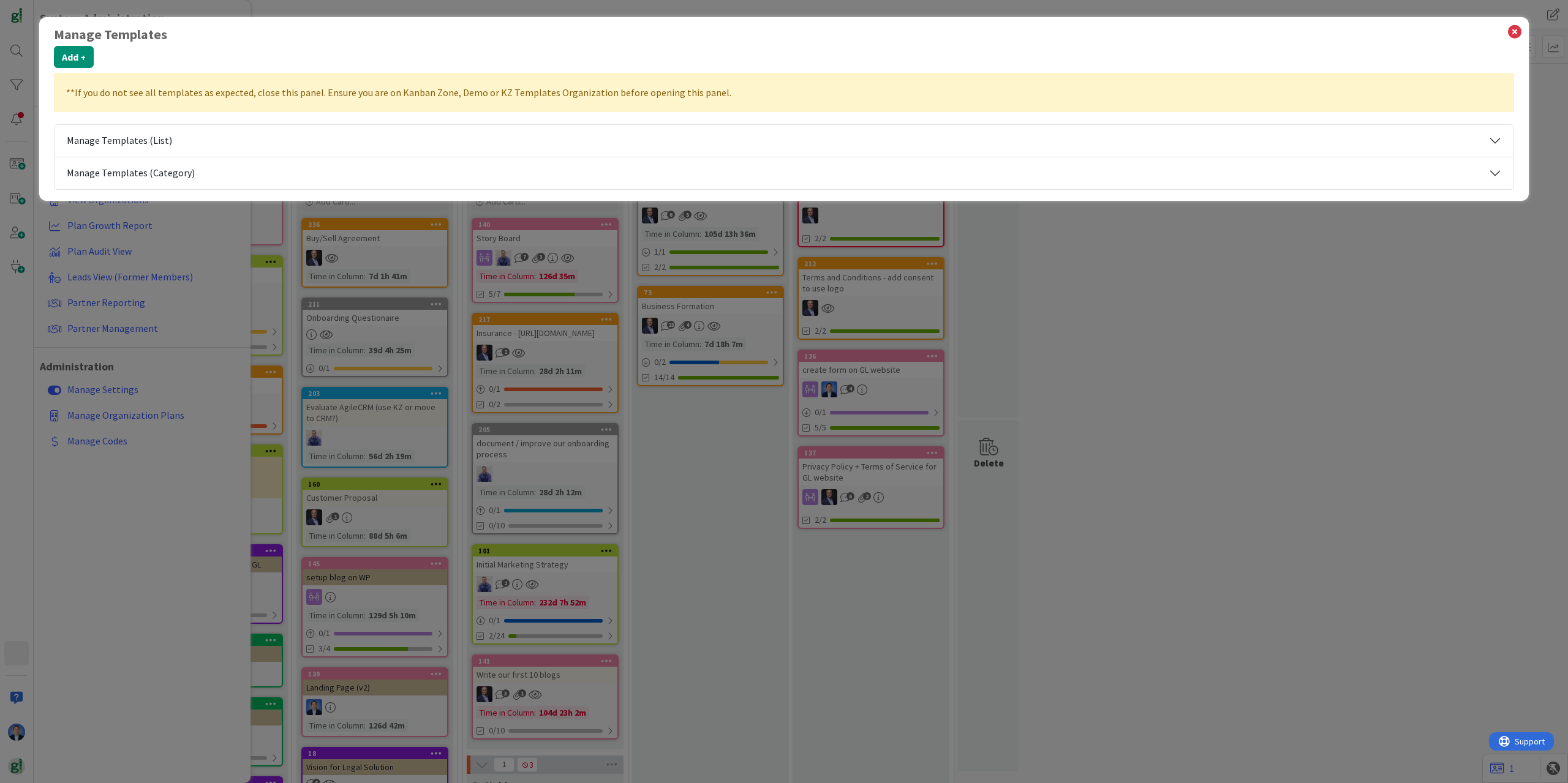
select select "tc8"
select select "modus"
select select "tc10"
select select "tc2"
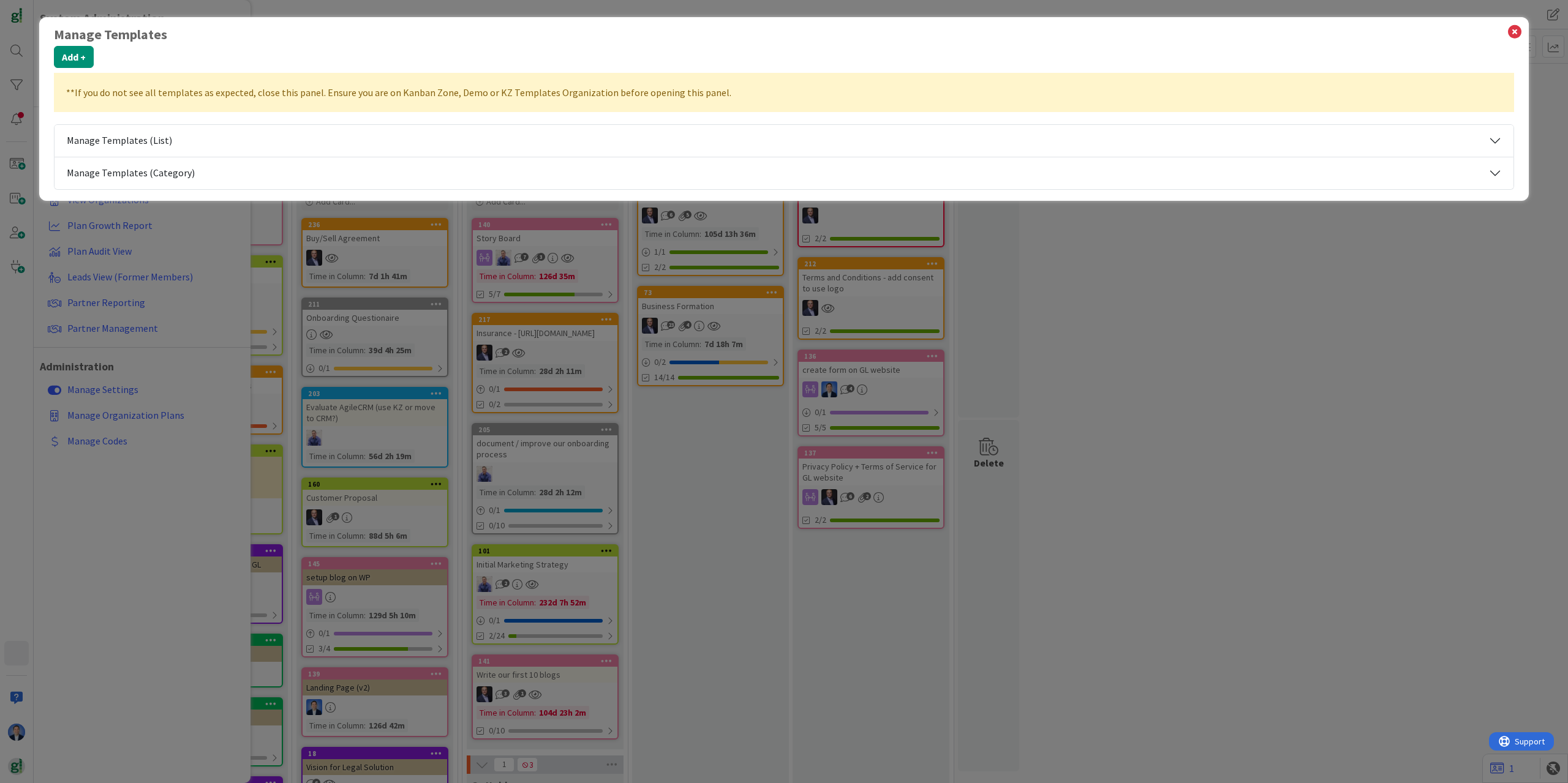
select select "tc2"
select select "tc10"
select select "tc8"
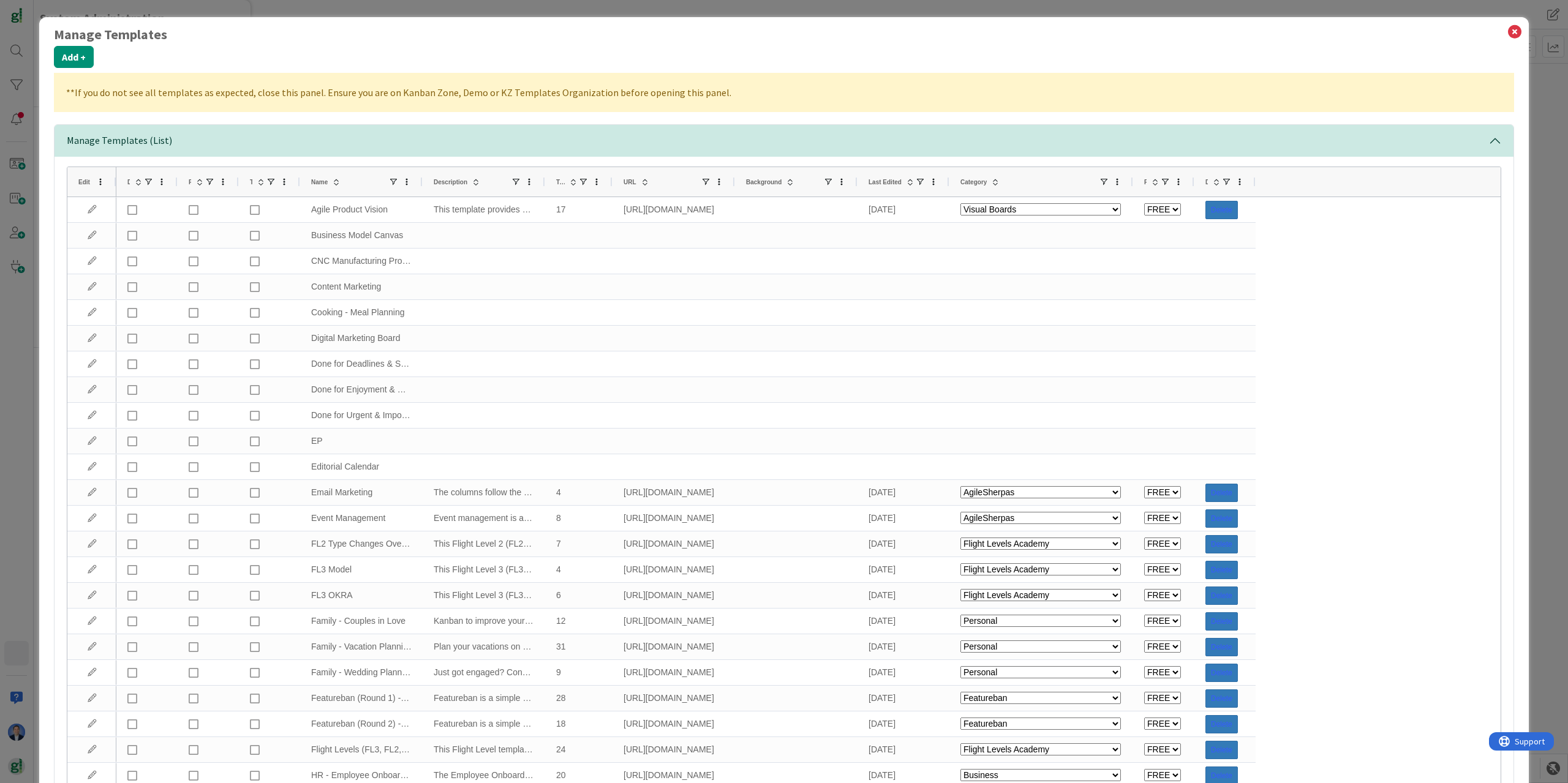
select select "tc8"
select select "tc10"
select select "agilesherpas"
select select "tc4"
select select "agilesherpas"
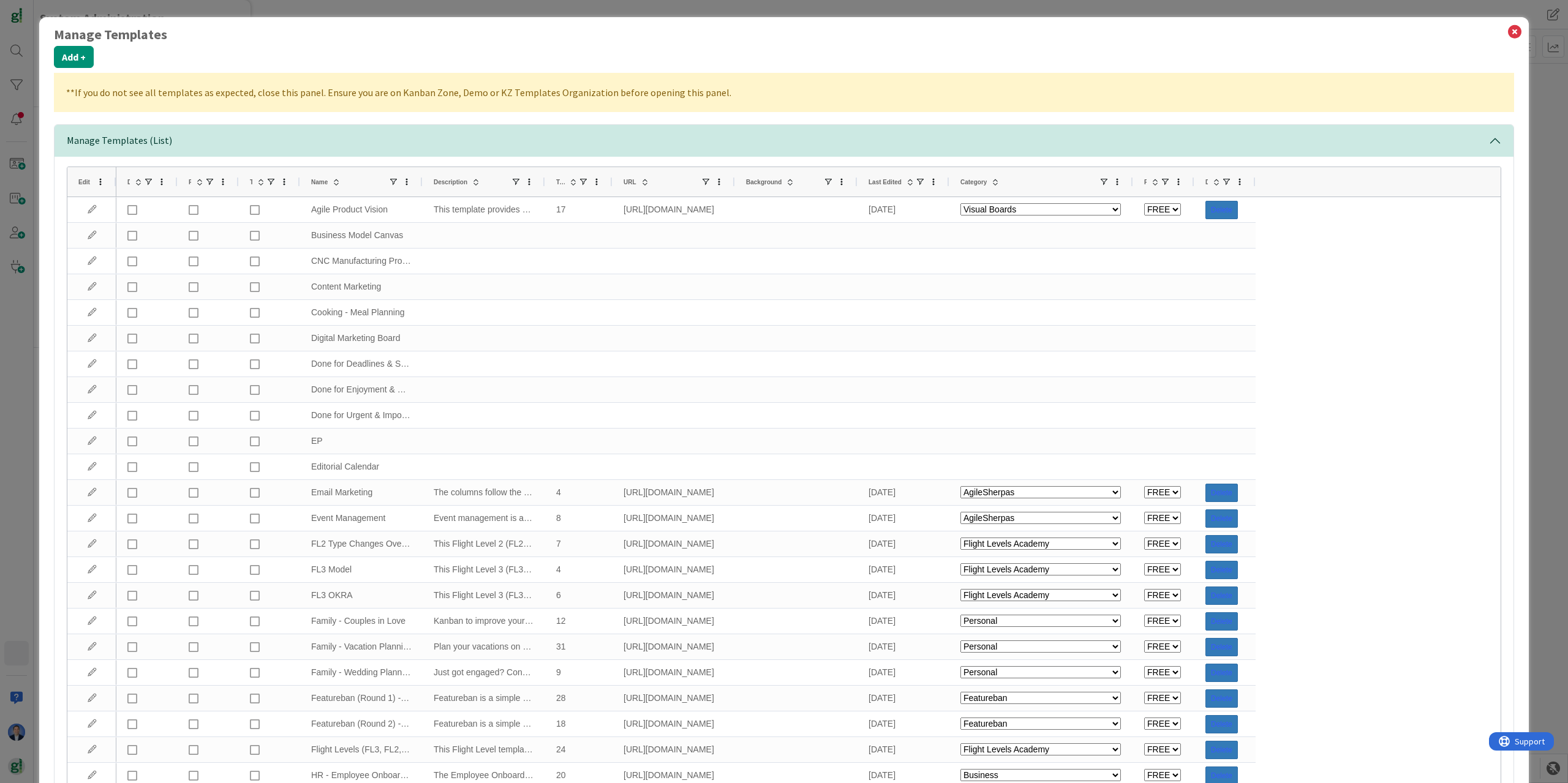
select select "modus"
select select "tc11"
select select "tc8"
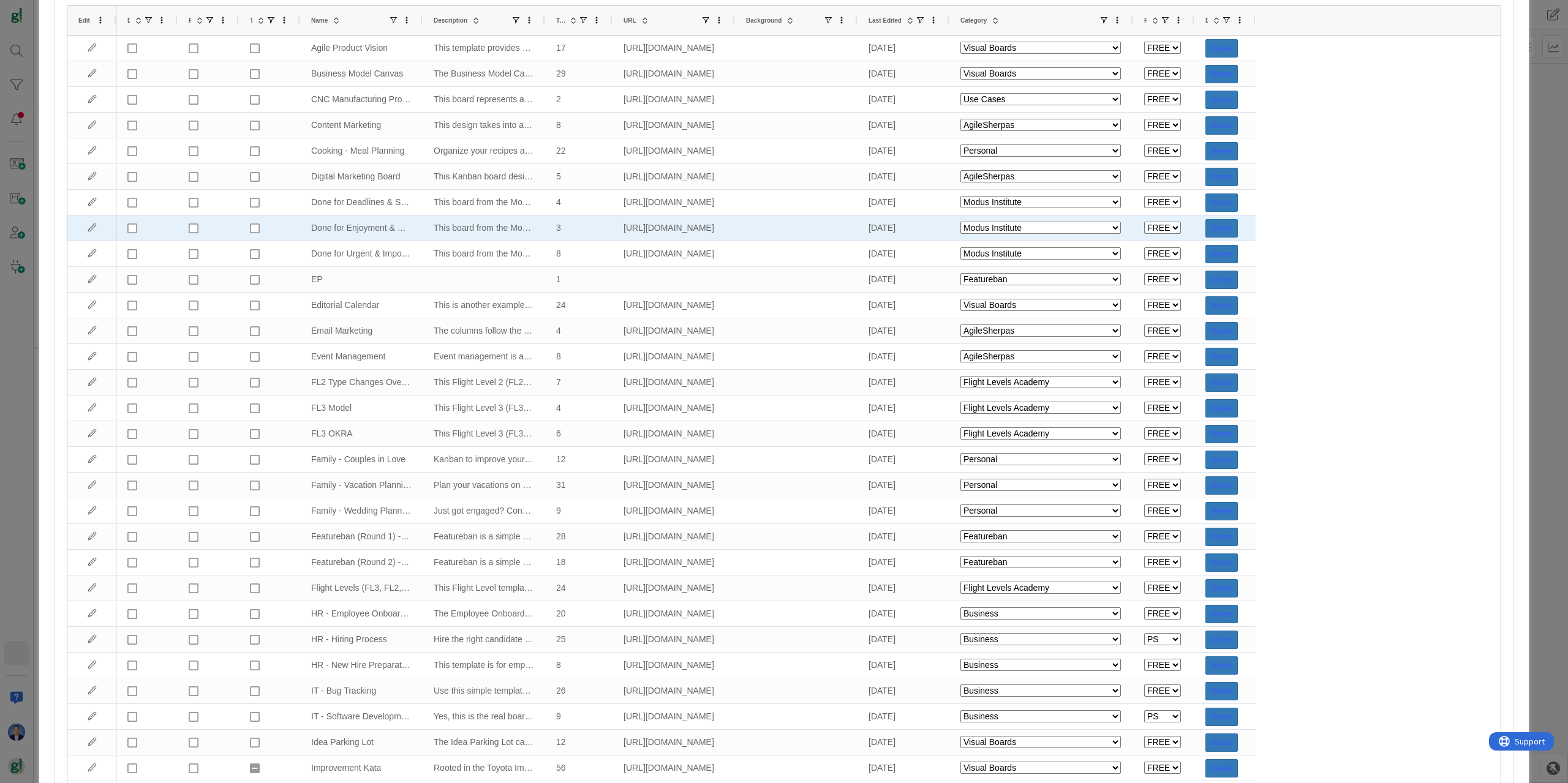
scroll to position [0, 0]
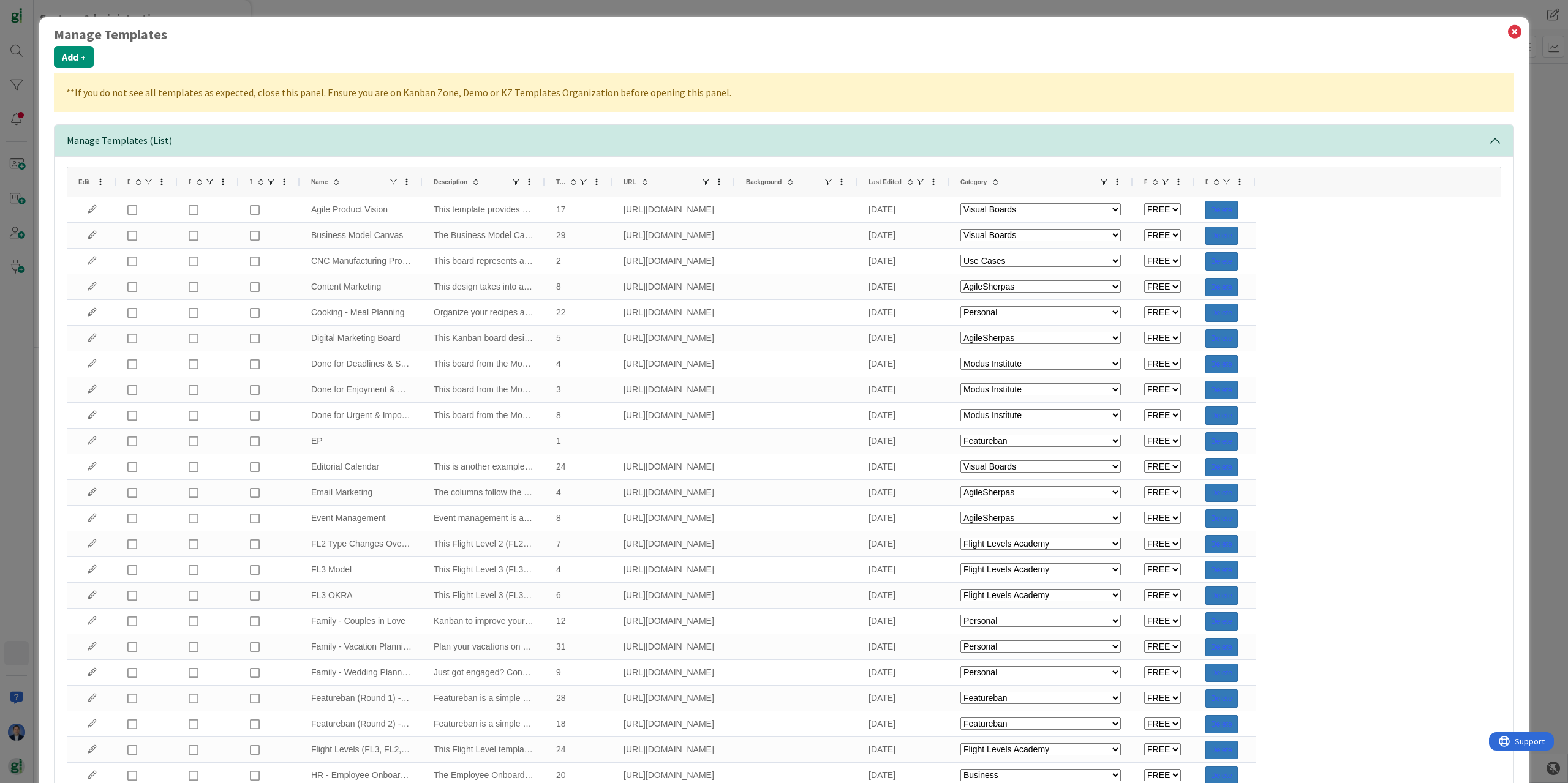
click at [979, 180] on span "Category" at bounding box center [973, 182] width 26 height 7
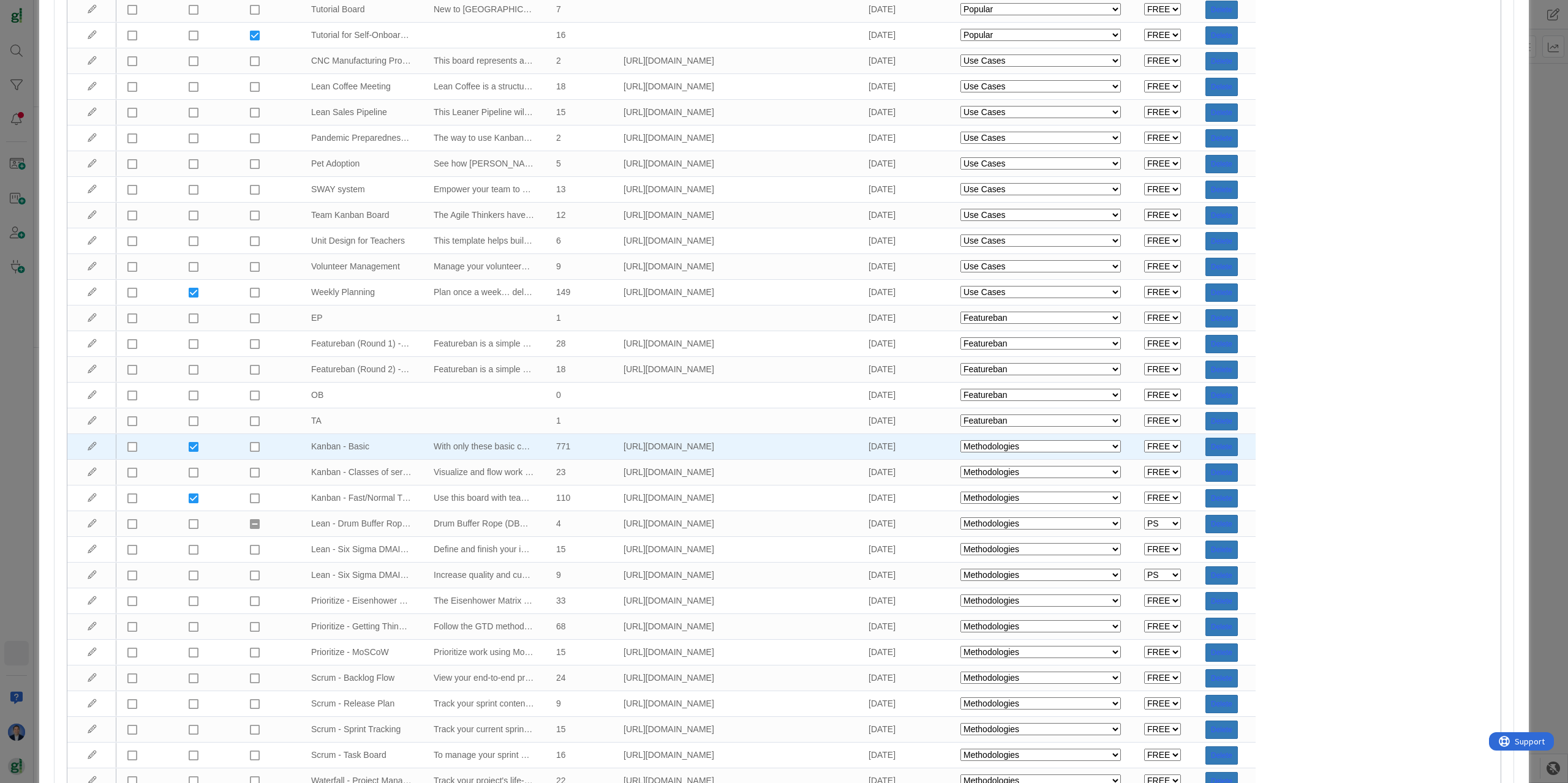
scroll to position [661, 0]
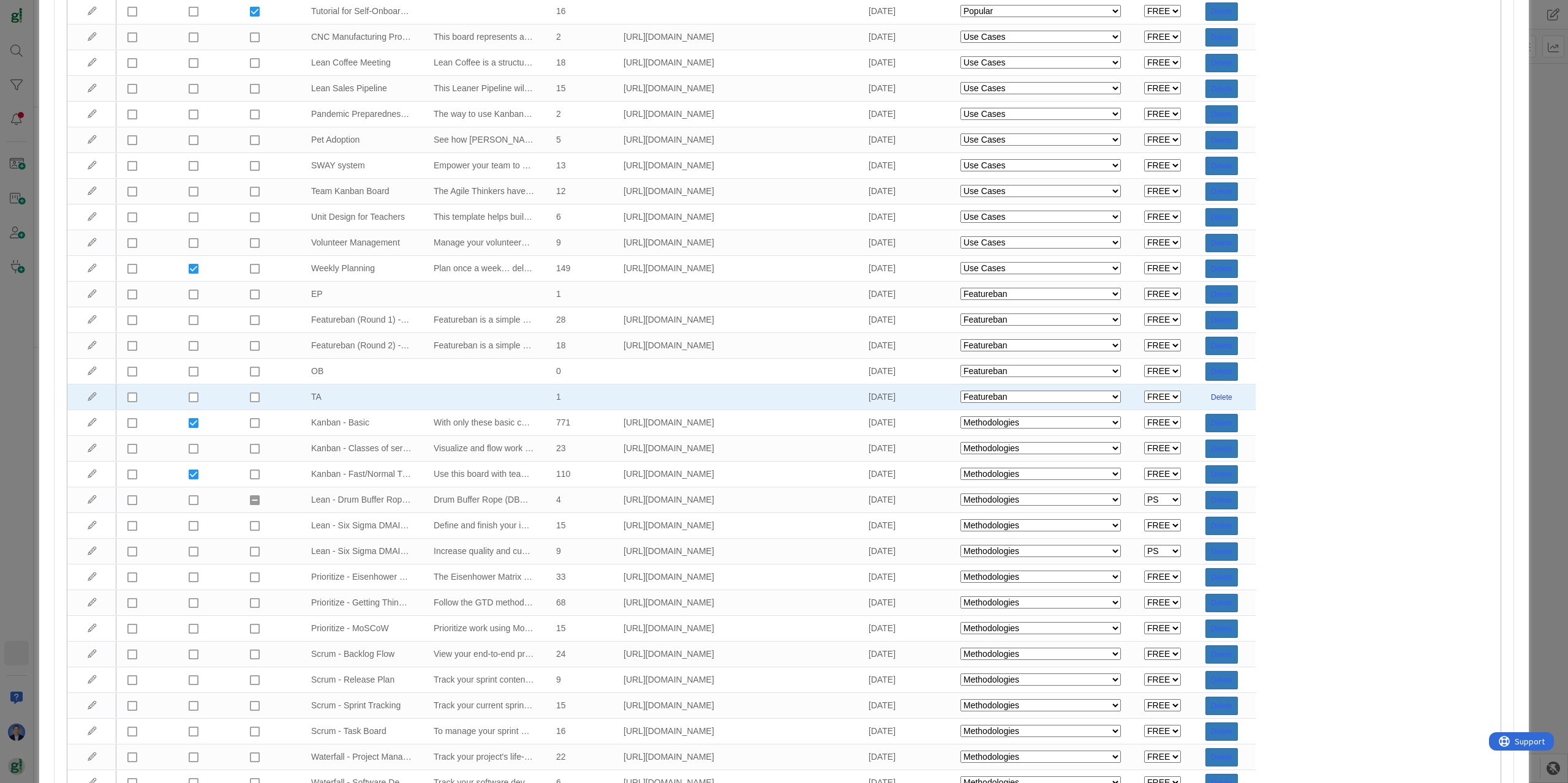
click at [1219, 395] on button "Delete" at bounding box center [1221, 397] width 33 height 19
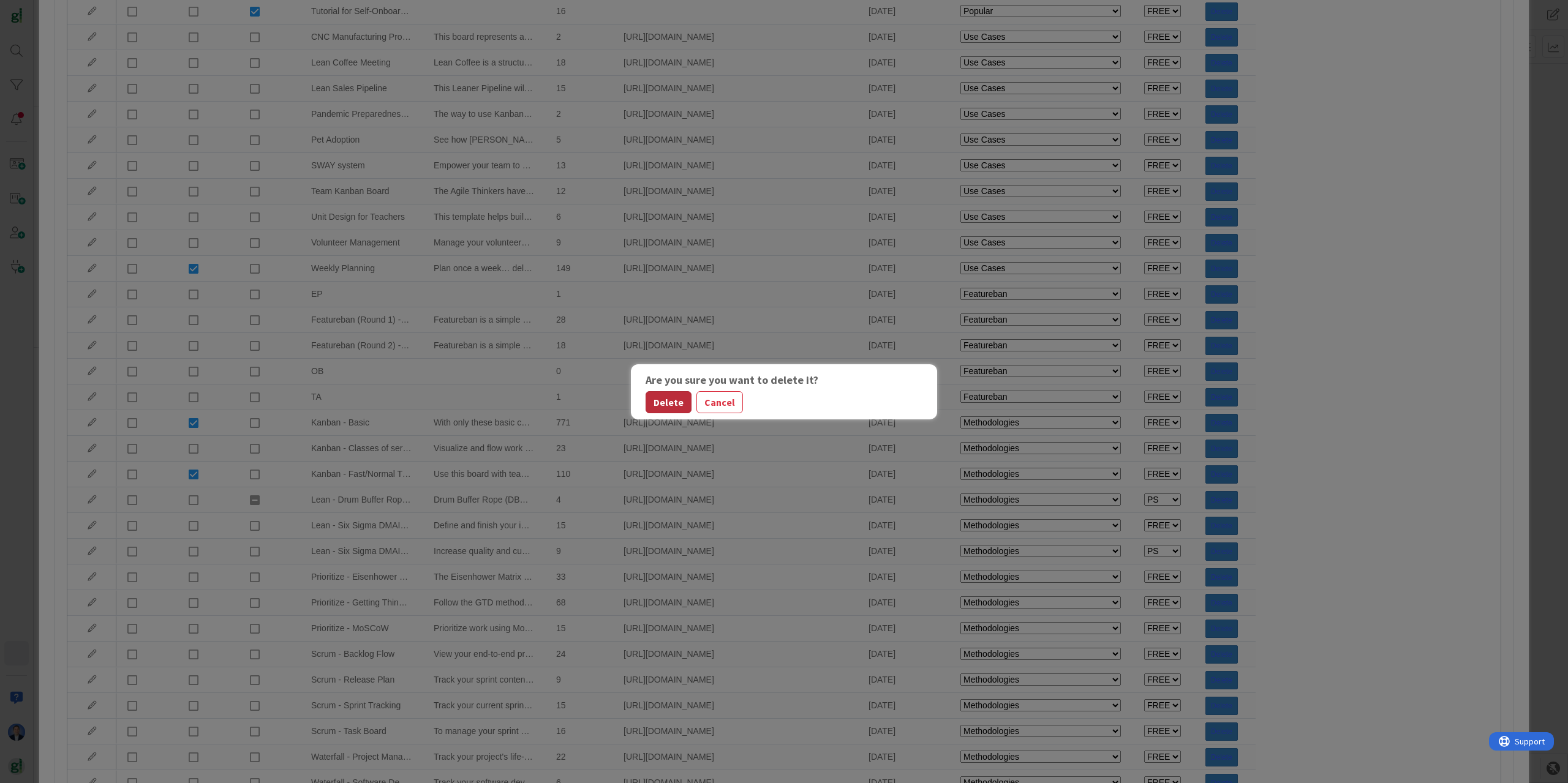
click at [683, 401] on button "Delete" at bounding box center [669, 402] width 46 height 22
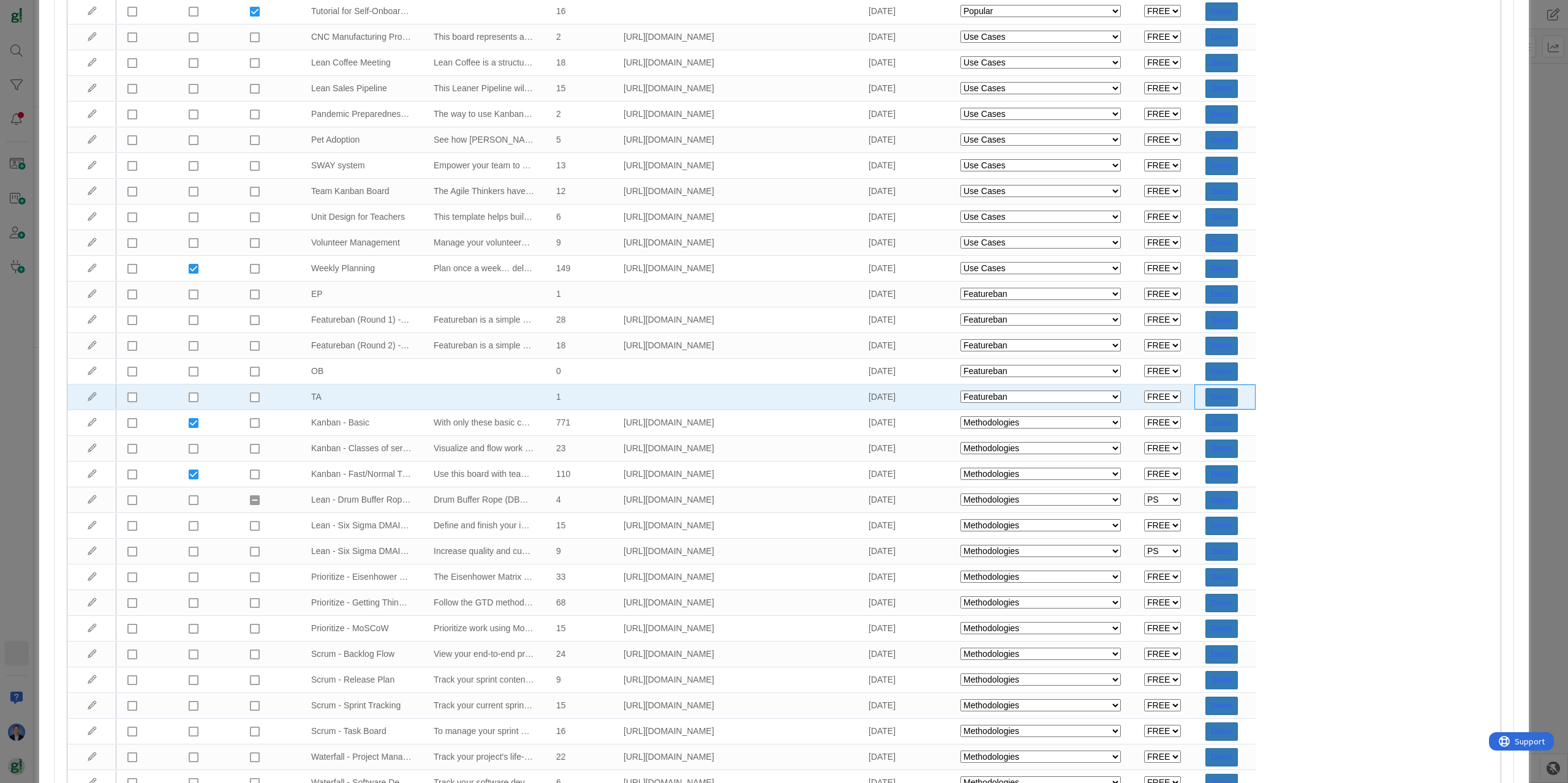
select select "agilesherpas"
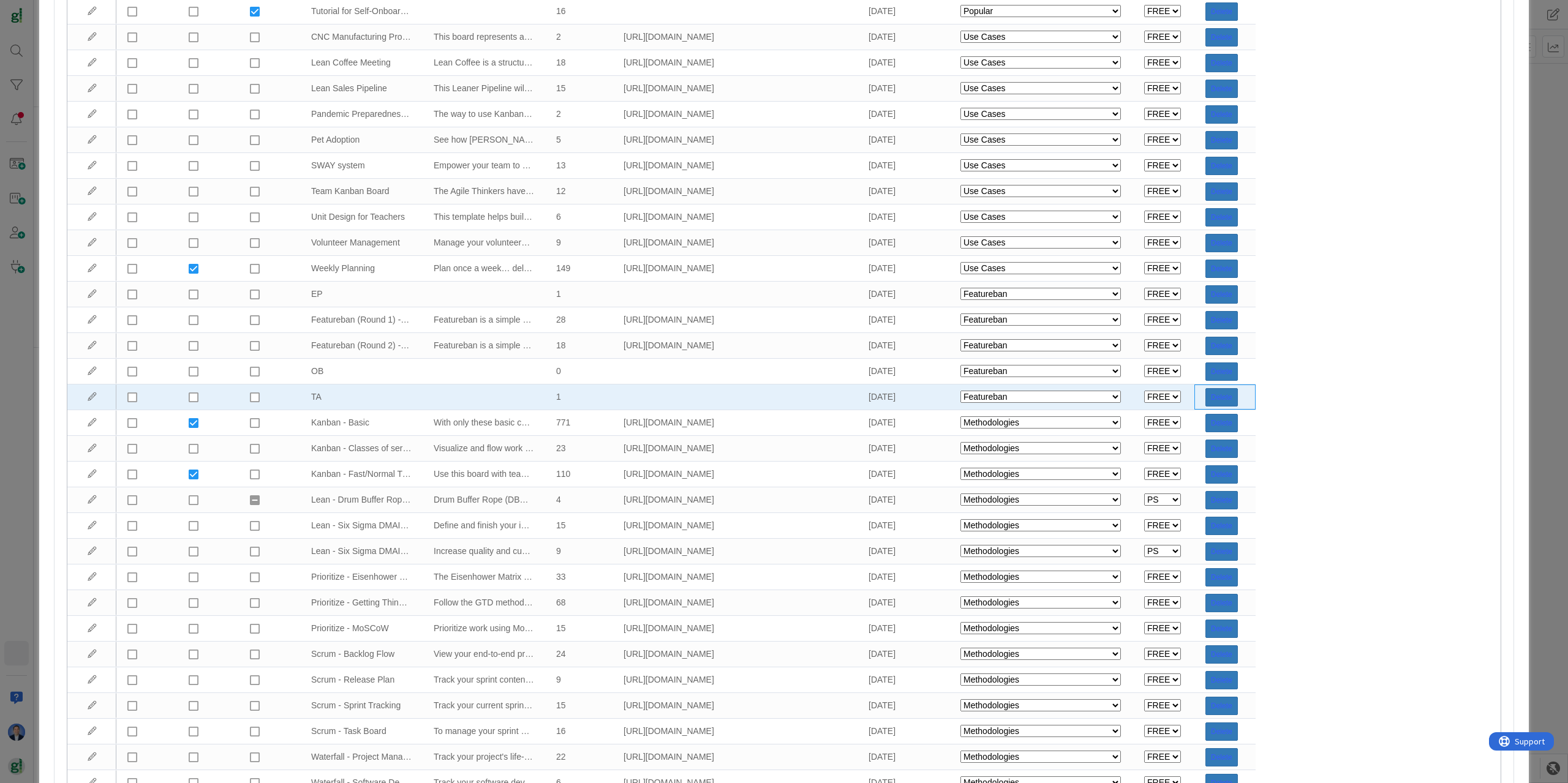
select select "agilesherpas"
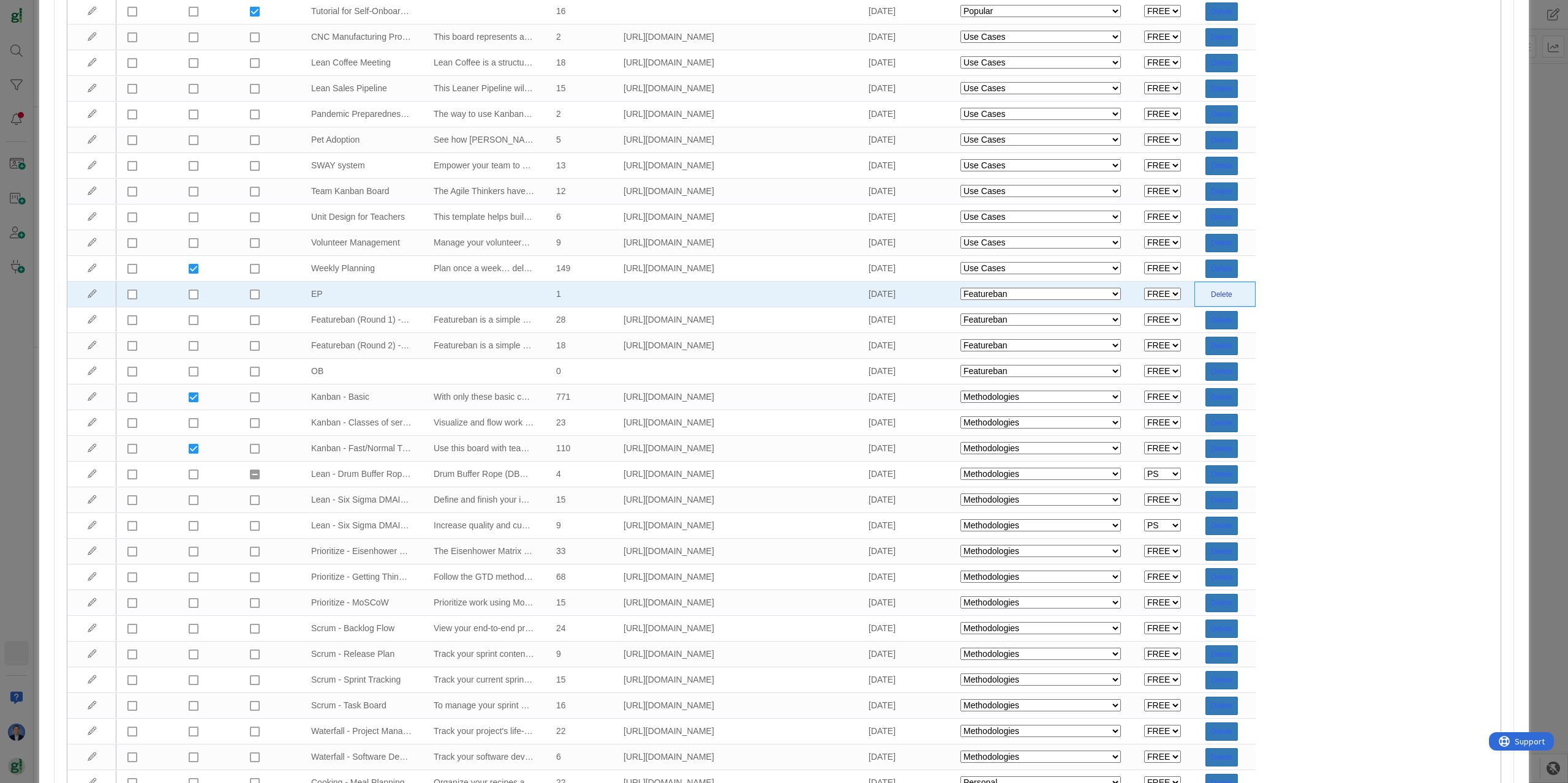
click at [1219, 293] on button "Delete" at bounding box center [1221, 294] width 33 height 19
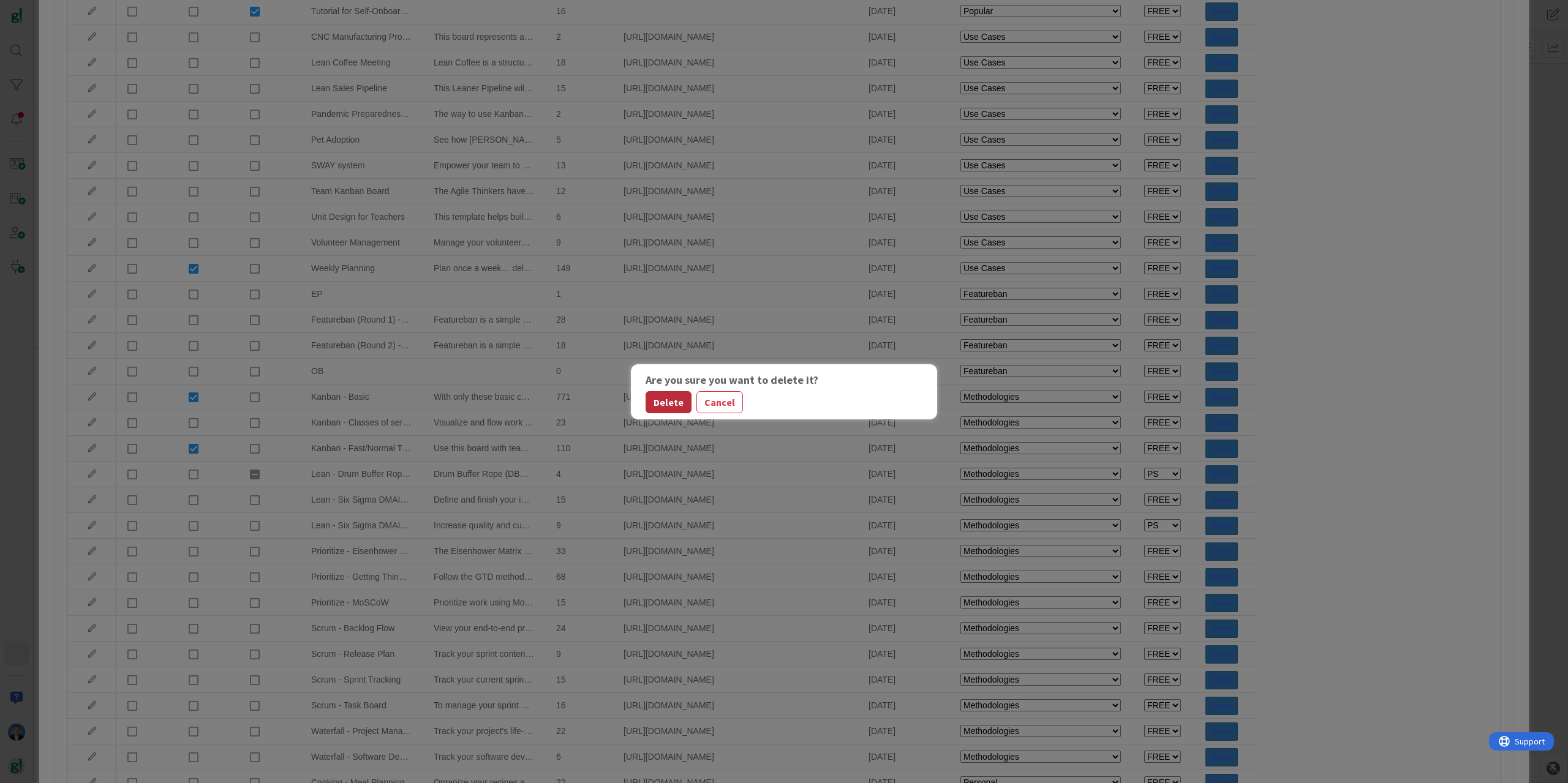
click at [665, 403] on button "Delete" at bounding box center [669, 402] width 46 height 22
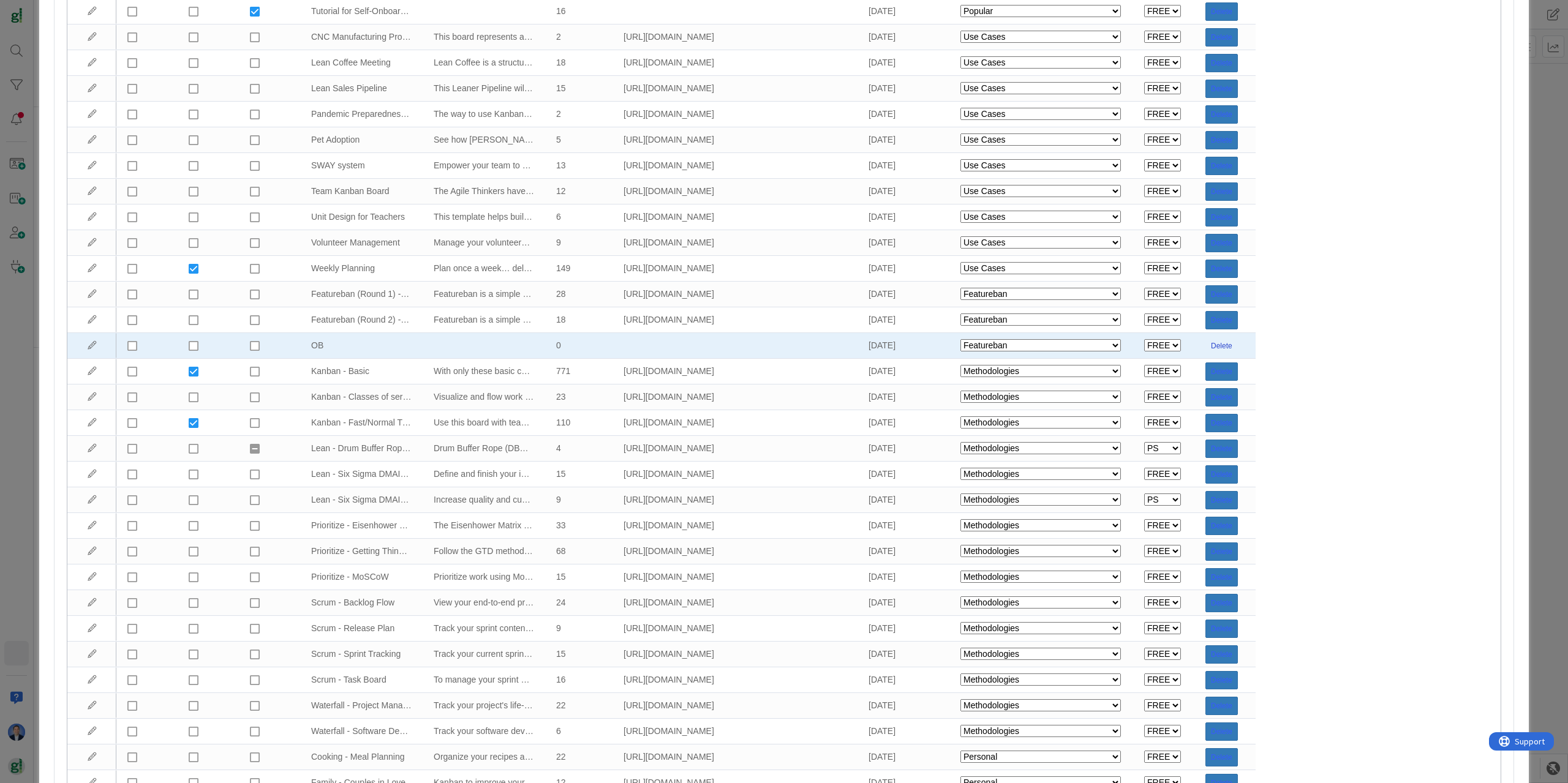
click at [1220, 344] on button "Delete" at bounding box center [1221, 345] width 33 height 19
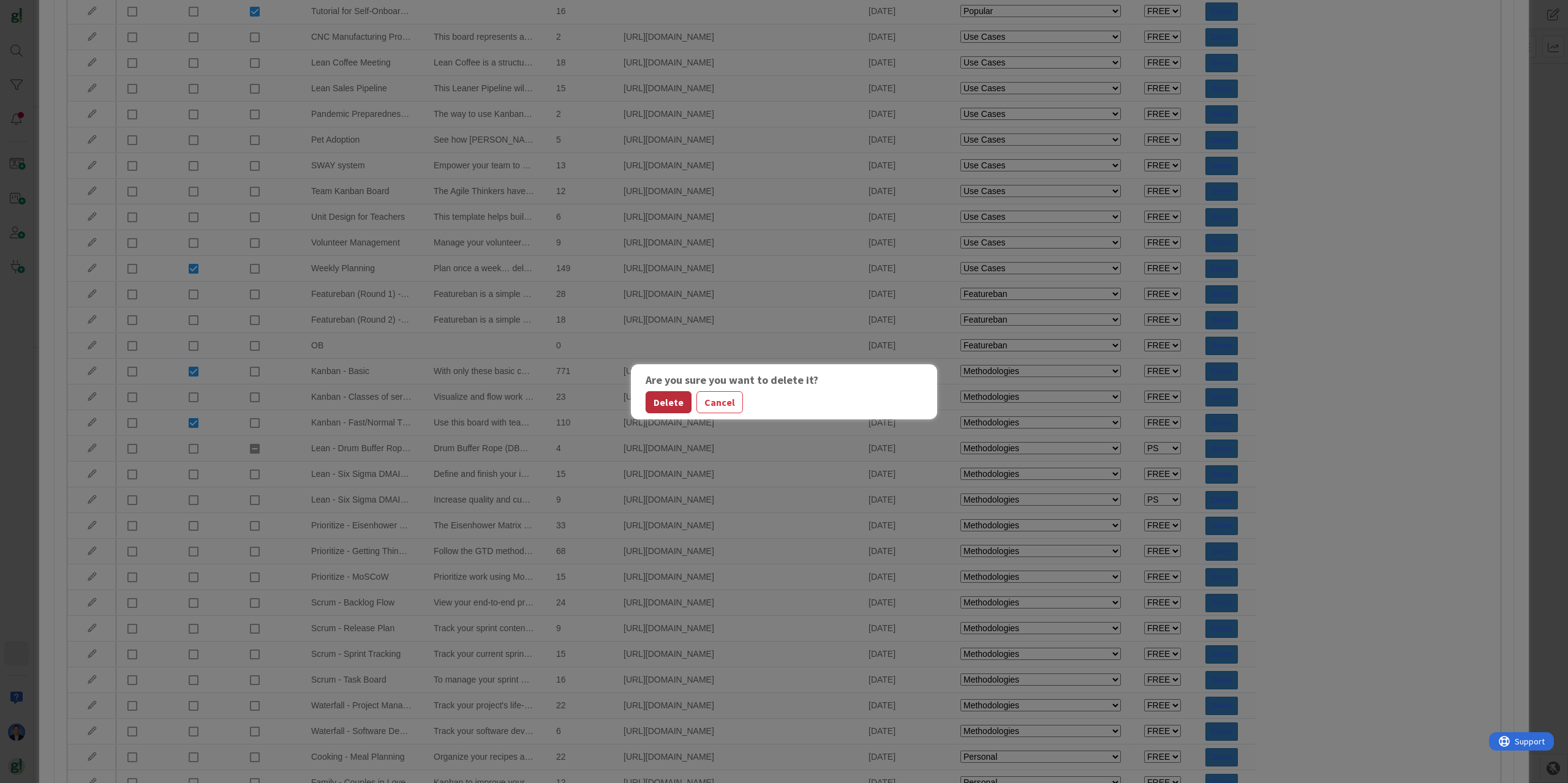
click at [669, 399] on button "Delete" at bounding box center [669, 402] width 46 height 22
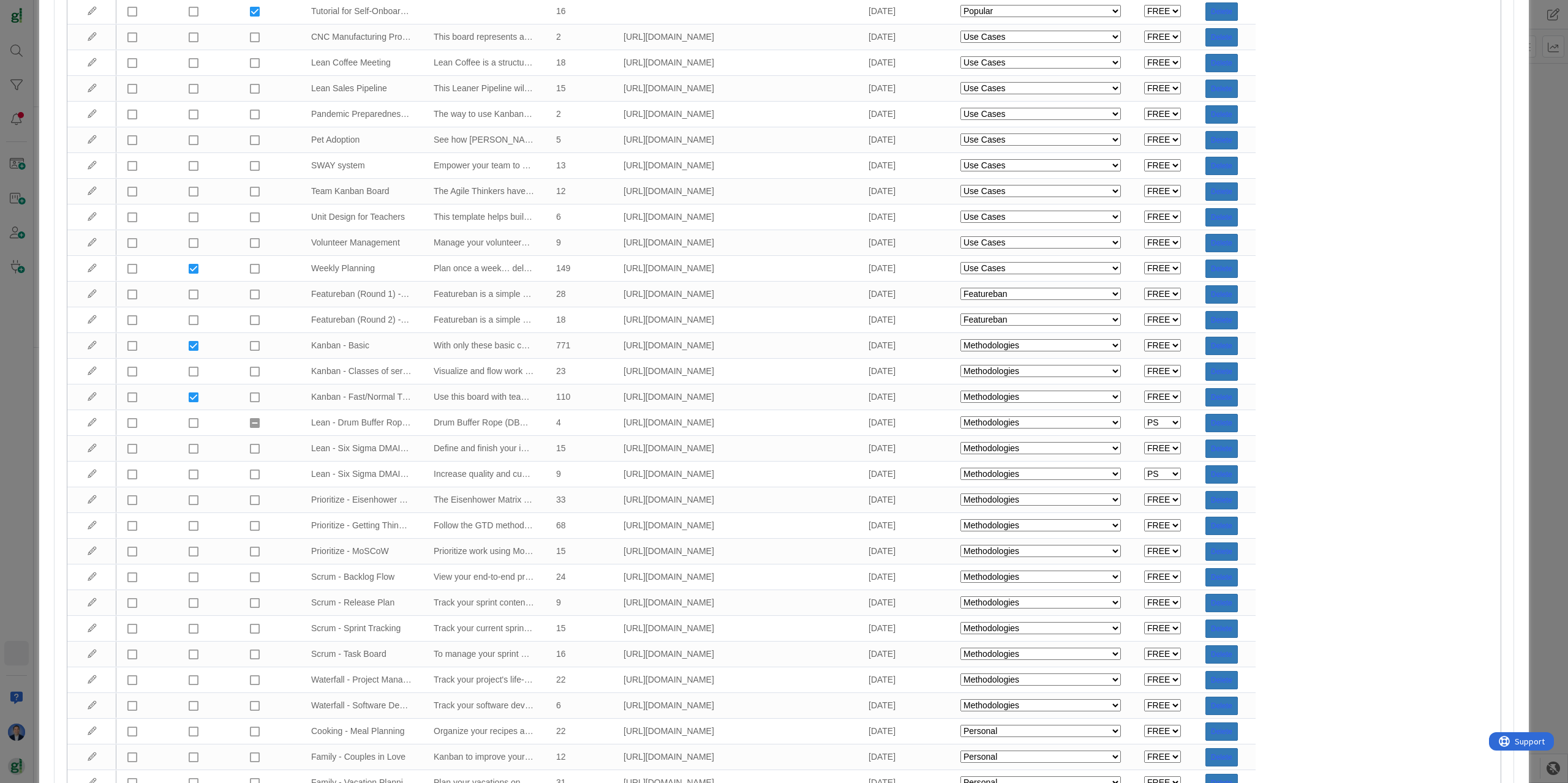
click at [26, 428] on div "Manage Templates Add + **If you do not see all templates as expected, close thi…" at bounding box center [784, 391] width 1568 height 783
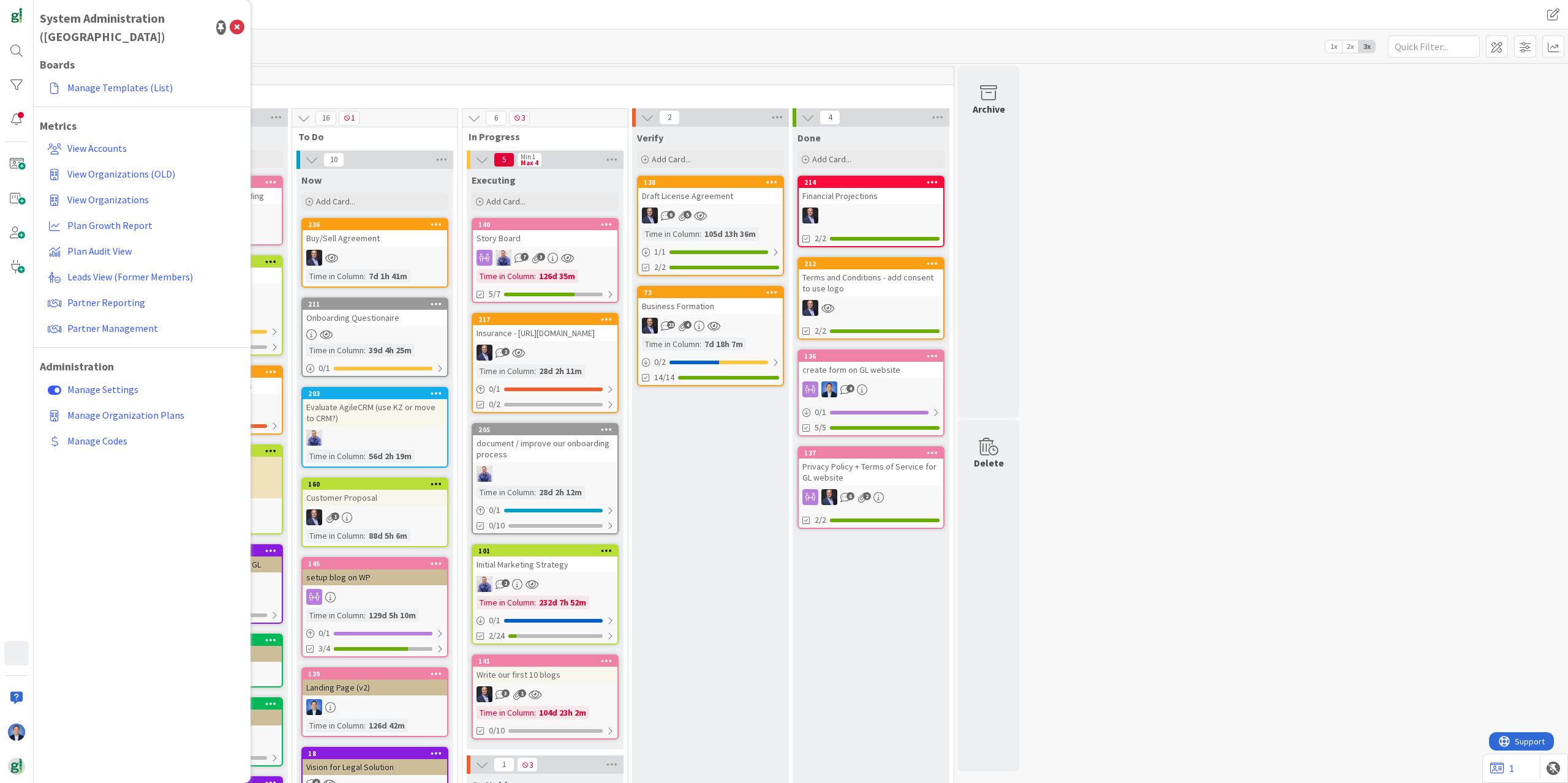
click at [414, 49] on div "Kanban GreenLine 1x 2x 3x" at bounding box center [801, 46] width 1534 height 34
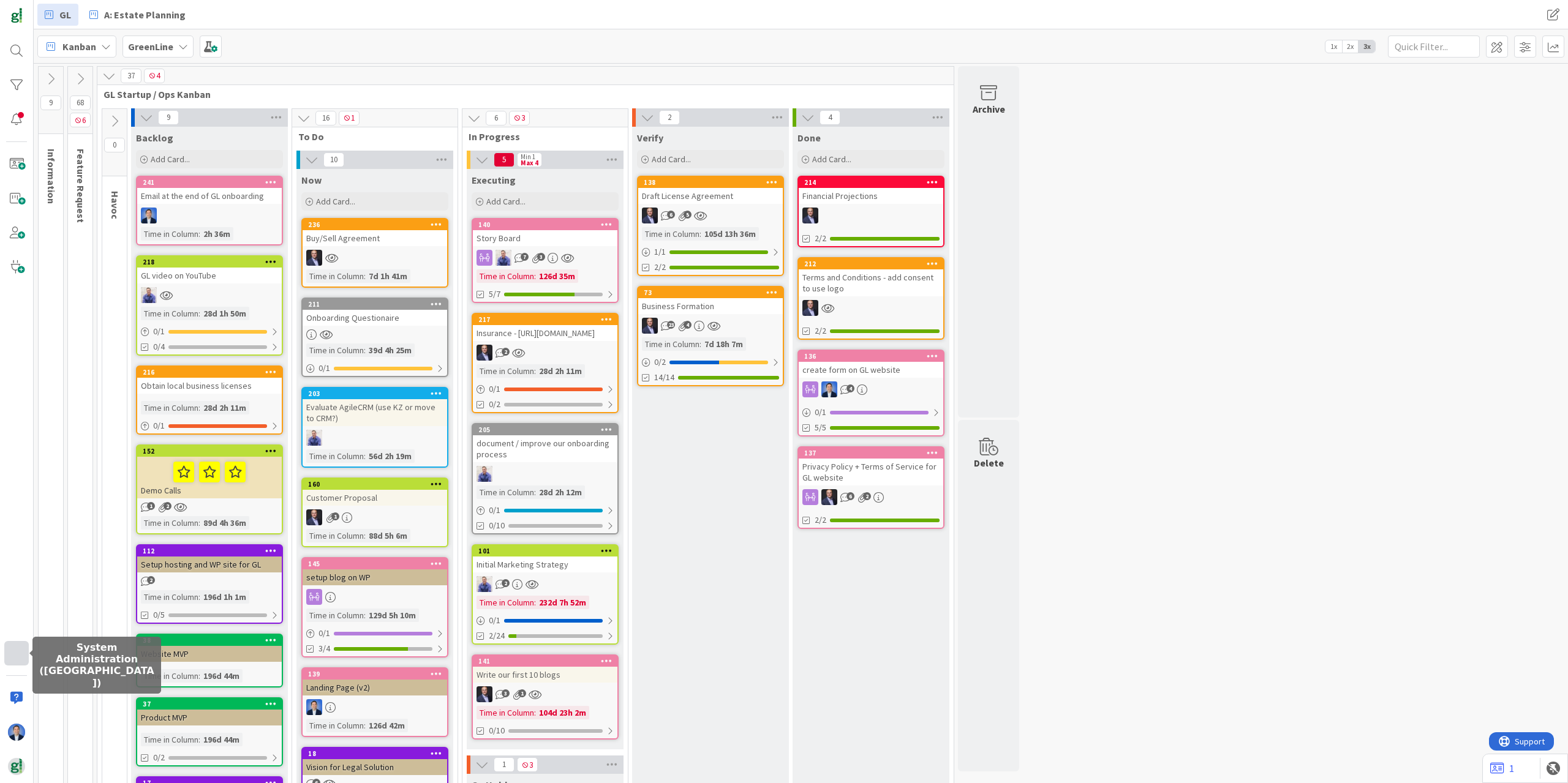
click at [20, 658] on div at bounding box center [17, 653] width 24 height 24
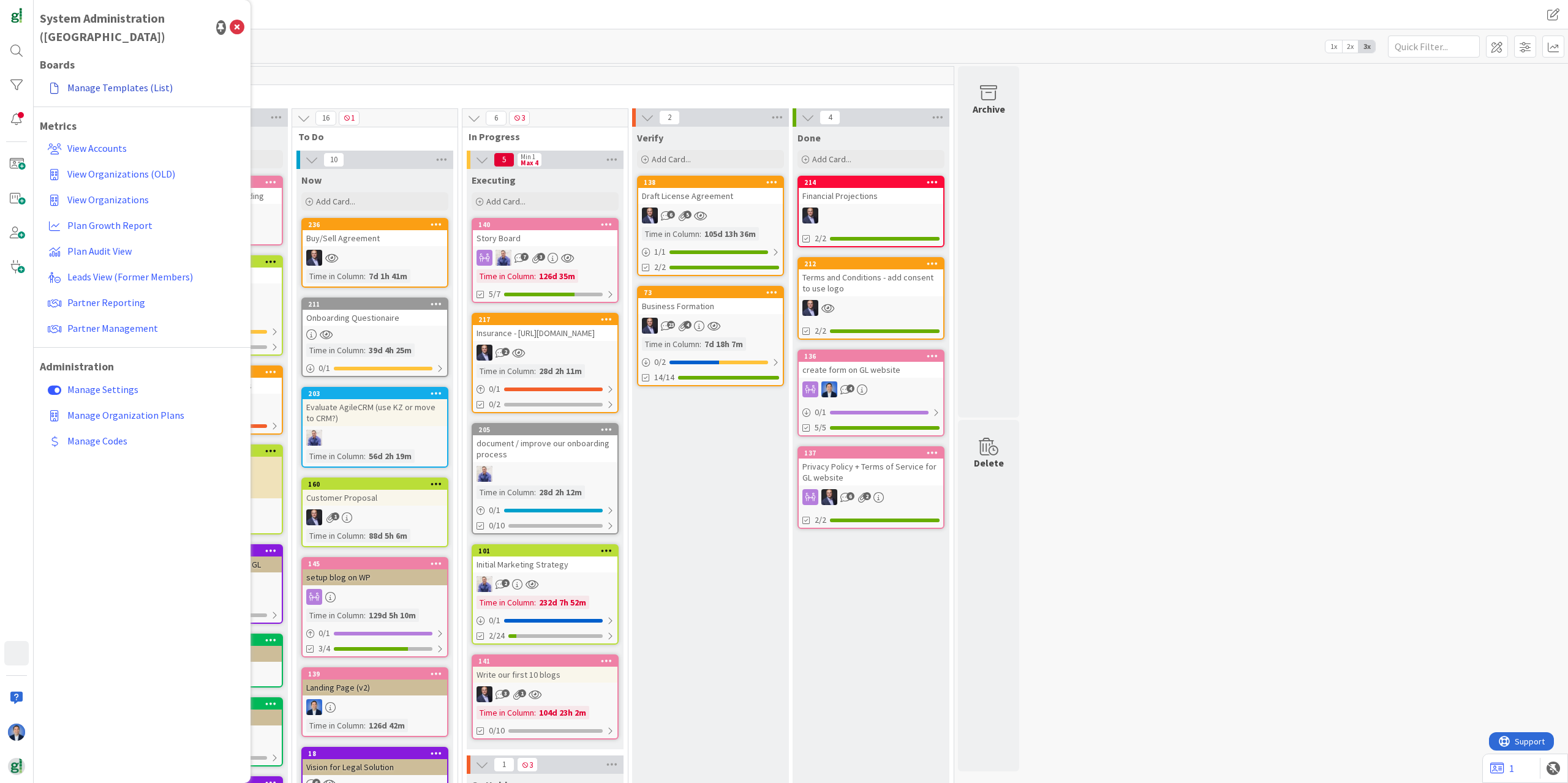
click at [117, 77] on link "Manage Templates (List)" at bounding box center [143, 88] width 202 height 22
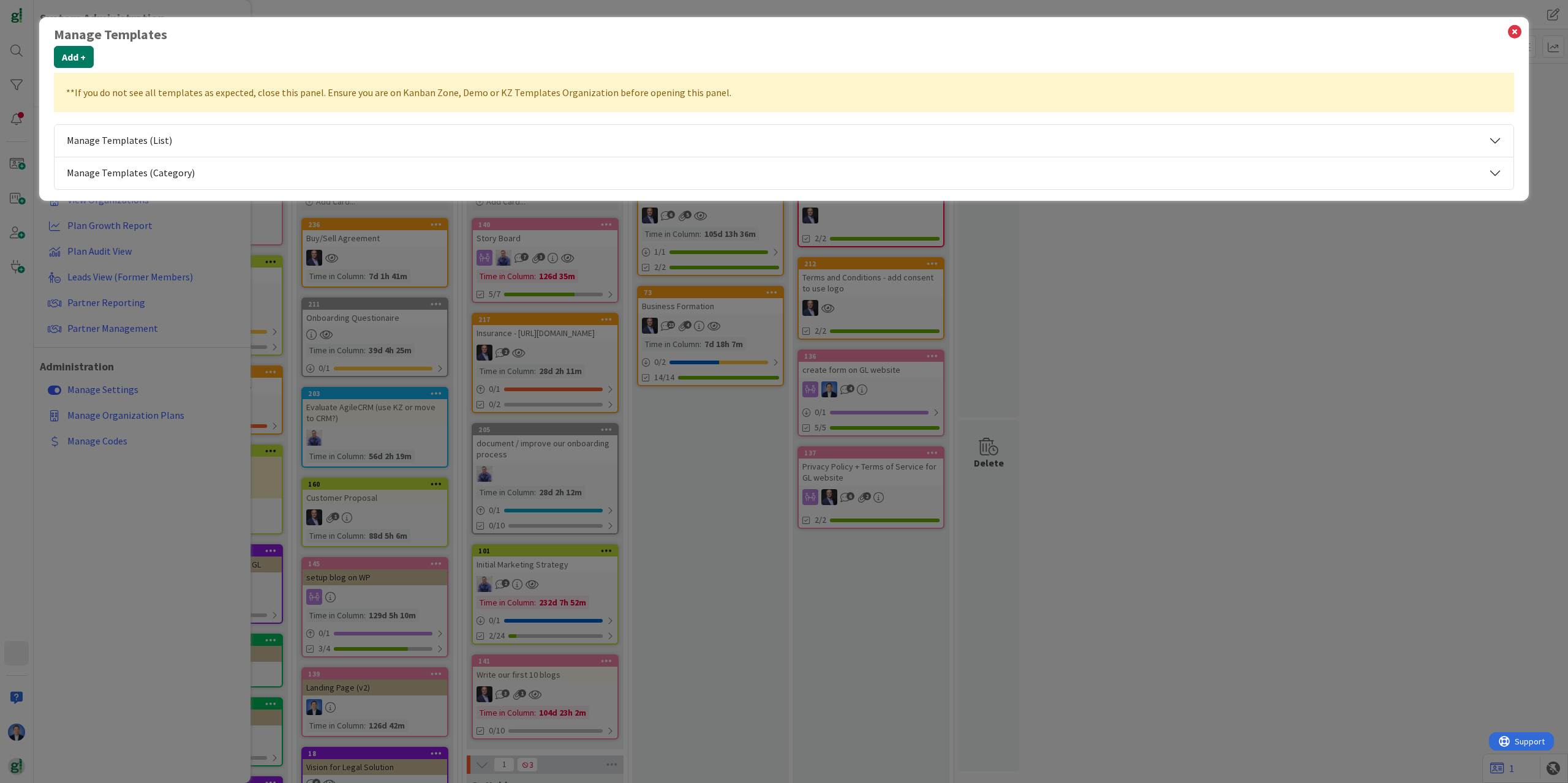
click at [79, 61] on button "Add +" at bounding box center [74, 57] width 40 height 22
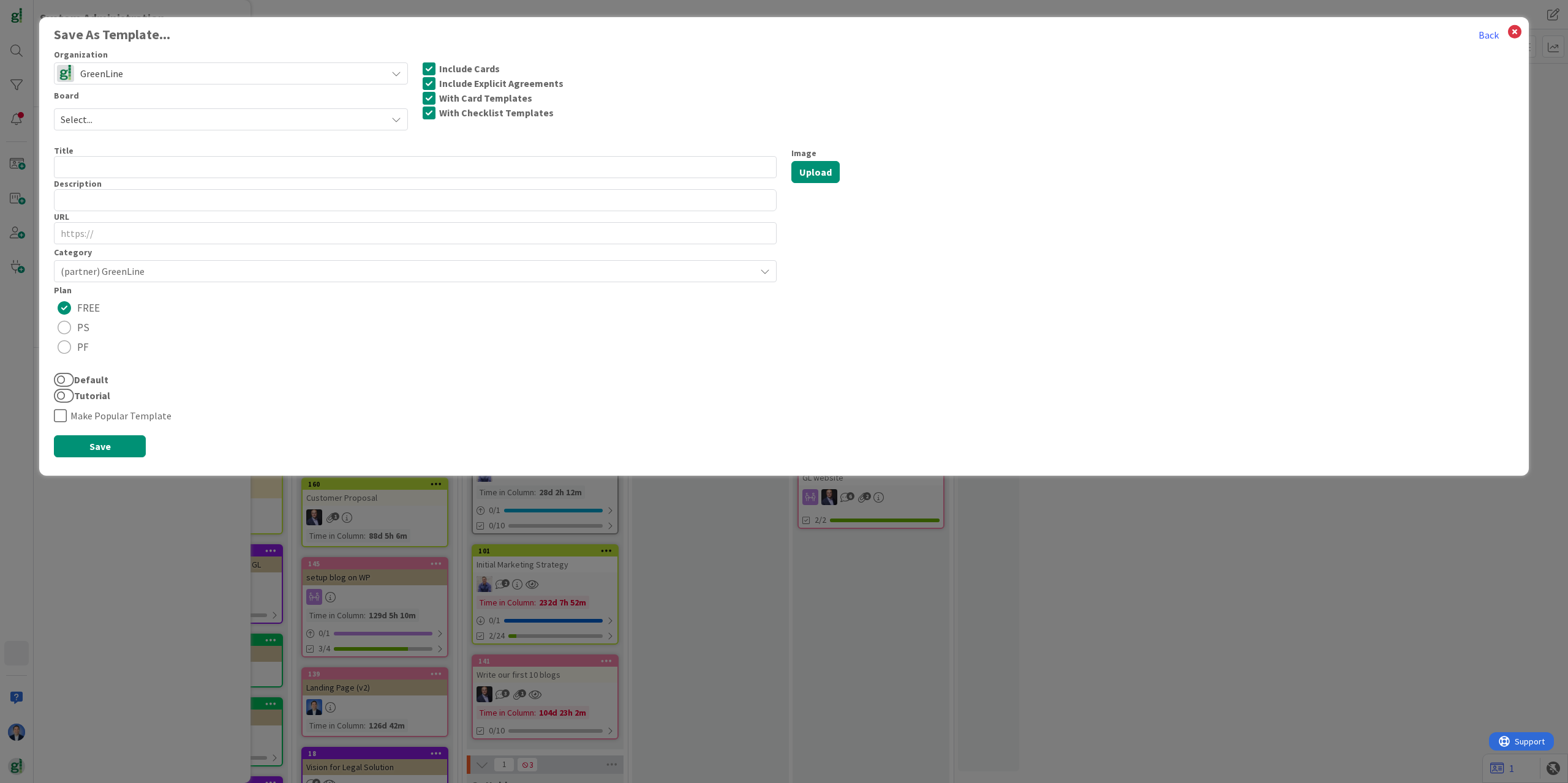
click at [136, 65] on span "GreenLine" at bounding box center [230, 73] width 300 height 17
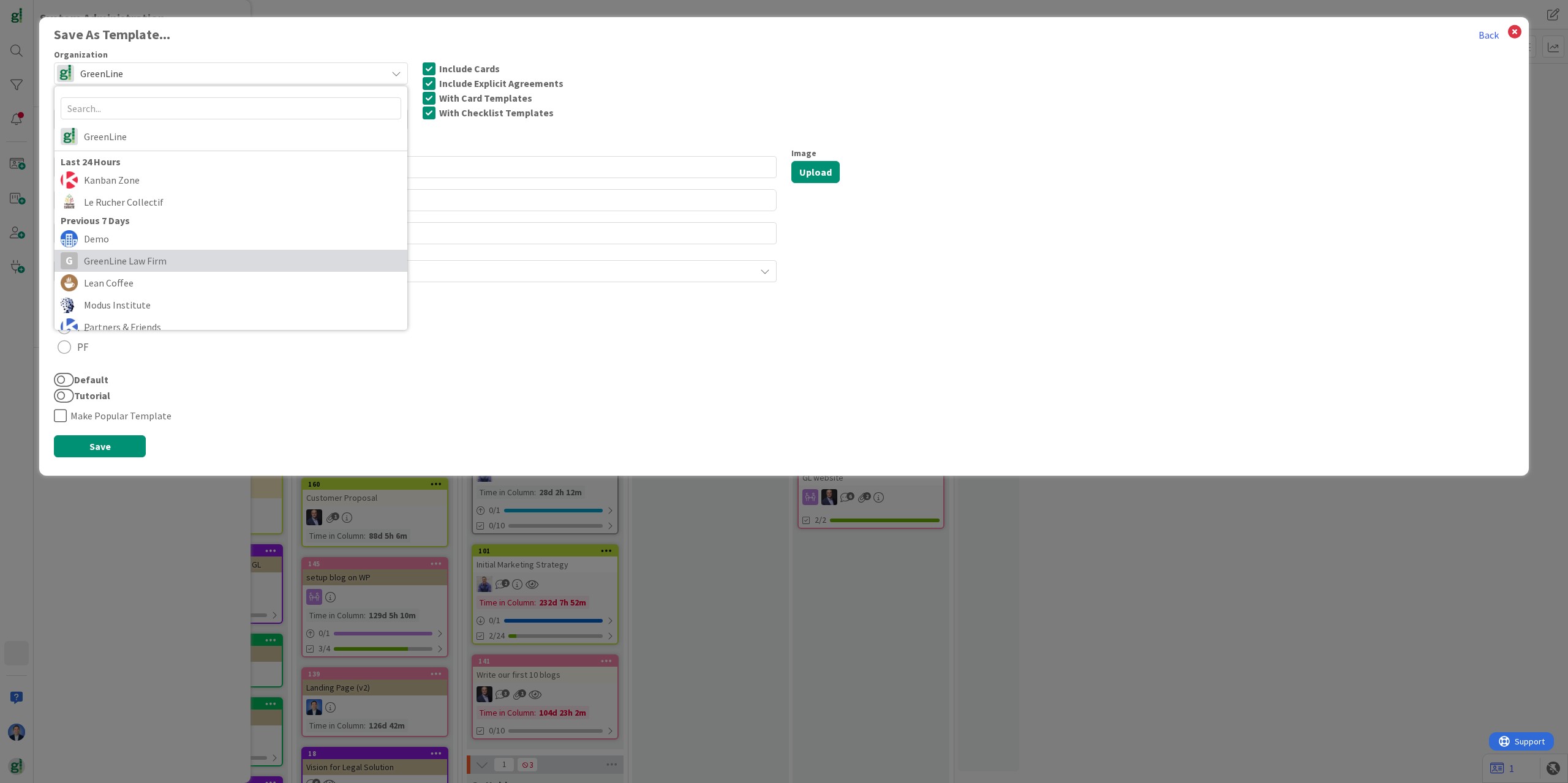
click at [129, 260] on span "GreenLine Law Firm" at bounding box center [243, 260] width 317 height 19
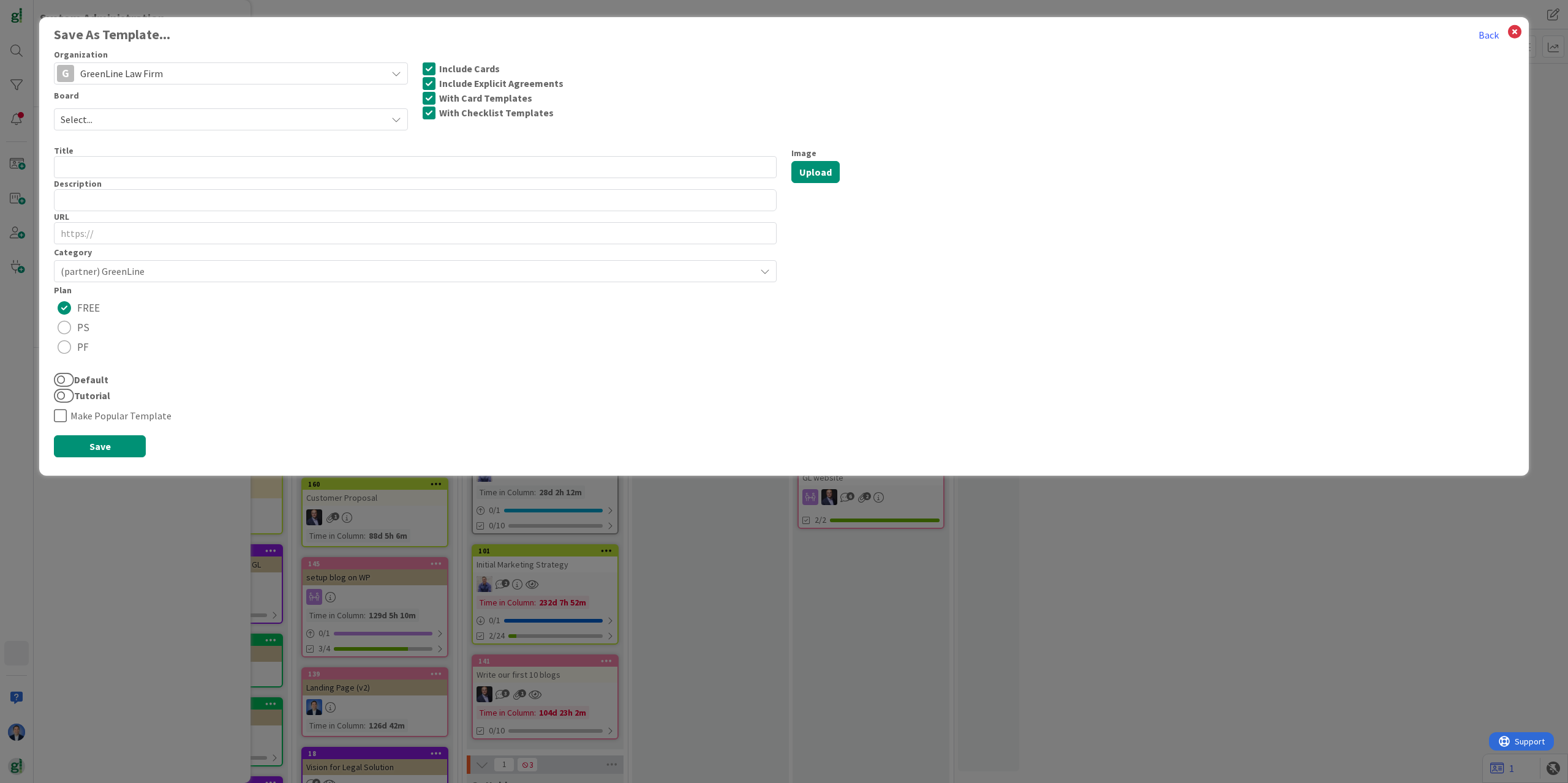
click at [111, 121] on span "Select..." at bounding box center [221, 119] width 320 height 17
click at [131, 191] on span "GL Onboarding" at bounding box center [239, 192] width 324 height 19
click at [92, 167] on input "text" at bounding box center [415, 167] width 723 height 22
click at [112, 273] on span "(partner) GreenLine" at bounding box center [405, 271] width 689 height 17
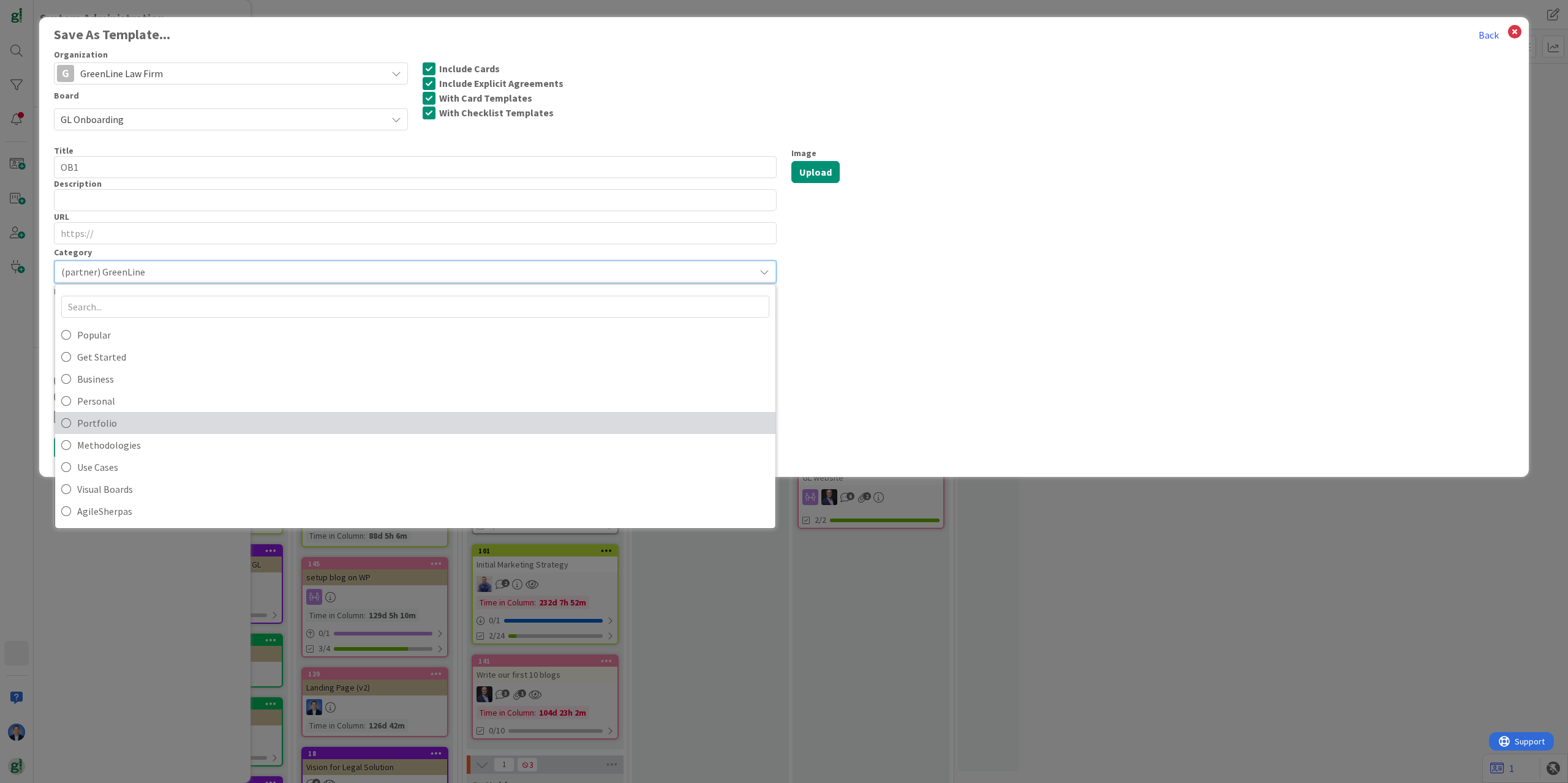
scroll to position [74, 0]
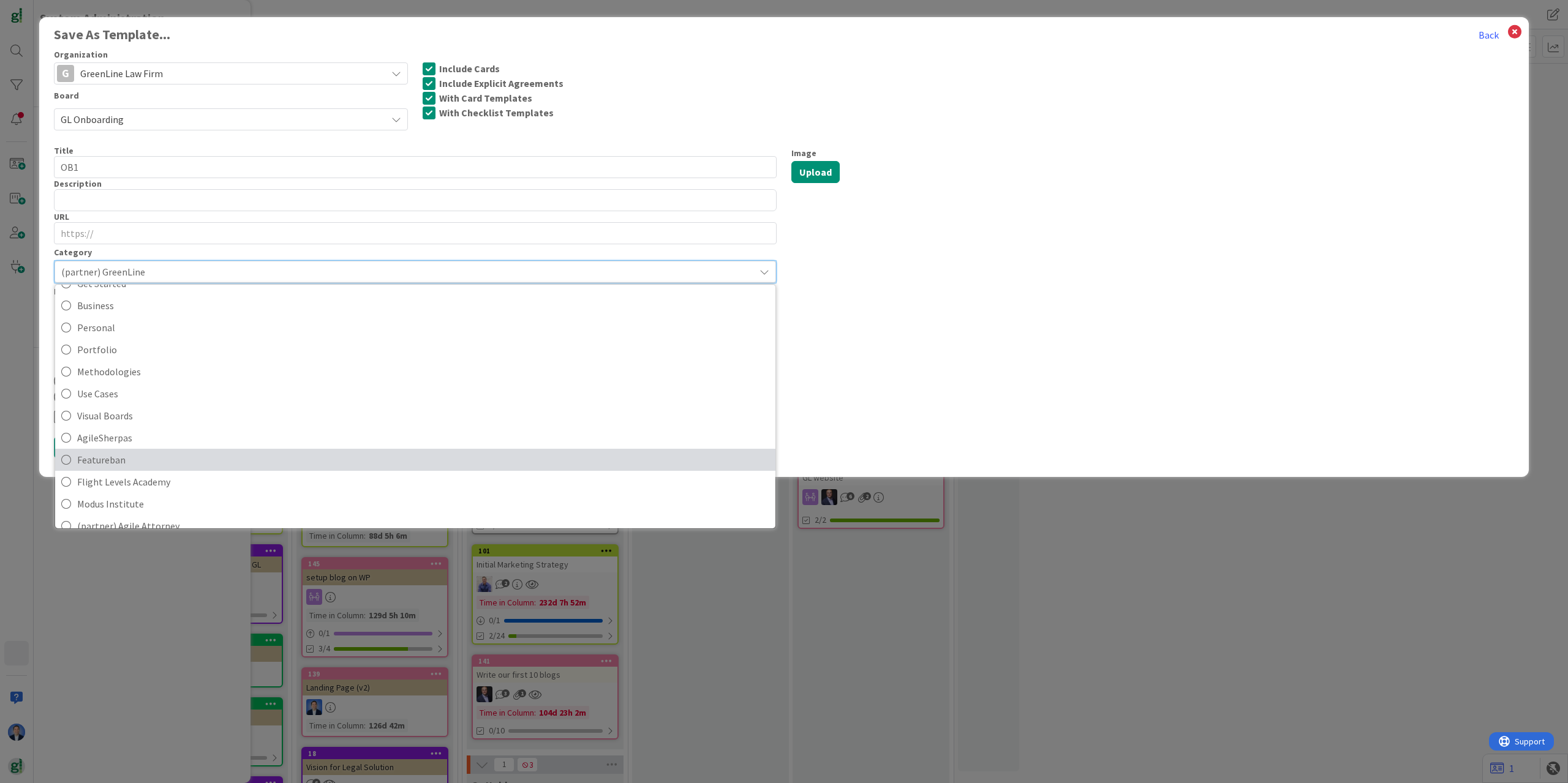
click at [137, 450] on span "Featureban" at bounding box center [423, 459] width 692 height 19
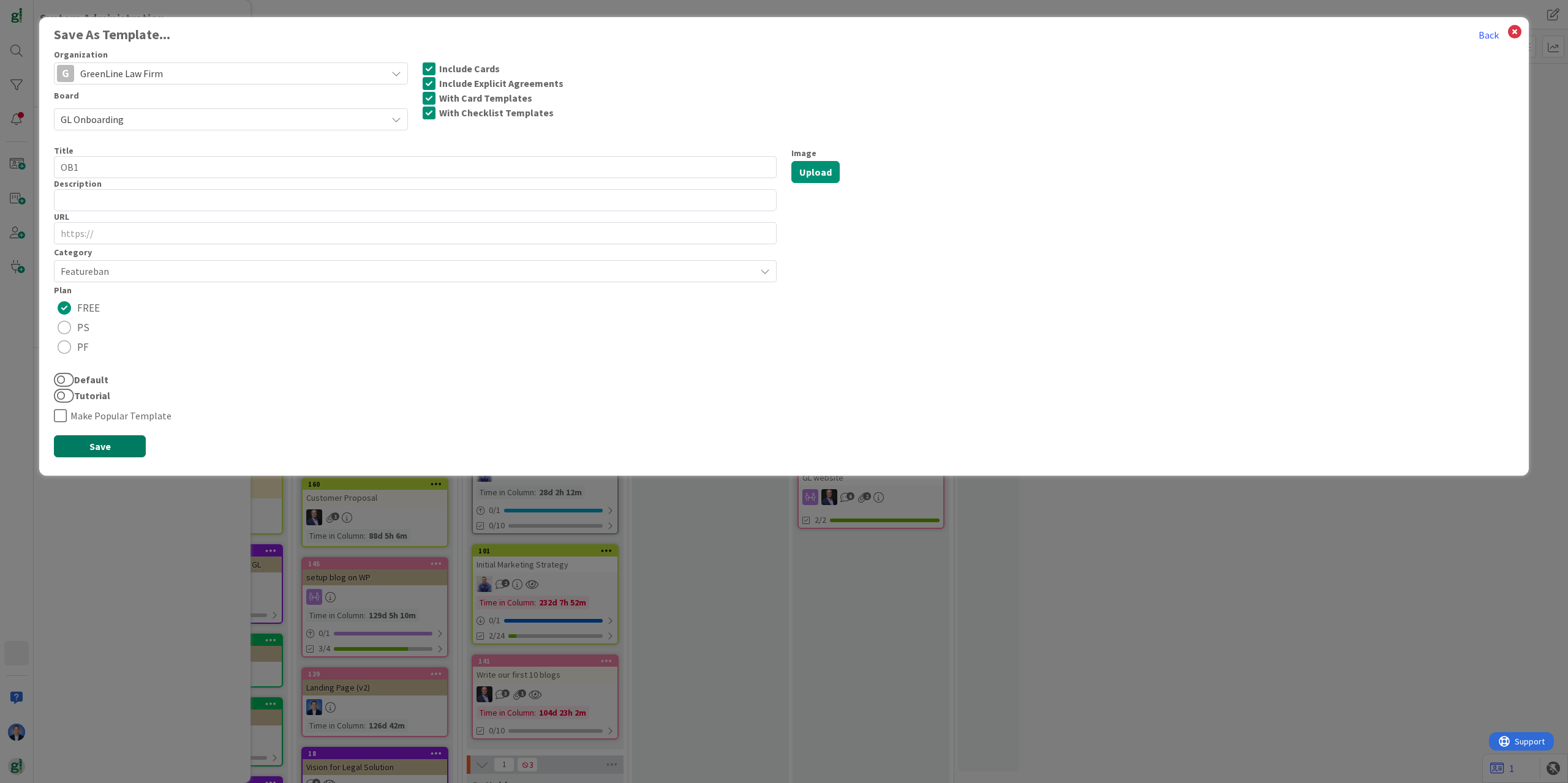
click at [98, 449] on button "Save" at bounding box center [100, 446] width 92 height 22
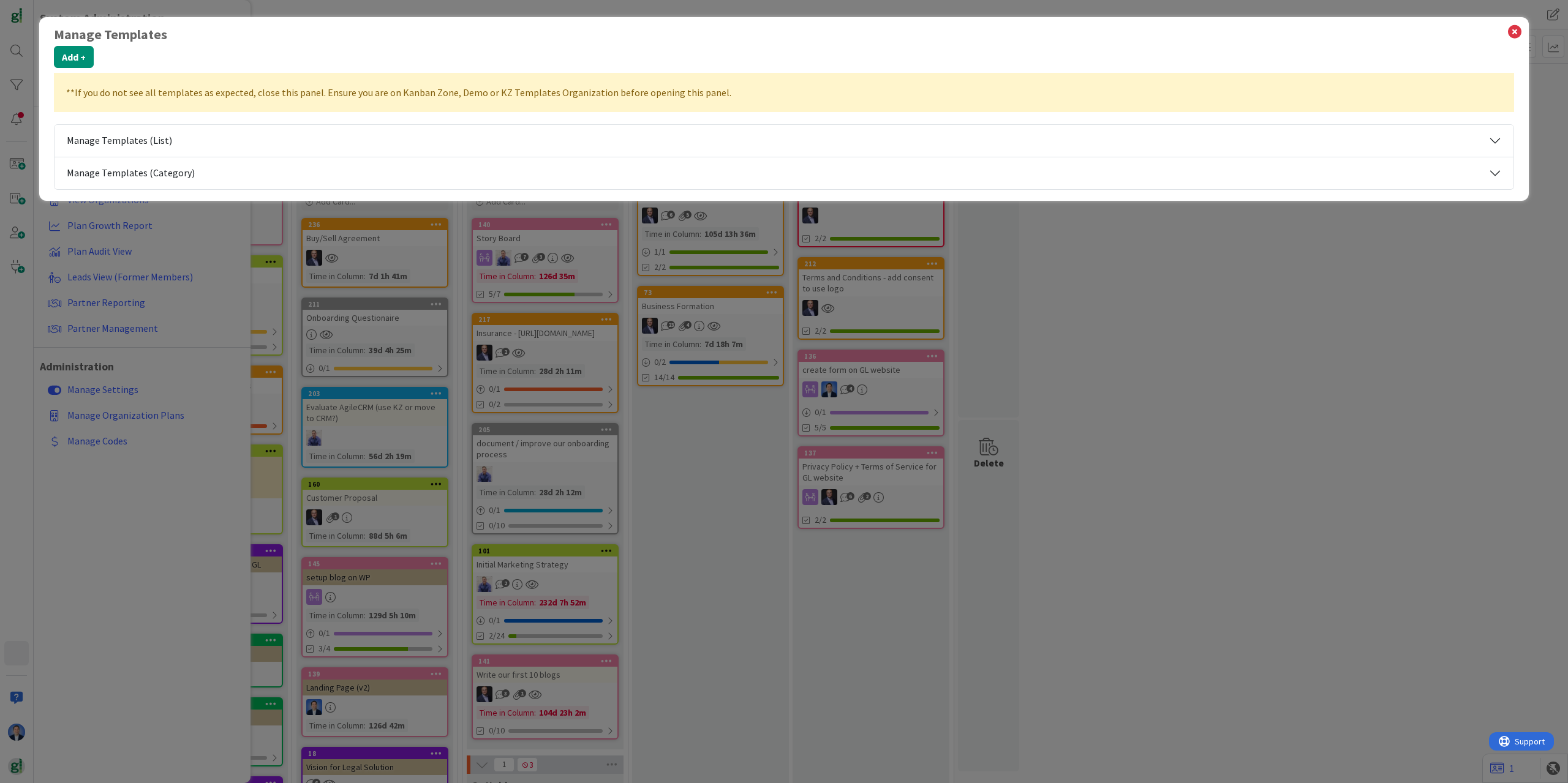
click at [128, 131] on button "Manage Templates (List)" at bounding box center [784, 141] width 1459 height 32
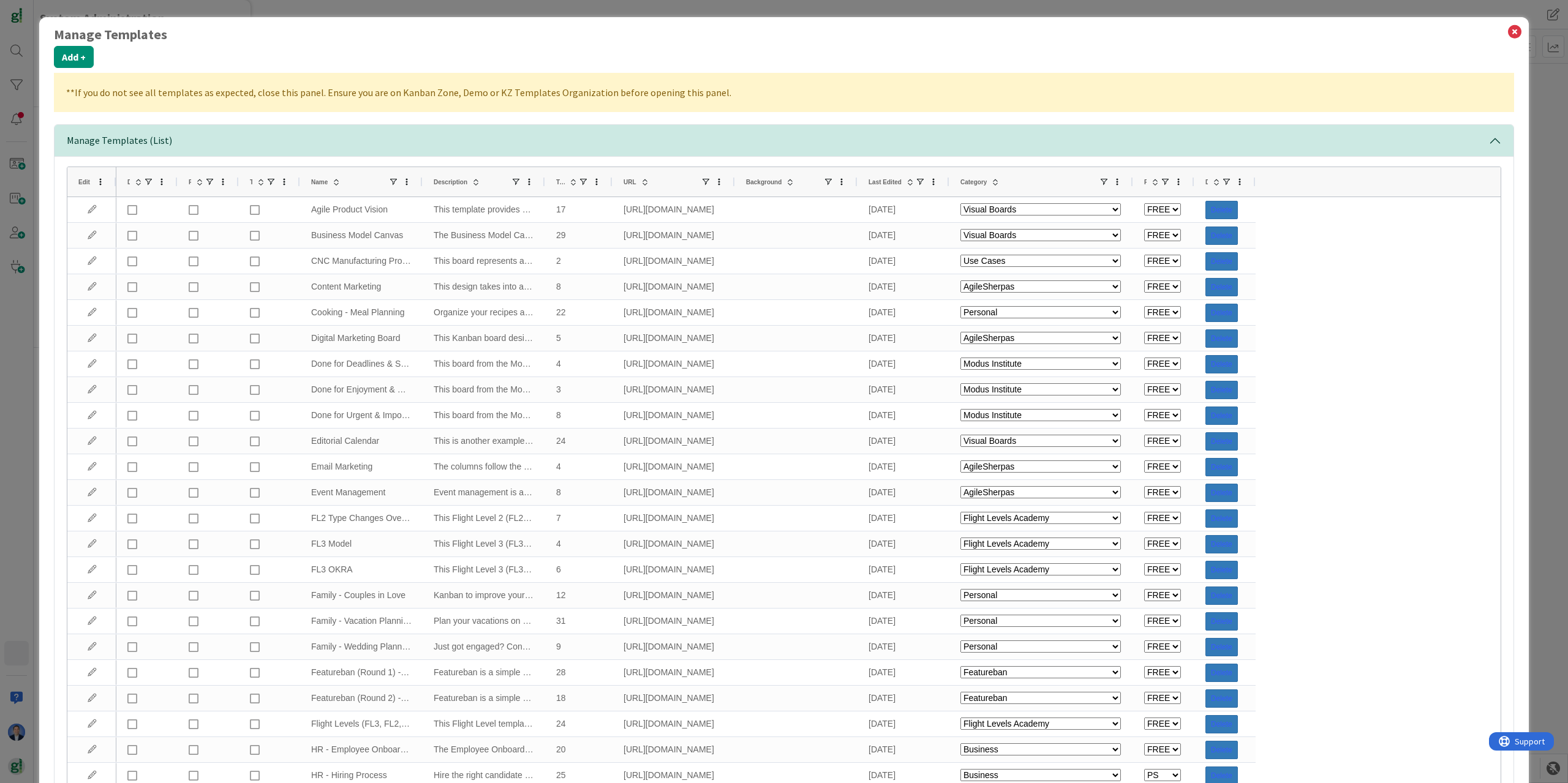
click at [980, 180] on span "Category" at bounding box center [973, 182] width 26 height 7
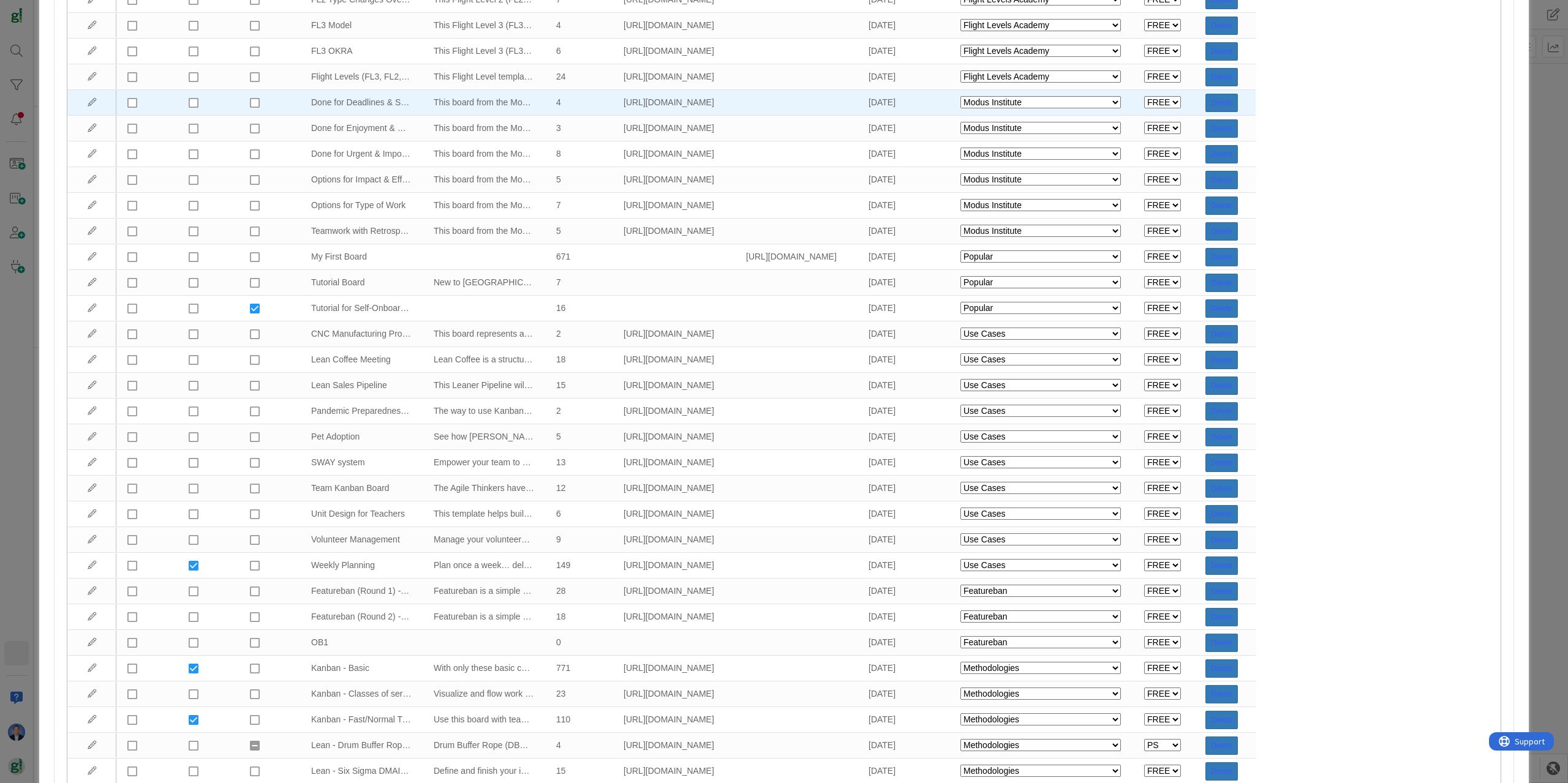
scroll to position [588, 0]
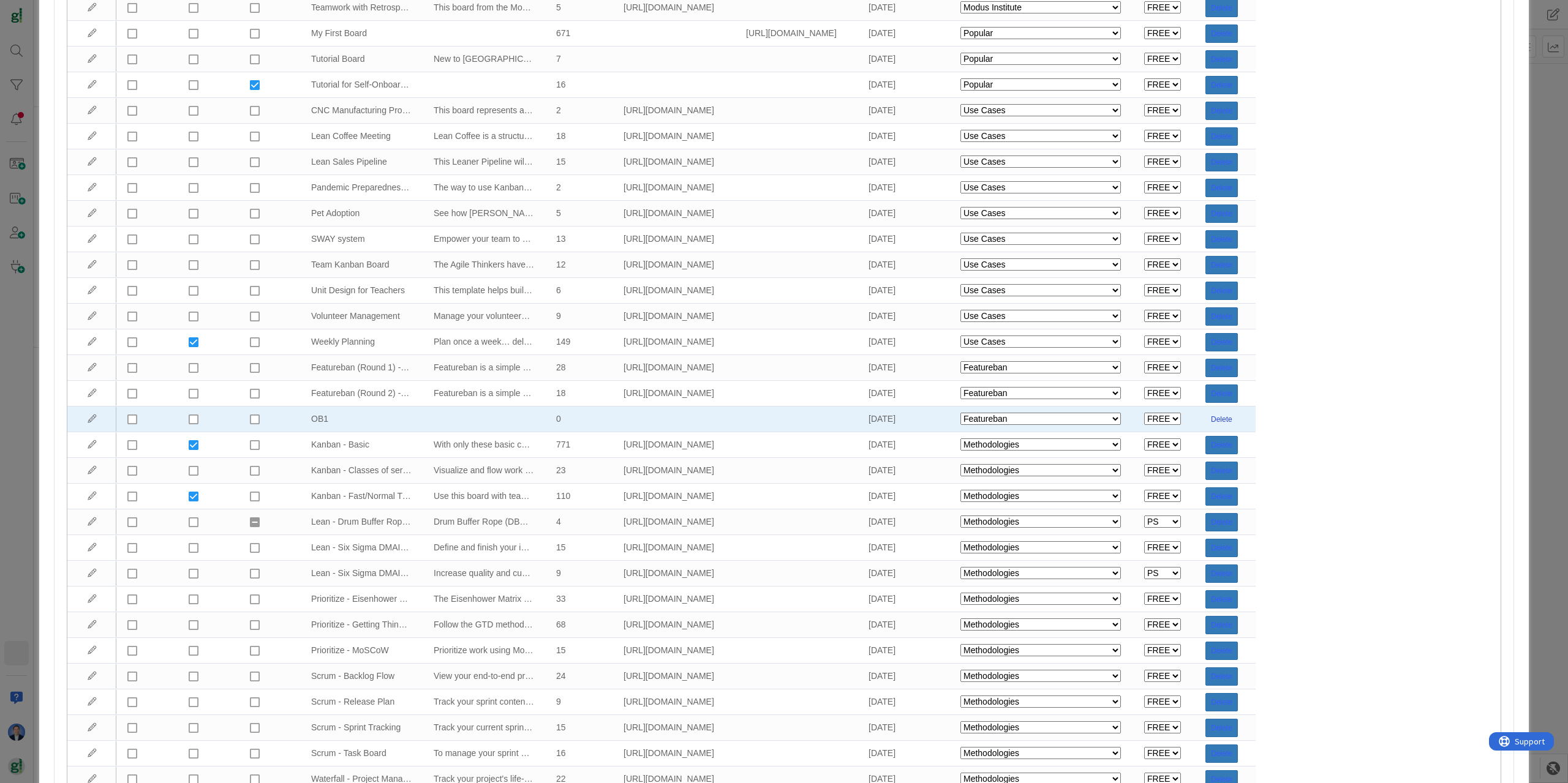
click at [1222, 416] on button "Delete" at bounding box center [1221, 419] width 33 height 19
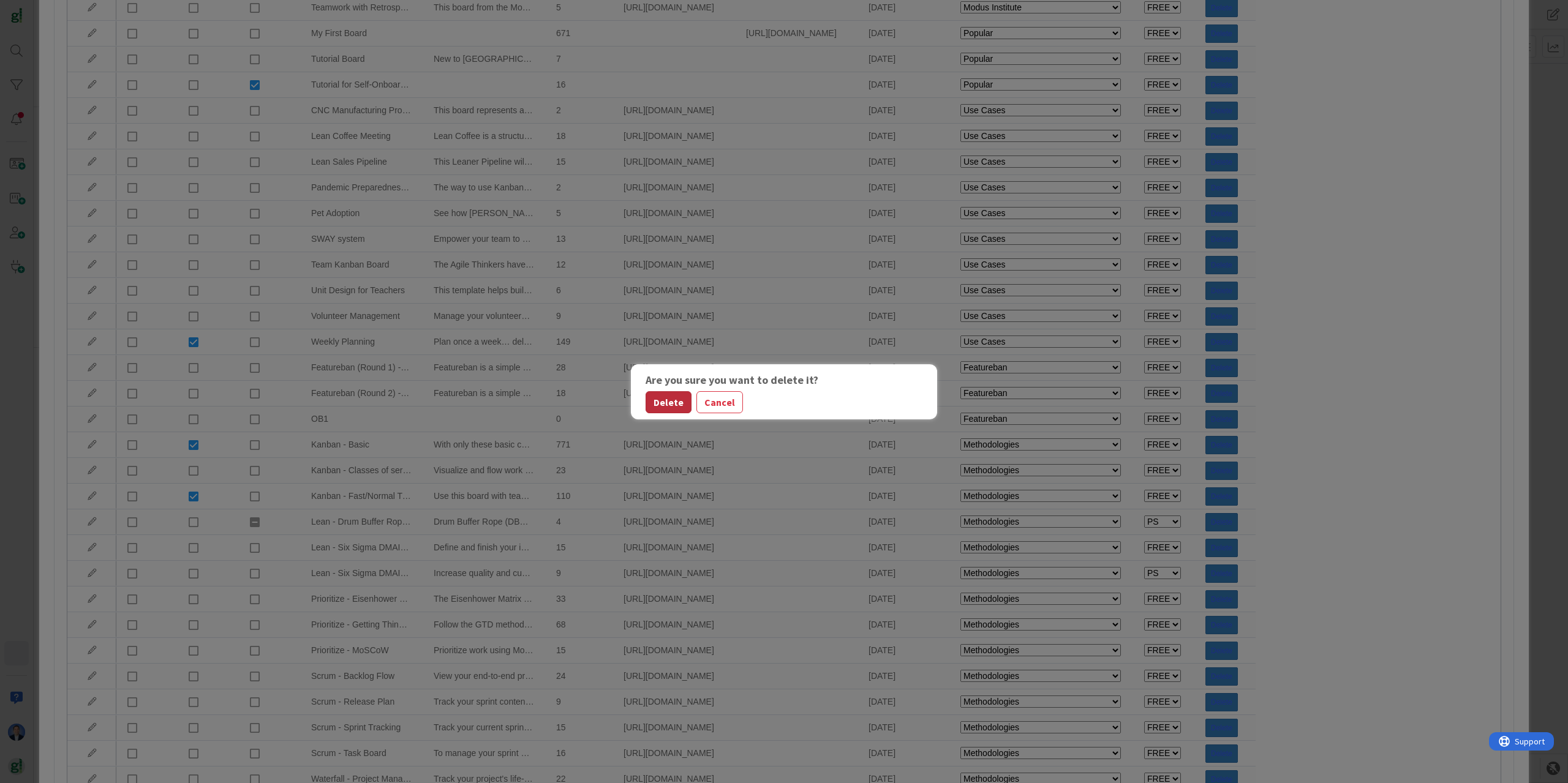
click at [675, 404] on button "Delete" at bounding box center [669, 402] width 46 height 22
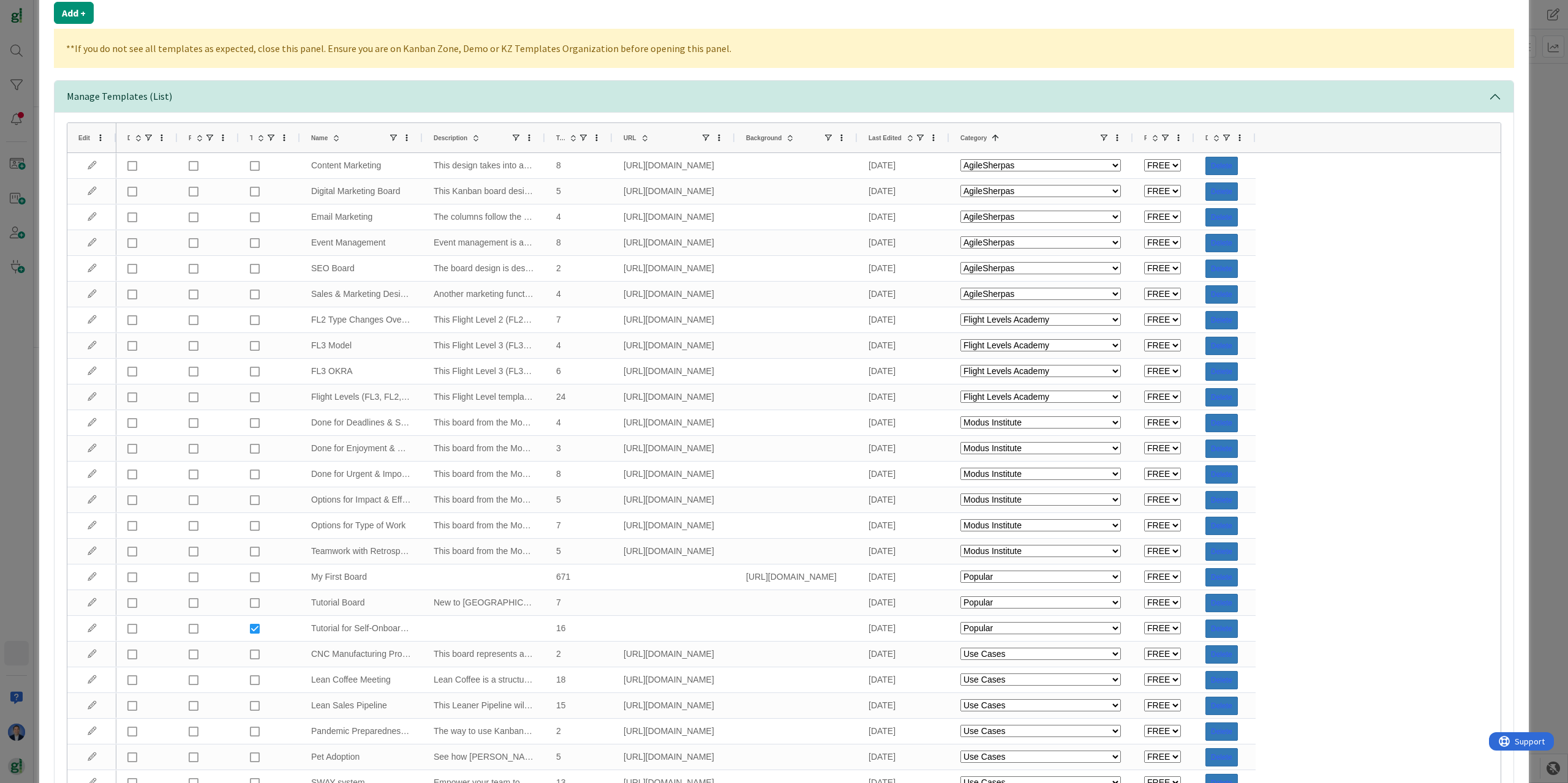
scroll to position [0, 0]
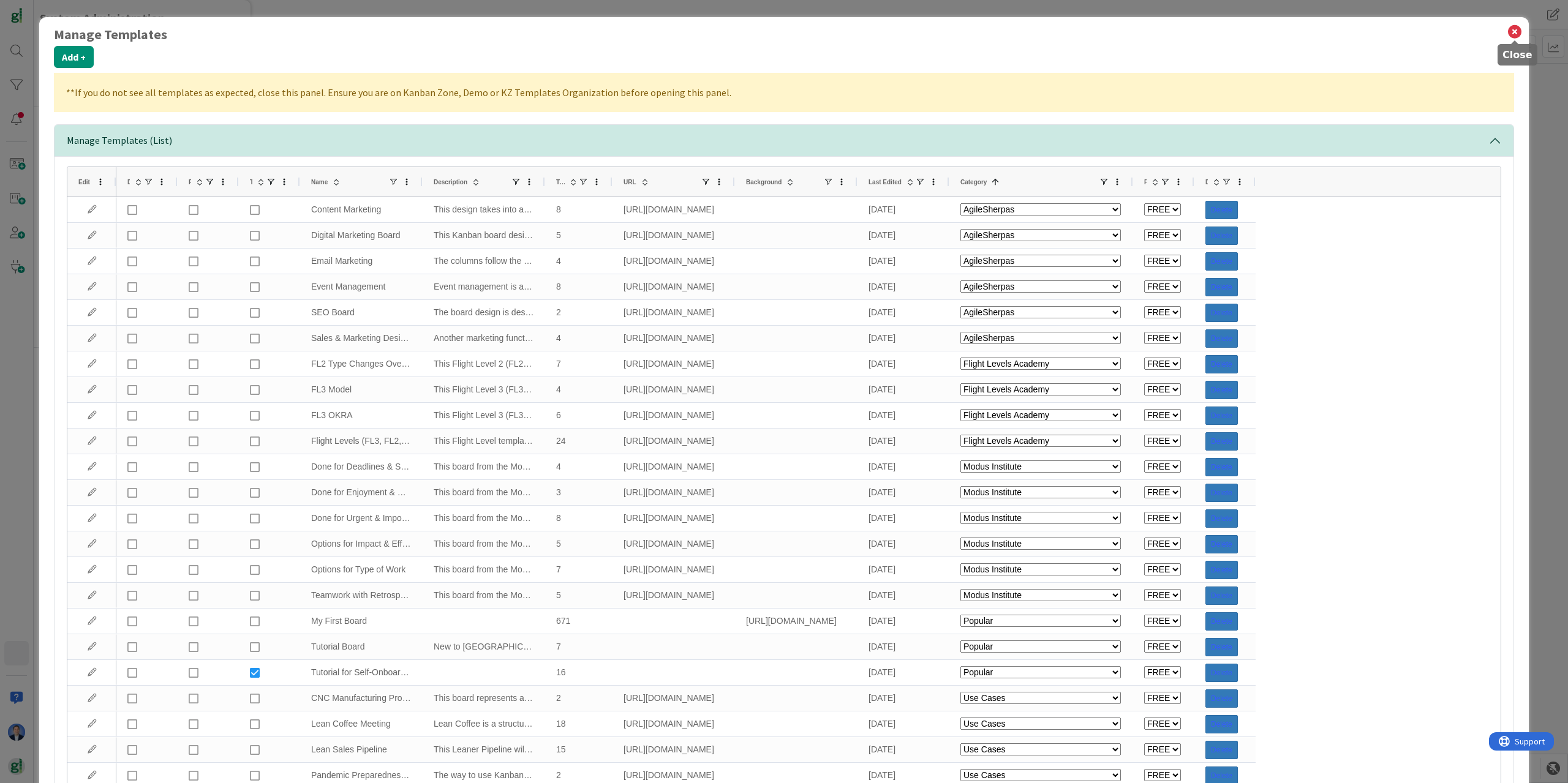
click at [1515, 28] on icon at bounding box center [1514, 31] width 16 height 17
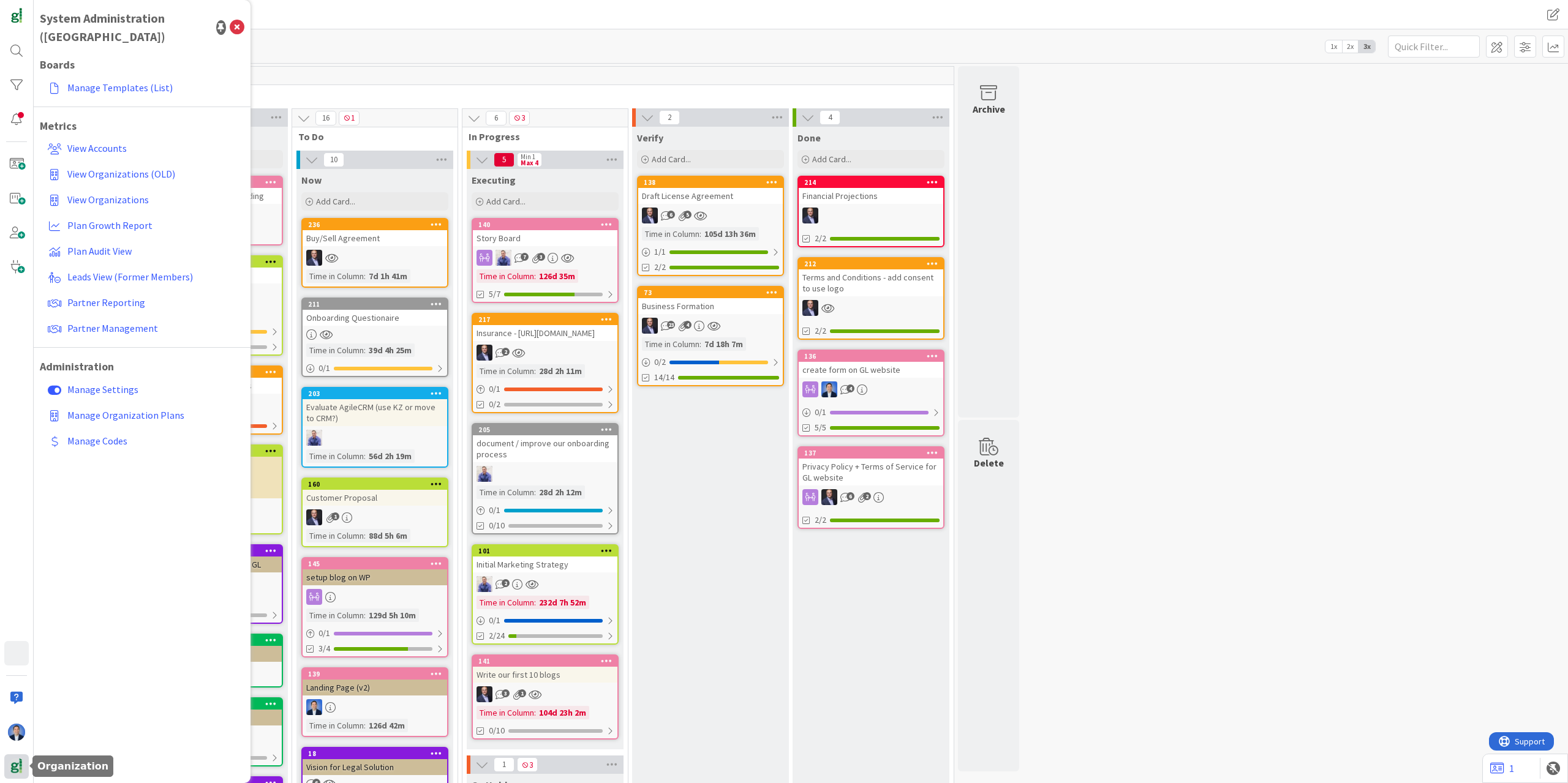
click at [19, 764] on img at bounding box center [16, 766] width 17 height 17
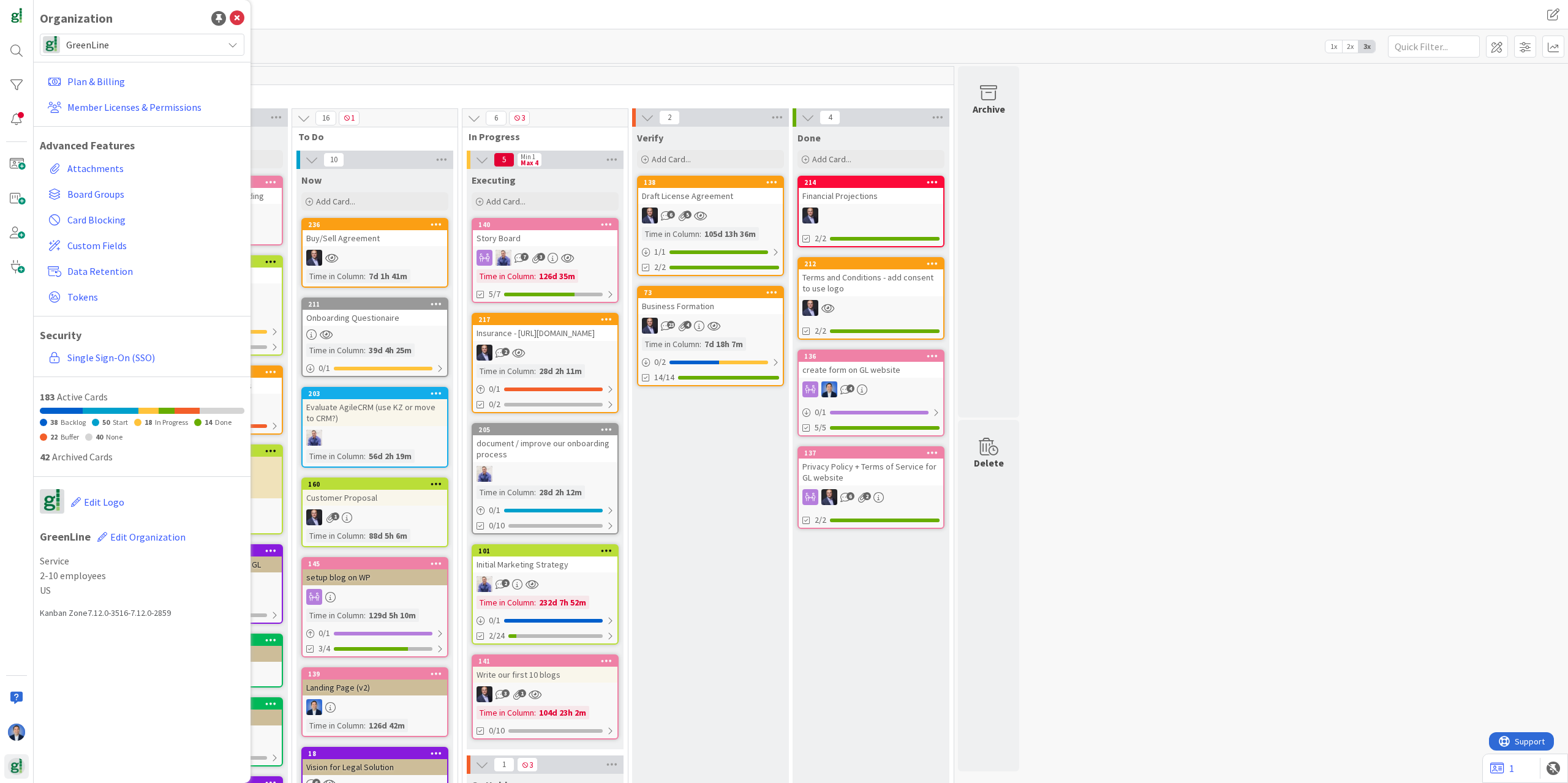
click at [104, 44] on span "GreenLine" at bounding box center [141, 44] width 150 height 17
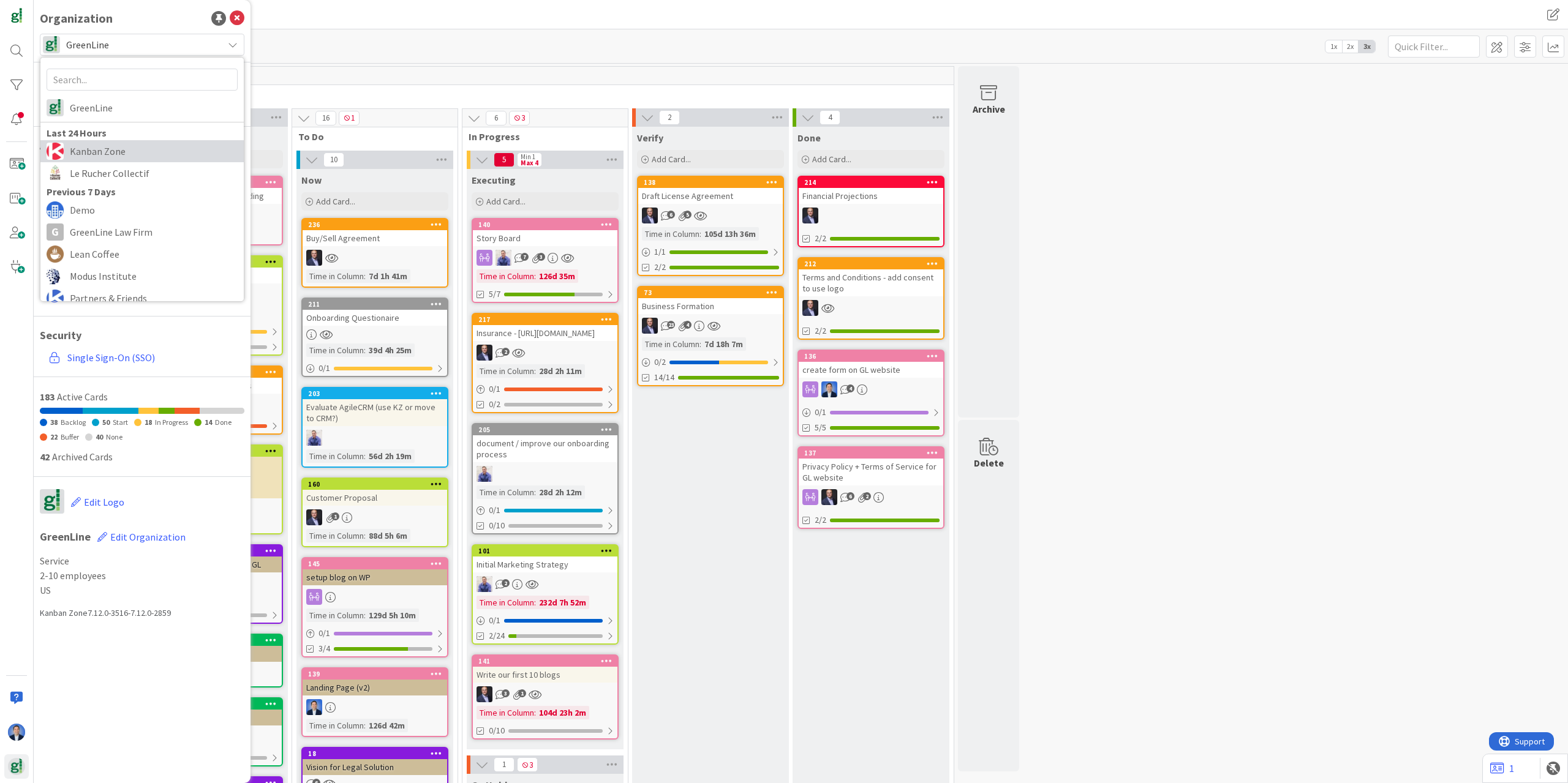
click at [101, 148] on span "Kanban Zone" at bounding box center [154, 151] width 168 height 19
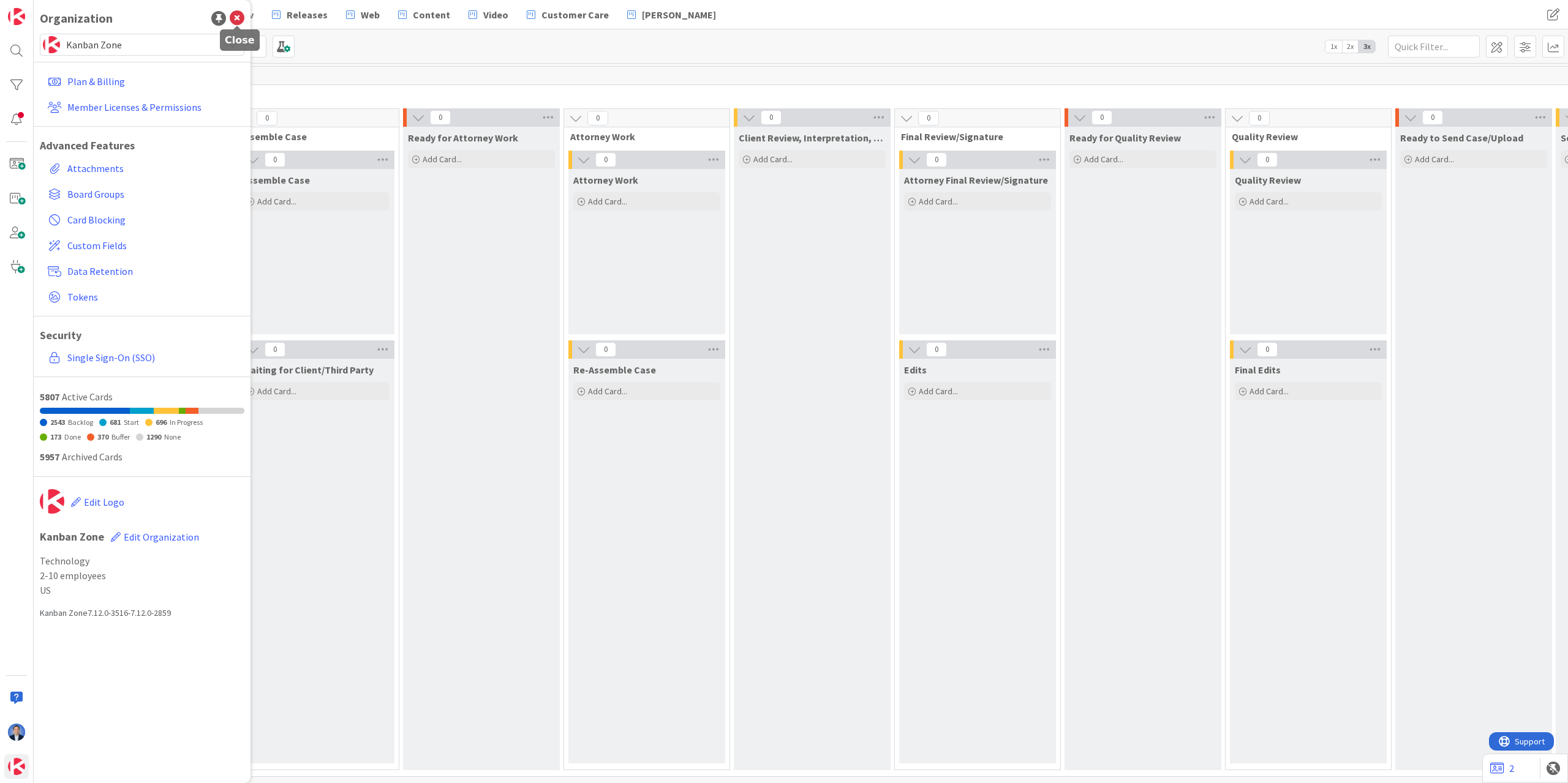
click at [236, 15] on icon at bounding box center [237, 18] width 15 height 15
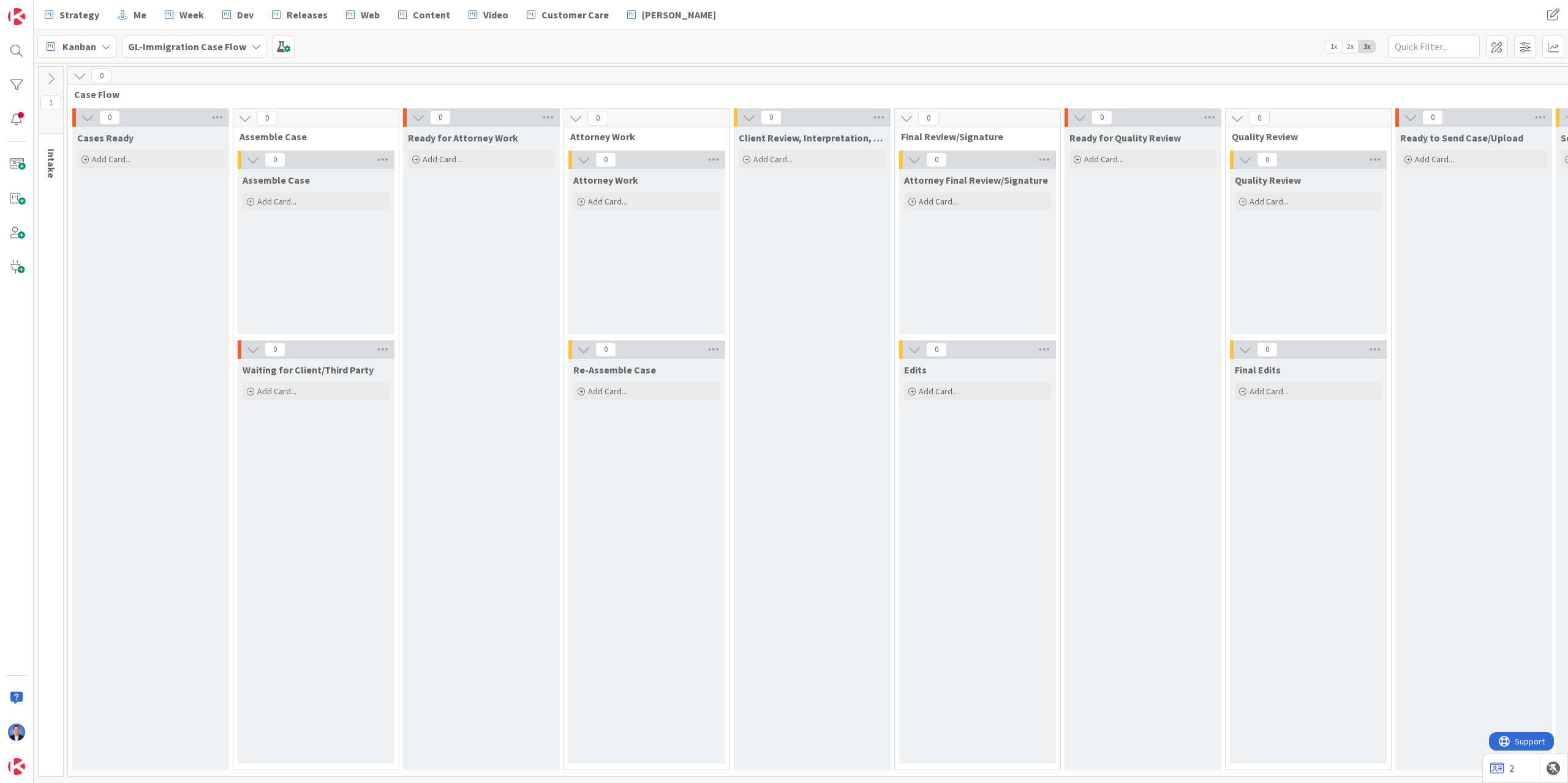
click at [205, 42] on b "GL-Immigration Case Flow" at bounding box center [187, 46] width 118 height 12
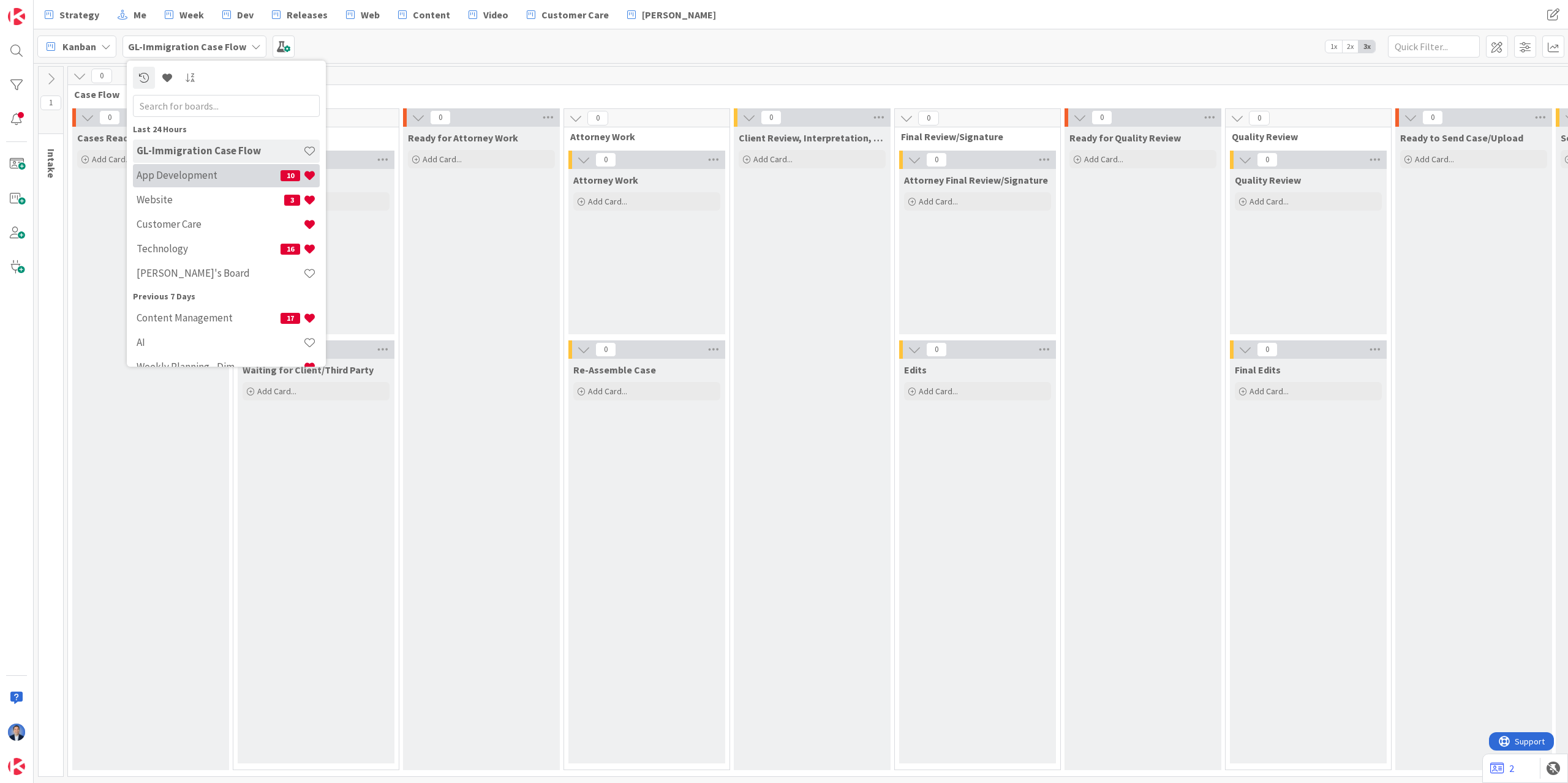
click at [182, 177] on h4 "App Development" at bounding box center [208, 175] width 144 height 12
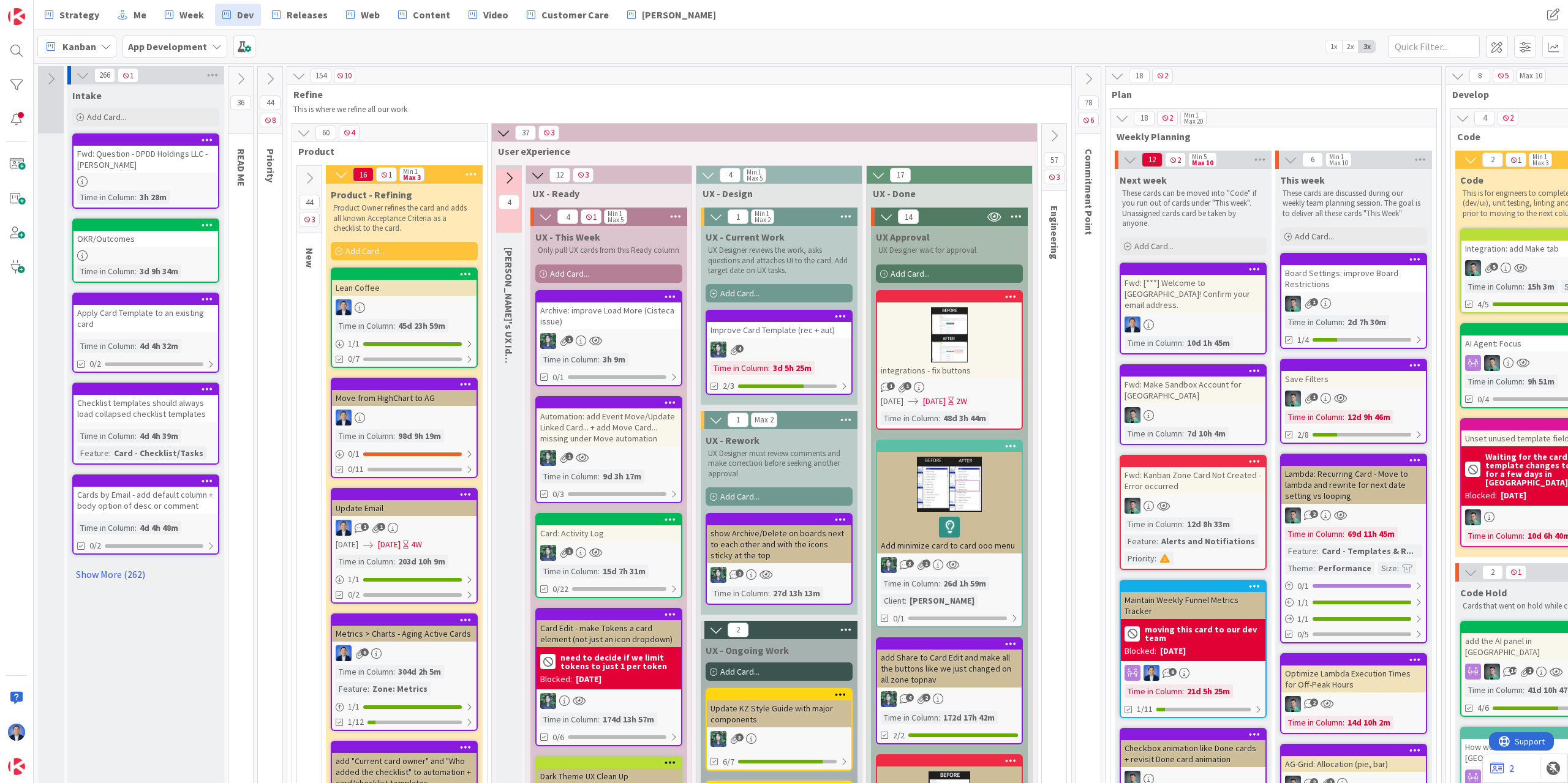
click at [88, 76] on icon at bounding box center [83, 75] width 13 height 13
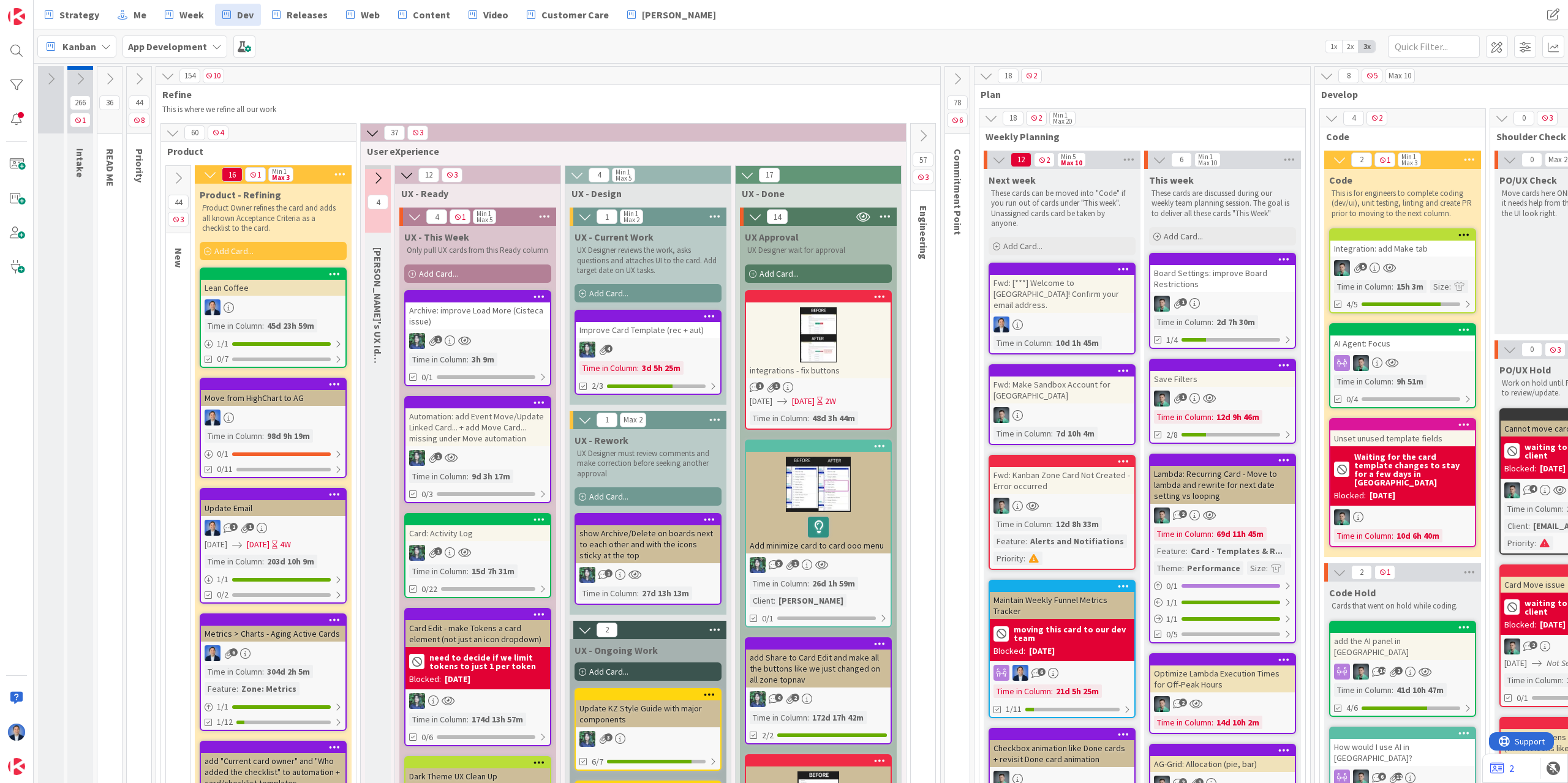
click at [169, 83] on button at bounding box center [168, 75] width 16 height 16
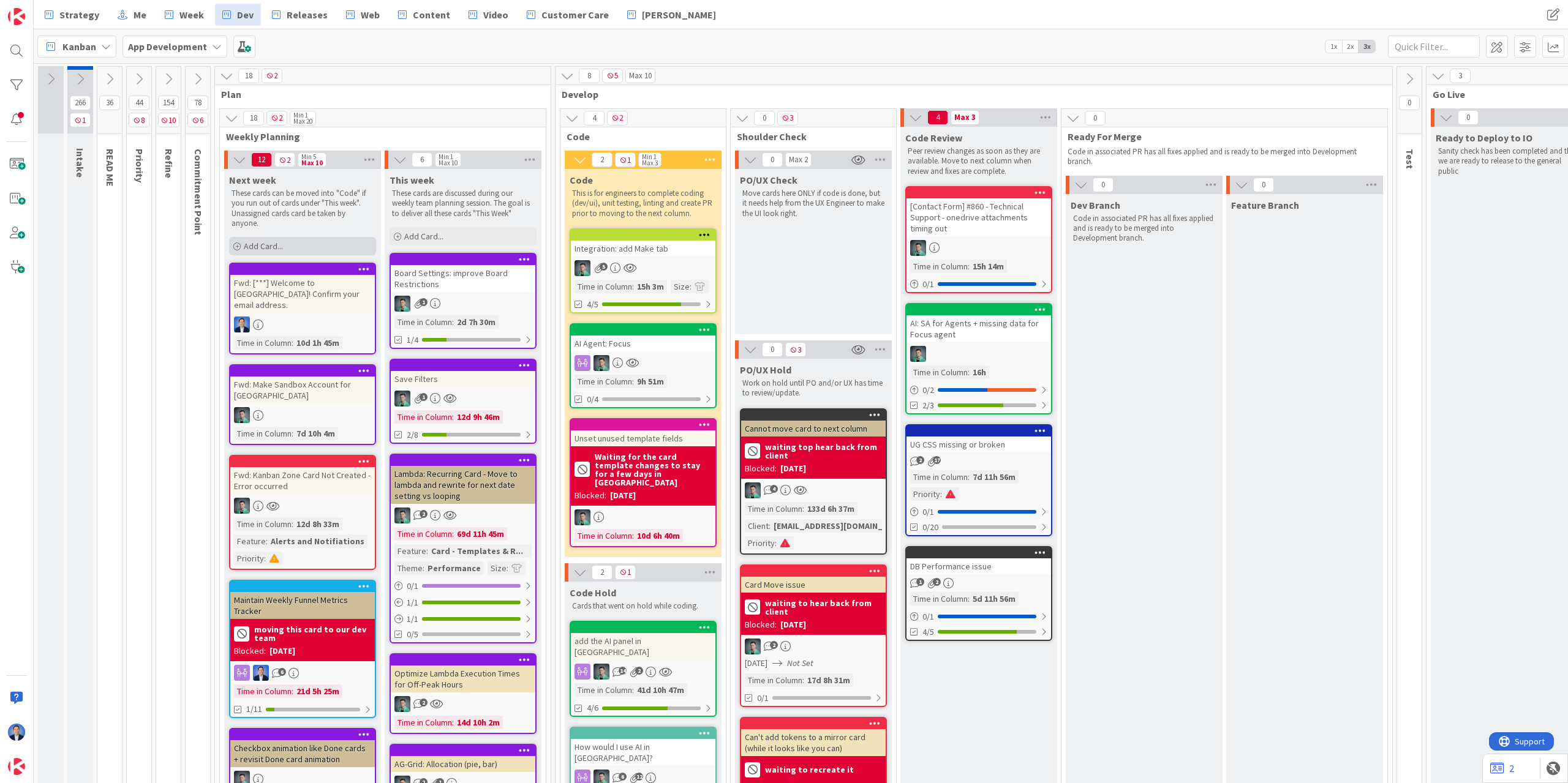
click at [317, 243] on div "Add Card..." at bounding box center [303, 246] width 147 height 19
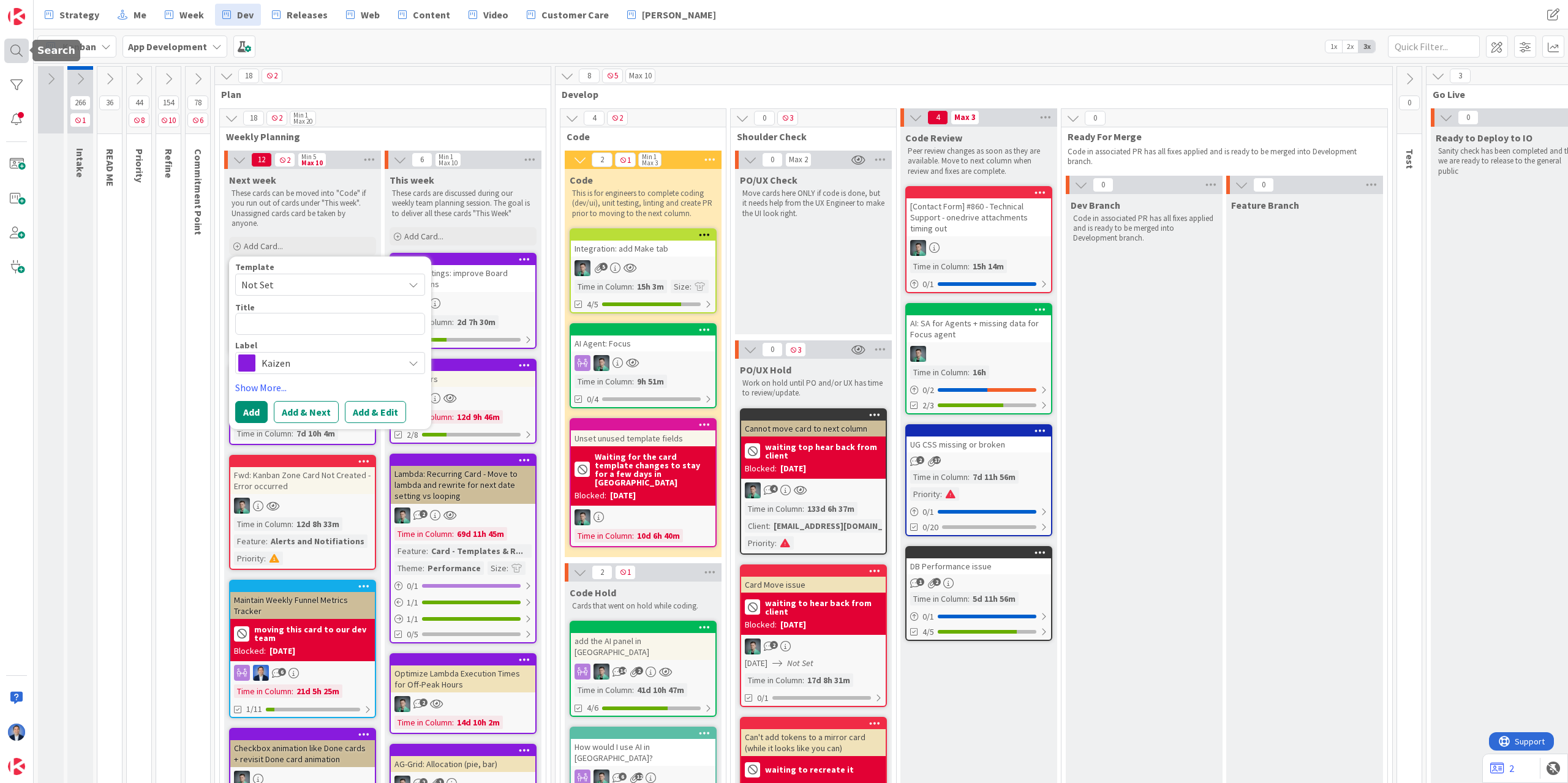
click at [11, 52] on div at bounding box center [17, 51] width 24 height 24
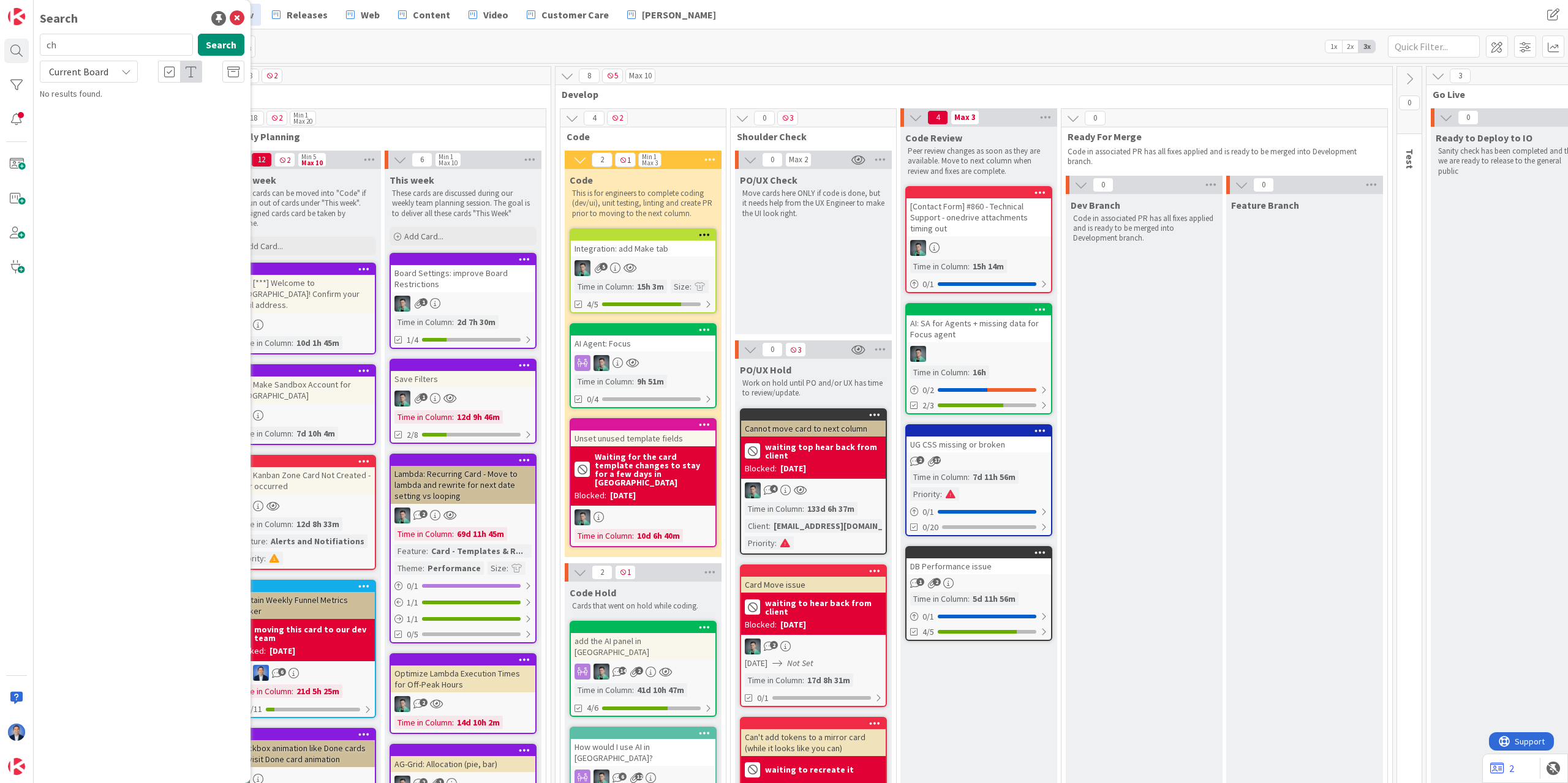
click at [97, 137] on div "Search ch Search Current Board No results found." at bounding box center [142, 391] width 217 height 783
click at [57, 36] on input "ch" at bounding box center [116, 45] width 153 height 22
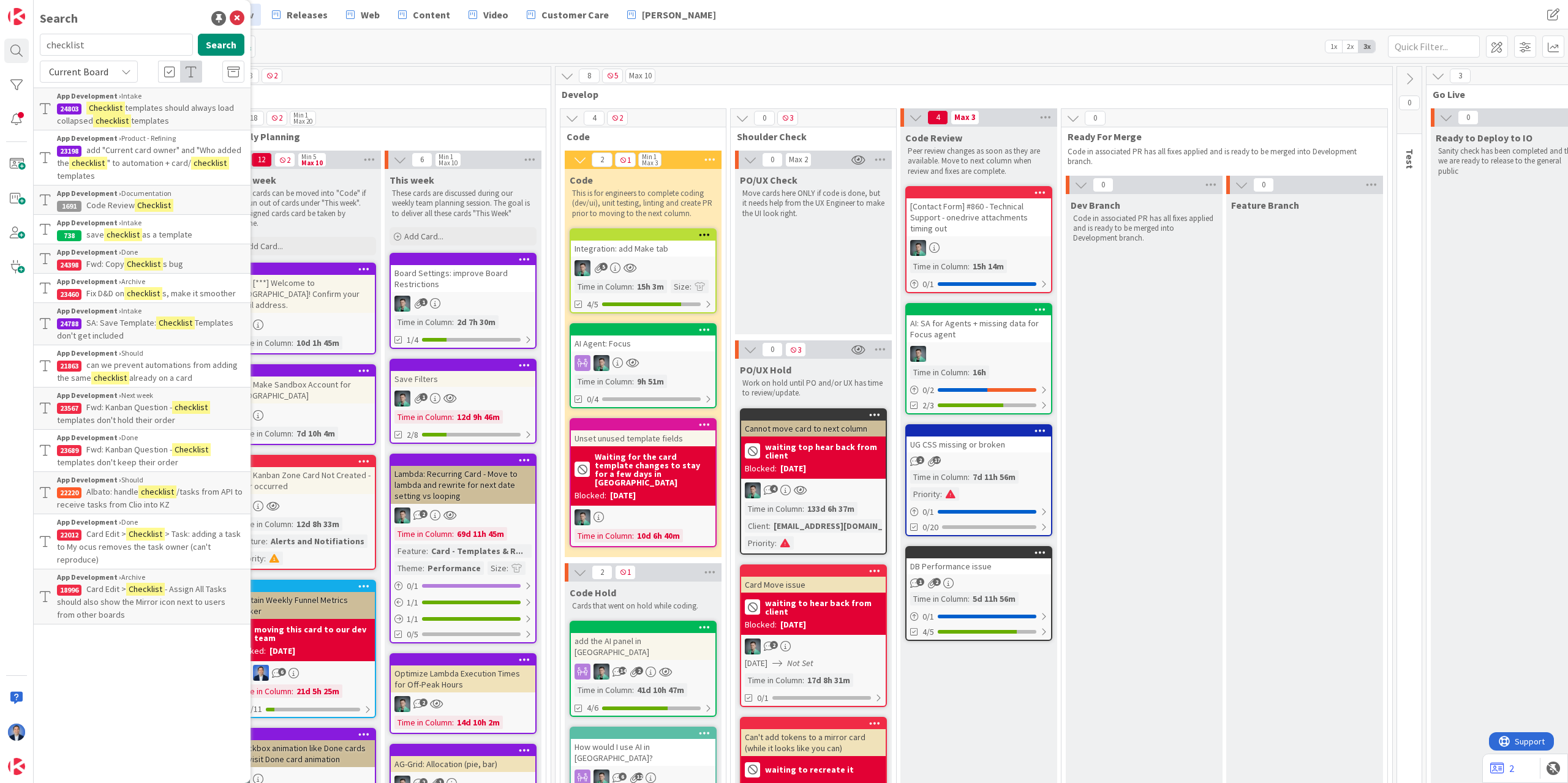
click at [177, 115] on p "Checklist templates should always load collapsed checklist templates" at bounding box center [150, 115] width 188 height 26
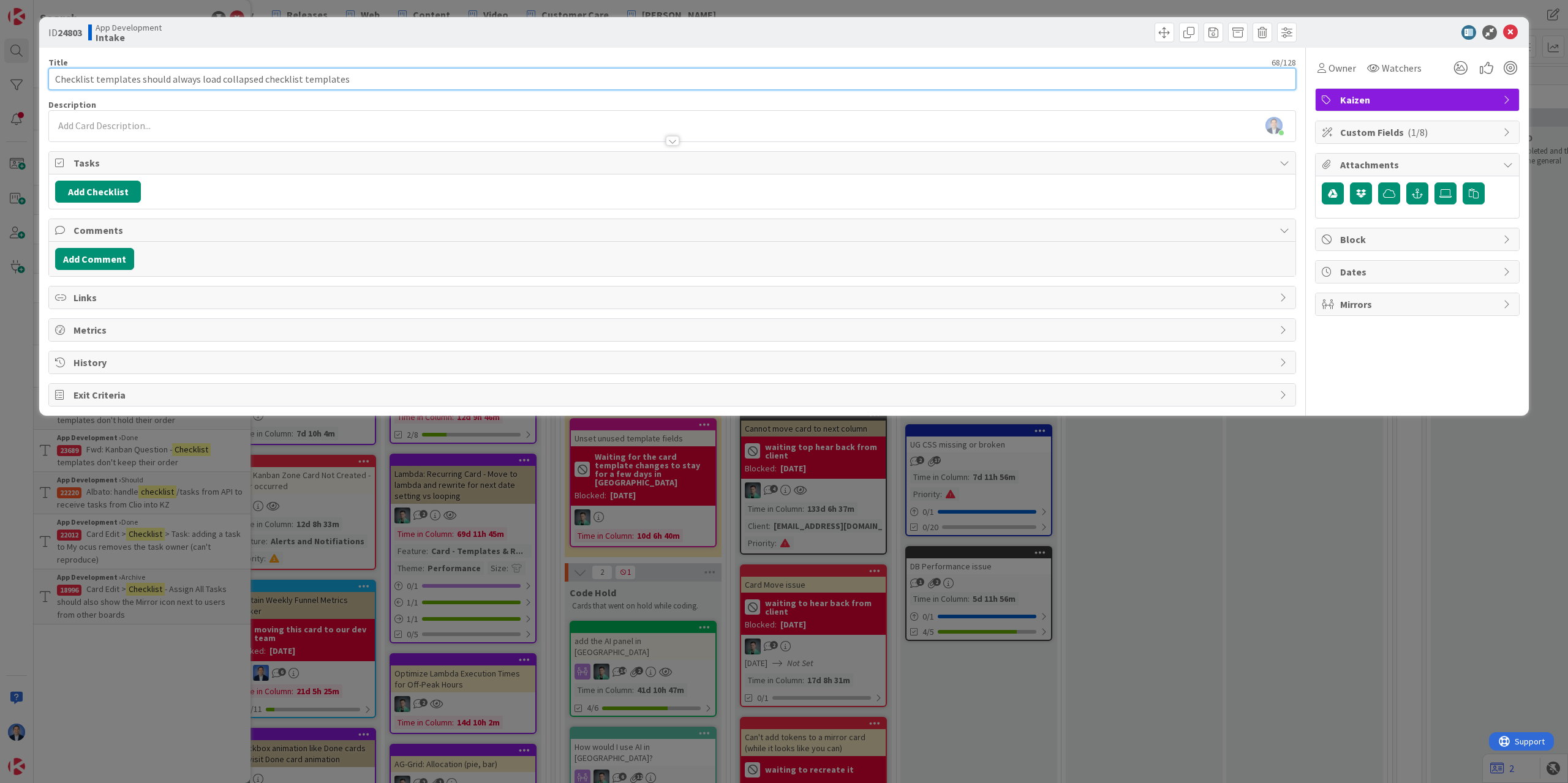
click at [252, 79] on input "Checklist templates should always load collapsed checklist templates" at bounding box center [673, 79] width 1248 height 22
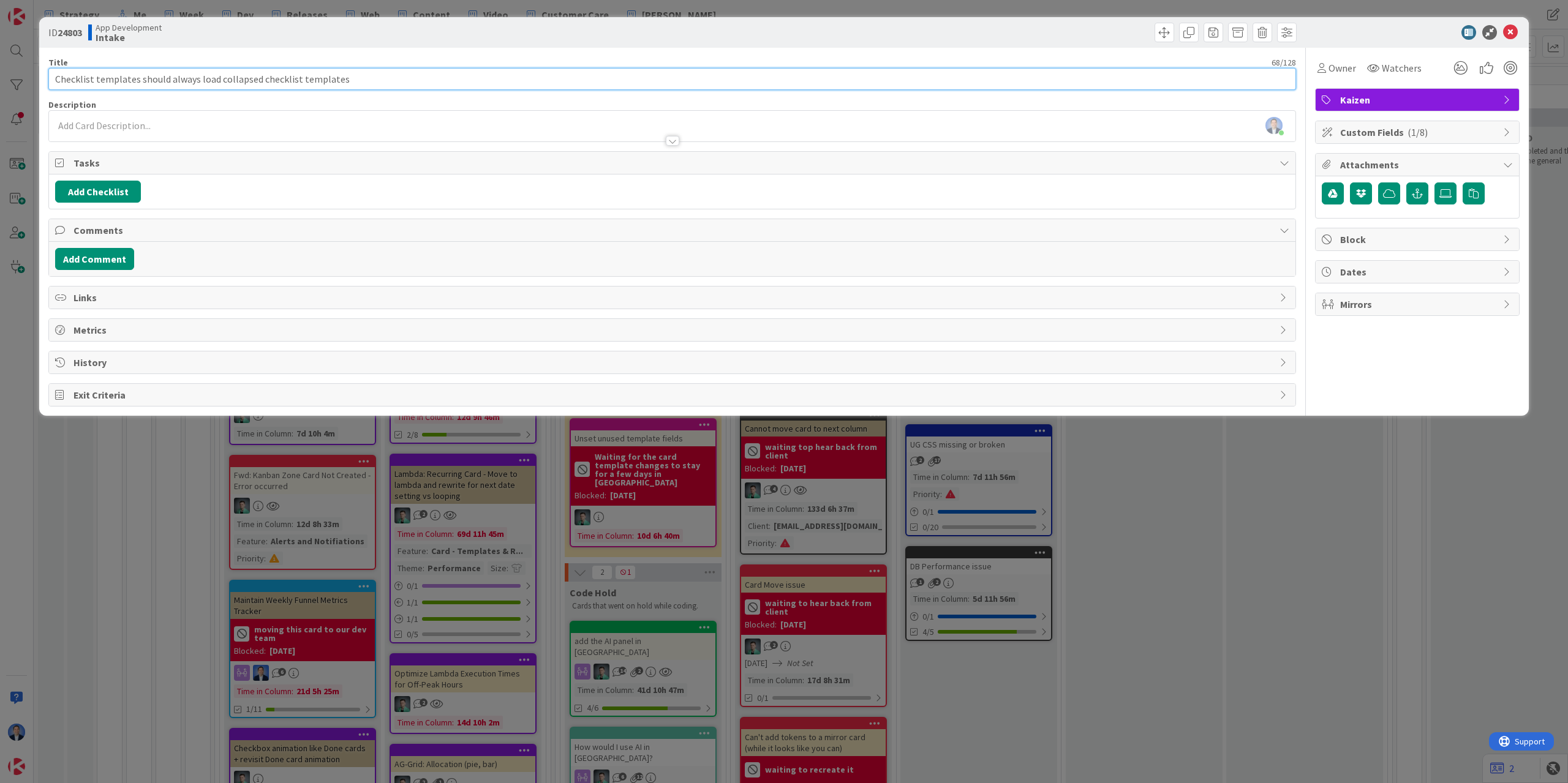
click at [252, 79] on input "Checklist templates should always load collapsed checklist templates" at bounding box center [673, 79] width 1248 height 22
click at [104, 197] on button "Add Checklist" at bounding box center [98, 191] width 86 height 22
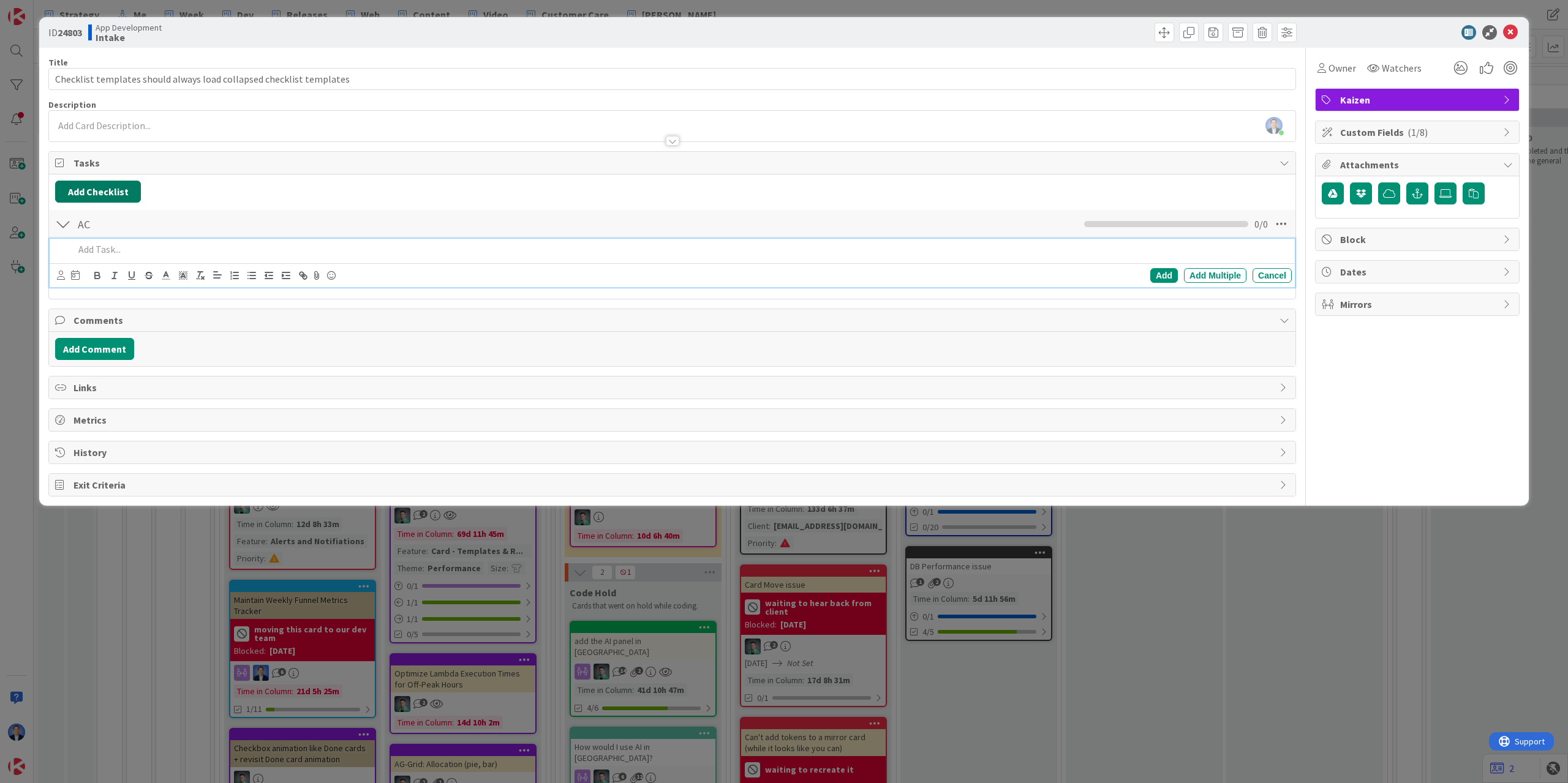
click at [71, 193] on button "Add Checklist" at bounding box center [98, 191] width 86 height 22
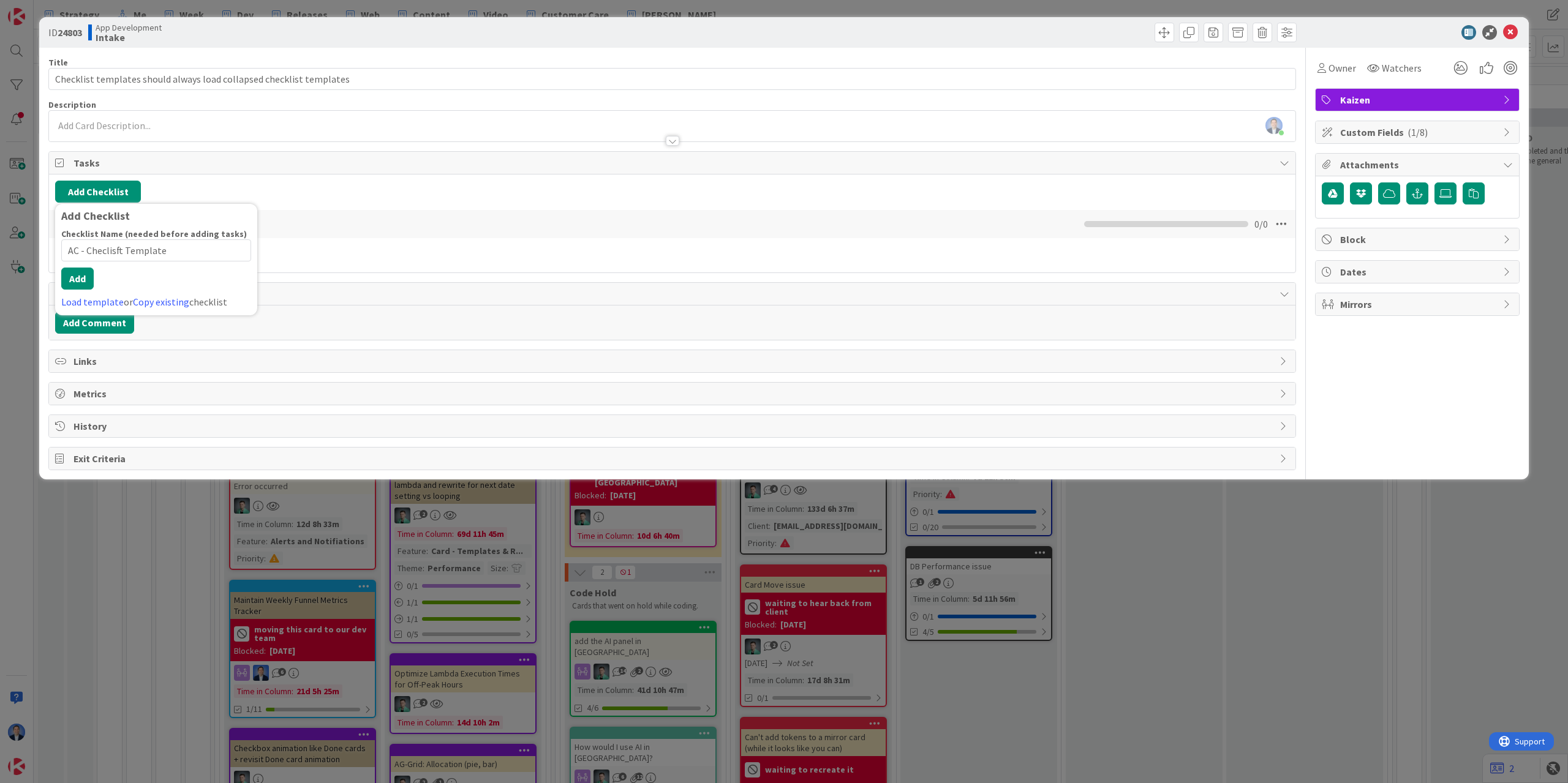
click at [88, 262] on input "AC - Checlisft Template" at bounding box center [156, 250] width 190 height 22
click at [70, 287] on button "Add" at bounding box center [77, 278] width 33 height 22
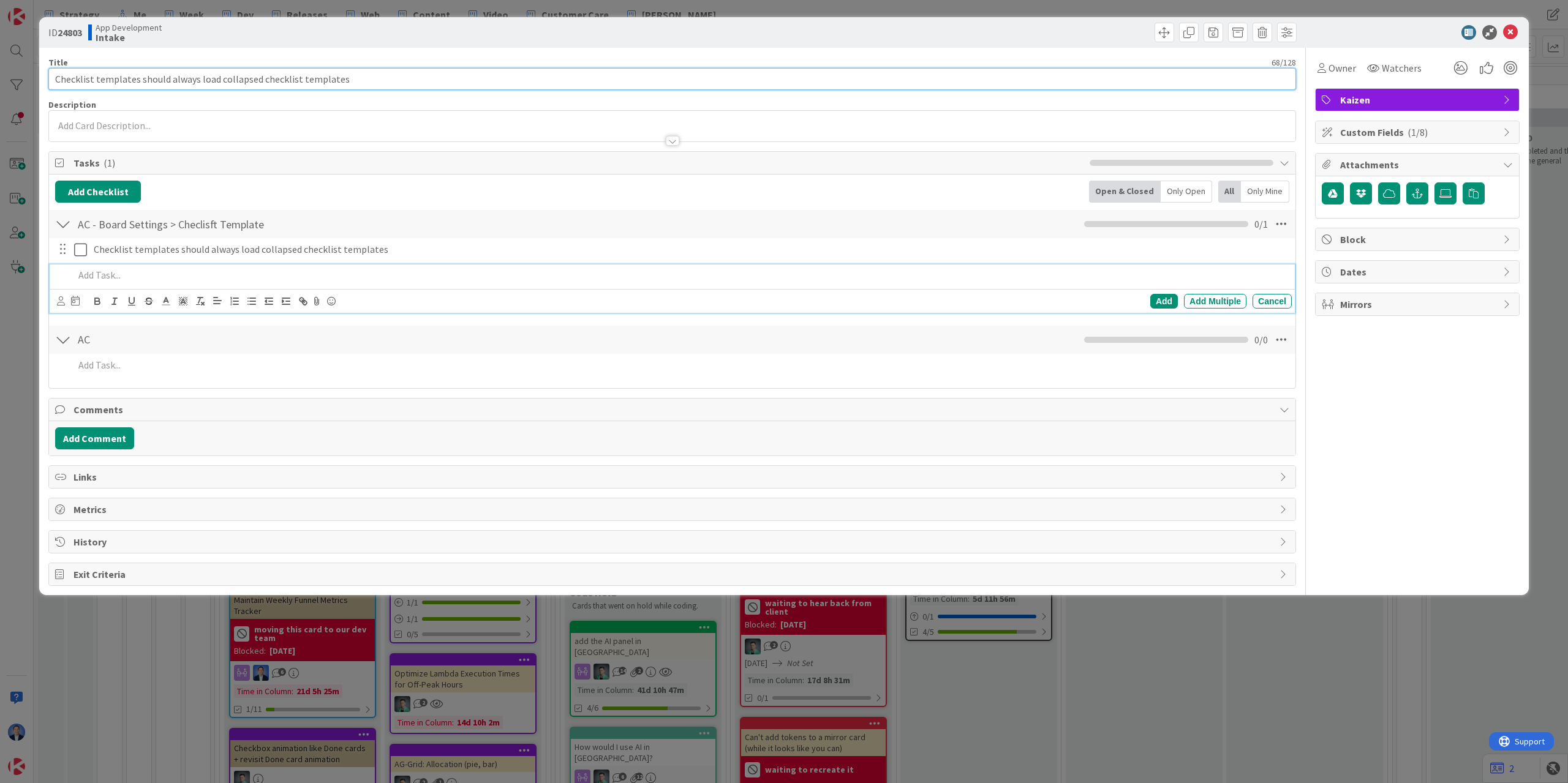
click at [143, 77] on input "Checklist templates should always load collapsed checklist templates" at bounding box center [673, 79] width 1248 height 22
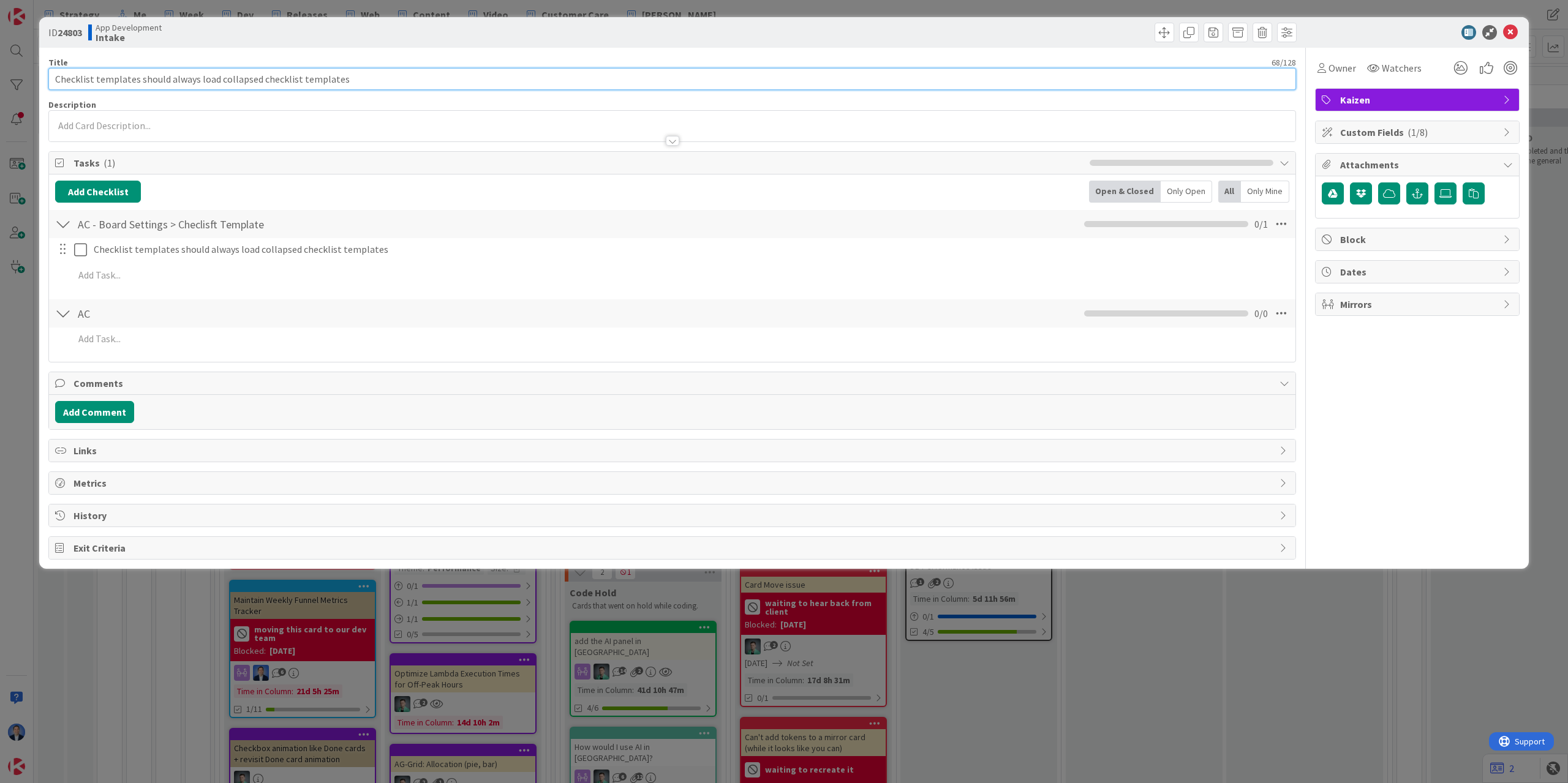
click at [143, 77] on input "Checklist templates should always load collapsed checklist templates" at bounding box center [673, 79] width 1248 height 22
click at [57, 77] on input "Checklist templates should always load collapsed checklist templates" at bounding box center [673, 79] width 1248 height 22
click at [54, 84] on input "Save BoardChecklist templates should always load collapsed checklist templates" at bounding box center [673, 79] width 1248 height 22
click at [116, 83] on input "SA: Save BoardChecklist templates should always load collapsed checklist templa…" at bounding box center [673, 79] width 1248 height 22
click at [392, 85] on input "SA: Save Board As a Template; The checklist templates don't Checklist templates…" at bounding box center [673, 79] width 1248 height 22
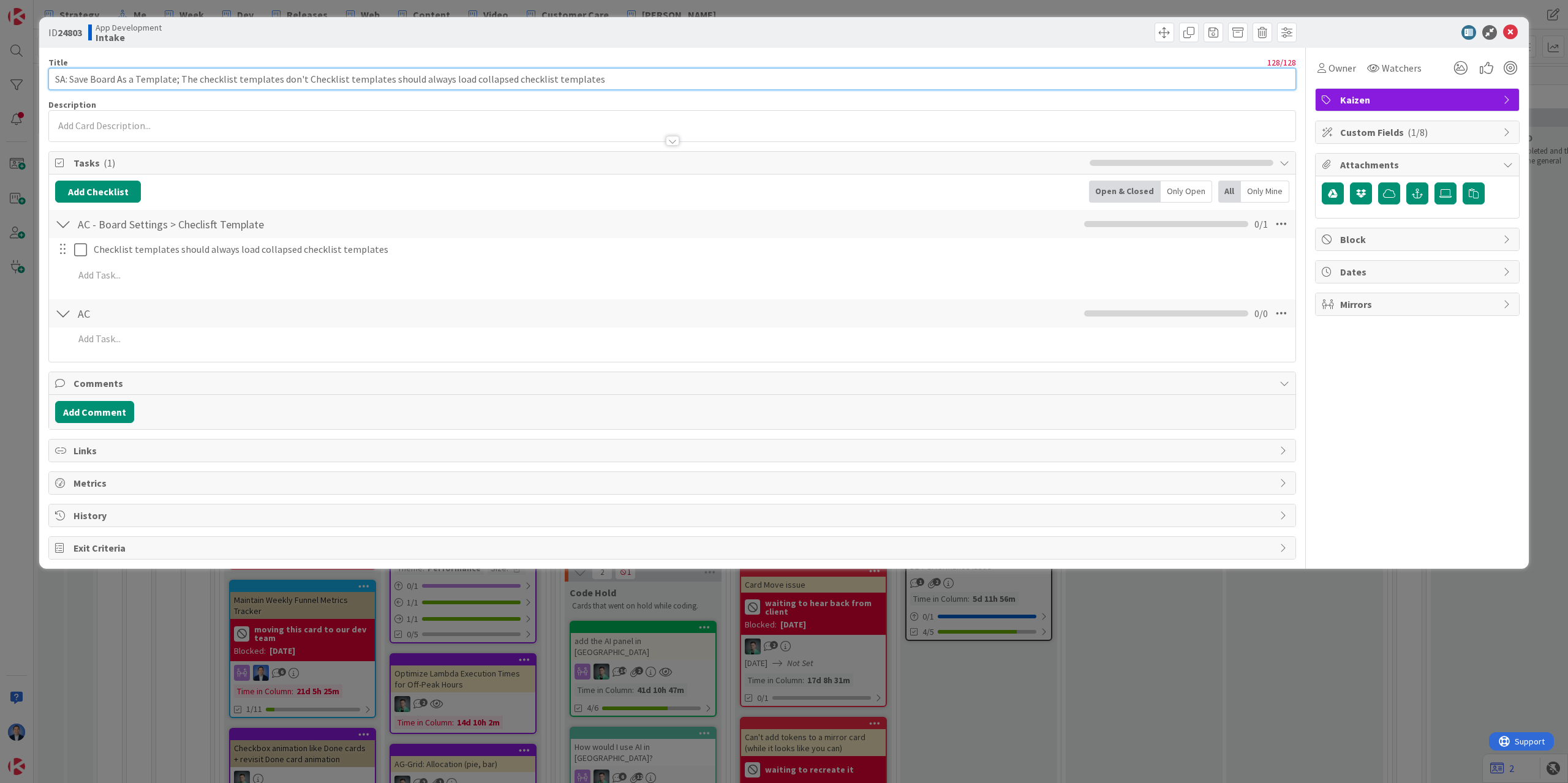
drag, startPoint x: 392, startPoint y: 85, endPoint x: 669, endPoint y: 90, distance: 277.0
click at [669, 90] on input "SA: Save Board As a Template; The checklist templates don't Checklist templates…" at bounding box center [673, 79] width 1248 height 22
drag, startPoint x: 300, startPoint y: 78, endPoint x: 490, endPoint y: 83, distance: 190.1
click at [490, 83] on input "SA: Save Board As a Template; The checklist templates don't Checklist templates" at bounding box center [673, 79] width 1248 height 22
click at [1409, 99] on span "Kaizen" at bounding box center [1418, 100] width 157 height 15
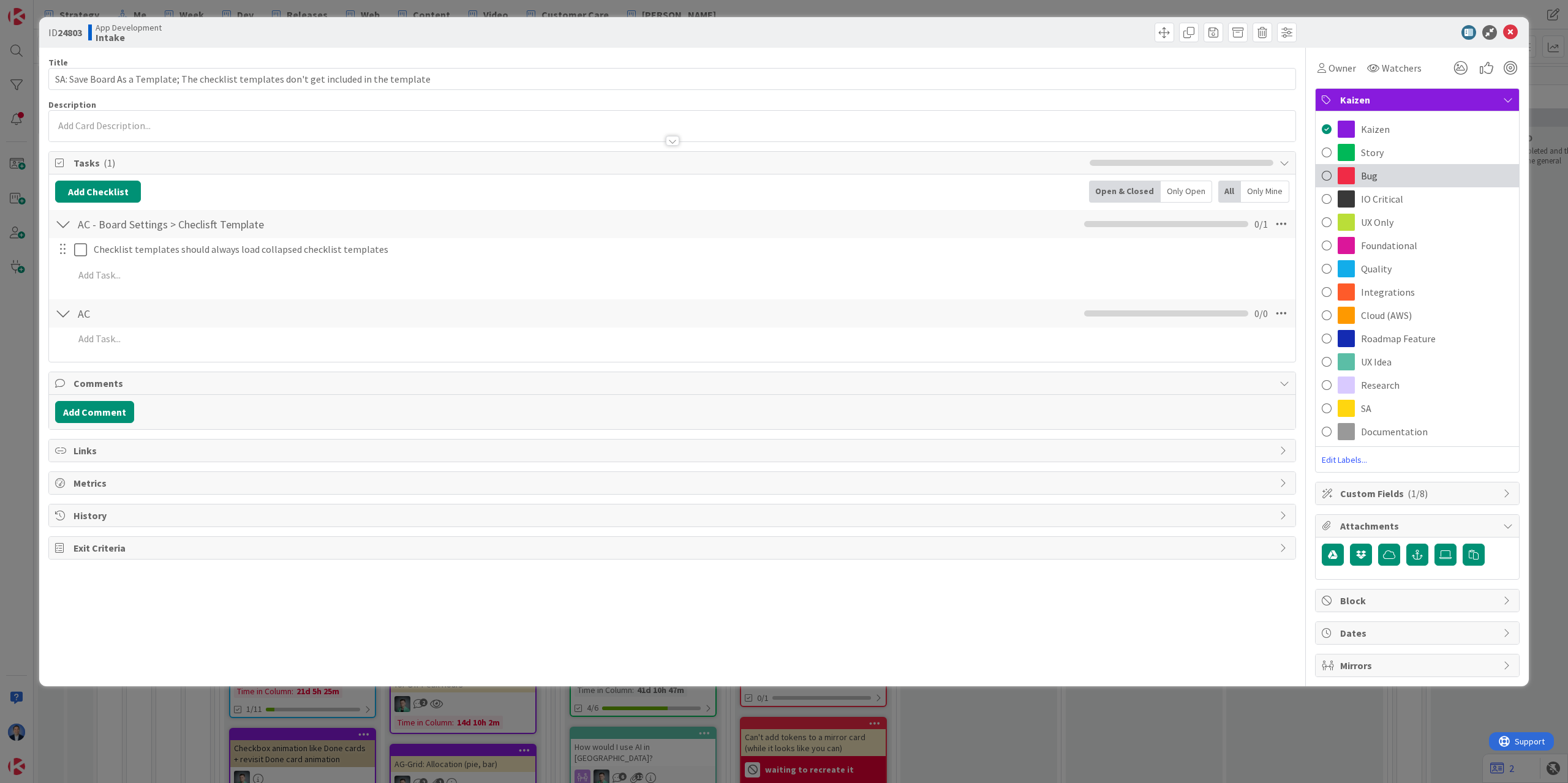
click at [1398, 178] on div "Bug" at bounding box center [1418, 175] width 204 height 23
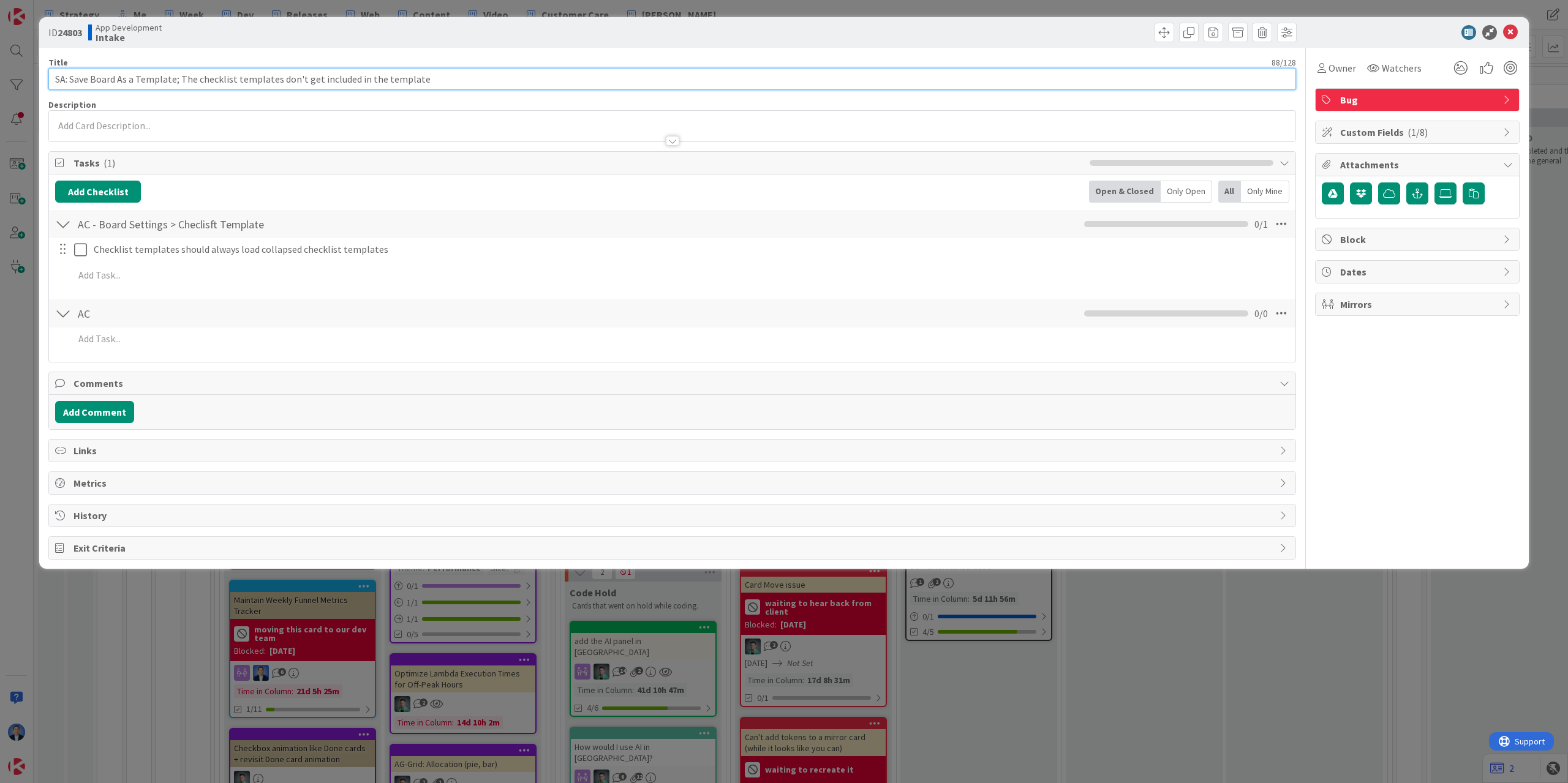
click at [436, 76] on input "SA: Save Board As a Template; The checklist templates don't get included in the…" at bounding box center [673, 79] width 1248 height 22
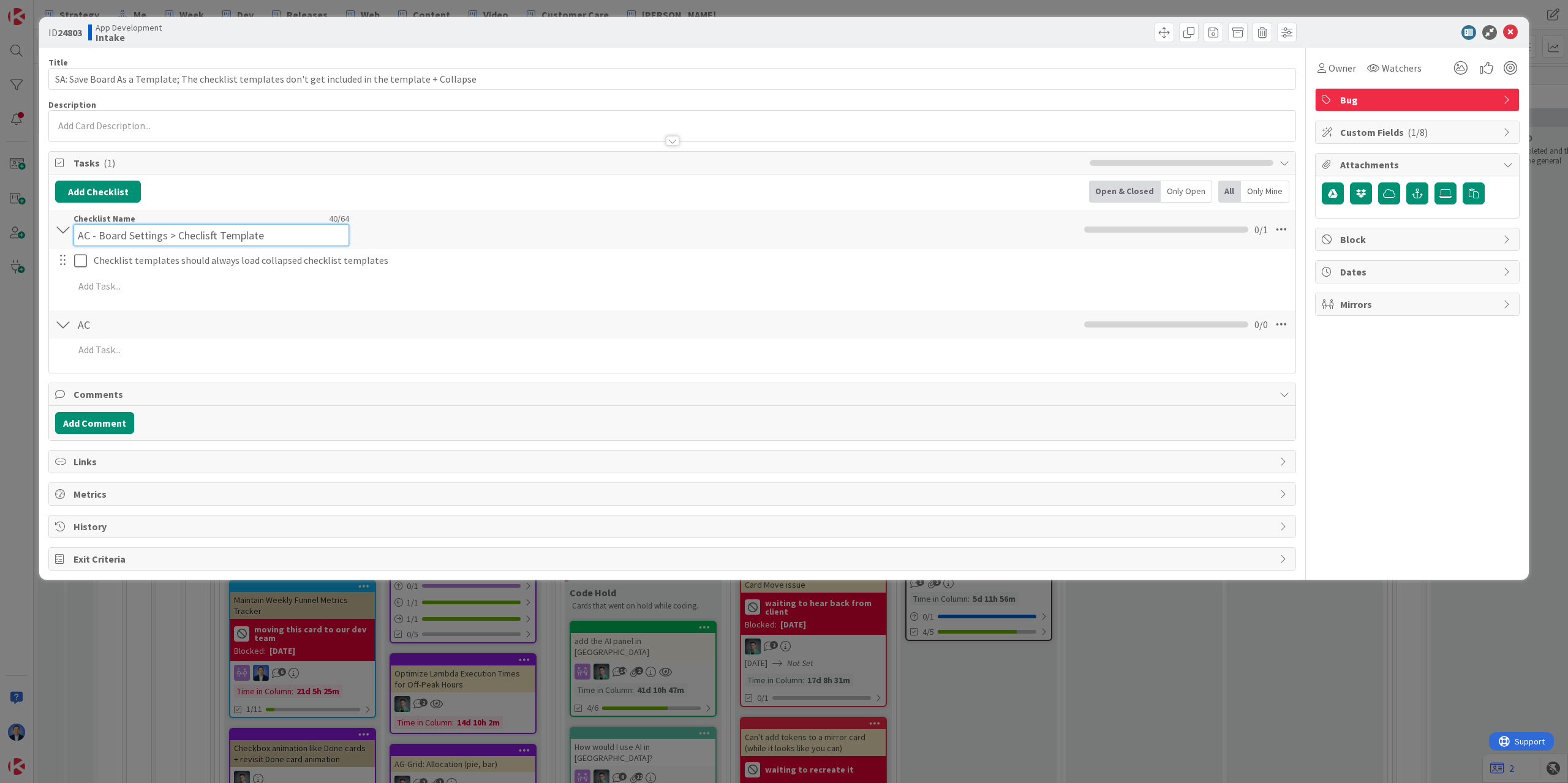
click at [212, 226] on input "AC - Board Settings > Checlisft Template" at bounding box center [211, 235] width 276 height 22
click at [199, 235] on input "AC - Board Settings > Checlist Template" at bounding box center [211, 235] width 276 height 22
click at [195, 236] on input "AC - Board Settings > Checklist Template" at bounding box center [211, 235] width 276 height 22
drag, startPoint x: 195, startPoint y: 236, endPoint x: 254, endPoint y: 233, distance: 59.1
click at [251, 235] on input "AC - Board Settings > Checklist Template" at bounding box center [211, 235] width 276 height 22
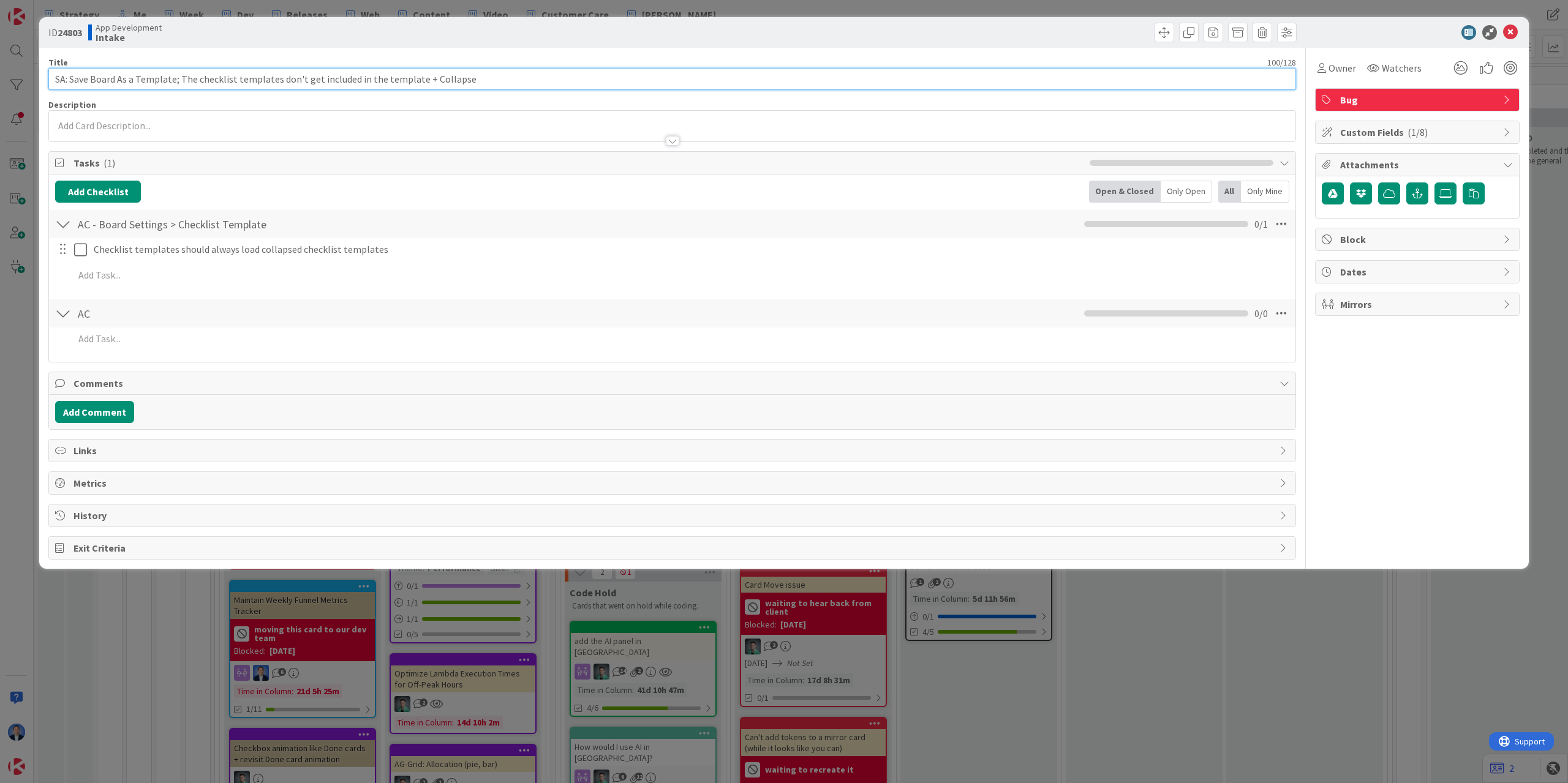
click at [515, 73] on input "SA: Save Board As a Template; The checklist templates don't get included in the…" at bounding box center [673, 79] width 1248 height 22
paste input "Checklist Template"
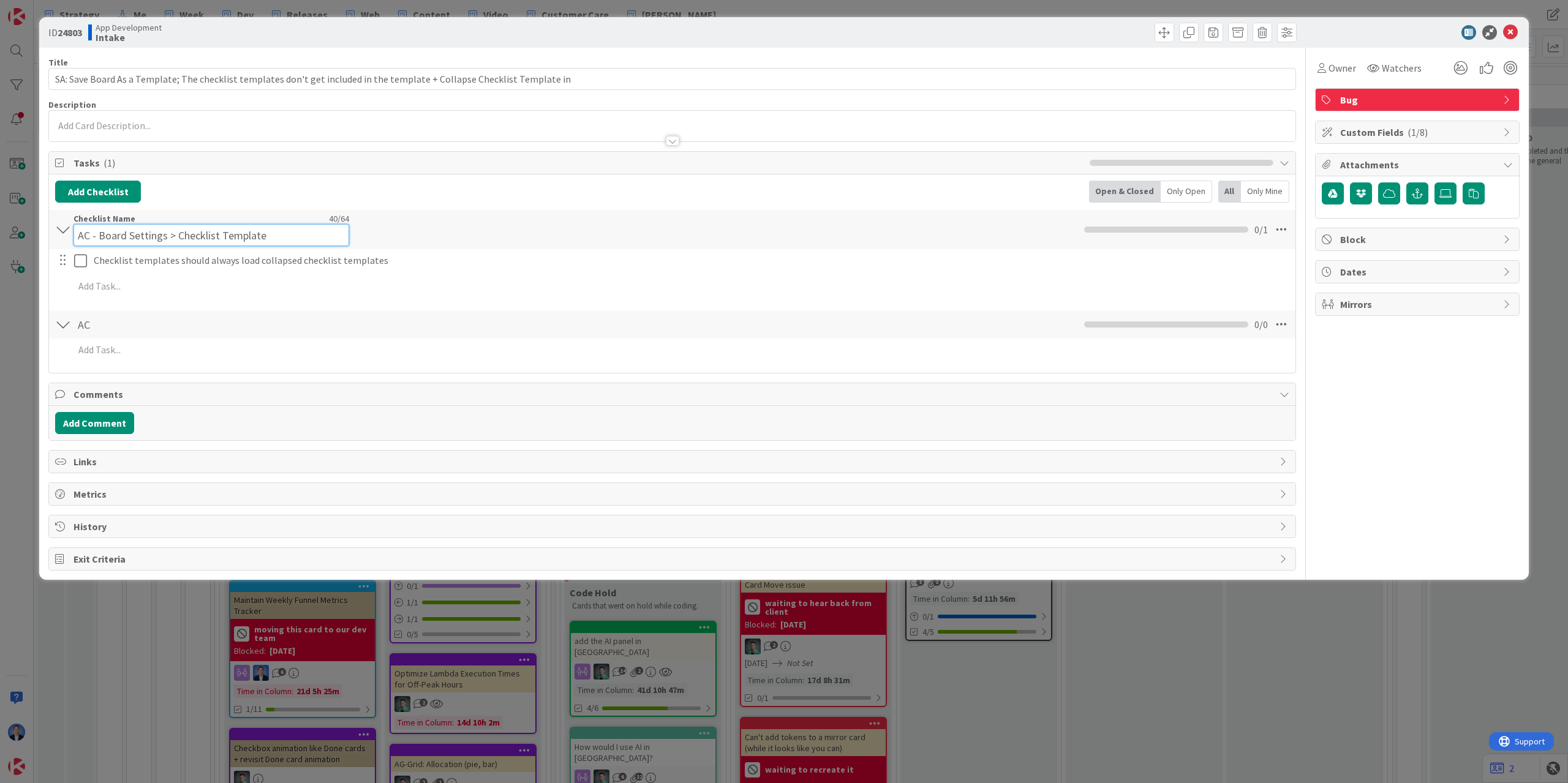
click at [114, 228] on input "AC - Board Settings > Checklist Template" at bounding box center [211, 235] width 276 height 22
drag, startPoint x: 114, startPoint y: 228, endPoint x: 164, endPoint y: 231, distance: 50.1
click at [164, 231] on input "AC - Board Settings > Checklist Template" at bounding box center [211, 235] width 276 height 22
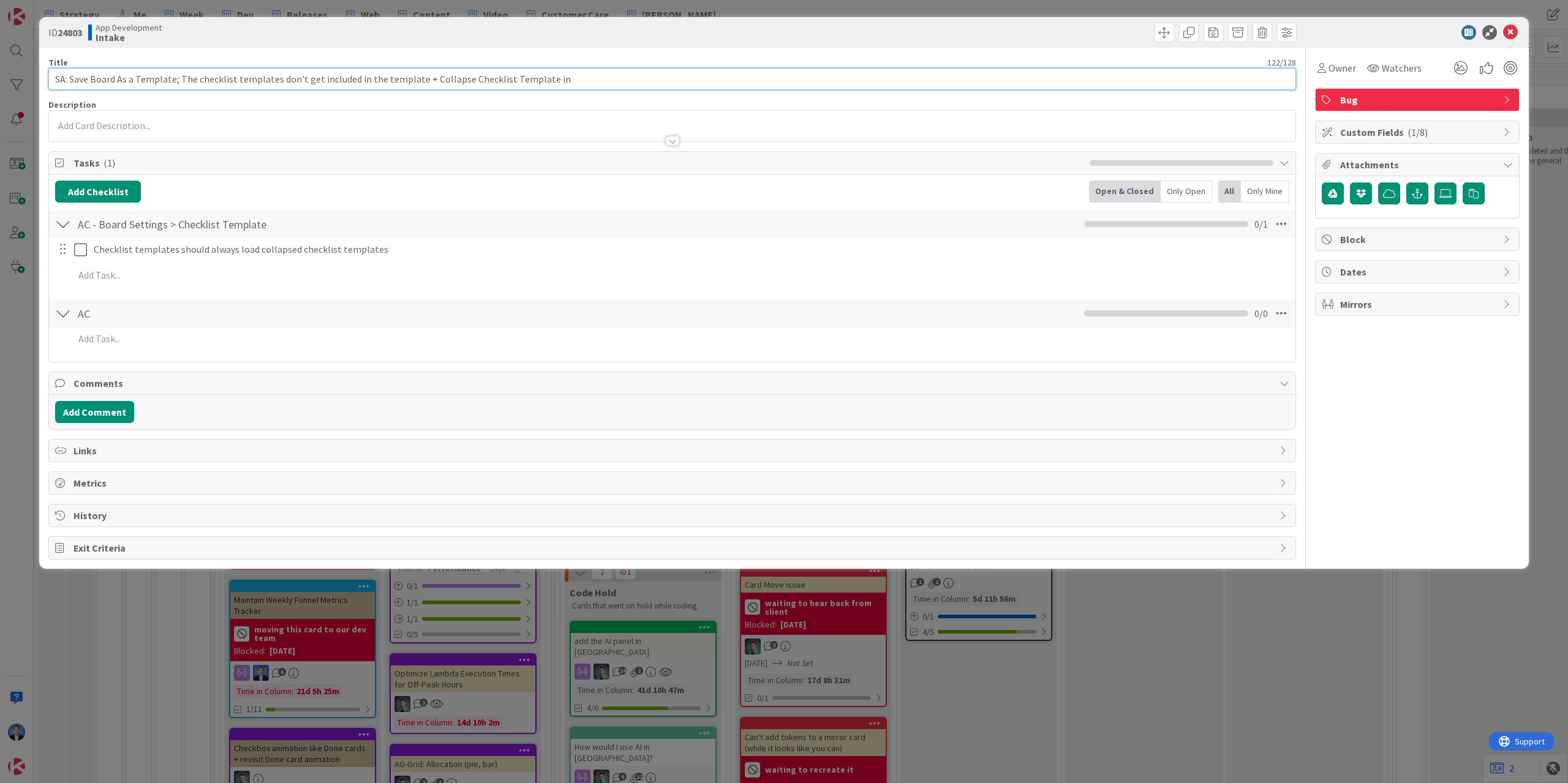
click at [603, 77] on input "SA: Save Board As a Template; The checklist templates don't get included in the…" at bounding box center [673, 79] width 1248 height 22
paste input "Board"
click at [566, 81] on input "SA: Save Board As a Template; The checklist templates don't get included in the…" at bounding box center [673, 79] width 1248 height 22
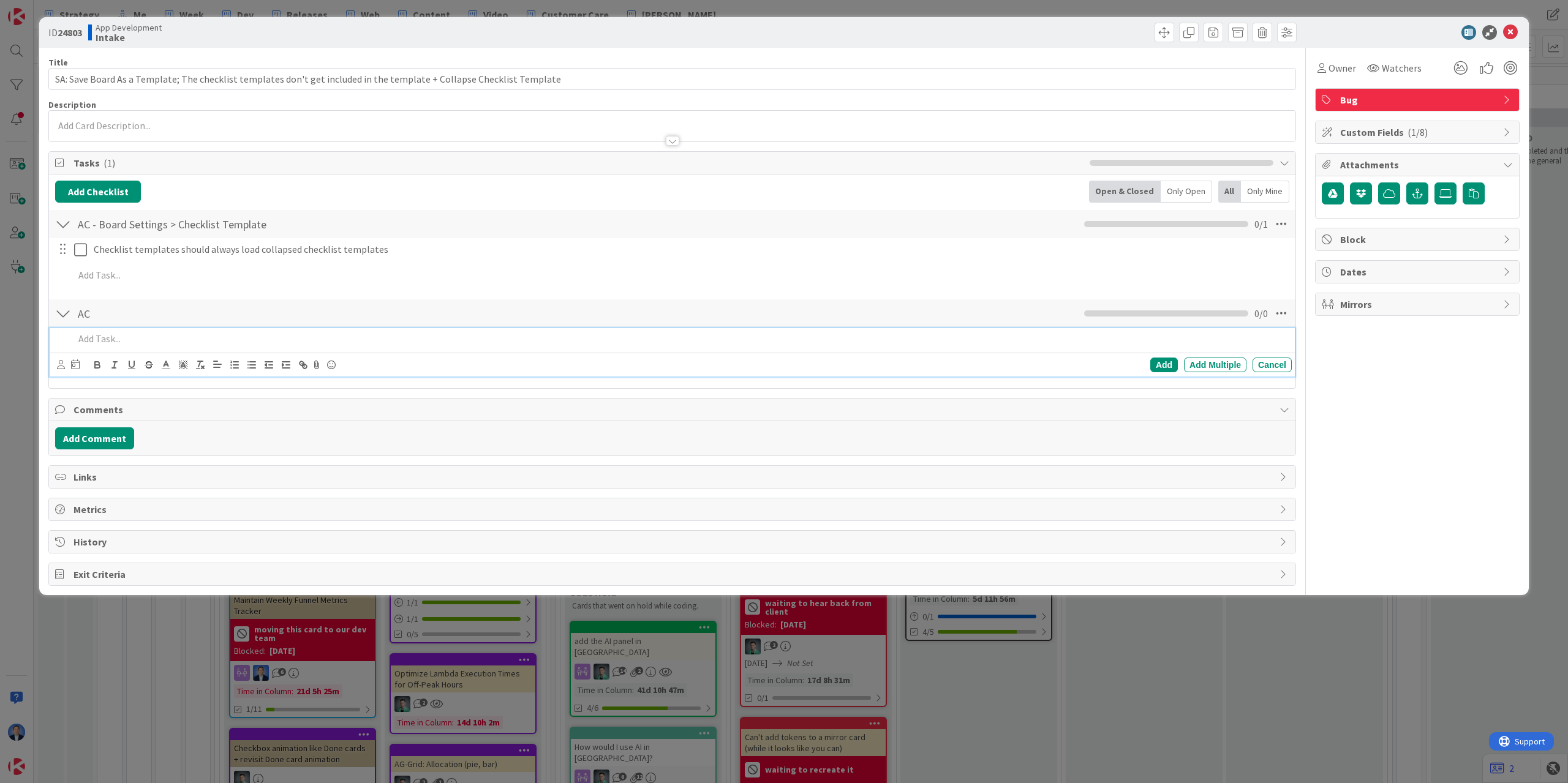
click at [175, 337] on p at bounding box center [680, 339] width 1213 height 14
click at [79, 80] on input "SA: Save Board As a Template; The checklist templates don't get included in the…" at bounding box center [673, 79] width 1248 height 22
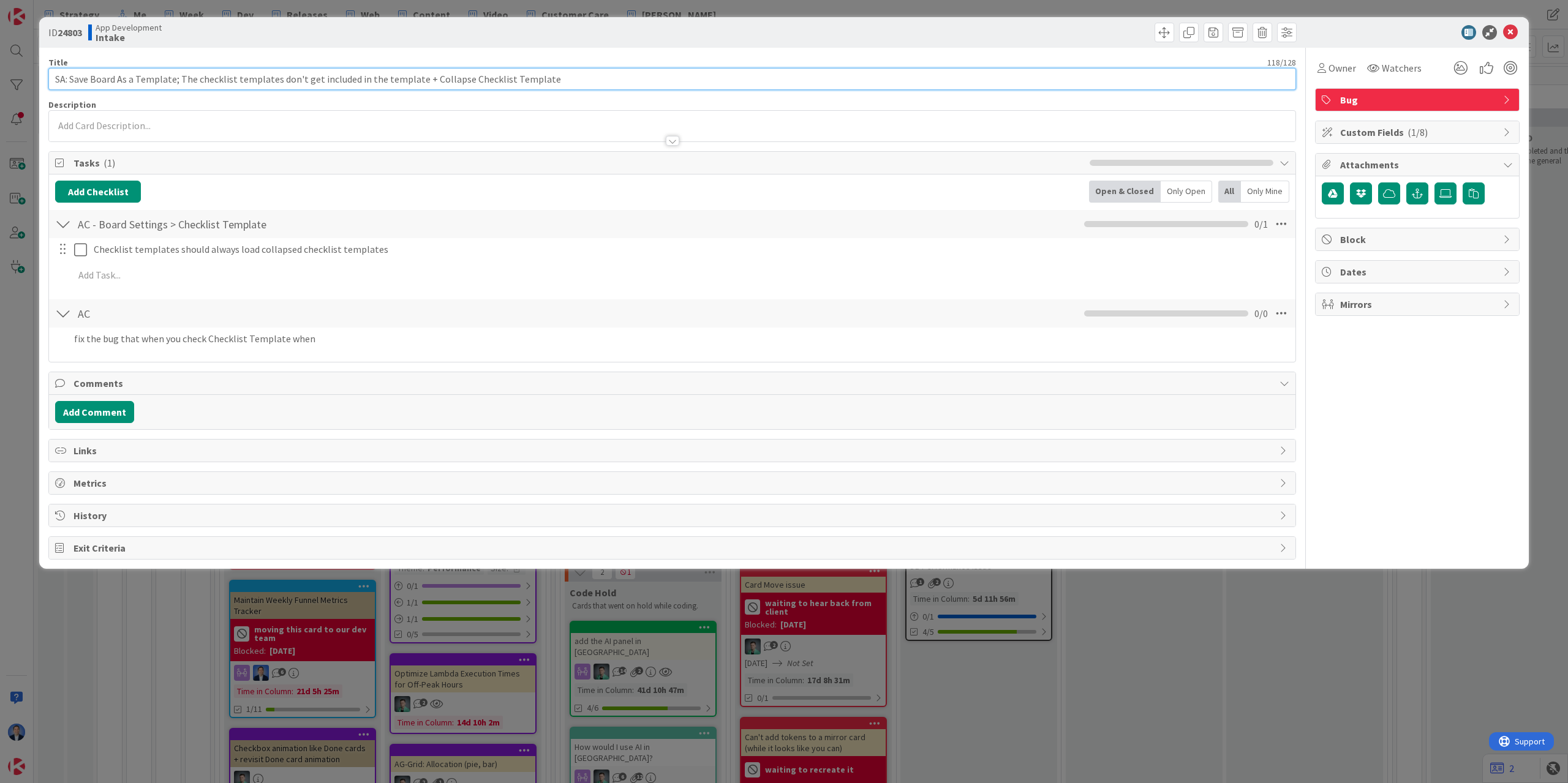
drag, startPoint x: 79, startPoint y: 80, endPoint x: 159, endPoint y: 82, distance: 80.0
click at [159, 82] on input "SA: Save Board As a Template; The checklist templates don't get included in the…" at bounding box center [673, 79] width 1248 height 22
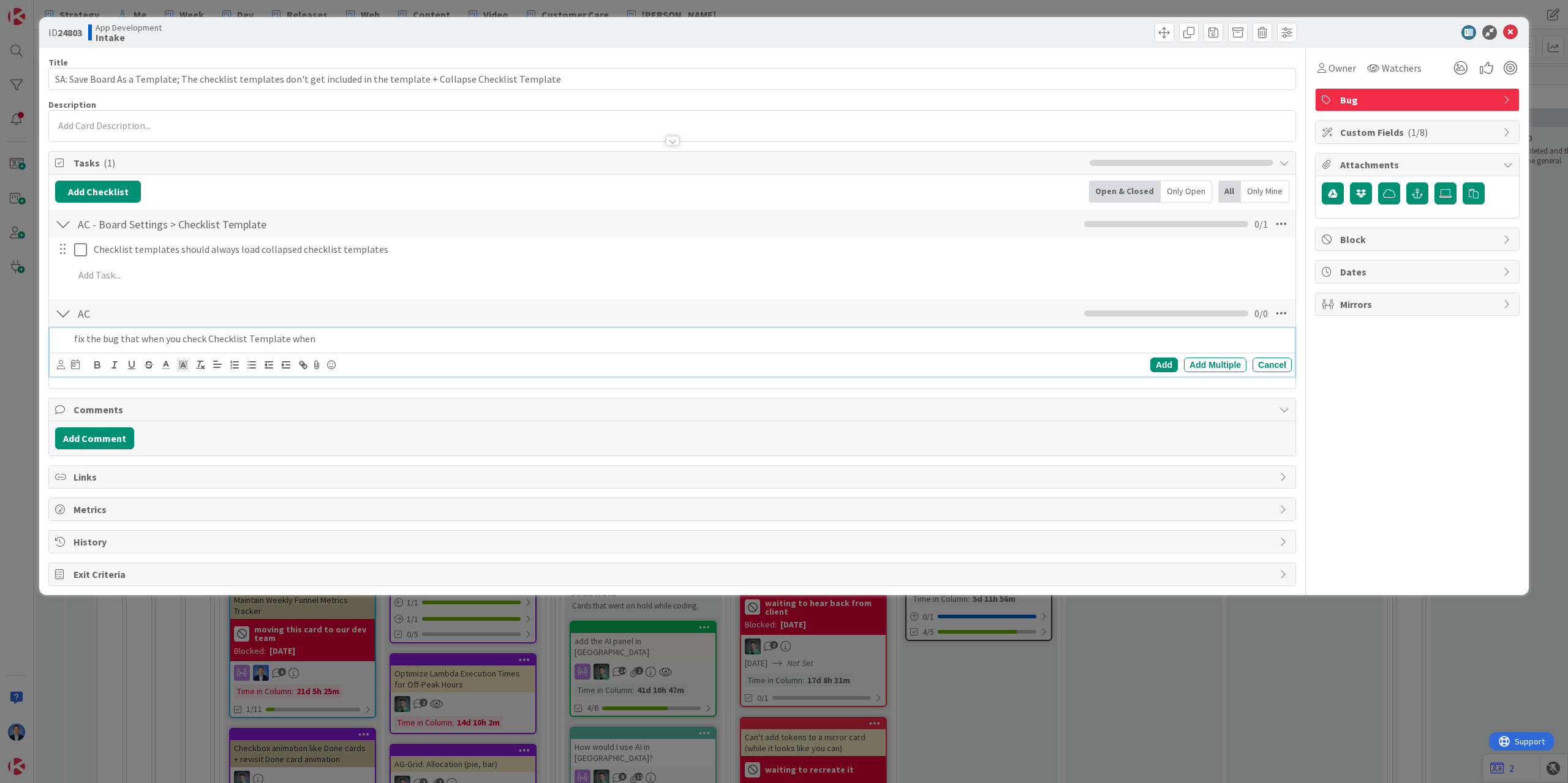
click at [333, 341] on p "fix the bug that when you check Checklist Template when" at bounding box center [680, 339] width 1213 height 14
click at [231, 343] on p "fix the bug that when you check Checklist Template when Save Board As a Templat…" at bounding box center [680, 339] width 1213 height 14
drag, startPoint x: 231, startPoint y: 343, endPoint x: 278, endPoint y: 340, distance: 47.1
click at [258, 342] on p "fix the bug that when you check Checklist Template when Save Board As a Templat…" at bounding box center [680, 339] width 1213 height 14
copy p "Checklist Template"
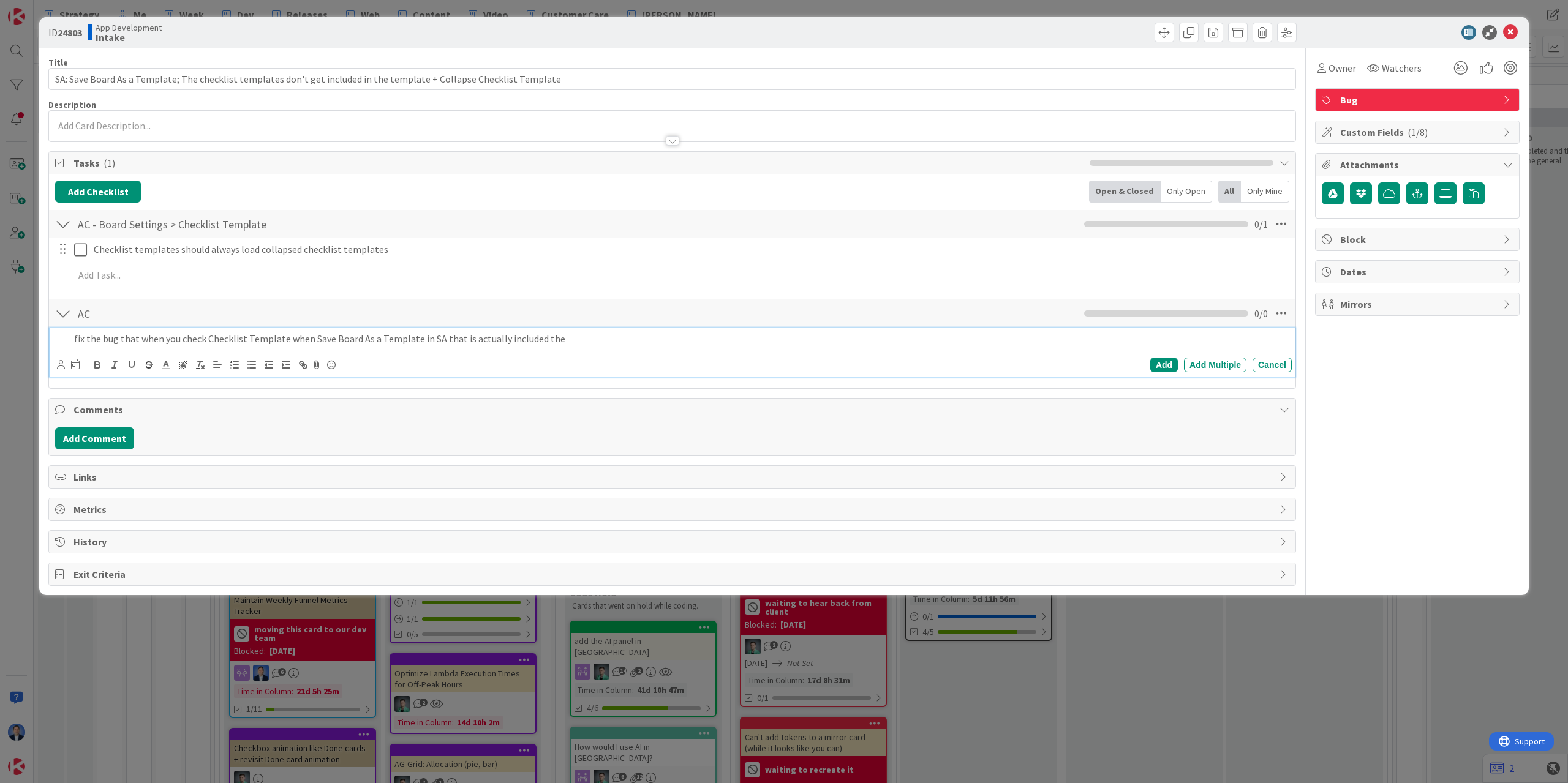
click at [563, 334] on p "fix the bug that when you check Checklist Template when Save Board As a Templat…" at bounding box center [680, 339] width 1213 height 14
click at [1332, 67] on span "Owner" at bounding box center [1342, 68] width 28 height 15
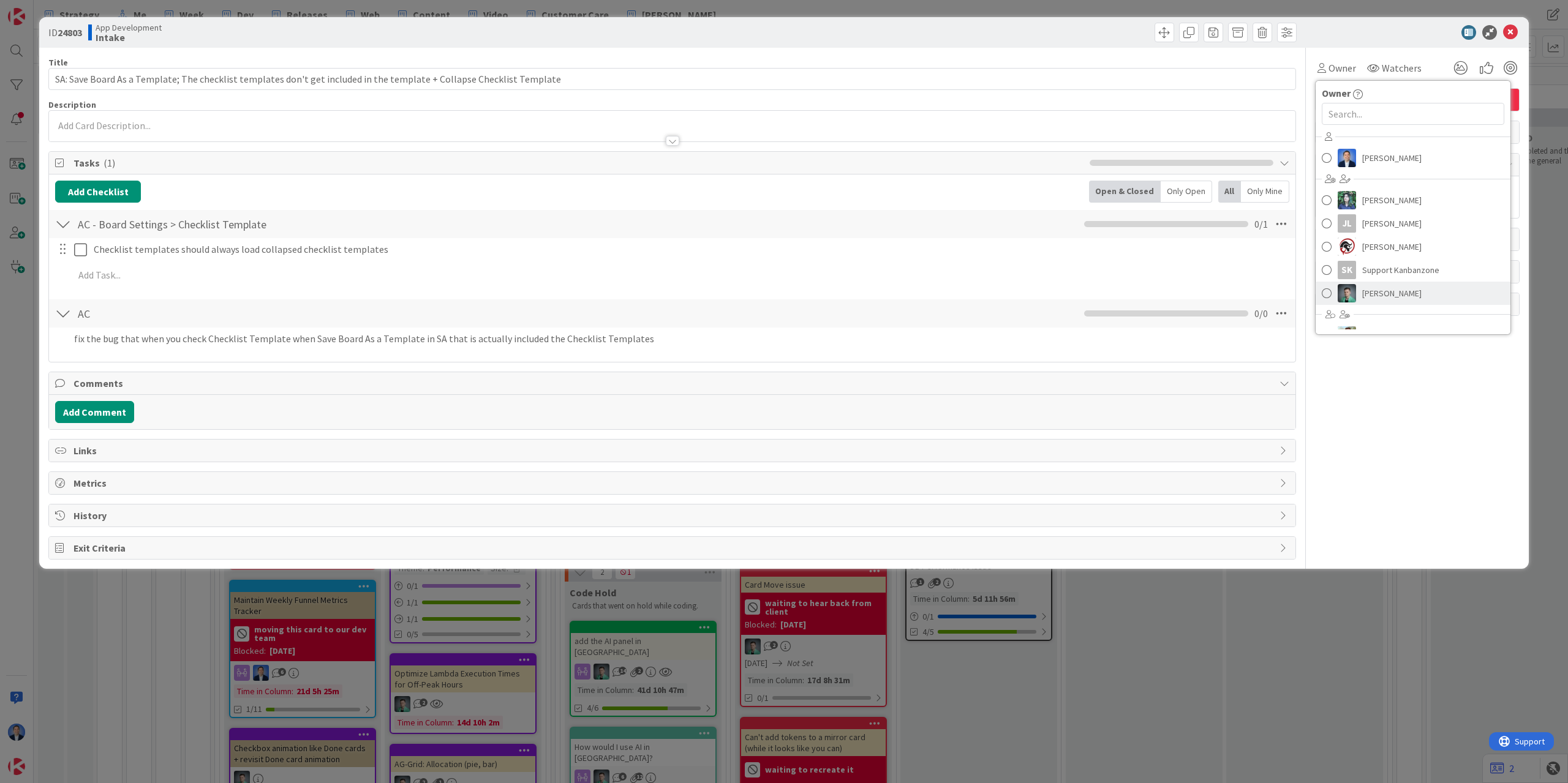
click at [1385, 292] on span "[PERSON_NAME]" at bounding box center [1391, 293] width 60 height 19
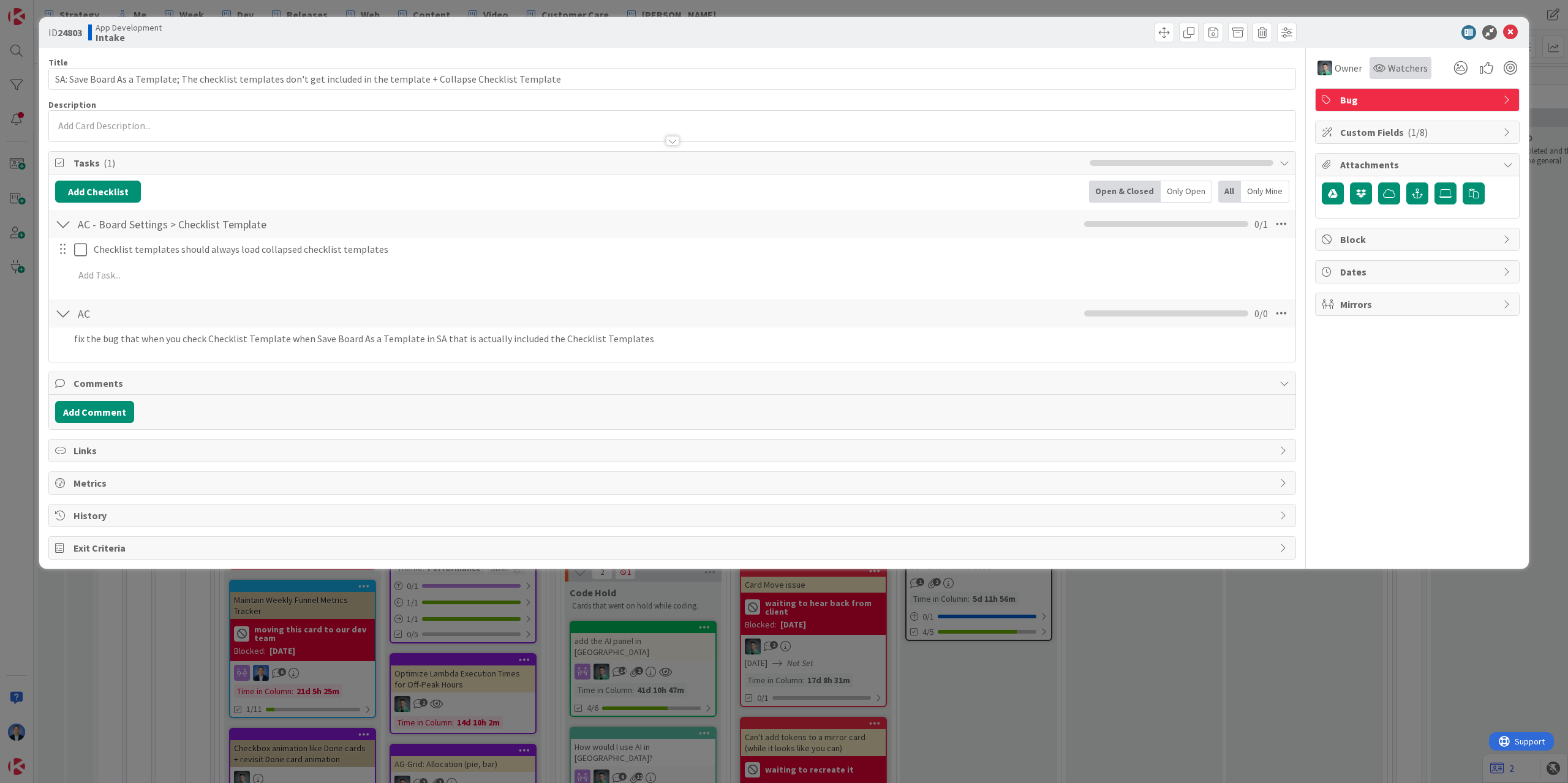
click at [1400, 59] on div "Watchers" at bounding box center [1400, 68] width 62 height 22
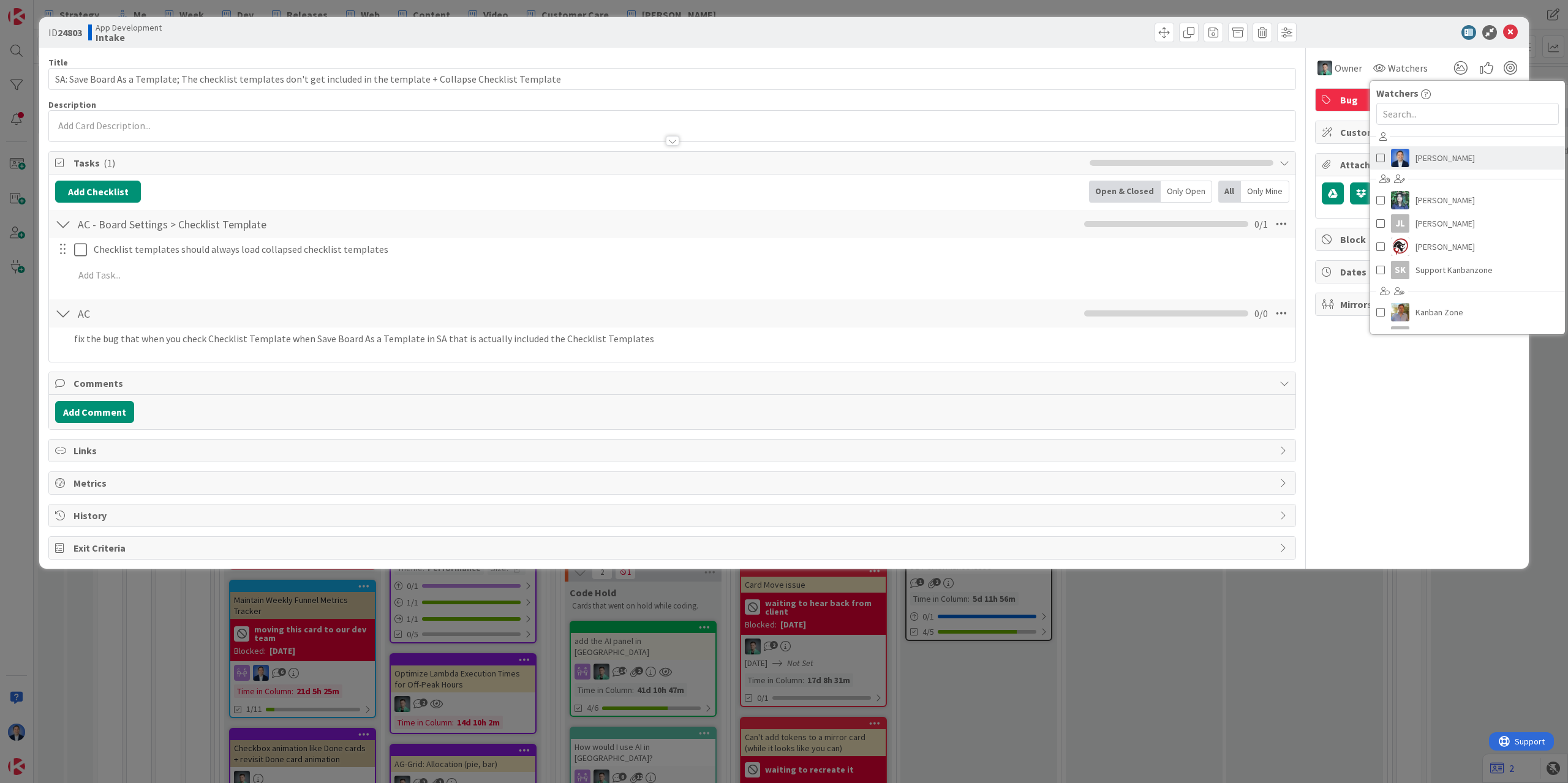
drag, startPoint x: 1416, startPoint y: 162, endPoint x: 1420, endPoint y: 152, distance: 10.8
click at [1416, 161] on span "[PERSON_NAME]" at bounding box center [1445, 158] width 60 height 19
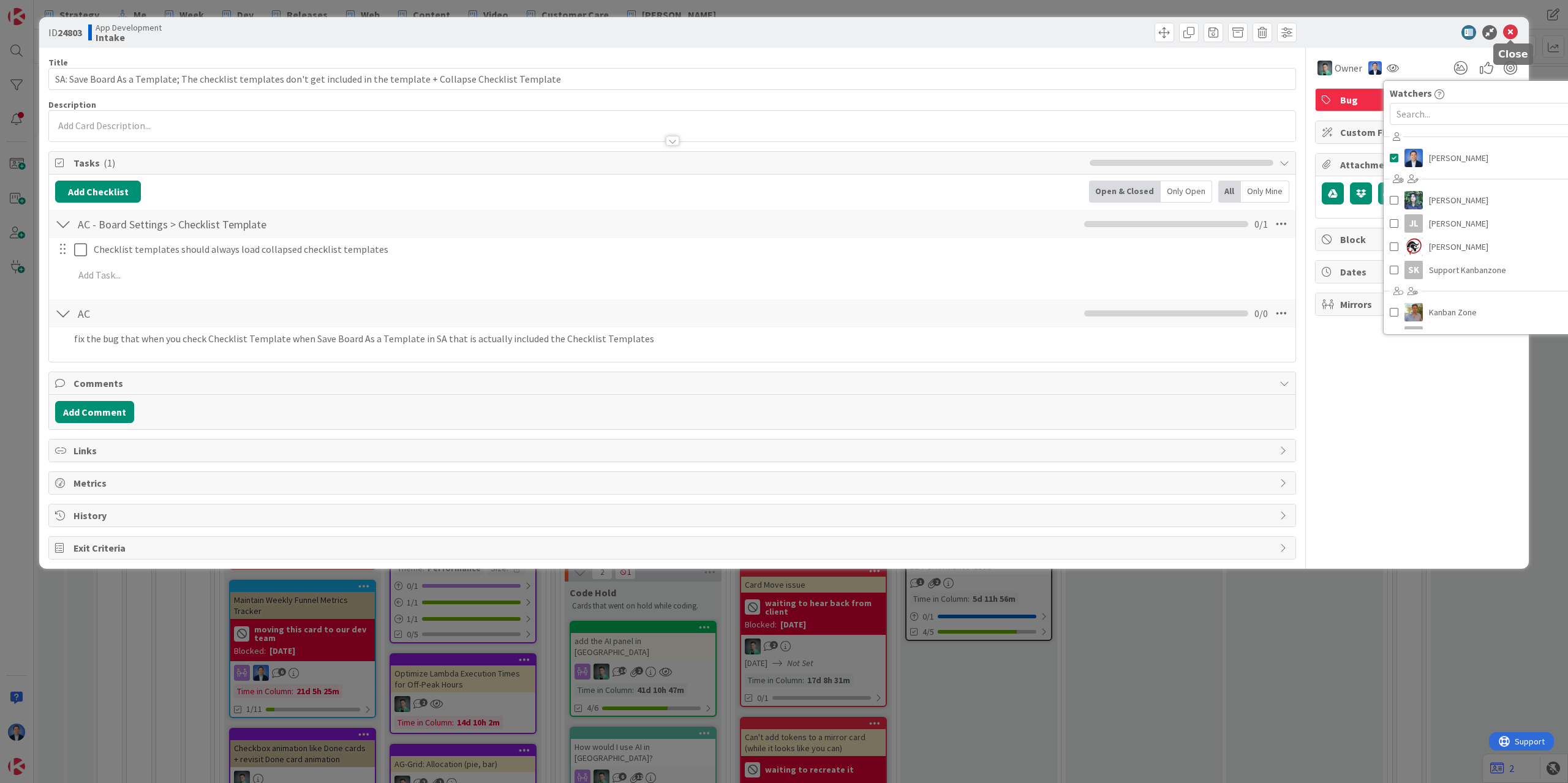
click at [1514, 35] on icon at bounding box center [1510, 32] width 15 height 15
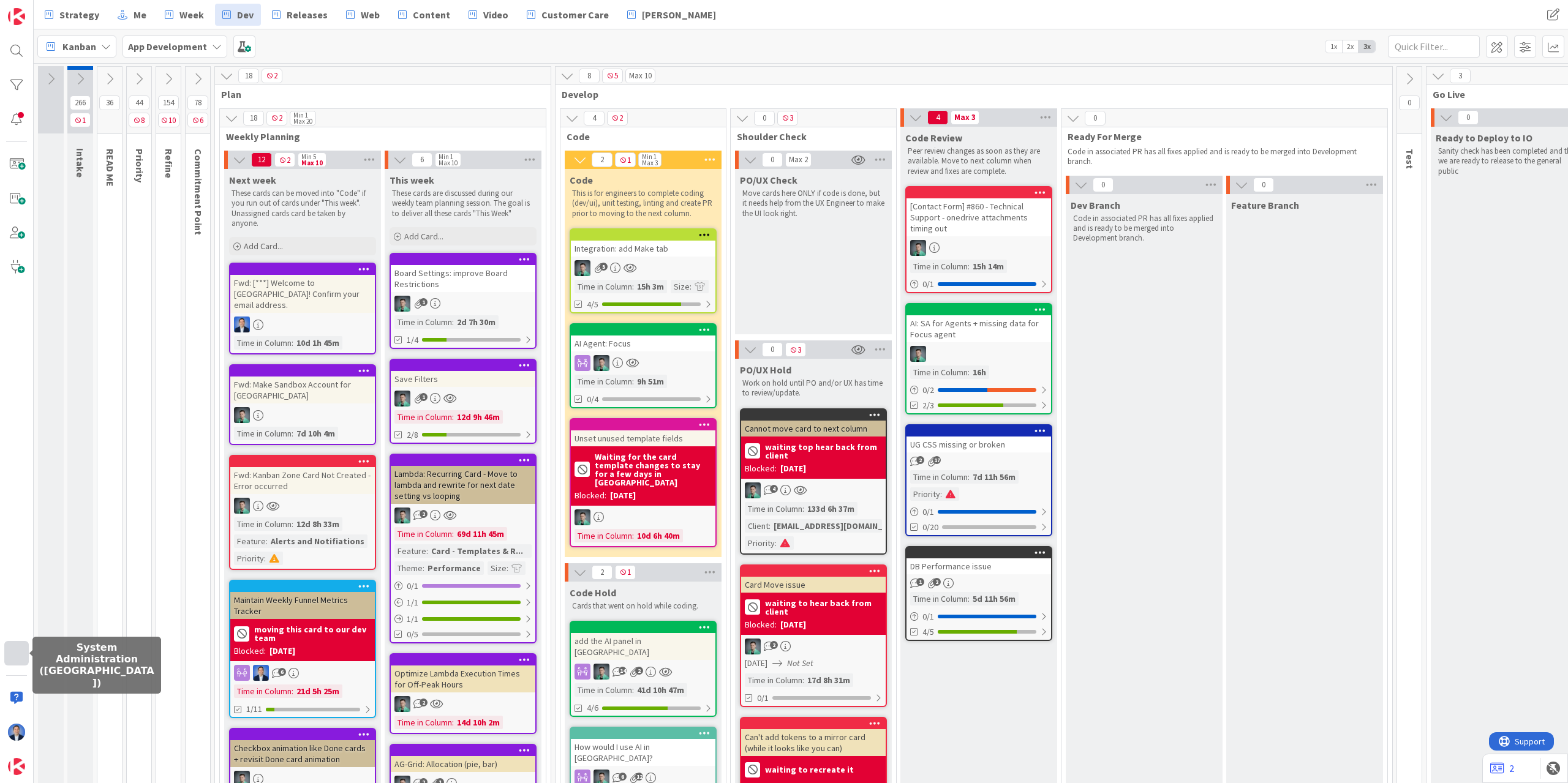
click at [15, 656] on div at bounding box center [17, 653] width 24 height 24
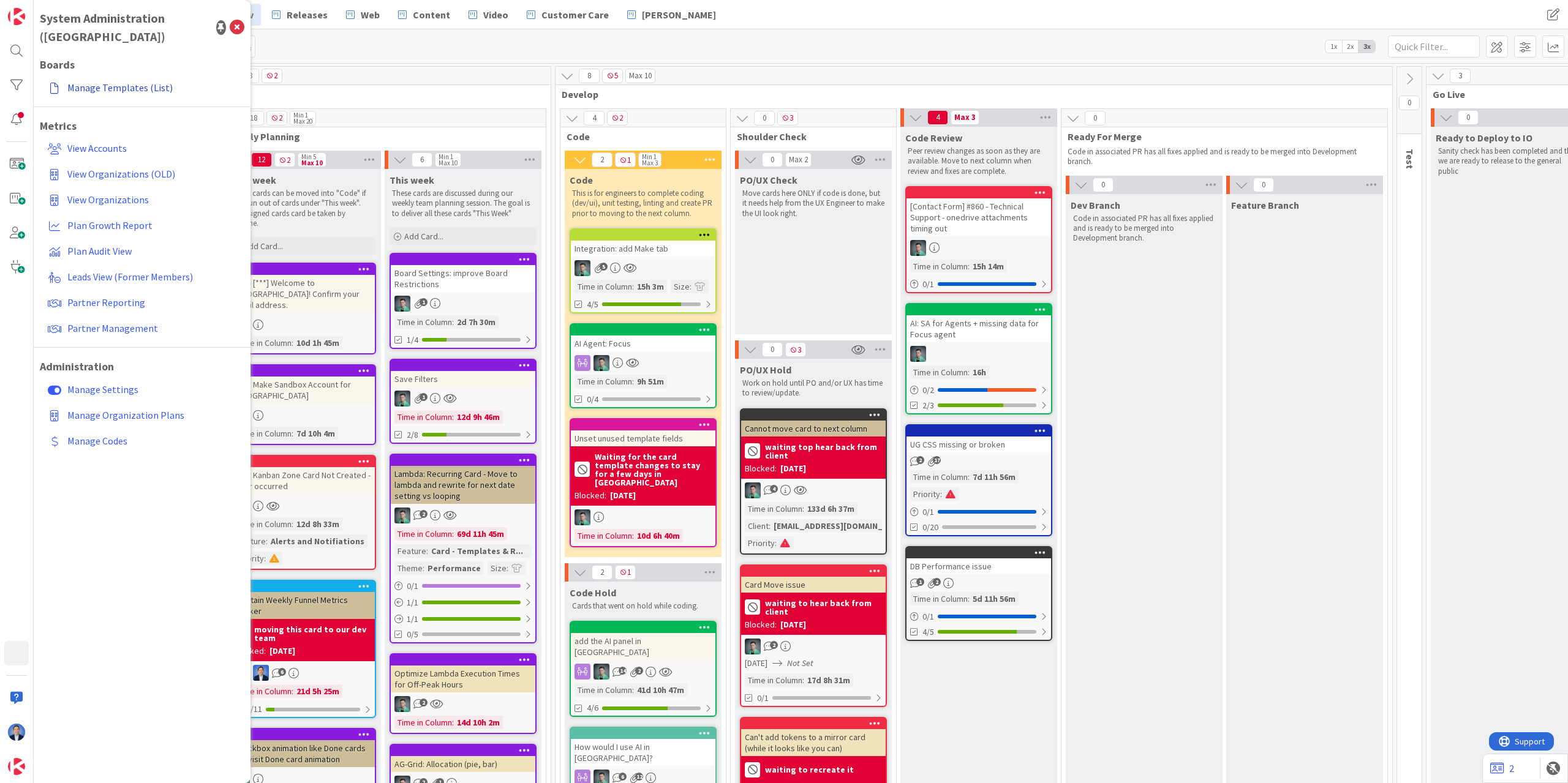
click at [136, 77] on link "Manage Templates (List)" at bounding box center [143, 88] width 202 height 22
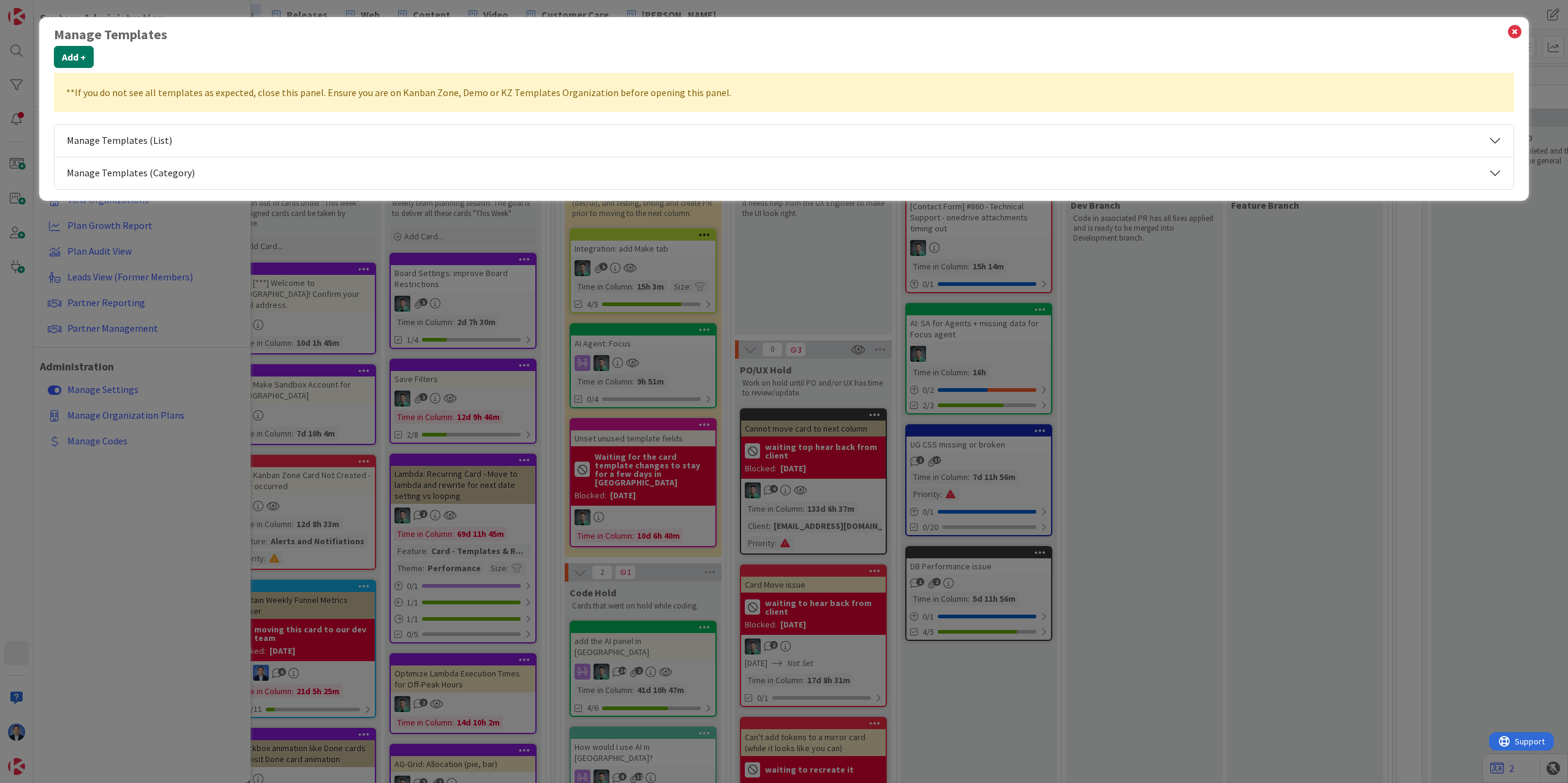
click at [83, 62] on button "Add +" at bounding box center [74, 57] width 40 height 22
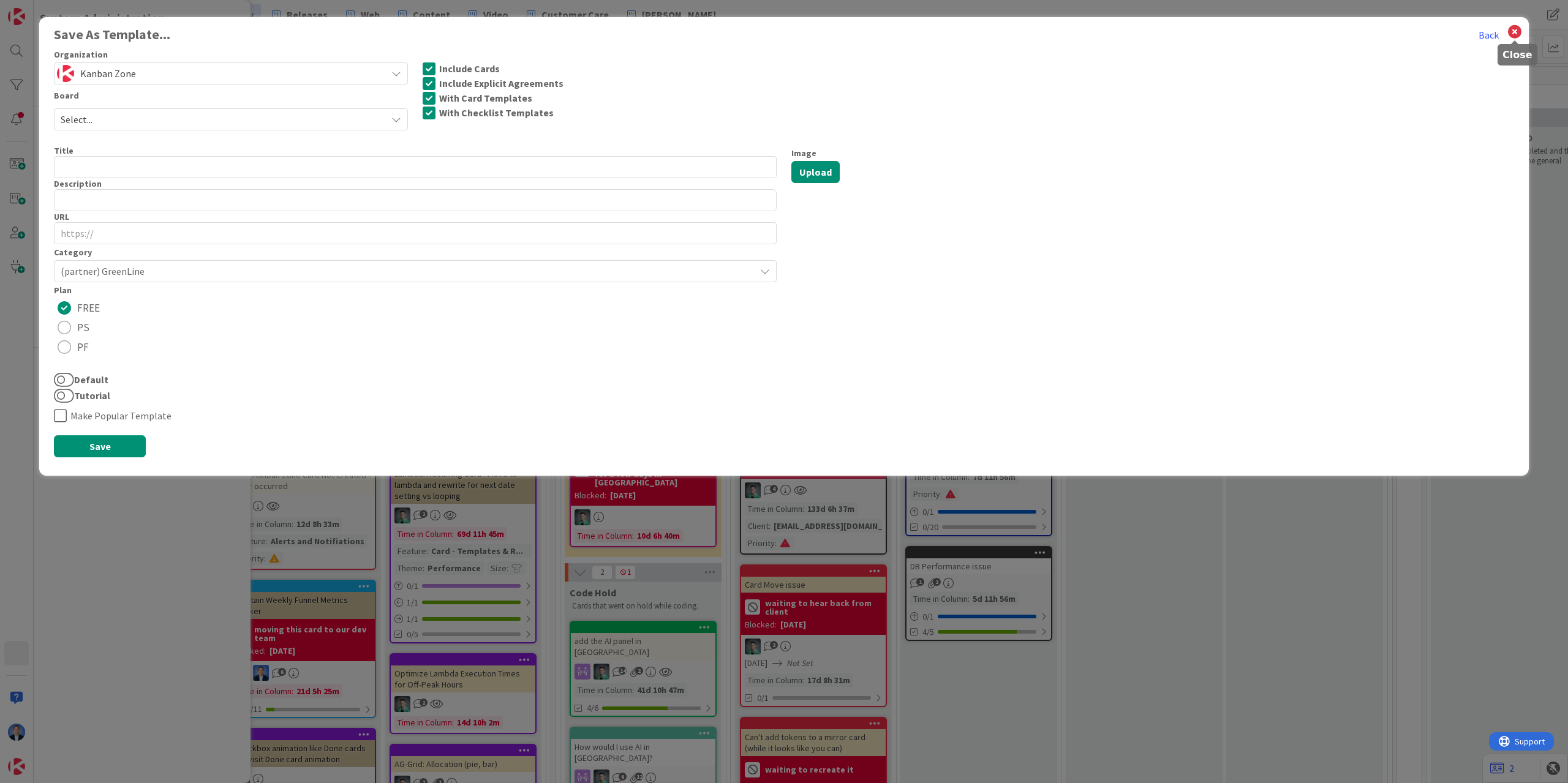
click at [1517, 32] on icon at bounding box center [1514, 31] width 16 height 17
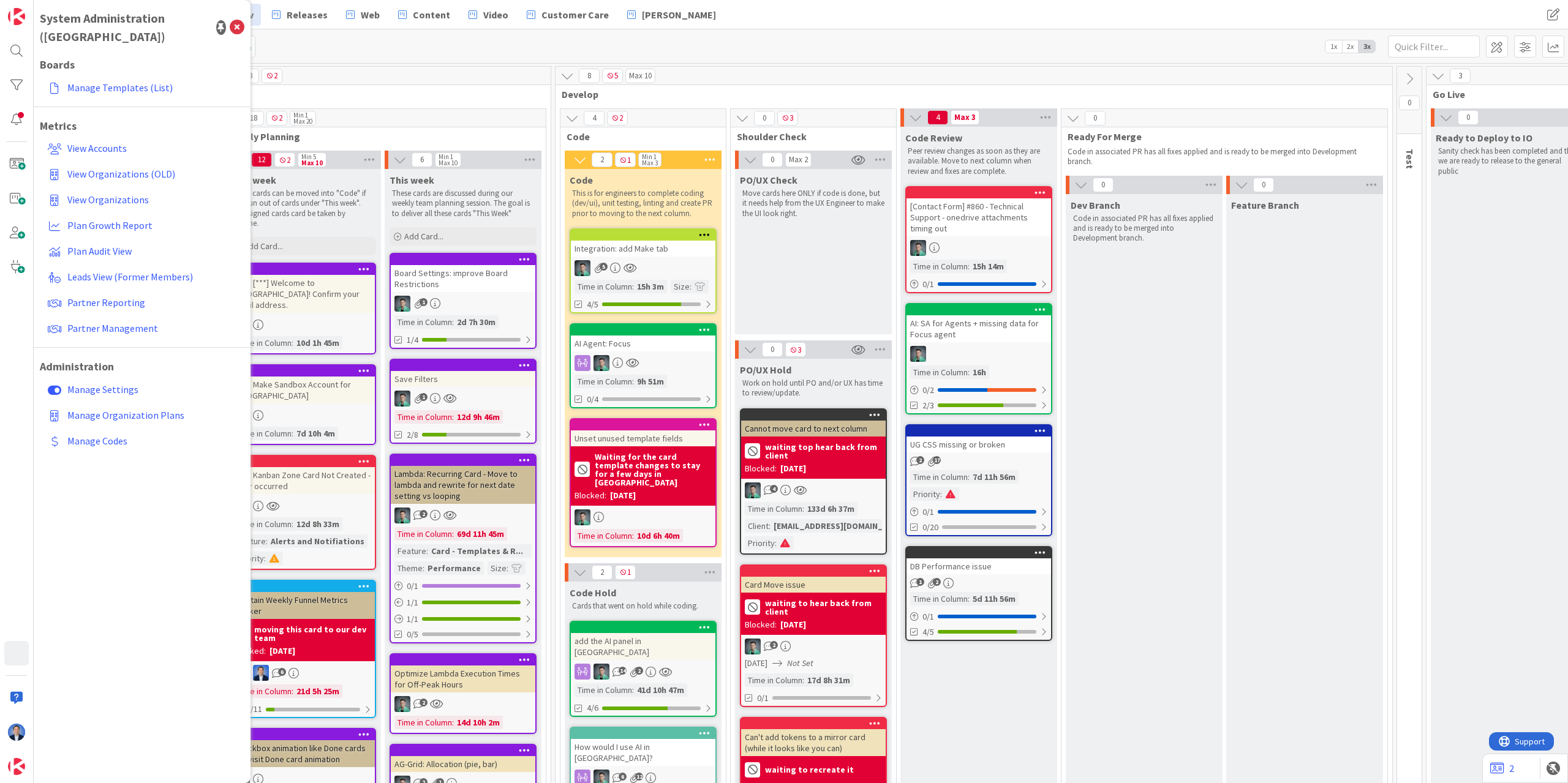
click at [410, 220] on div "These cards are discussed during our weekly team planning session. The goal is …" at bounding box center [463, 203] width 147 height 35
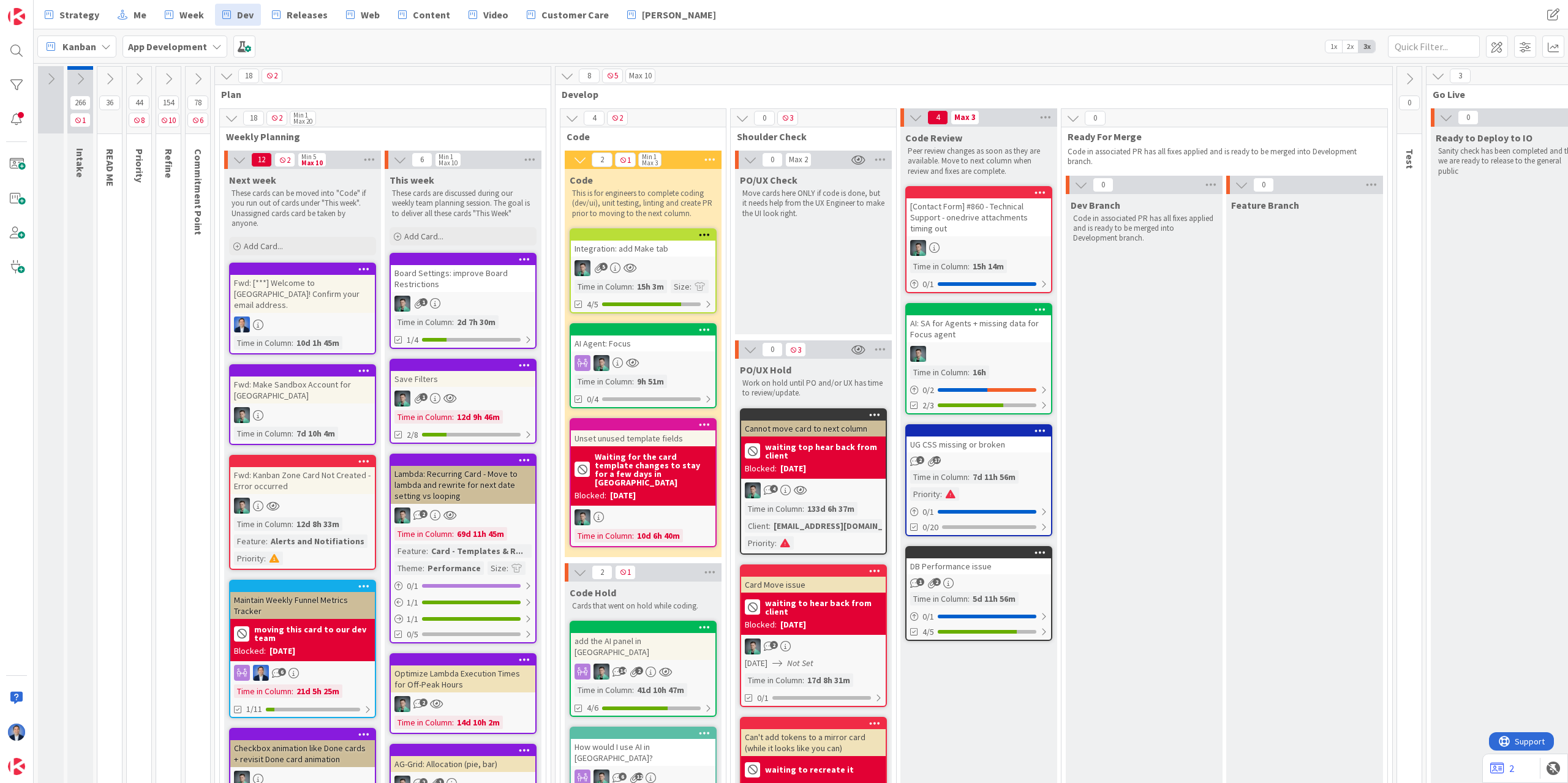
click at [79, 78] on icon at bounding box center [80, 79] width 13 height 13
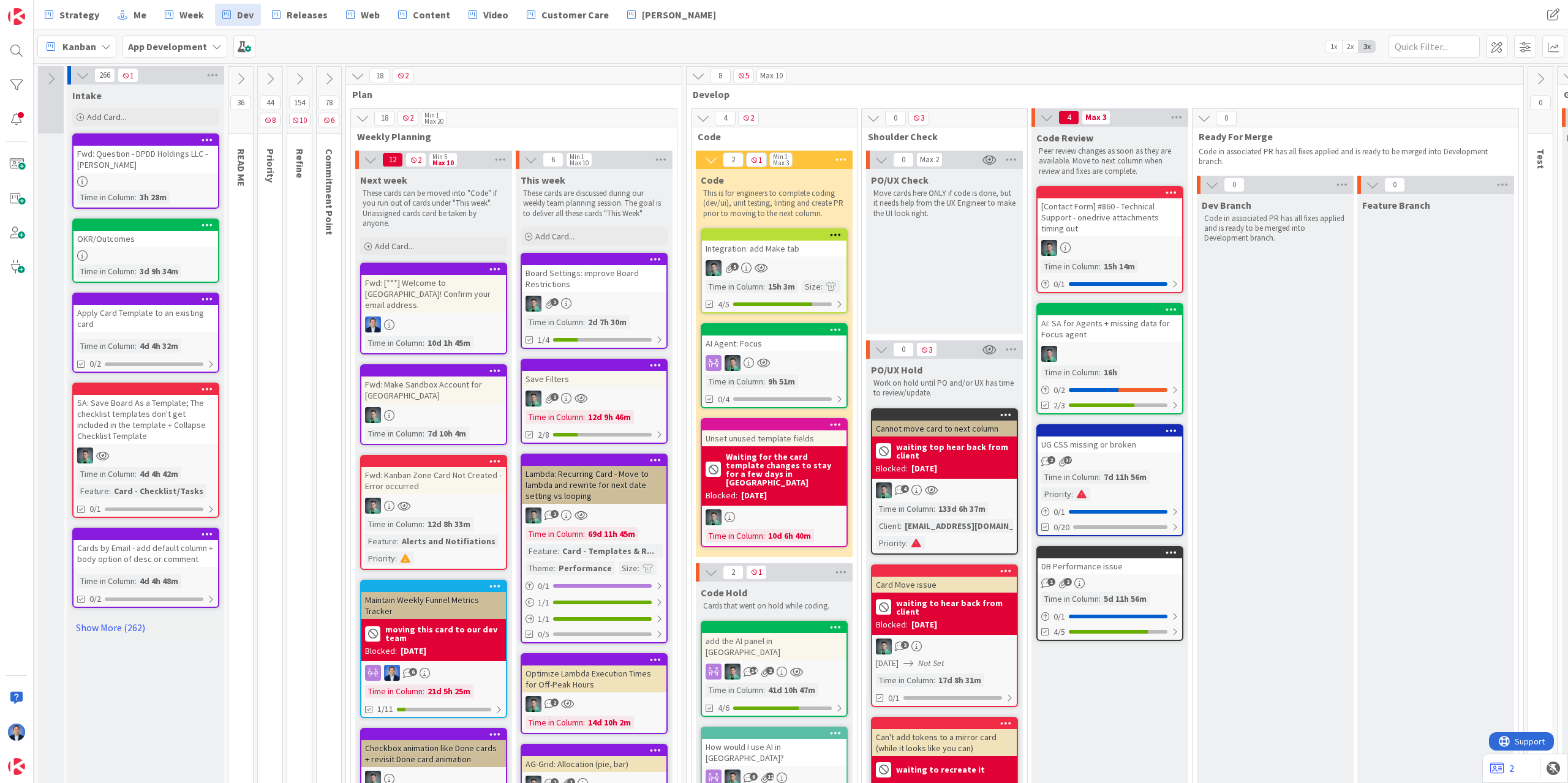
click at [79, 78] on icon at bounding box center [83, 75] width 13 height 13
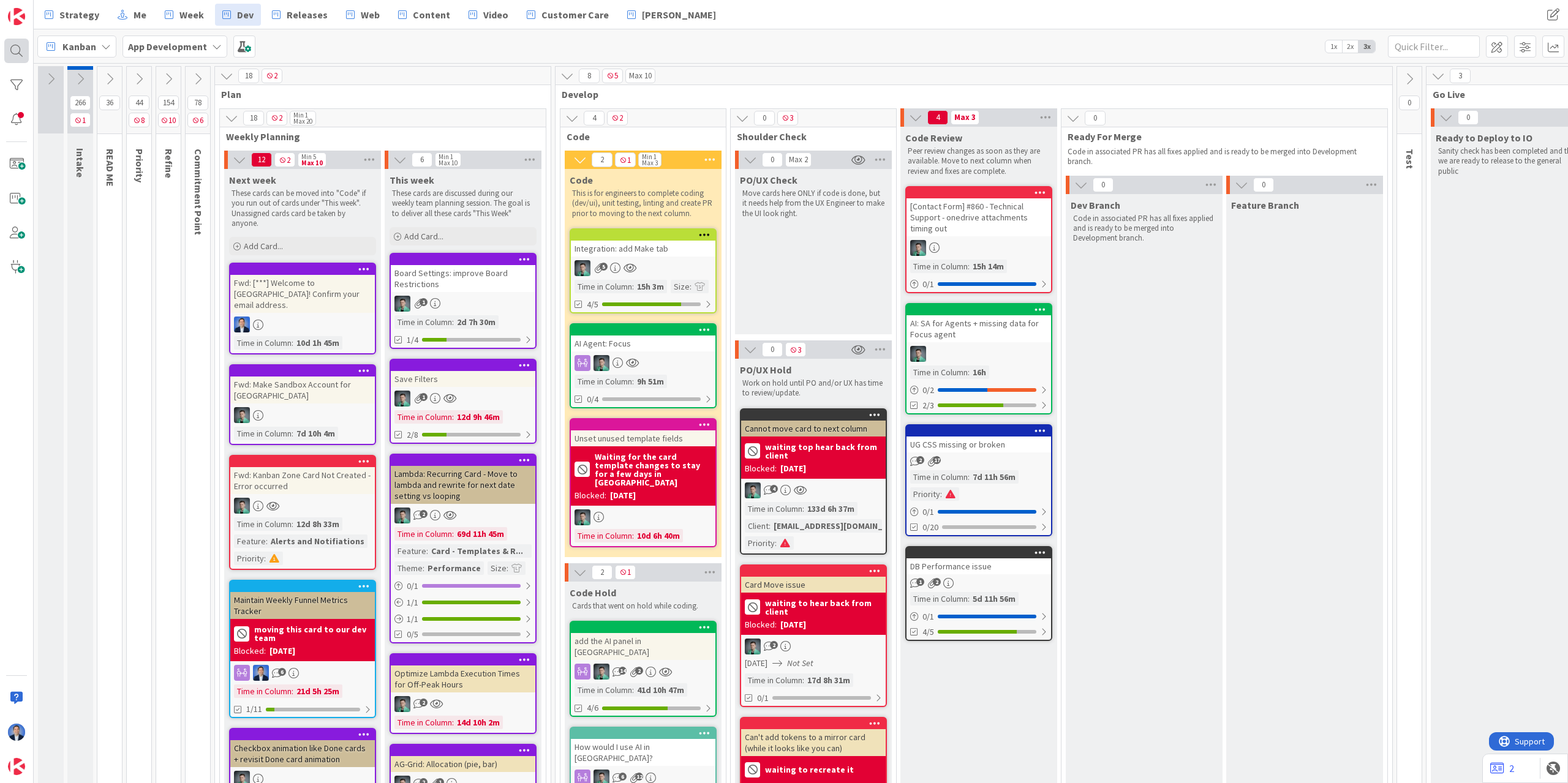
click at [21, 58] on div at bounding box center [17, 51] width 24 height 24
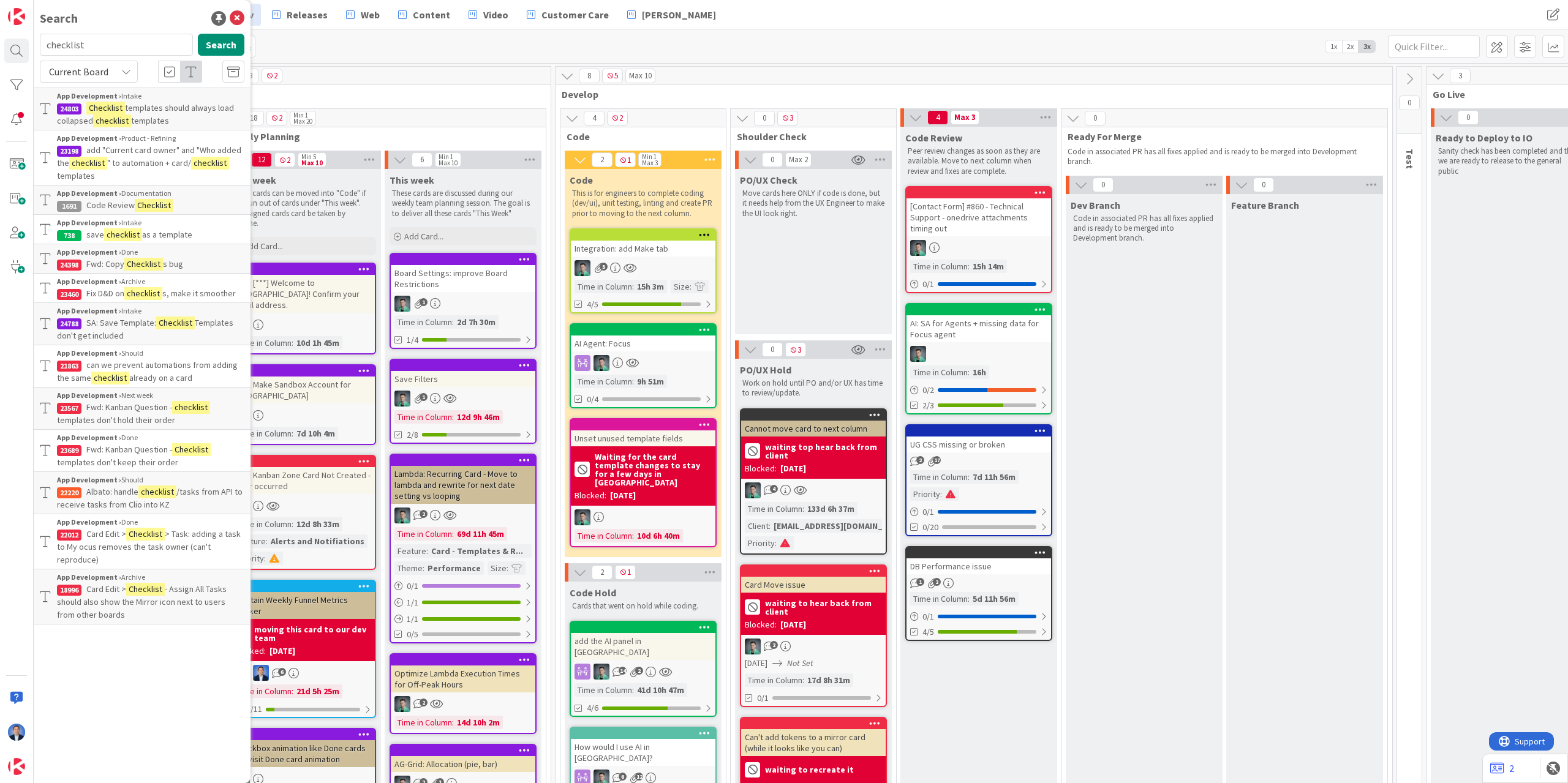
click at [175, 109] on span "templates should always load collapsed" at bounding box center [145, 114] width 177 height 24
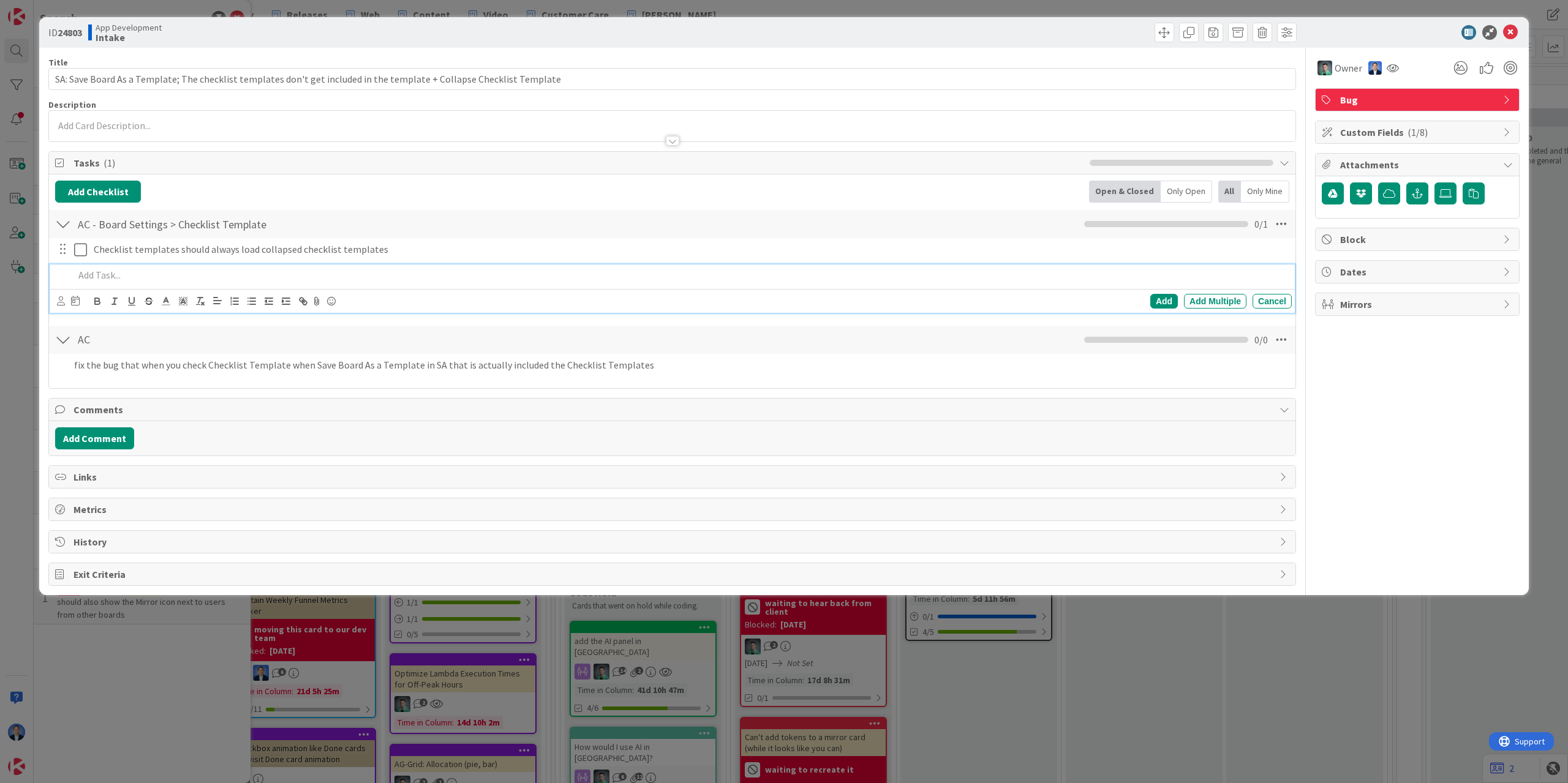
click at [1340, 35] on div at bounding box center [1411, 32] width 217 height 15
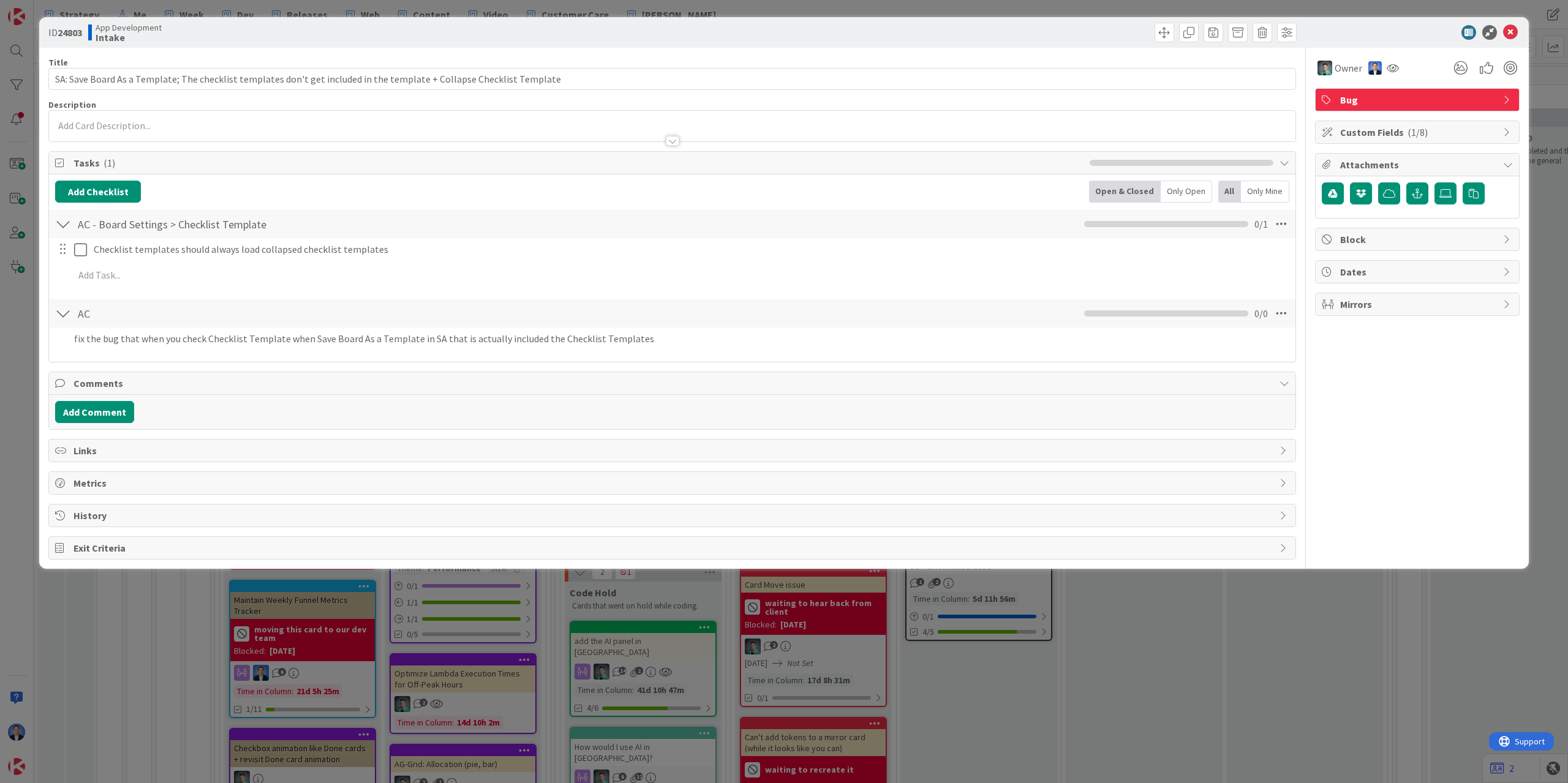
click at [1342, 36] on div at bounding box center [1411, 32] width 217 height 15
click at [1509, 31] on icon at bounding box center [1510, 32] width 15 height 15
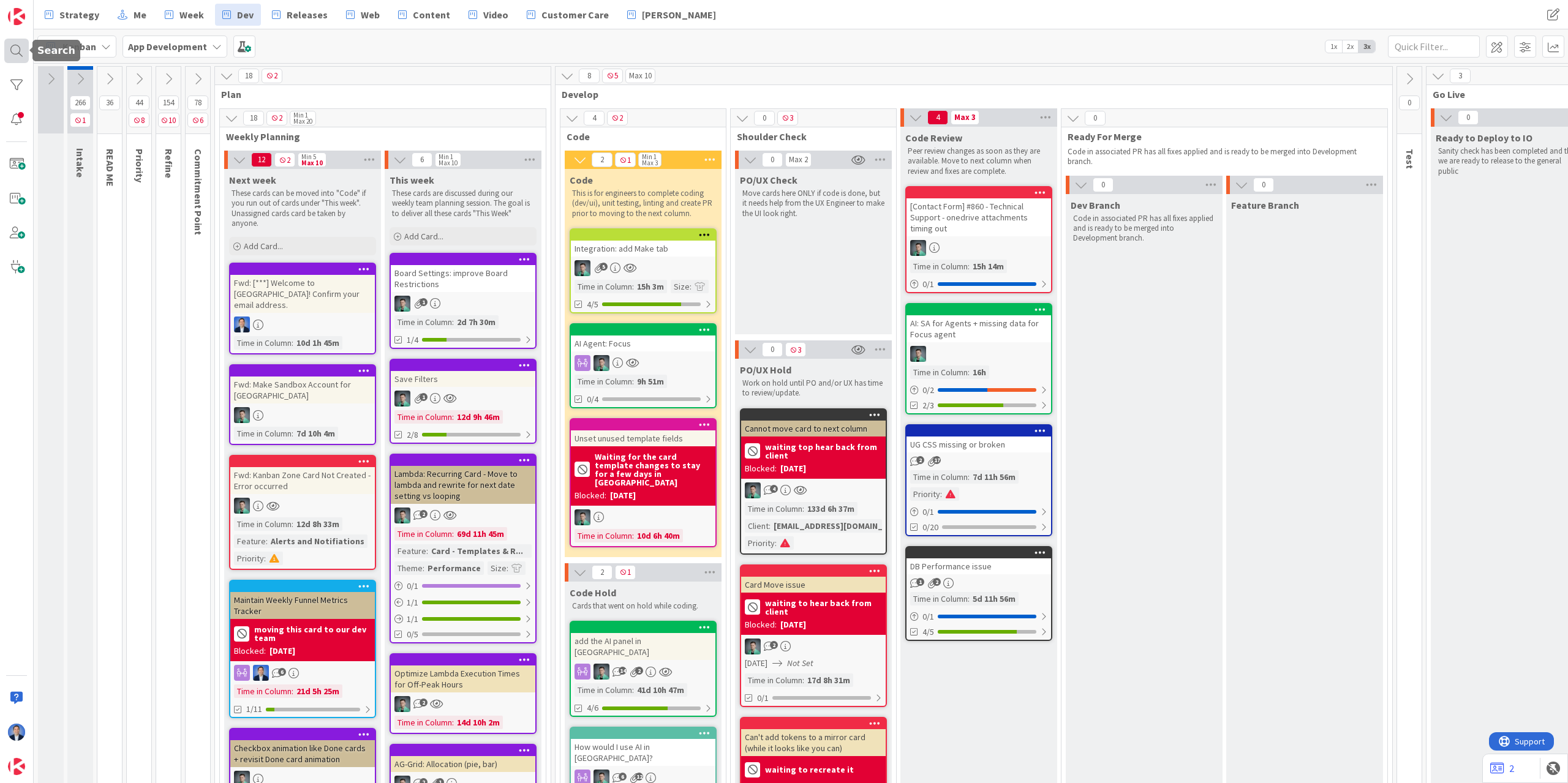
click at [12, 59] on div at bounding box center [17, 51] width 24 height 24
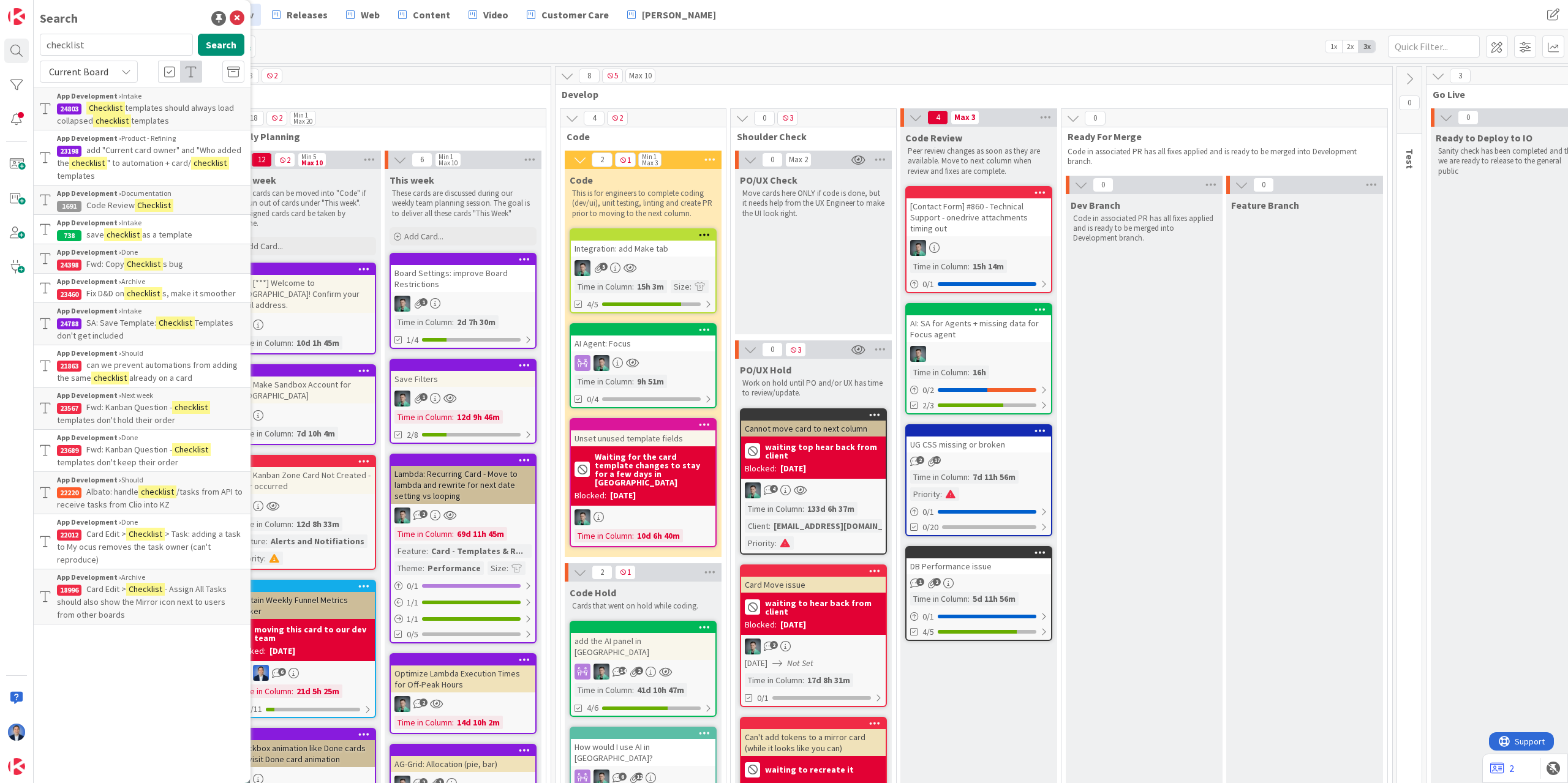
click at [123, 106] on mark "Checklist" at bounding box center [106, 108] width 38 height 13
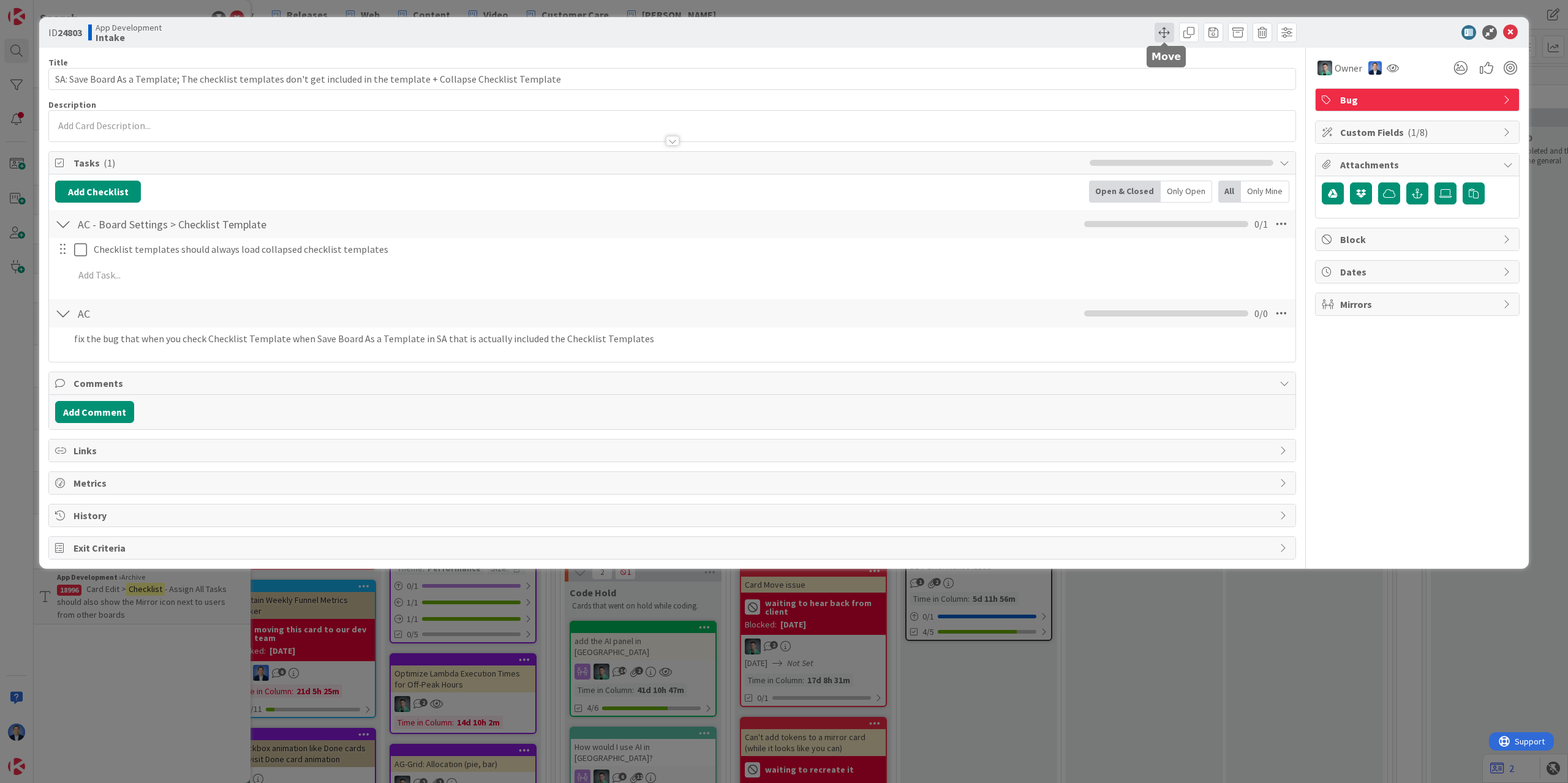
click at [1167, 35] on span at bounding box center [1164, 32] width 20 height 20
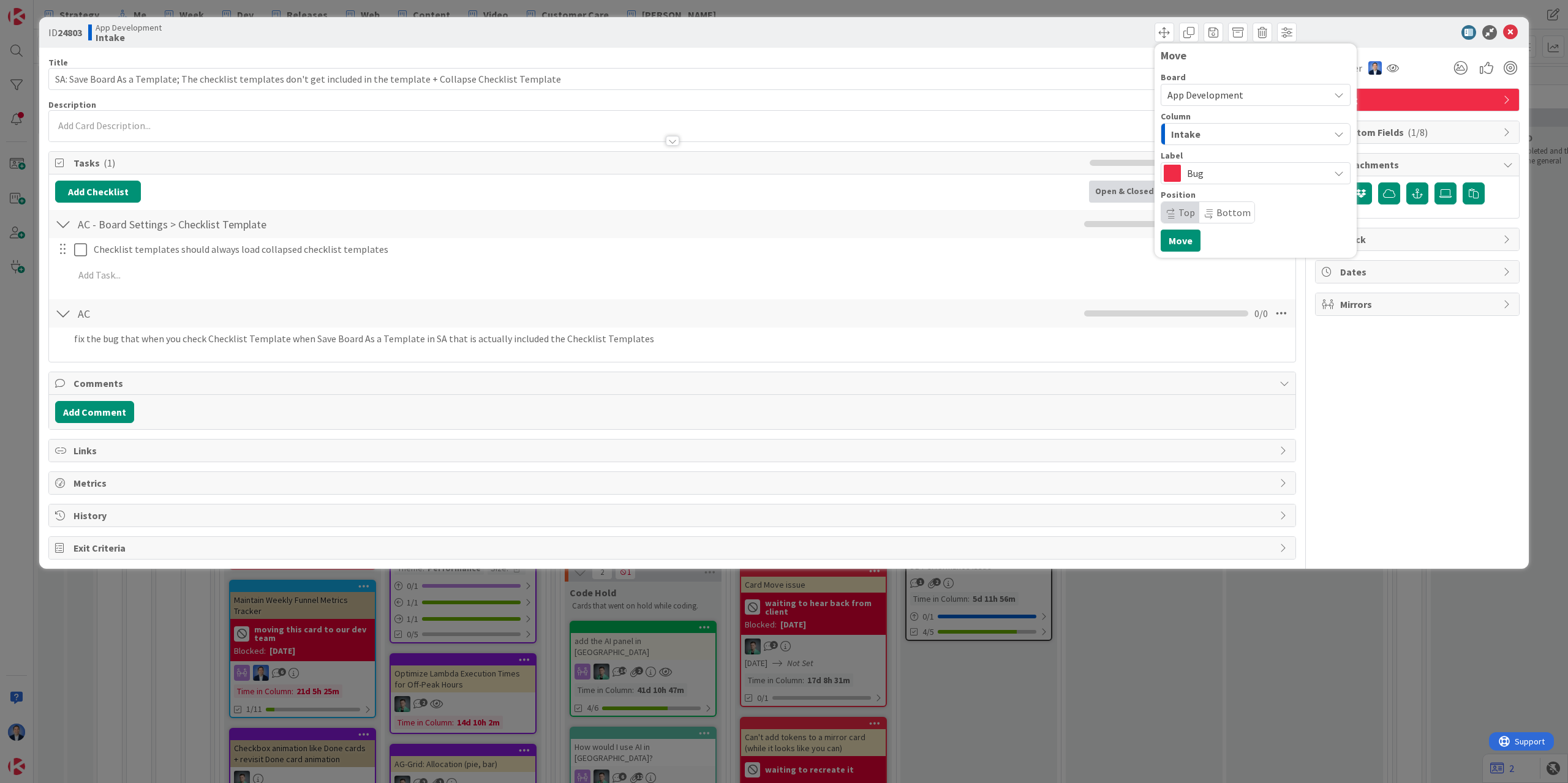
click at [1205, 93] on span "App Development" at bounding box center [1205, 95] width 76 height 12
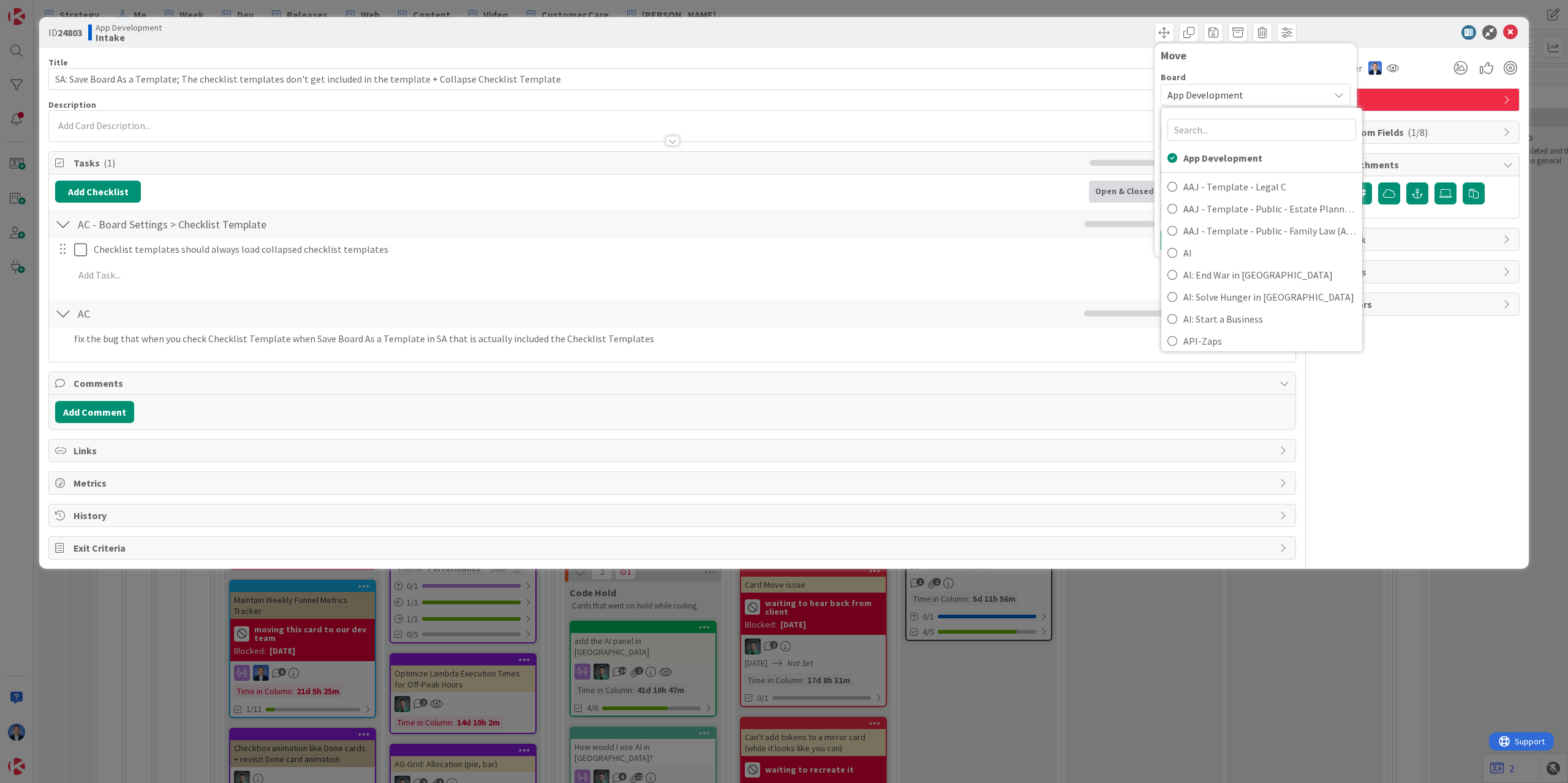
click at [1217, 61] on div "Move" at bounding box center [1256, 56] width 190 height 12
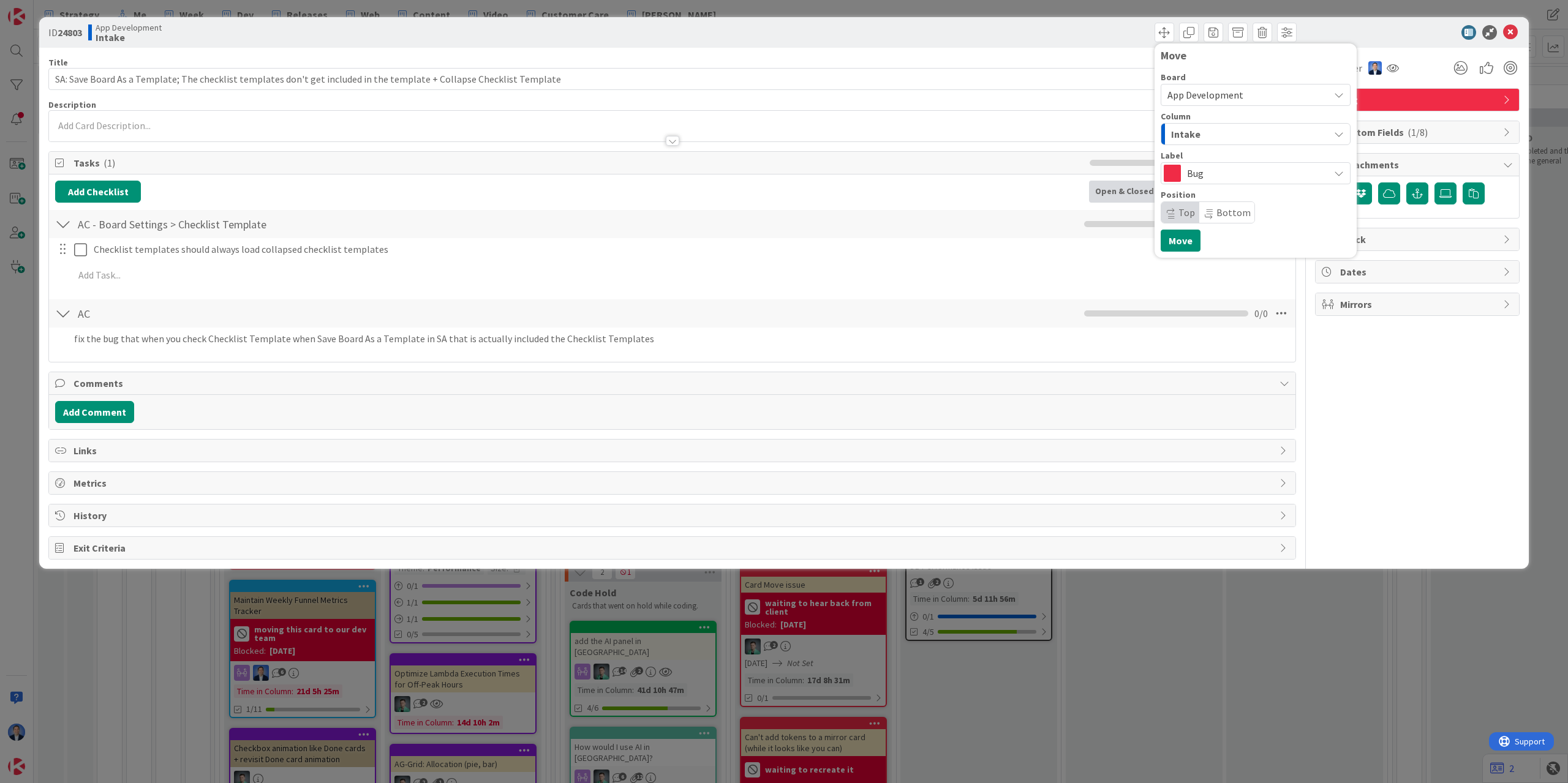
click at [1217, 125] on div "Intake" at bounding box center [1249, 134] width 161 height 20
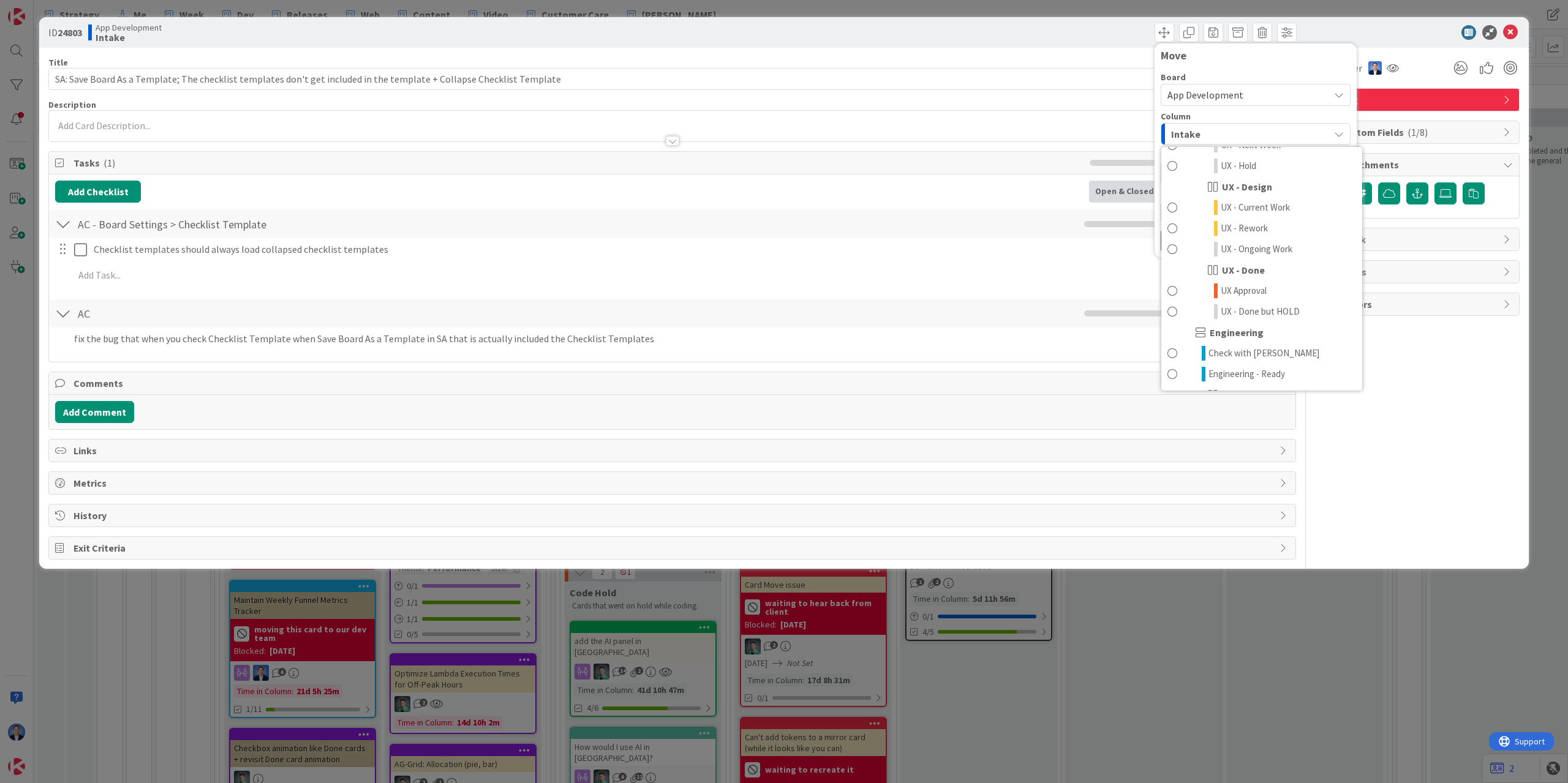
scroll to position [1047, 0]
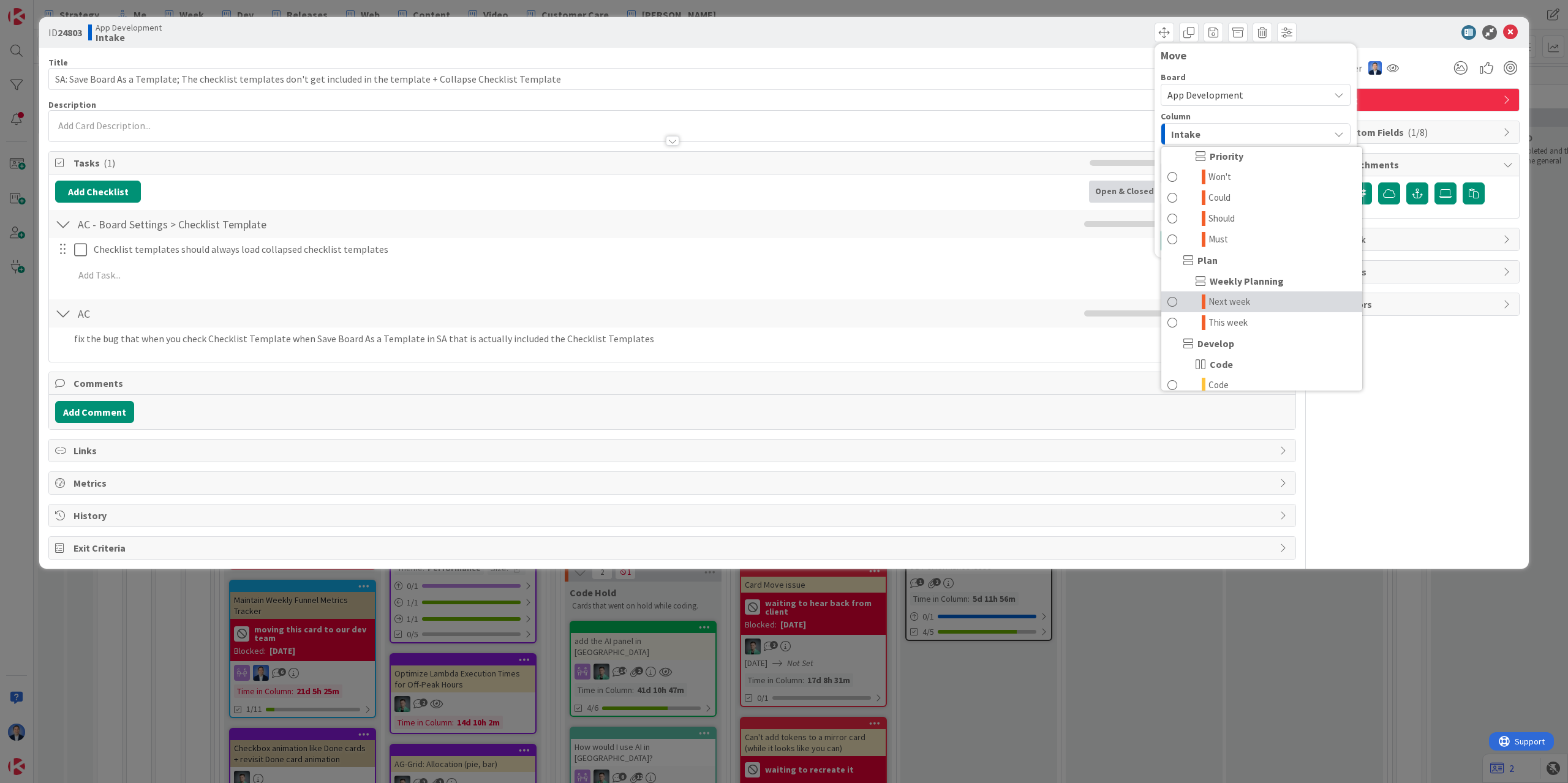
click at [1217, 304] on span "Next week" at bounding box center [1229, 301] width 42 height 15
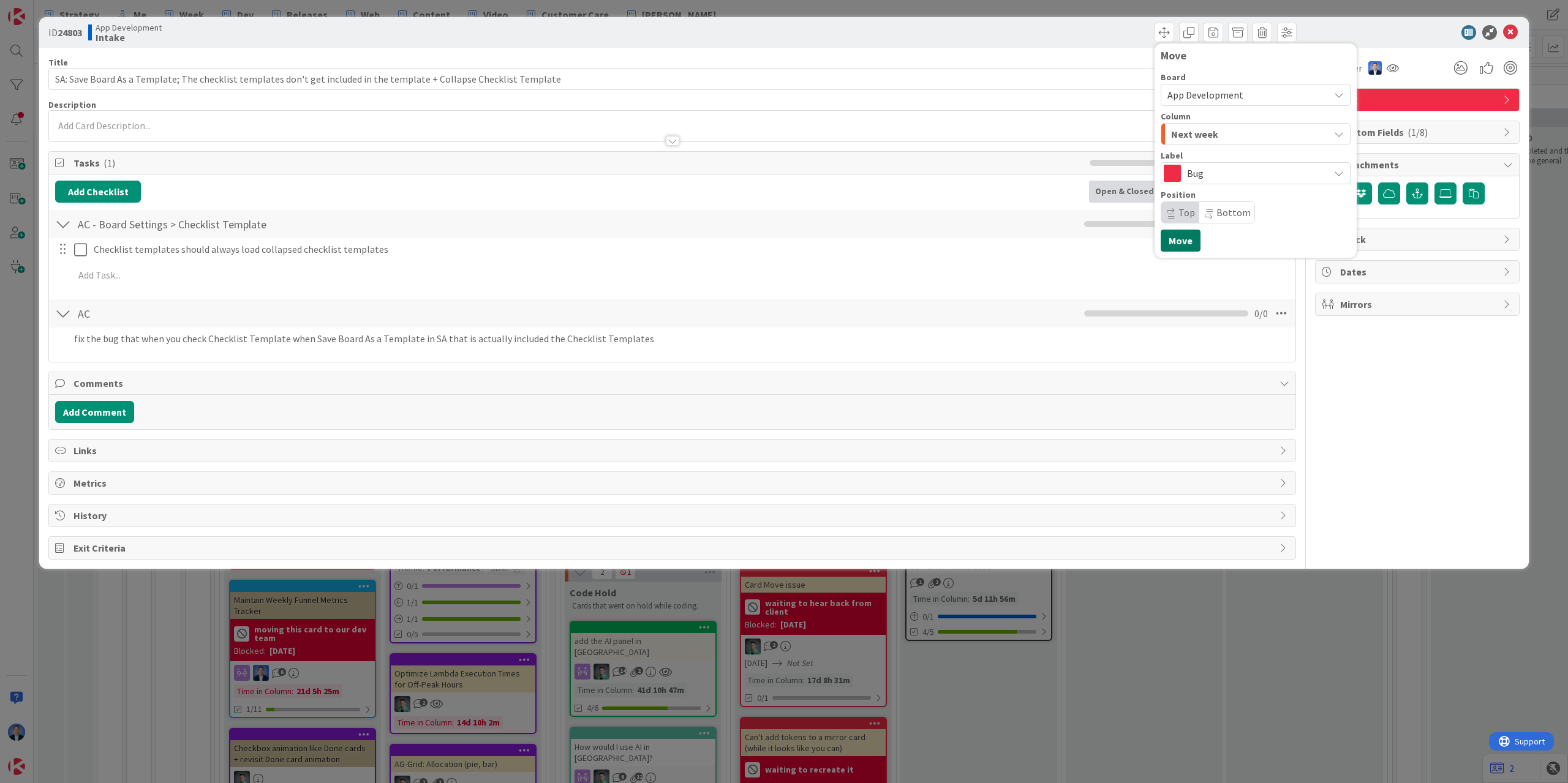
click at [1176, 241] on button "Move" at bounding box center [1181, 241] width 40 height 22
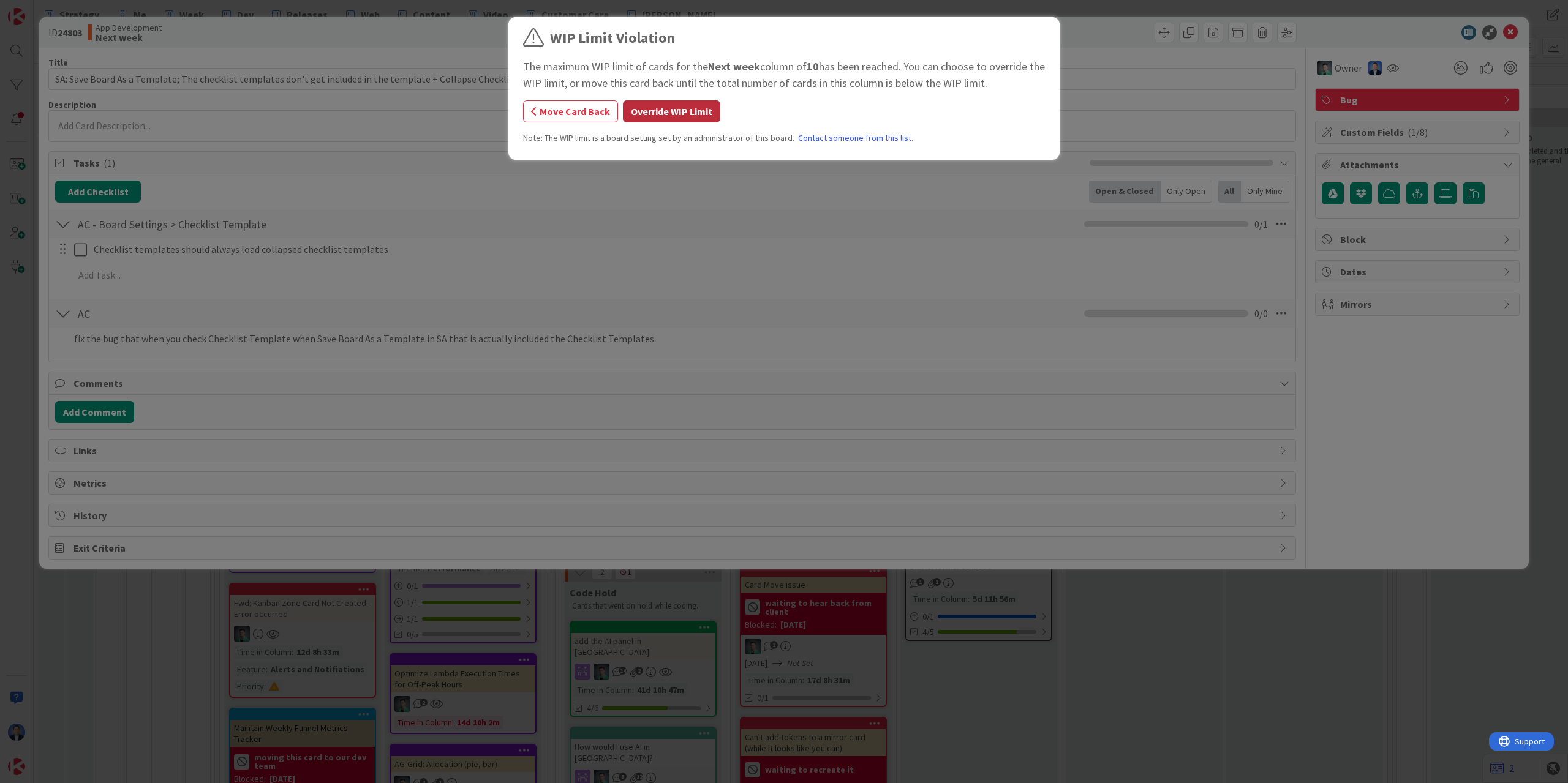
click at [684, 106] on button "Override WIP Limit" at bounding box center [671, 111] width 97 height 22
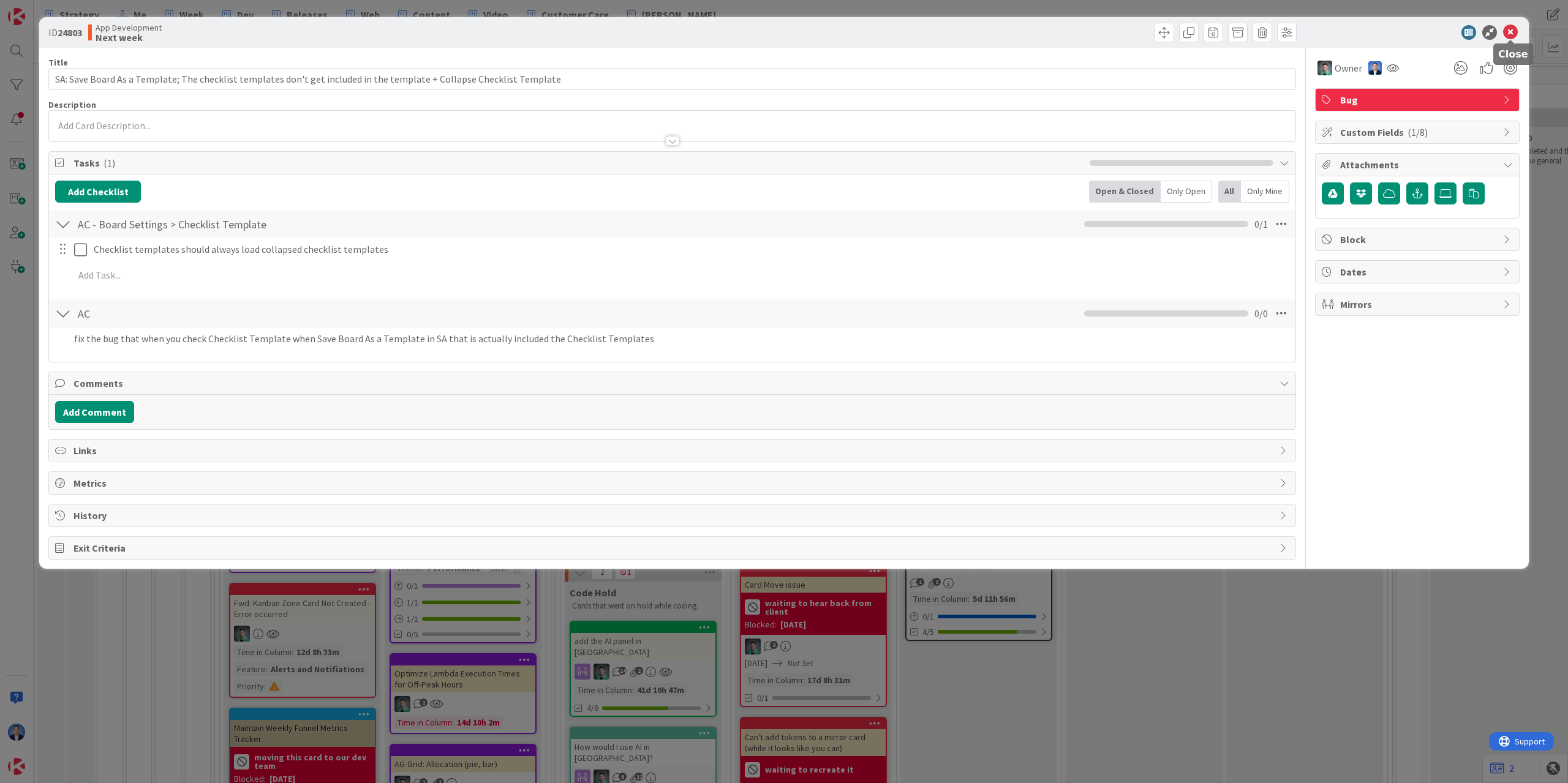
click at [1512, 28] on icon at bounding box center [1510, 32] width 15 height 15
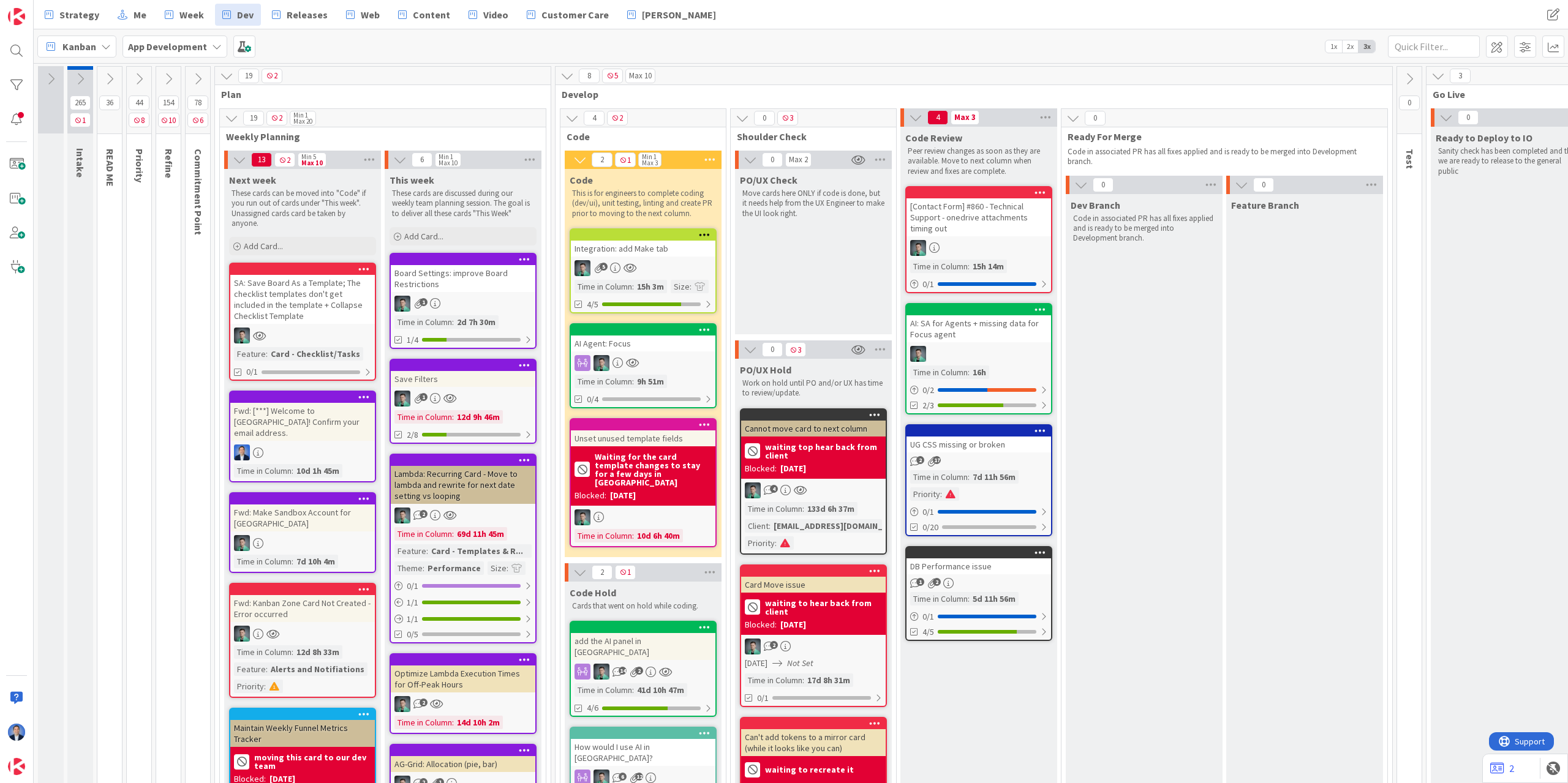
click at [328, 313] on div "SA: Save Board As a Template; The checklist templates don't get included in the…" at bounding box center [303, 299] width 145 height 49
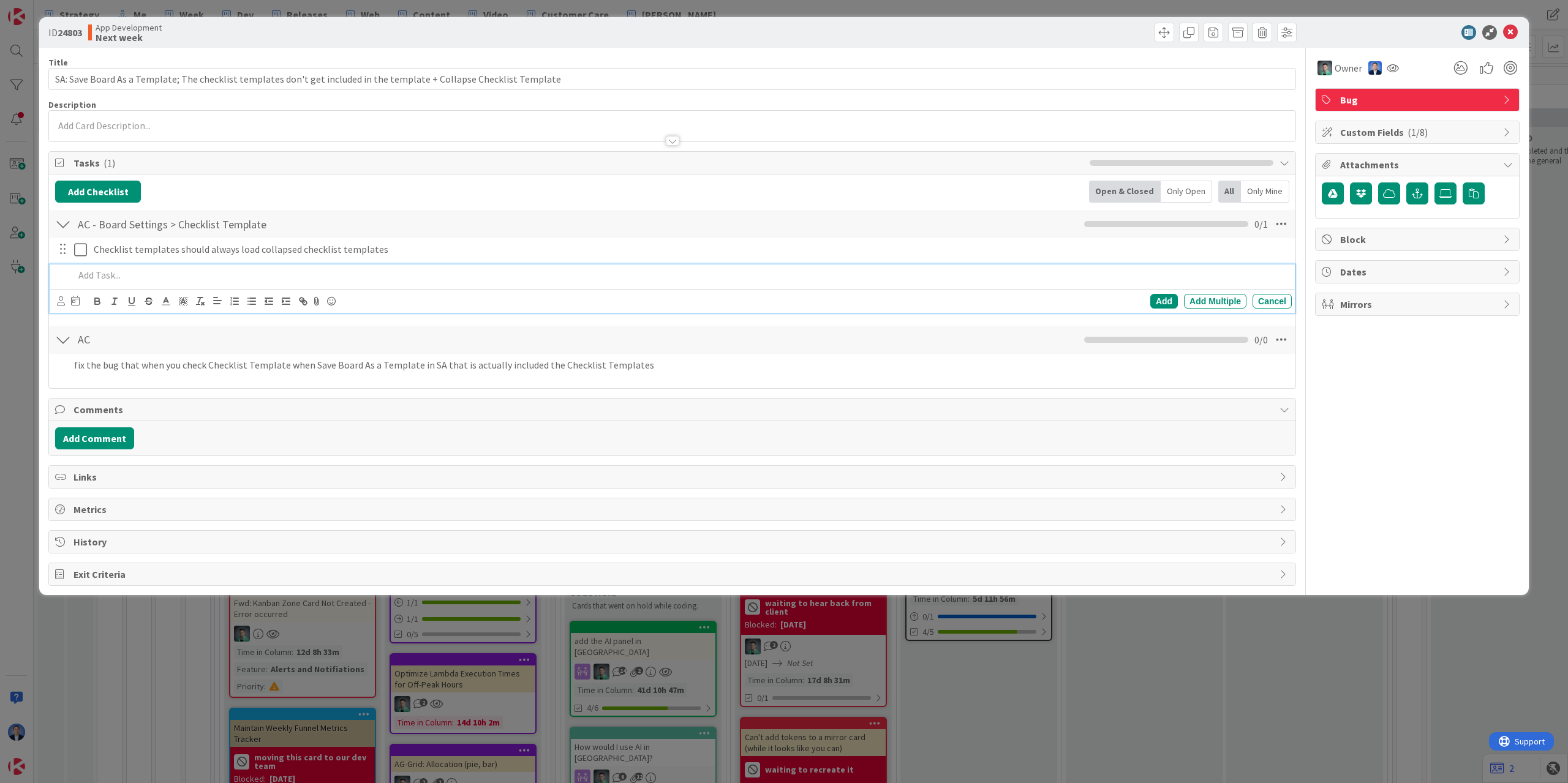
click at [1426, 44] on div "ID 24803 App Development Next week" at bounding box center [784, 33] width 1490 height 31
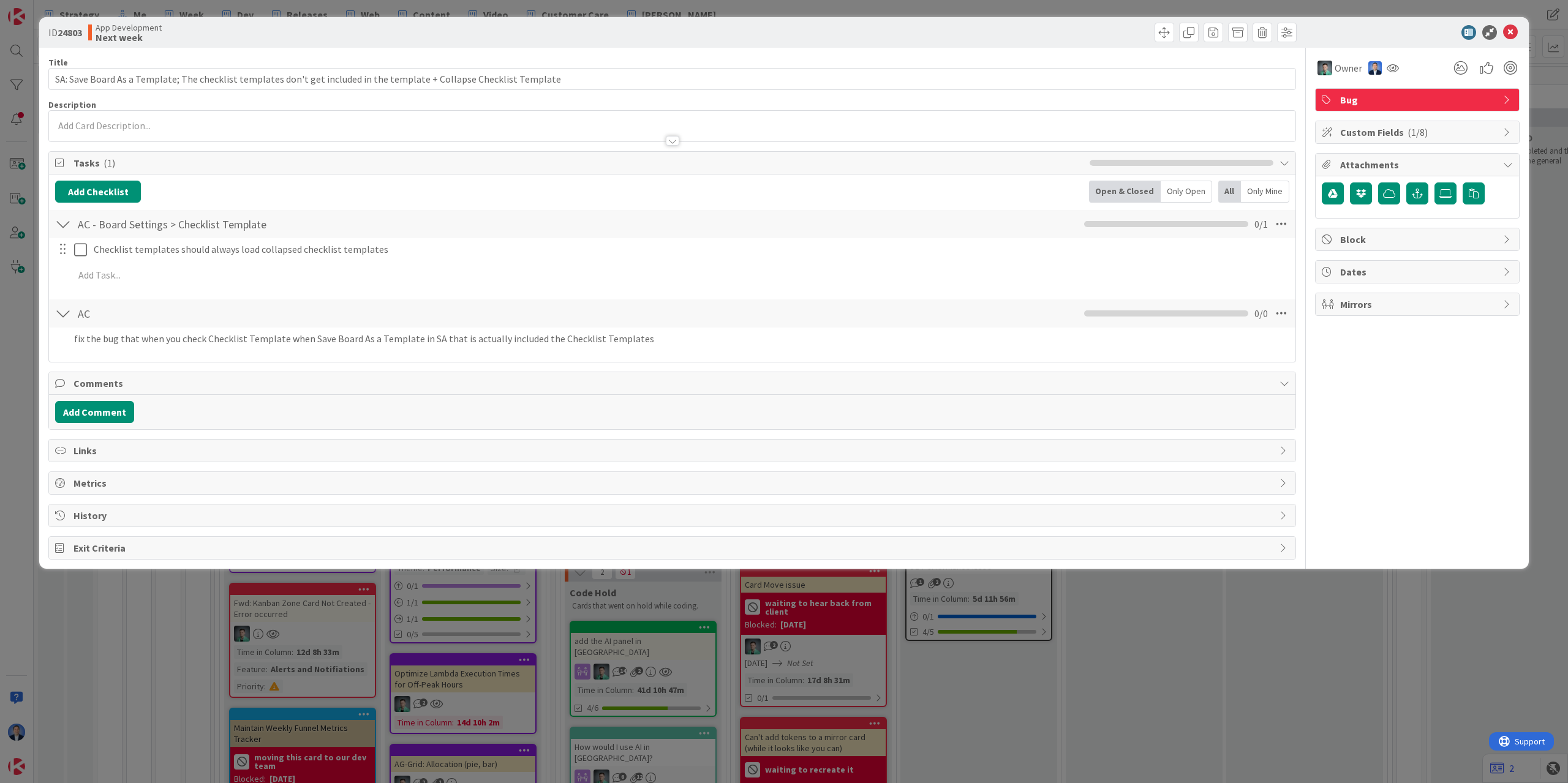
click at [1400, 36] on div at bounding box center [1411, 32] width 217 height 15
click at [1384, 42] on div "ID 24803 App Development Next week" at bounding box center [784, 33] width 1490 height 31
click at [1415, 504] on div "Owner Bug Custom Fields ( 1/8 ) Attachments Block Dates Mirrors" at bounding box center [1418, 304] width 205 height 512
click at [1443, 192] on icon at bounding box center [1445, 193] width 12 height 10
click at [1434, 182] on input "file" at bounding box center [1434, 182] width 0 height 0
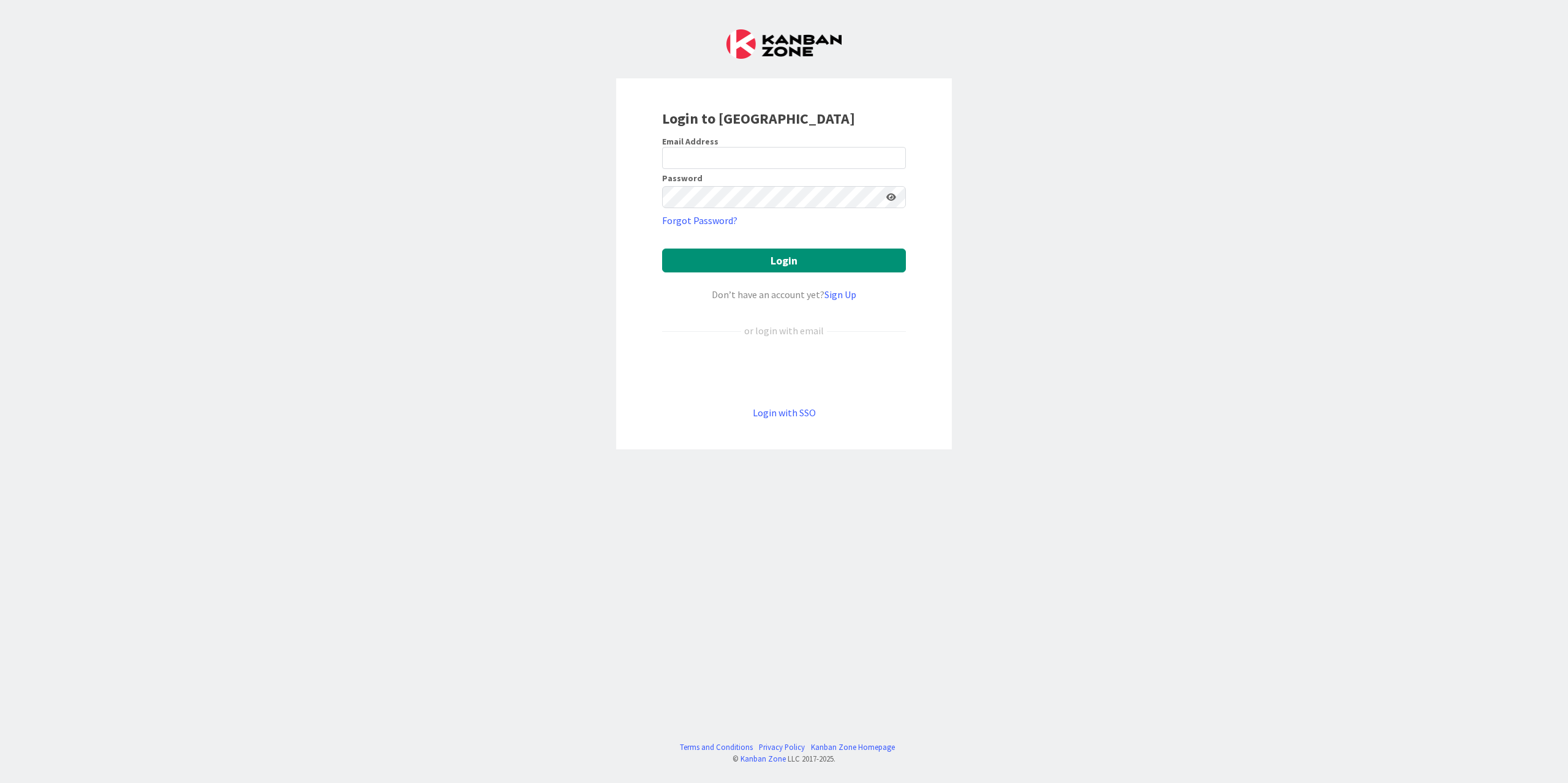
click at [775, 370] on div "Sign in with Google. Opens in new tab" at bounding box center [784, 372] width 244 height 27
click at [748, 159] on input "email" at bounding box center [784, 158] width 244 height 22
type input "[EMAIL_ADDRESS][DOMAIN_NAME]"
click at [764, 260] on button "Login" at bounding box center [784, 260] width 244 height 24
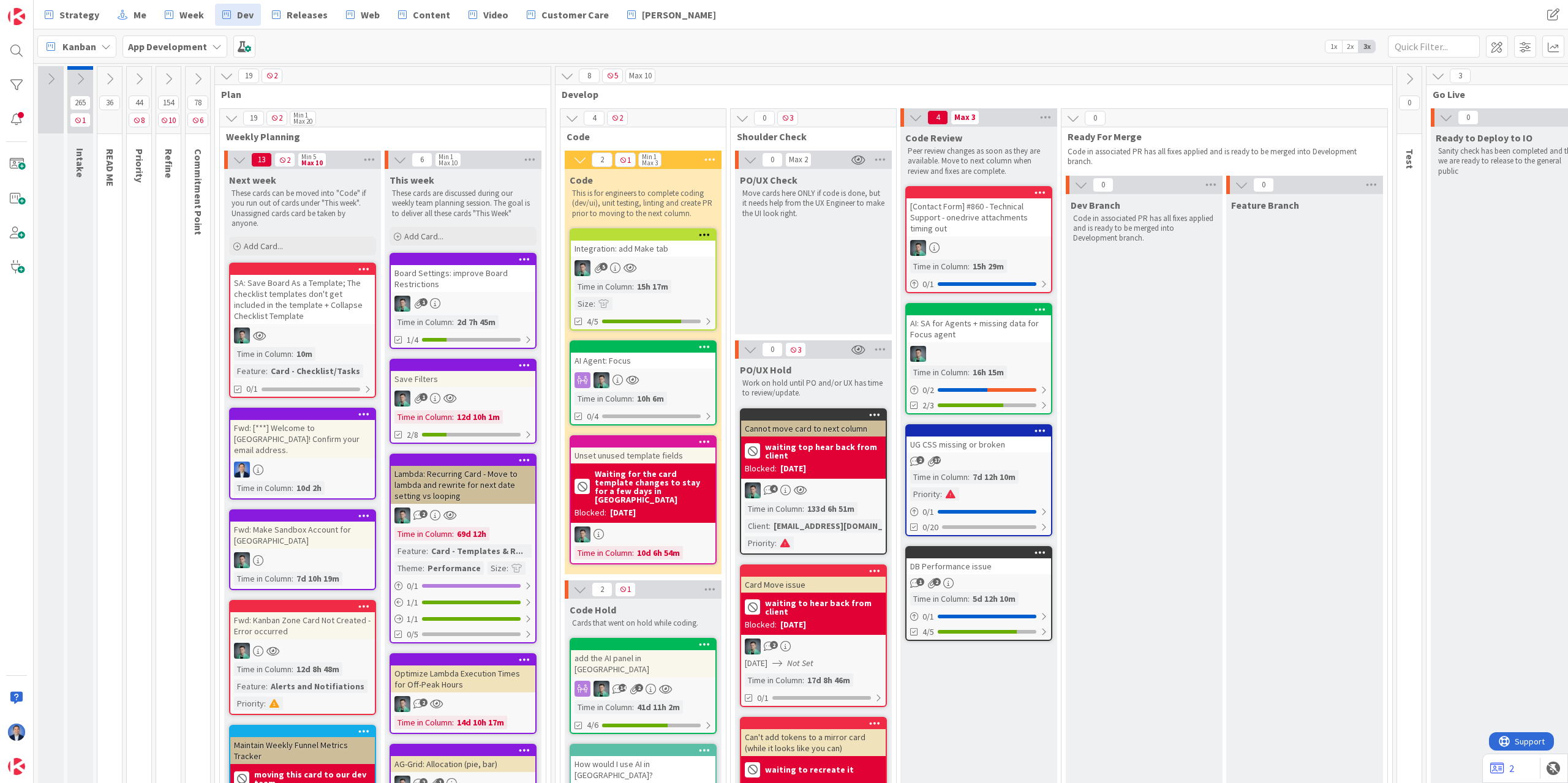
click at [306, 306] on div "SA: Save Board As a Template; The checklist templates don't get included in the…" at bounding box center [303, 299] width 145 height 49
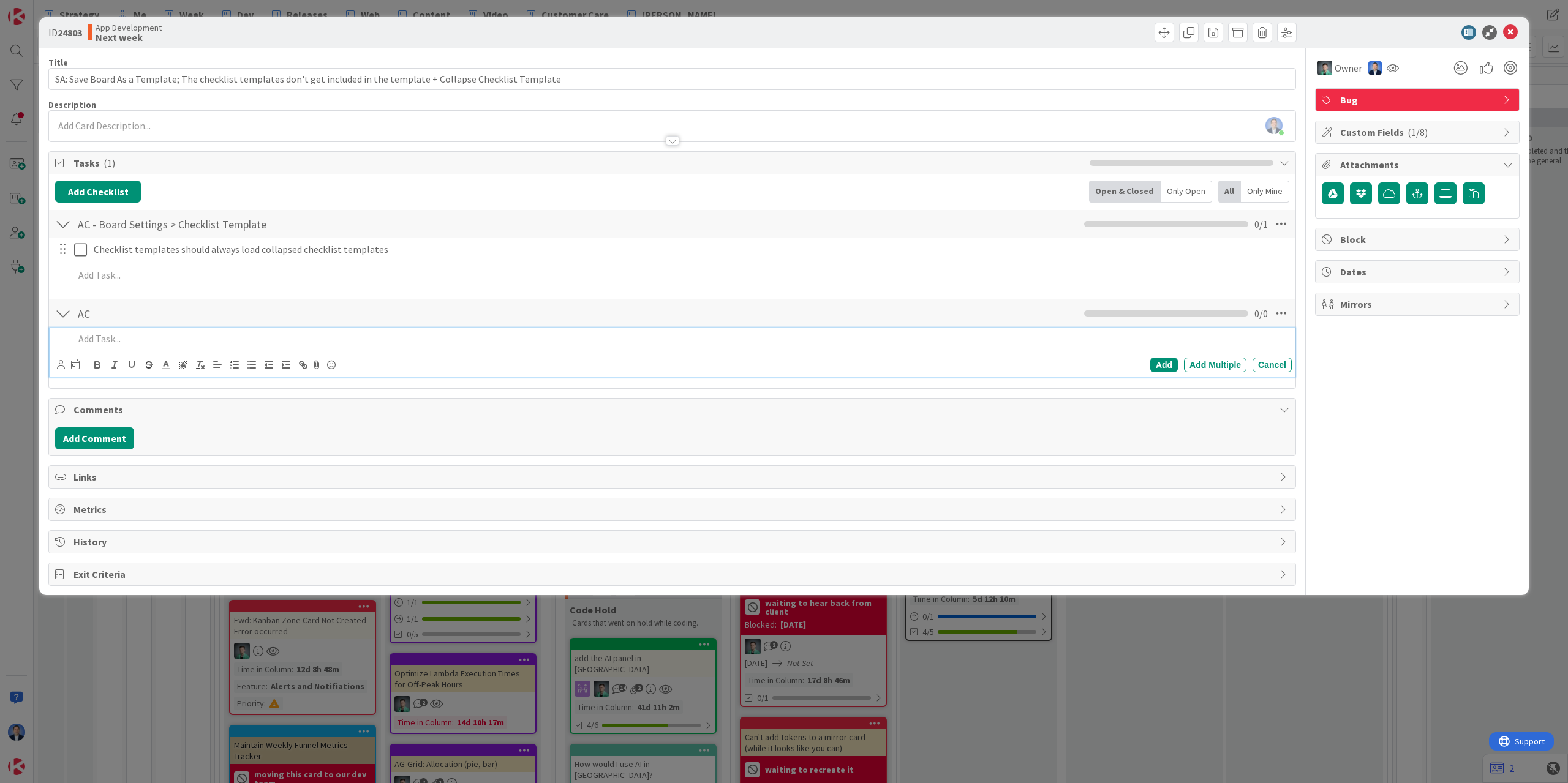
click at [154, 340] on p at bounding box center [680, 339] width 1213 height 14
click at [308, 335] on p "fix the bug that Checklist Templates don't get saved" at bounding box center [680, 339] width 1213 height 14
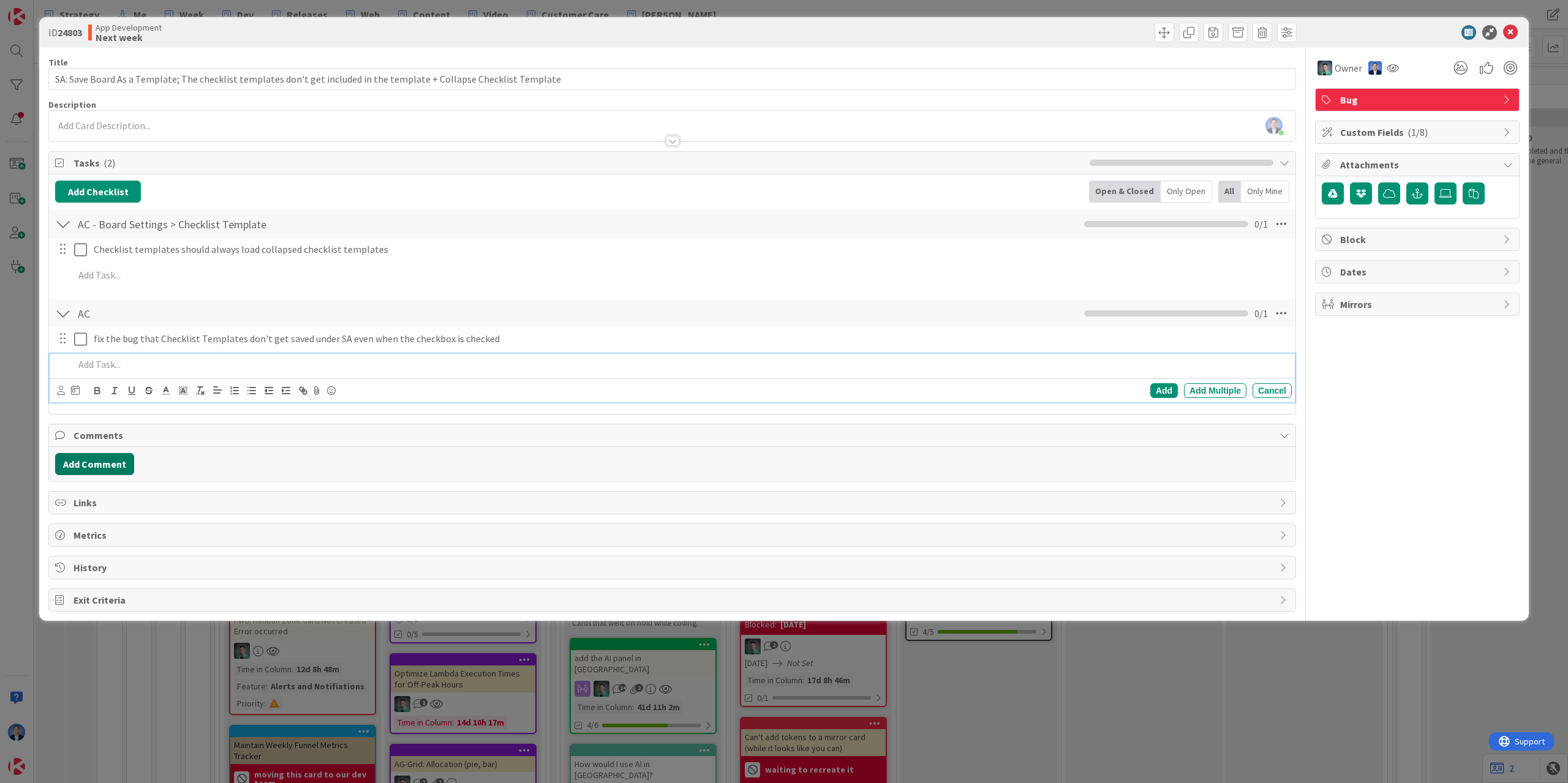
click at [100, 463] on button "Add Comment" at bounding box center [94, 464] width 79 height 22
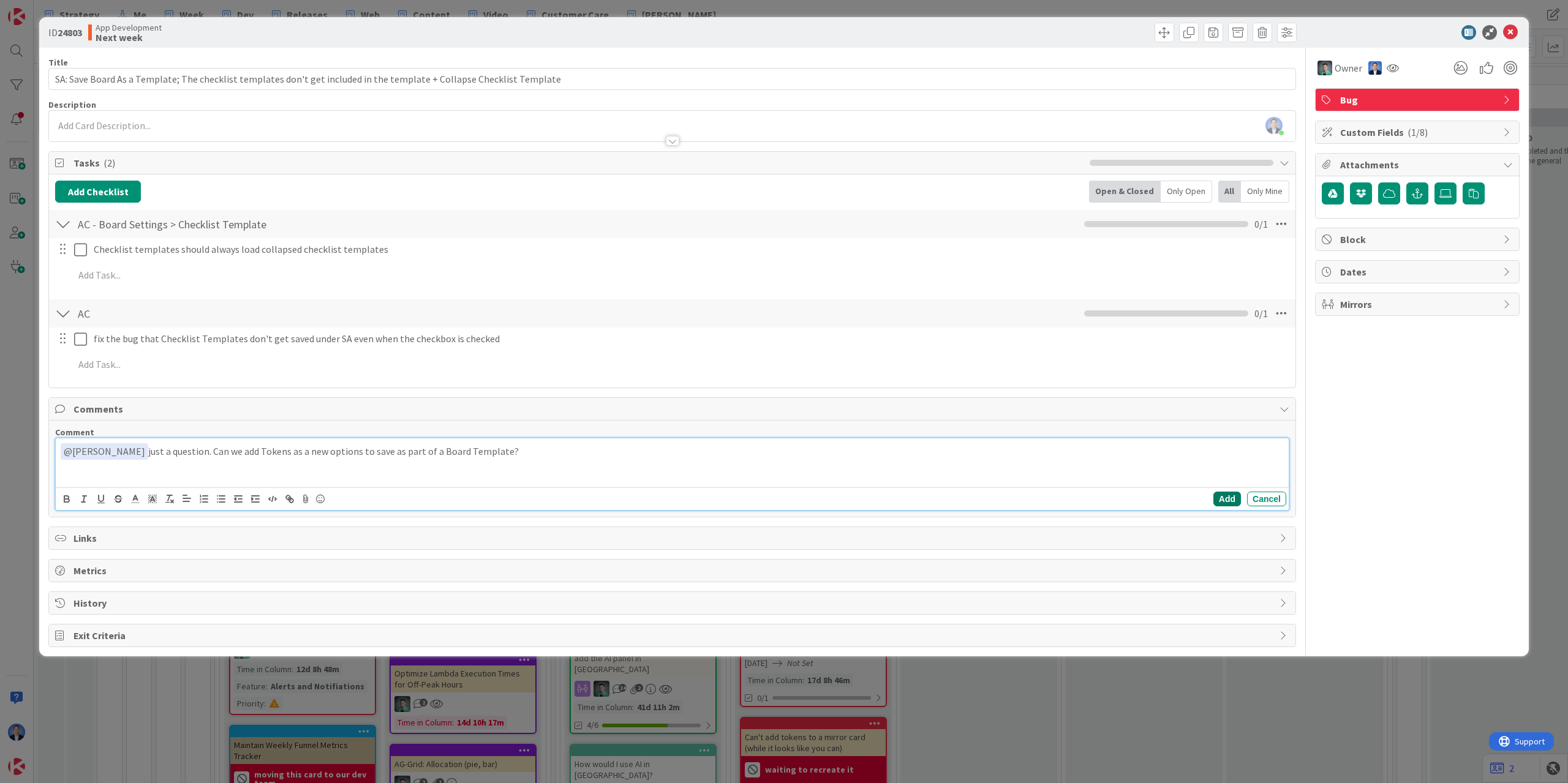
click at [1233, 498] on button "Add" at bounding box center [1227, 499] width 28 height 15
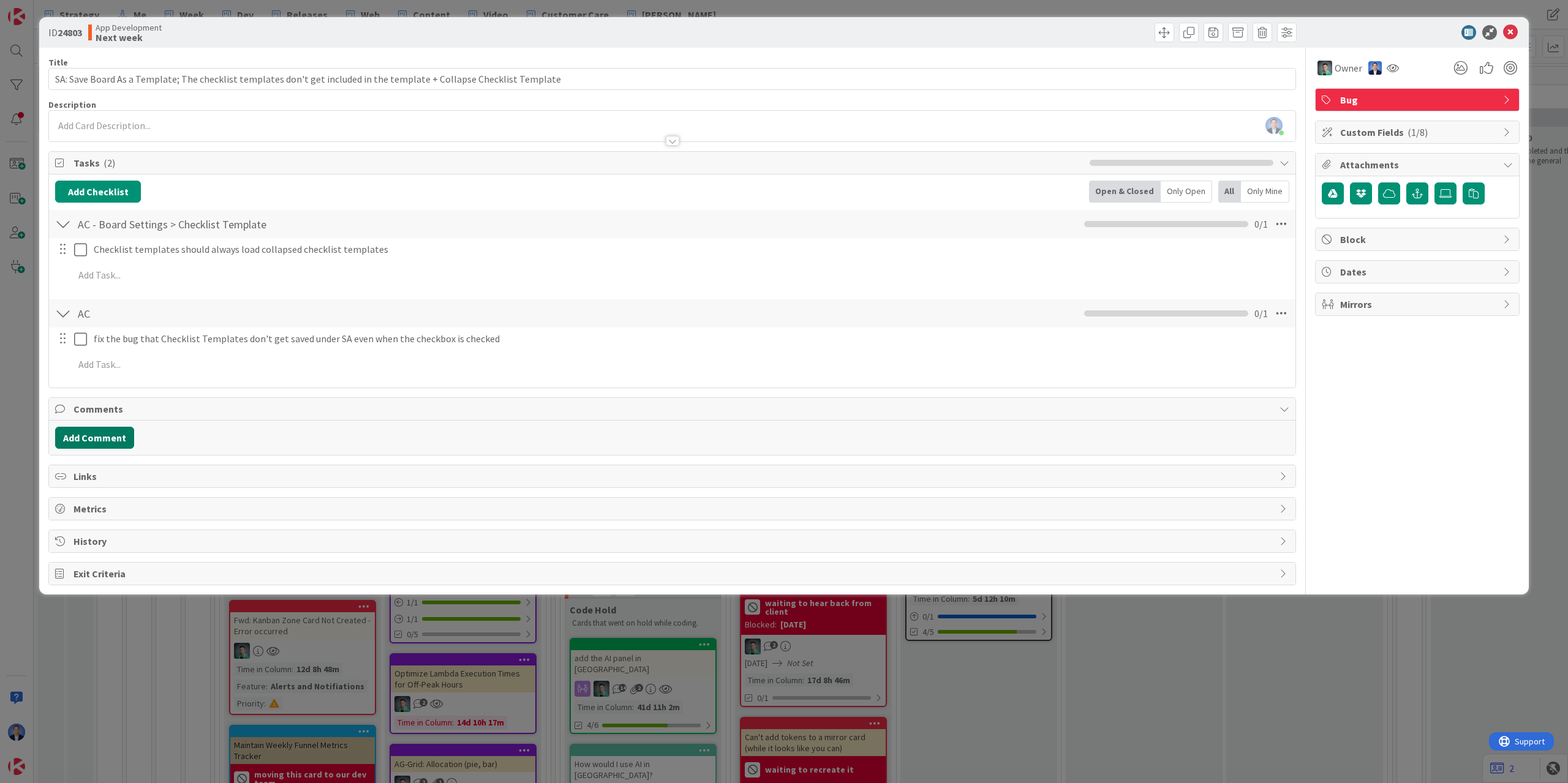
click at [63, 436] on button "Add Comment" at bounding box center [94, 438] width 79 height 22
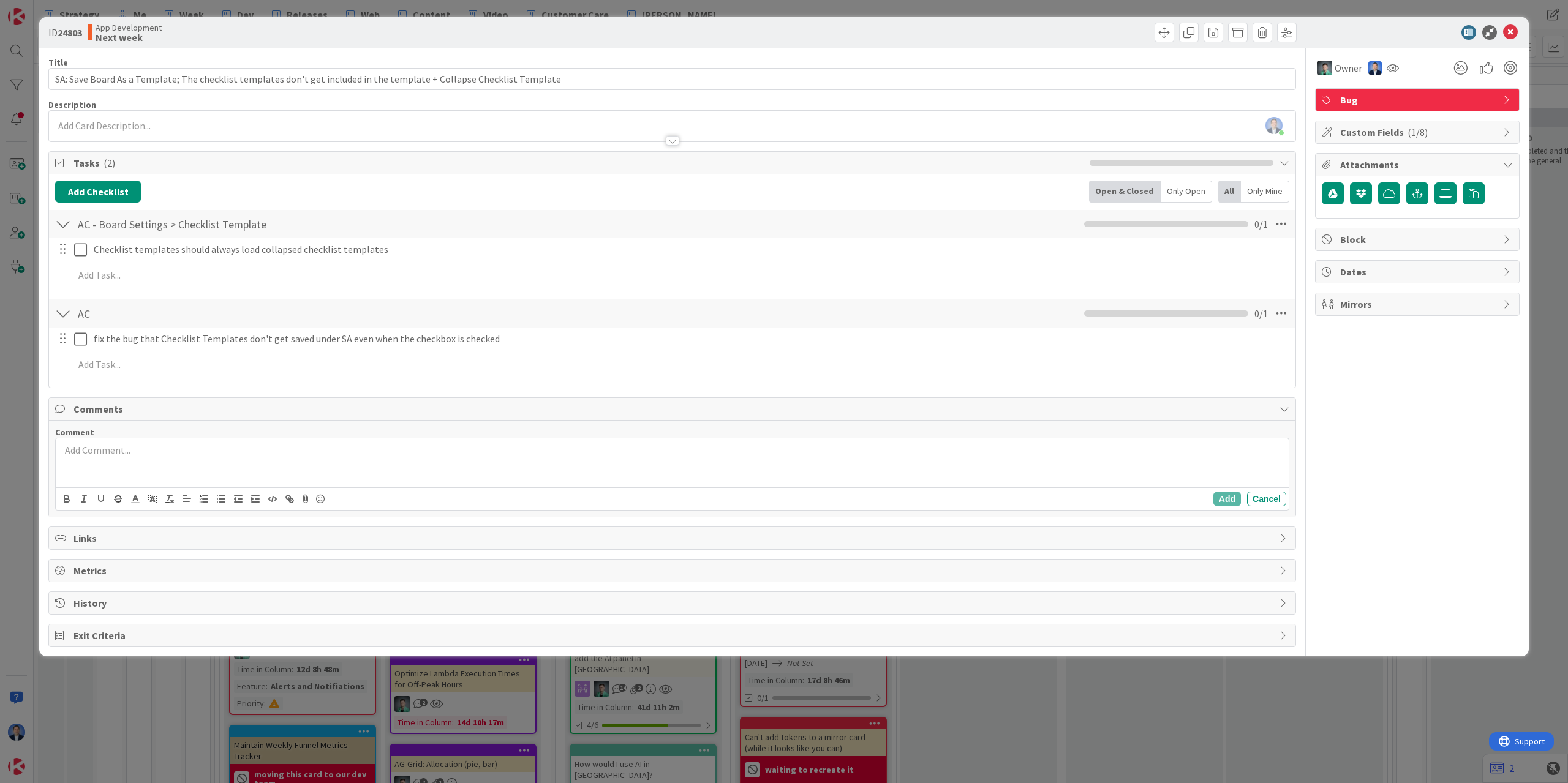
click at [172, 459] on div at bounding box center [672, 463] width 1233 height 49
click at [1233, 498] on button "Add" at bounding box center [1227, 499] width 28 height 15
